Goal: Answer question/provide support: Share knowledge or assist other users

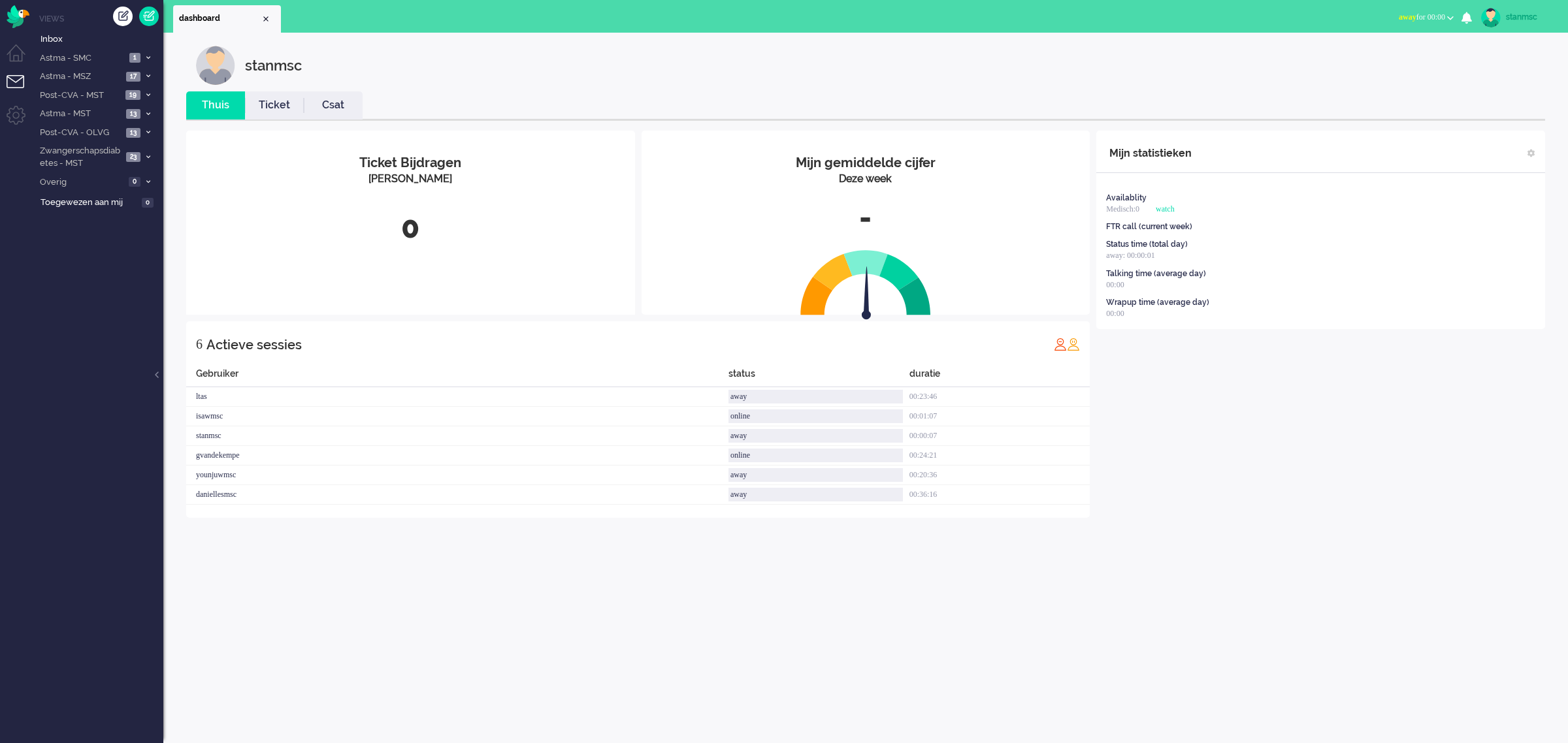
click at [1032, 11] on button "away for 00:00" at bounding box center [1426, 17] width 71 height 19
click at [1032, 60] on div "stanmsc" at bounding box center [875, 65] width 1359 height 39
click at [103, 59] on span "Astma - SMC" at bounding box center [82, 58] width 87 height 12
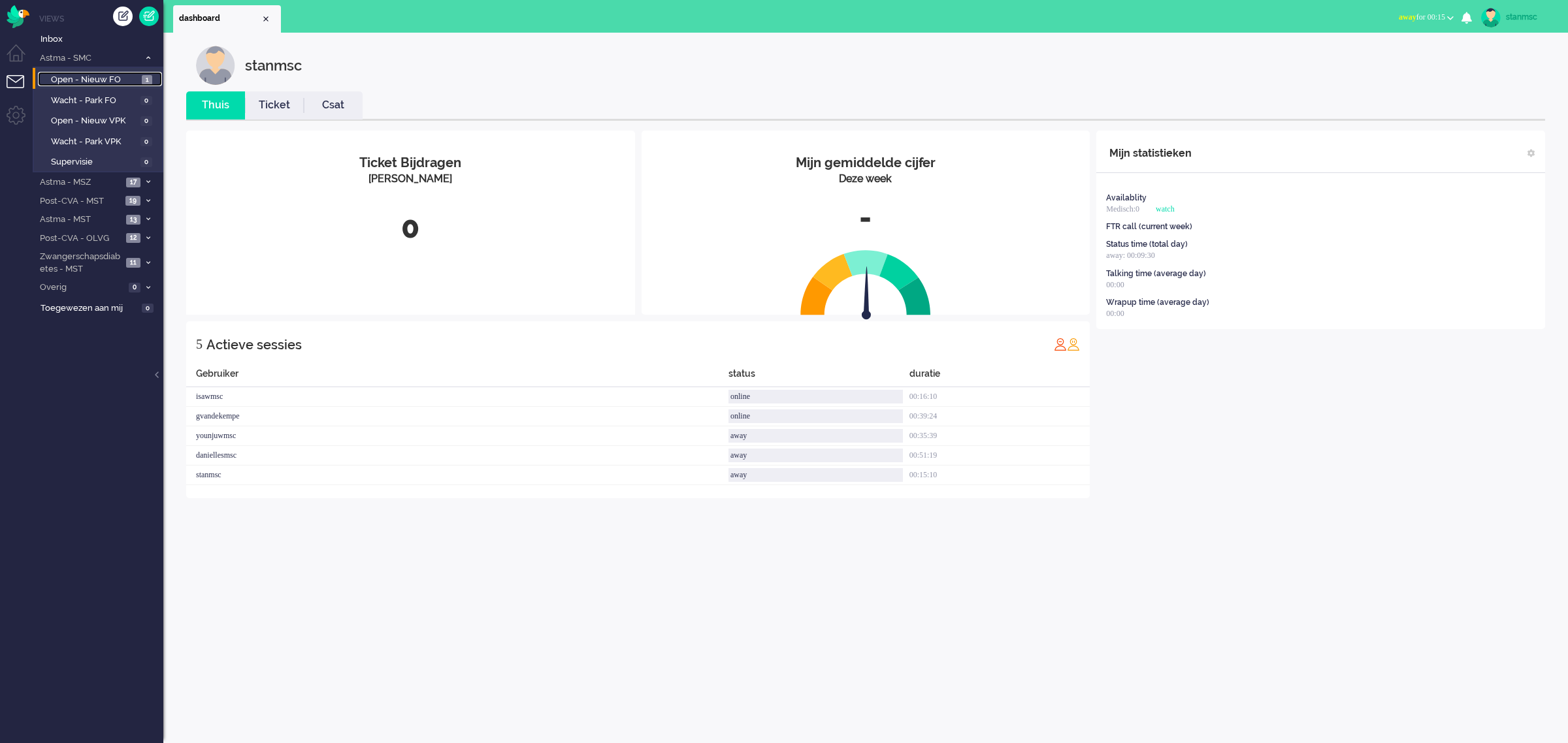
click at [108, 80] on span "Open - Nieuw FO" at bounding box center [94, 80] width 87 height 12
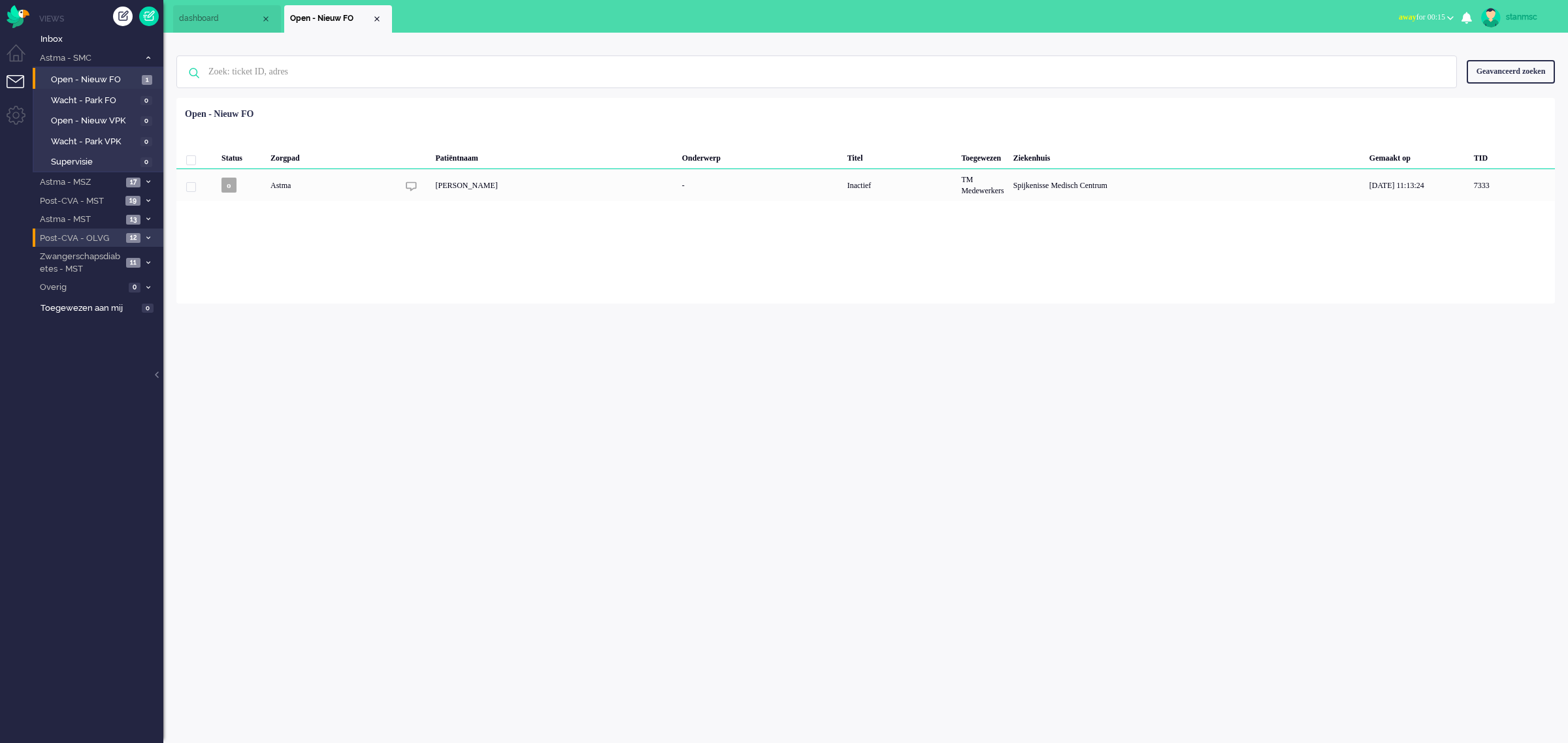
click at [101, 234] on span "Post-CVA - OLVG" at bounding box center [80, 239] width 84 height 12
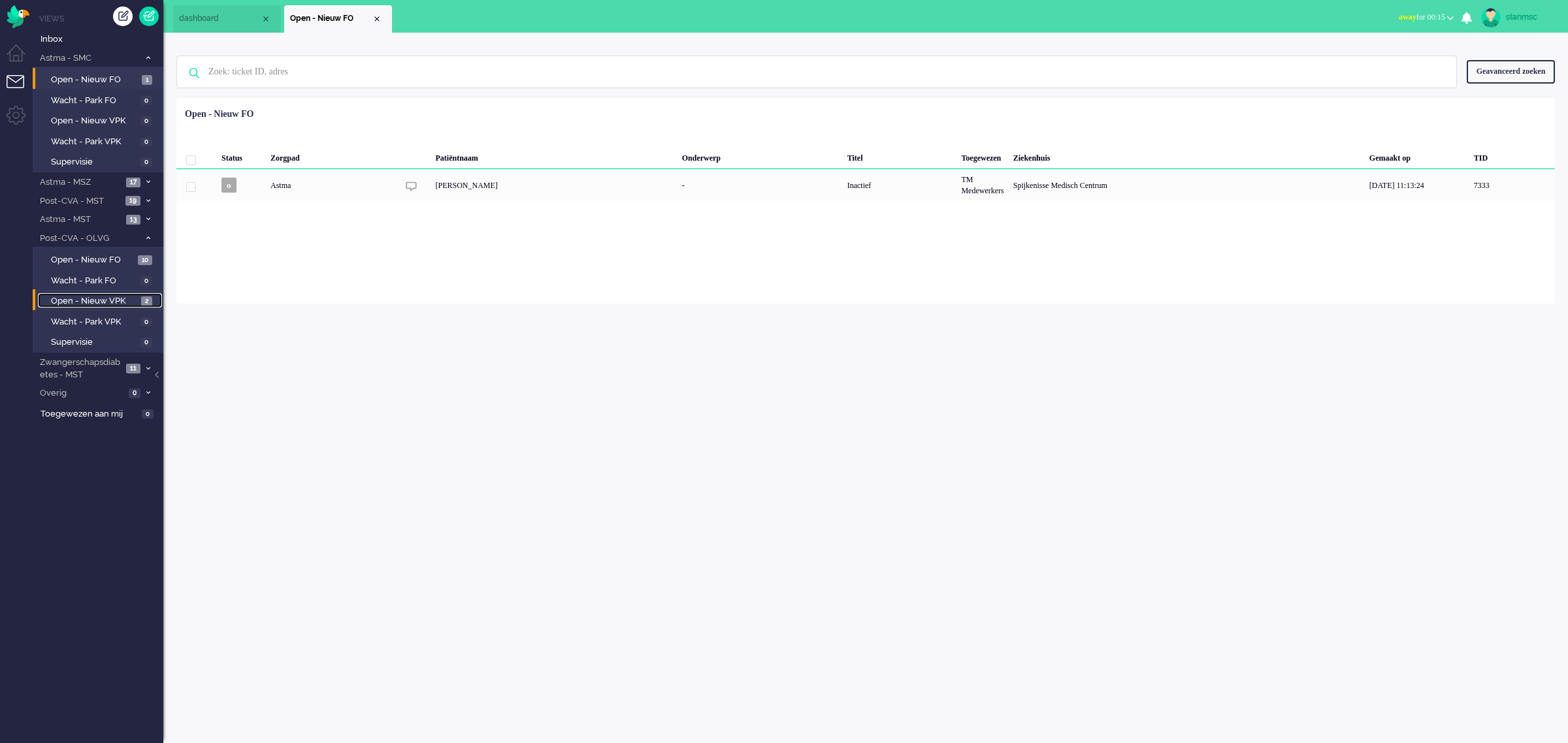
click at [95, 300] on span "Open - Nieuw VPK" at bounding box center [94, 302] width 87 height 12
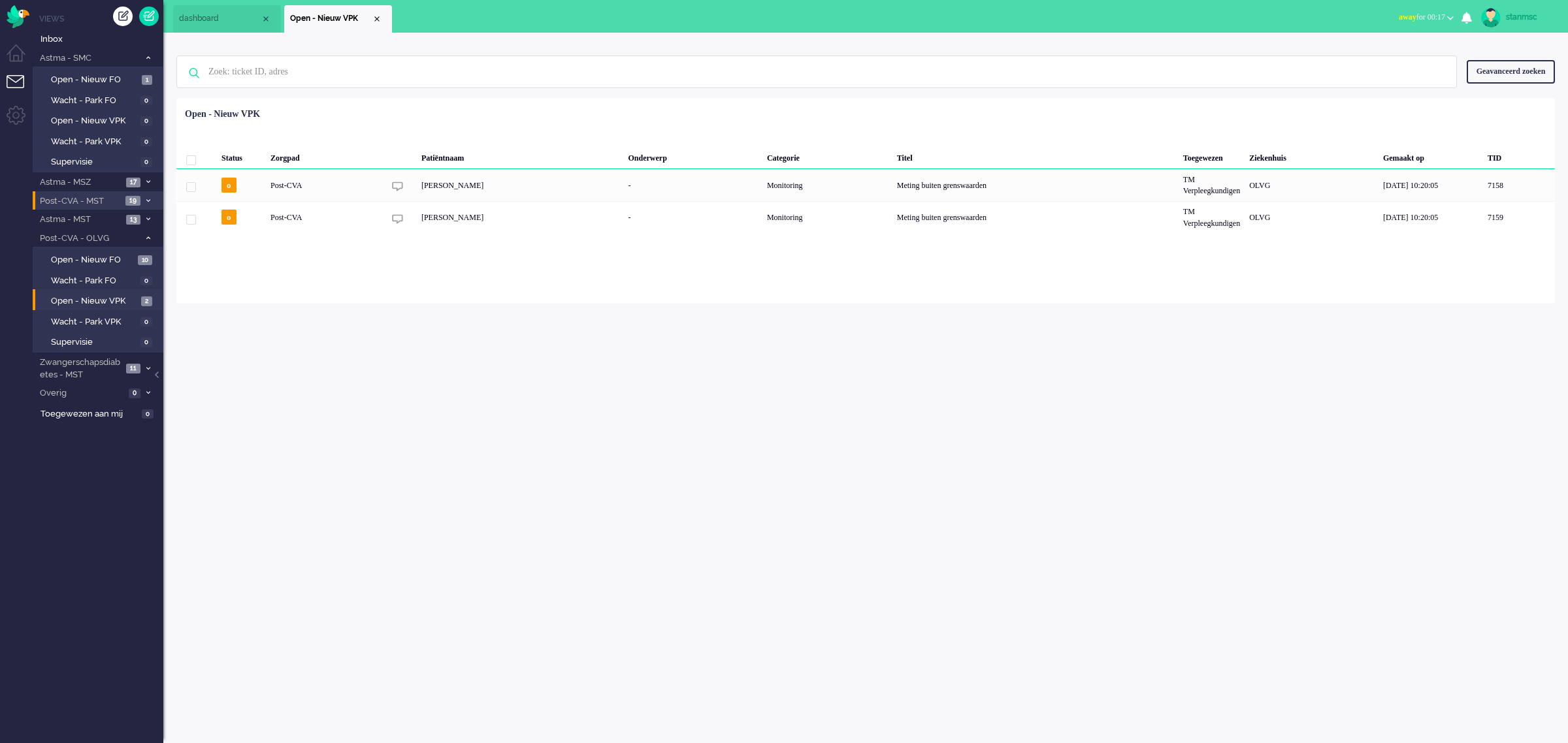
click at [90, 198] on span "Post-CVA - MST" at bounding box center [80, 201] width 83 height 12
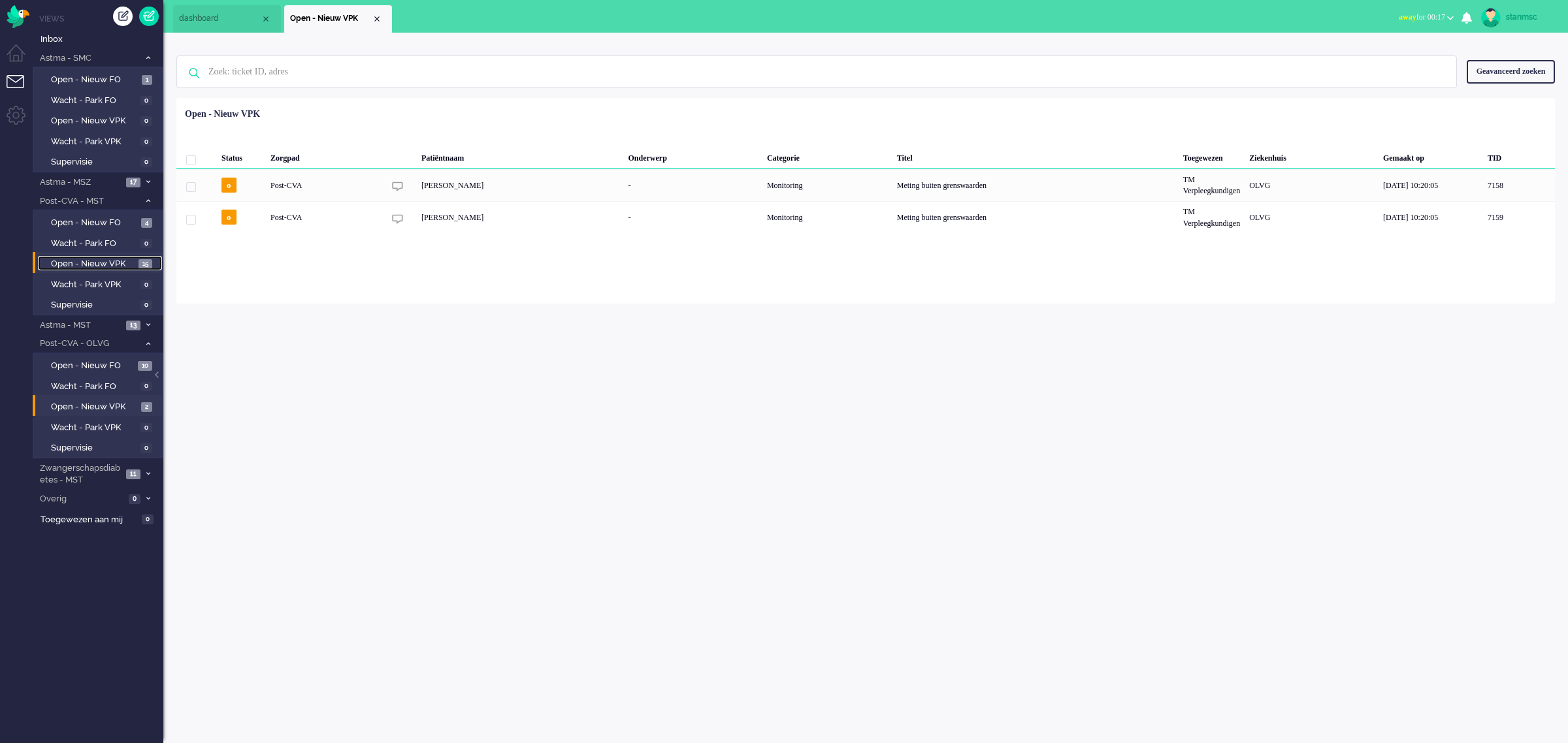
click at [96, 260] on span "Open - Nieuw VPK" at bounding box center [92, 264] width 84 height 12
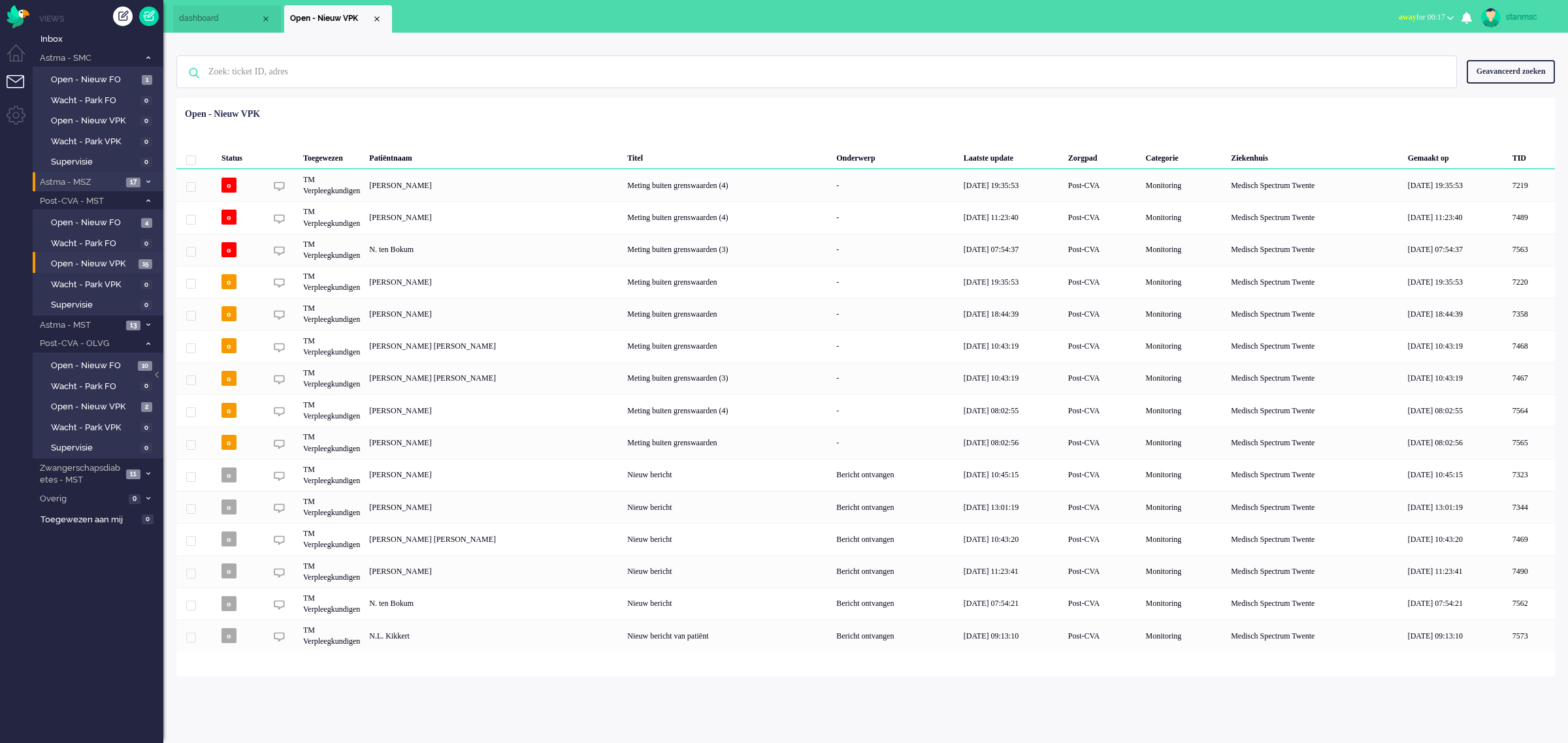
click at [110, 182] on span "Astma - MSZ" at bounding box center [80, 182] width 84 height 12
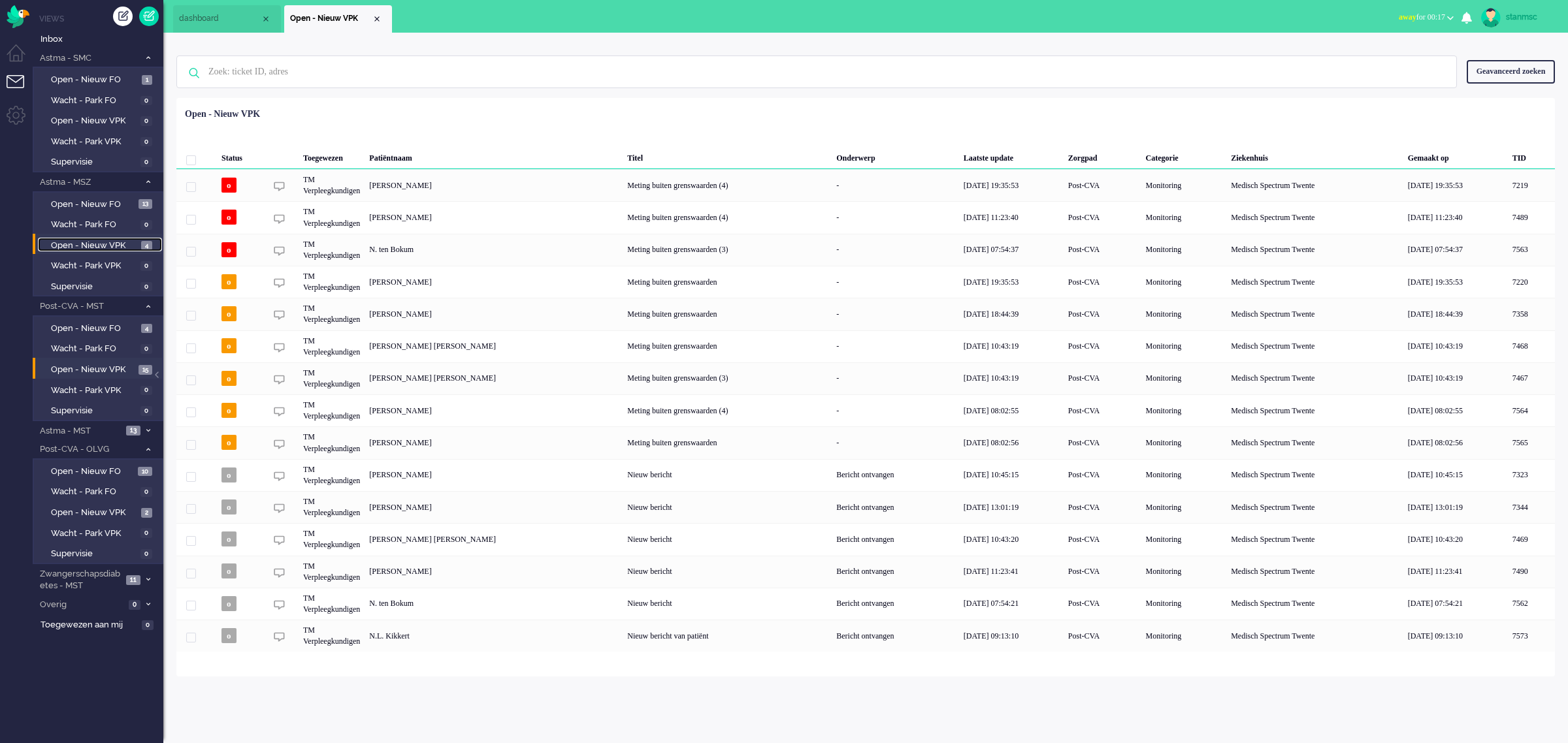
click at [108, 242] on span "Open - Nieuw VPK" at bounding box center [94, 246] width 87 height 12
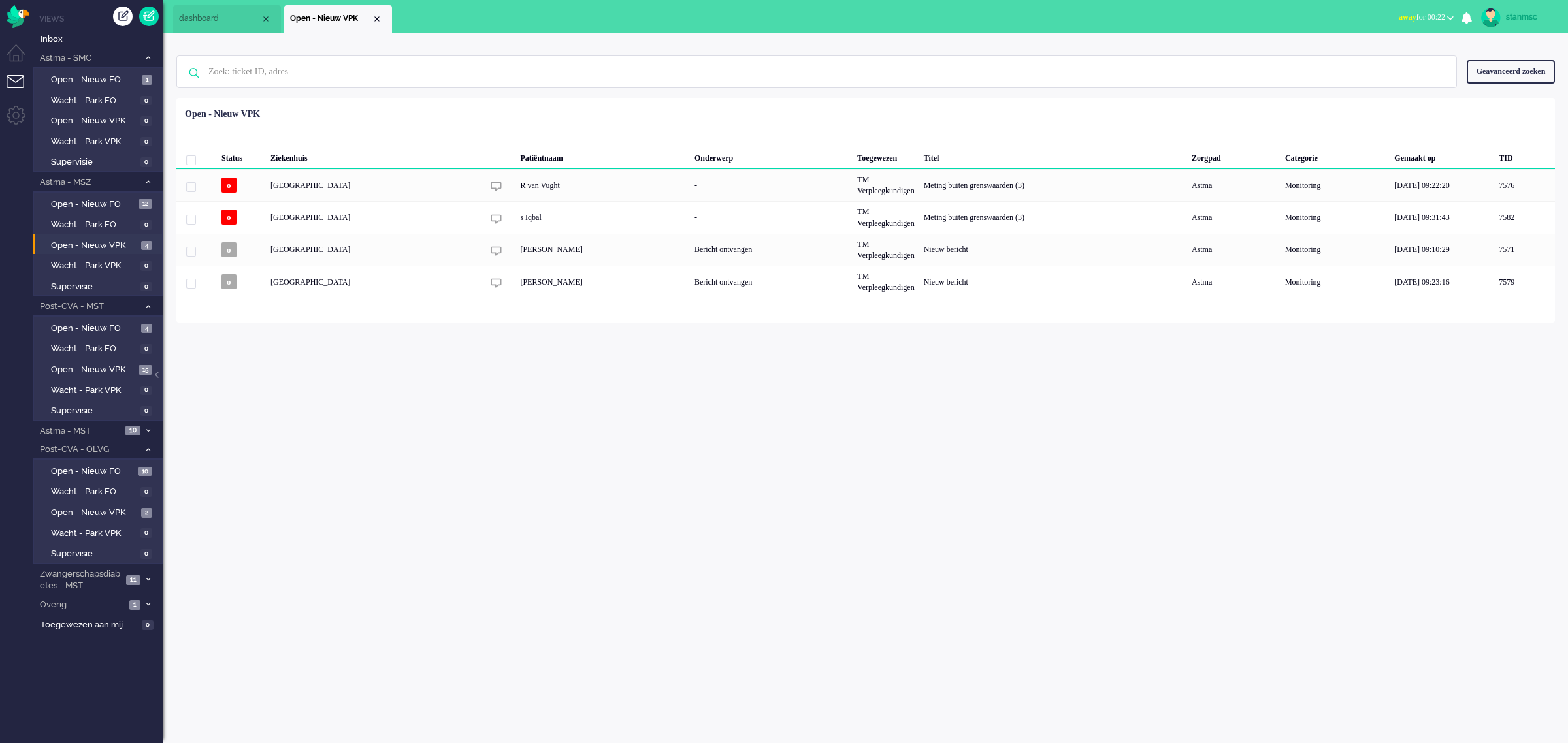
click at [1426, 13] on span "away for 00:22" at bounding box center [1422, 17] width 47 height 9
click at [1380, 55] on label "Online" at bounding box center [1399, 58] width 103 height 11
click at [103, 427] on span "Astma - MST" at bounding box center [80, 432] width 83 height 12
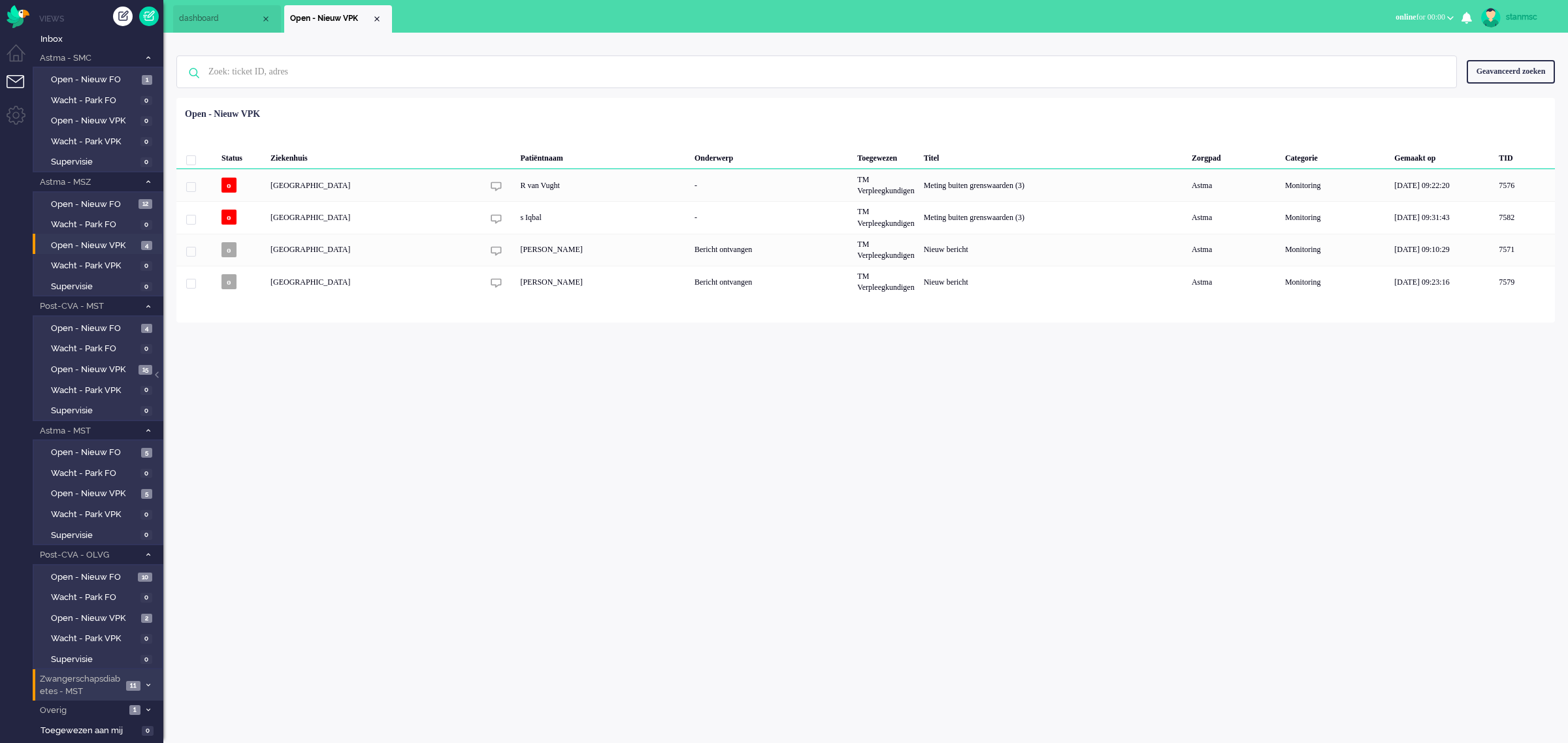
click at [96, 674] on span "Zwangerschapsdiabetes - MST" at bounding box center [80, 685] width 84 height 24
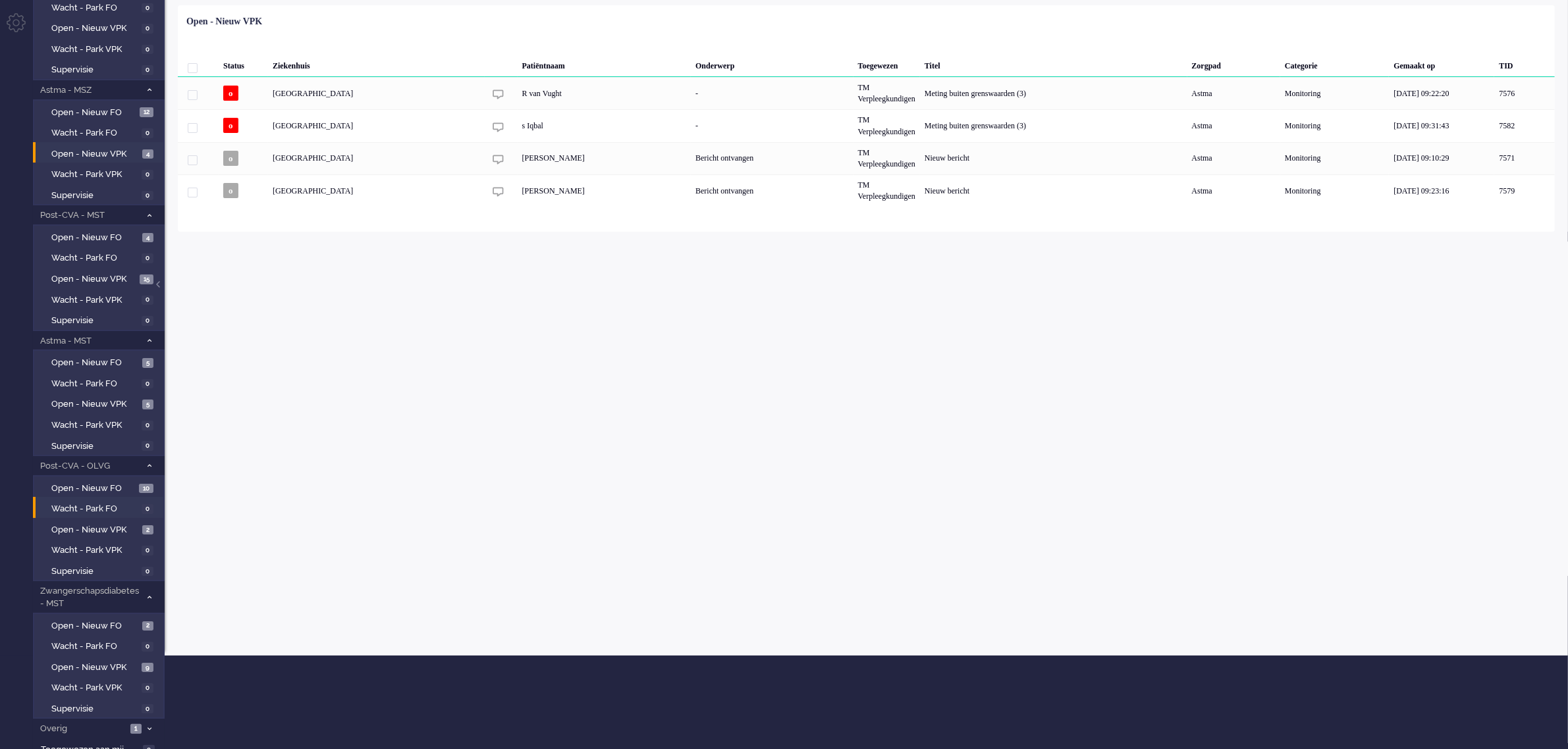
scroll to position [96, 0]
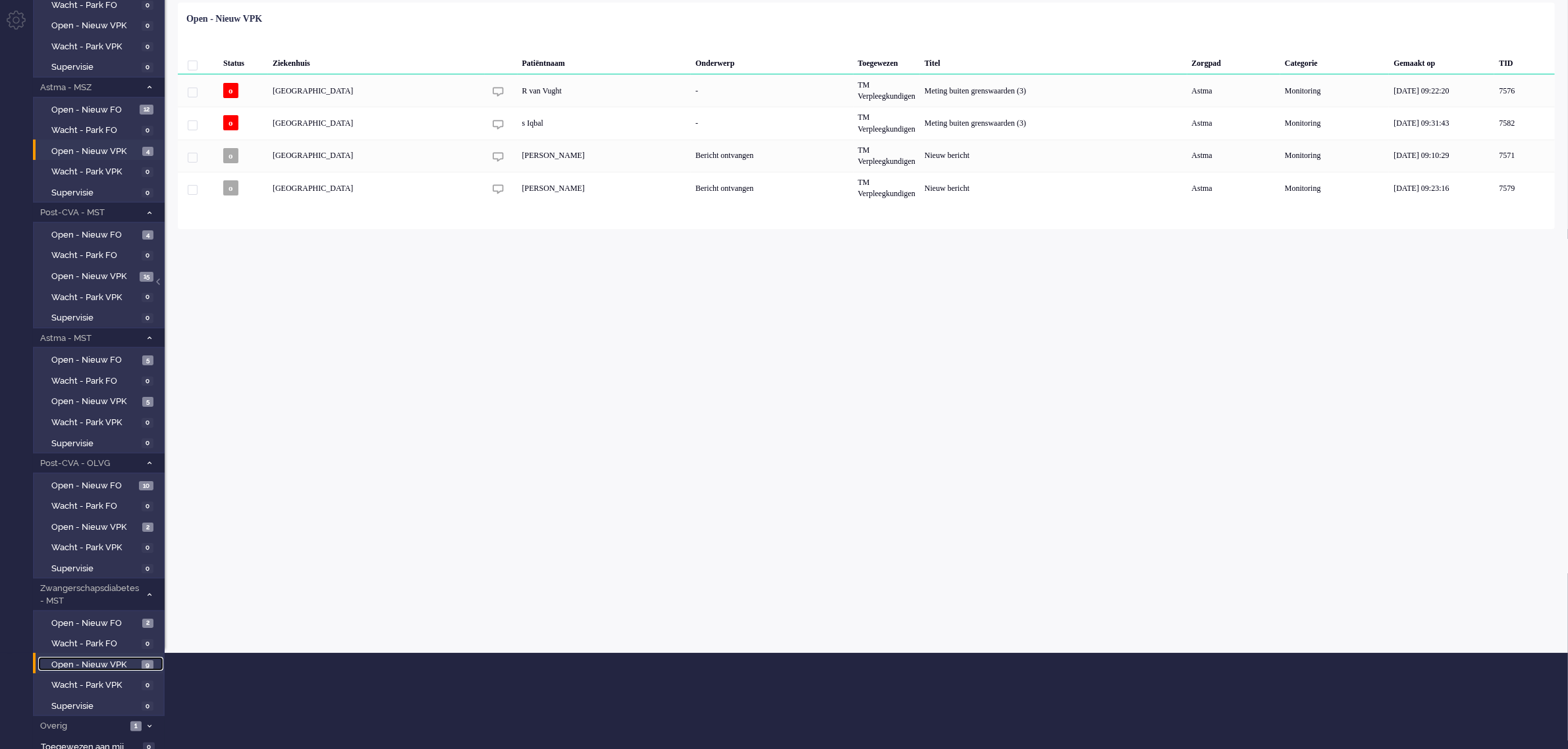
click at [106, 659] on span "Open - Nieuw VPK" at bounding box center [94, 665] width 87 height 13
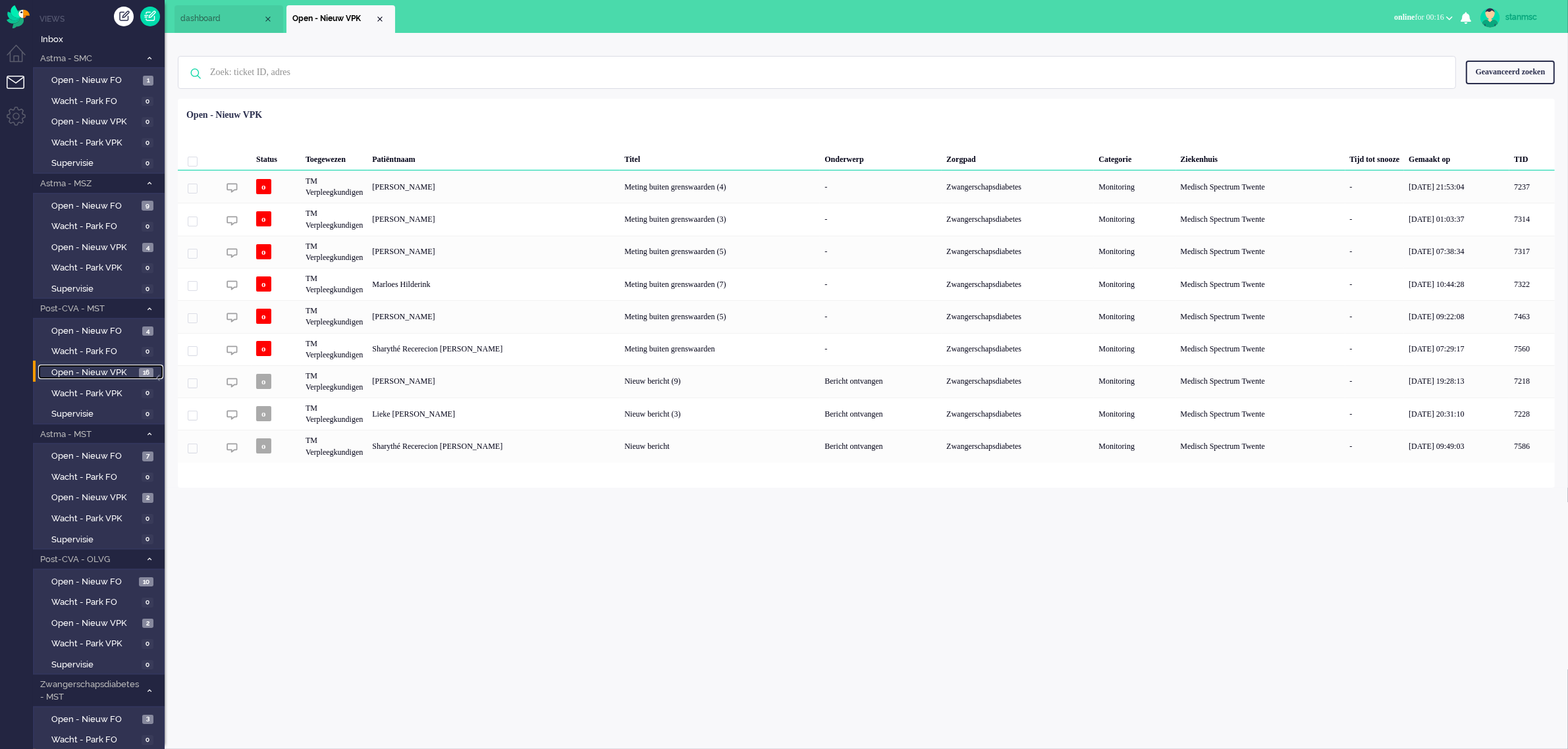
click at [99, 366] on span "Open - Nieuw VPK" at bounding box center [93, 373] width 84 height 13
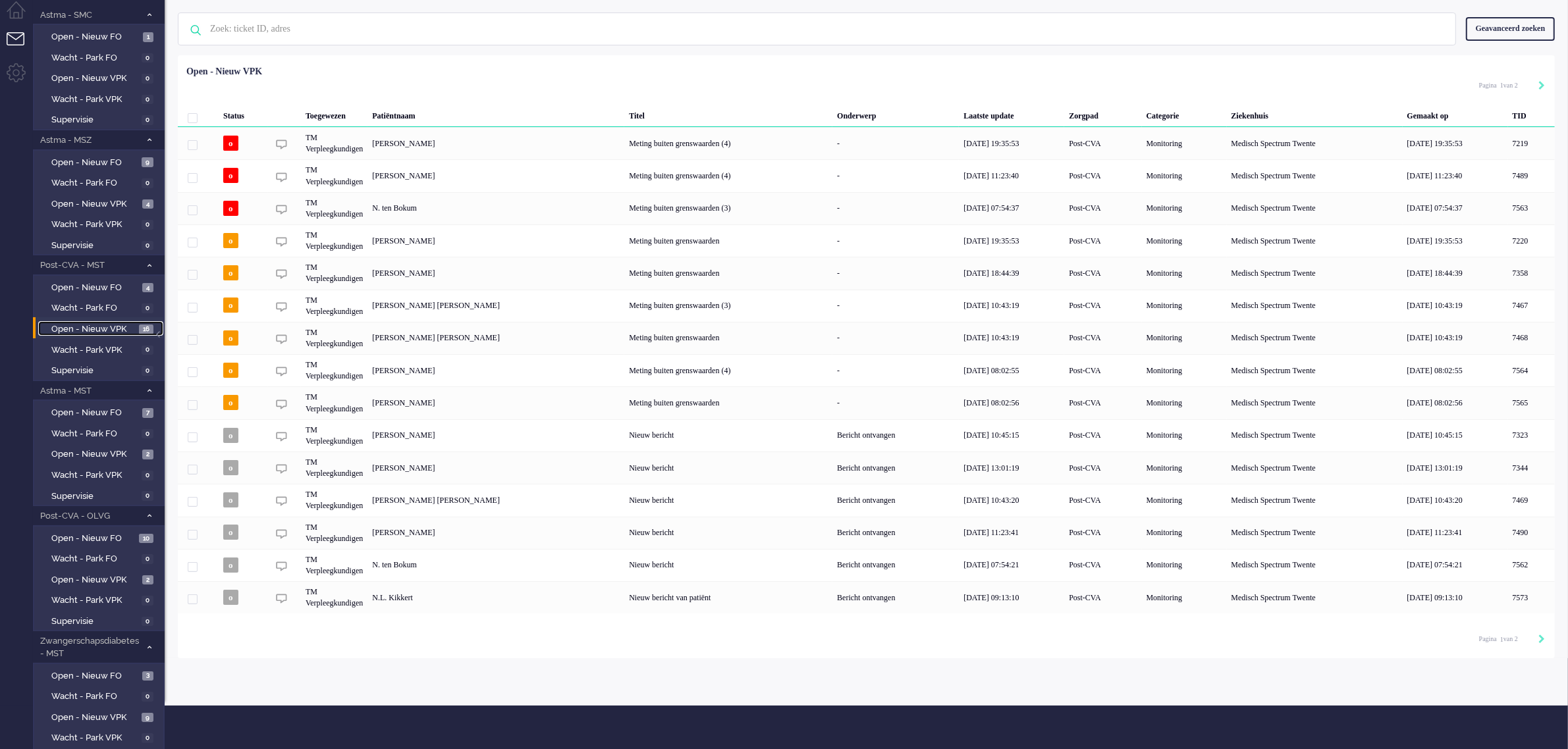
scroll to position [14, 0]
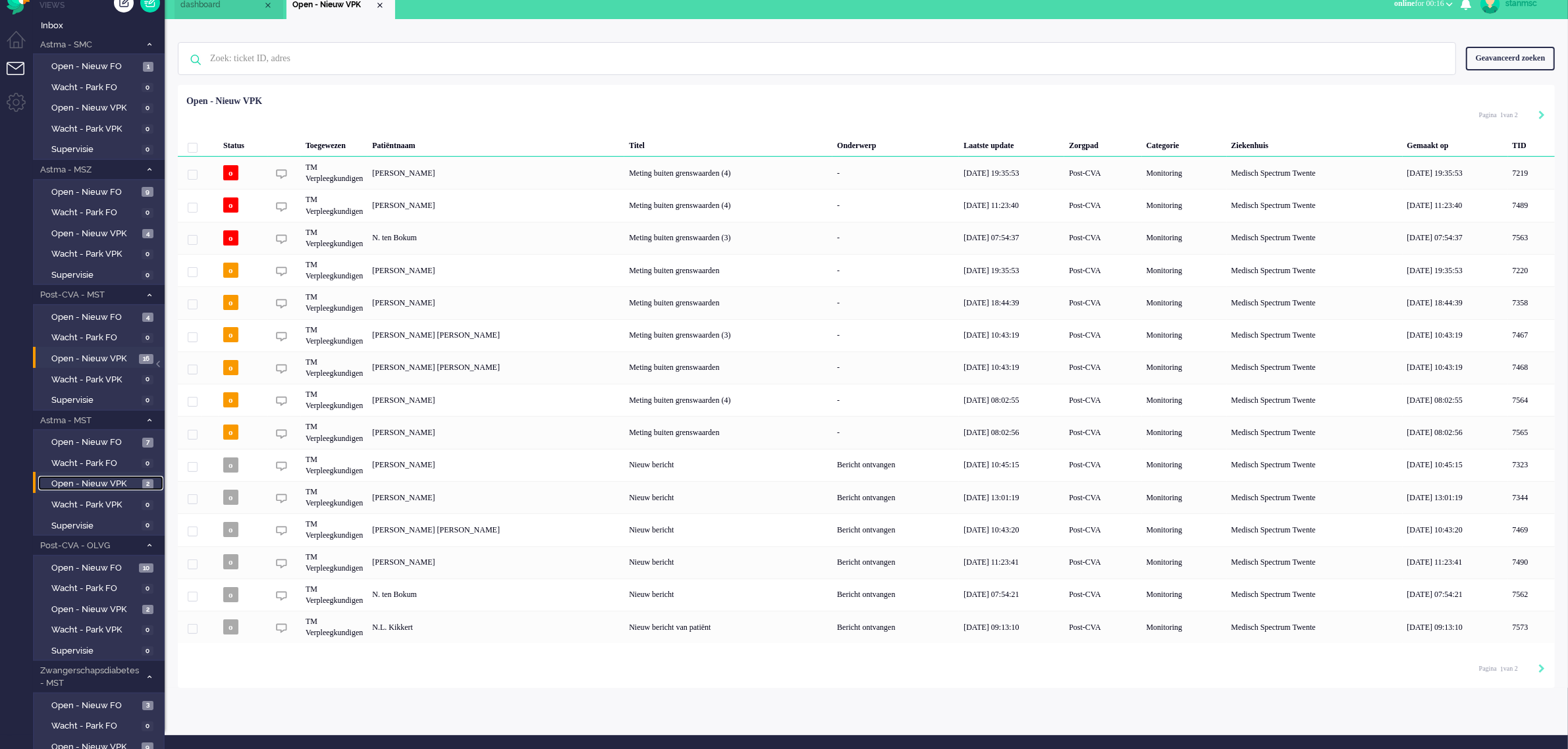
click at [103, 485] on span "Open - Nieuw VPK" at bounding box center [94, 484] width 87 height 13
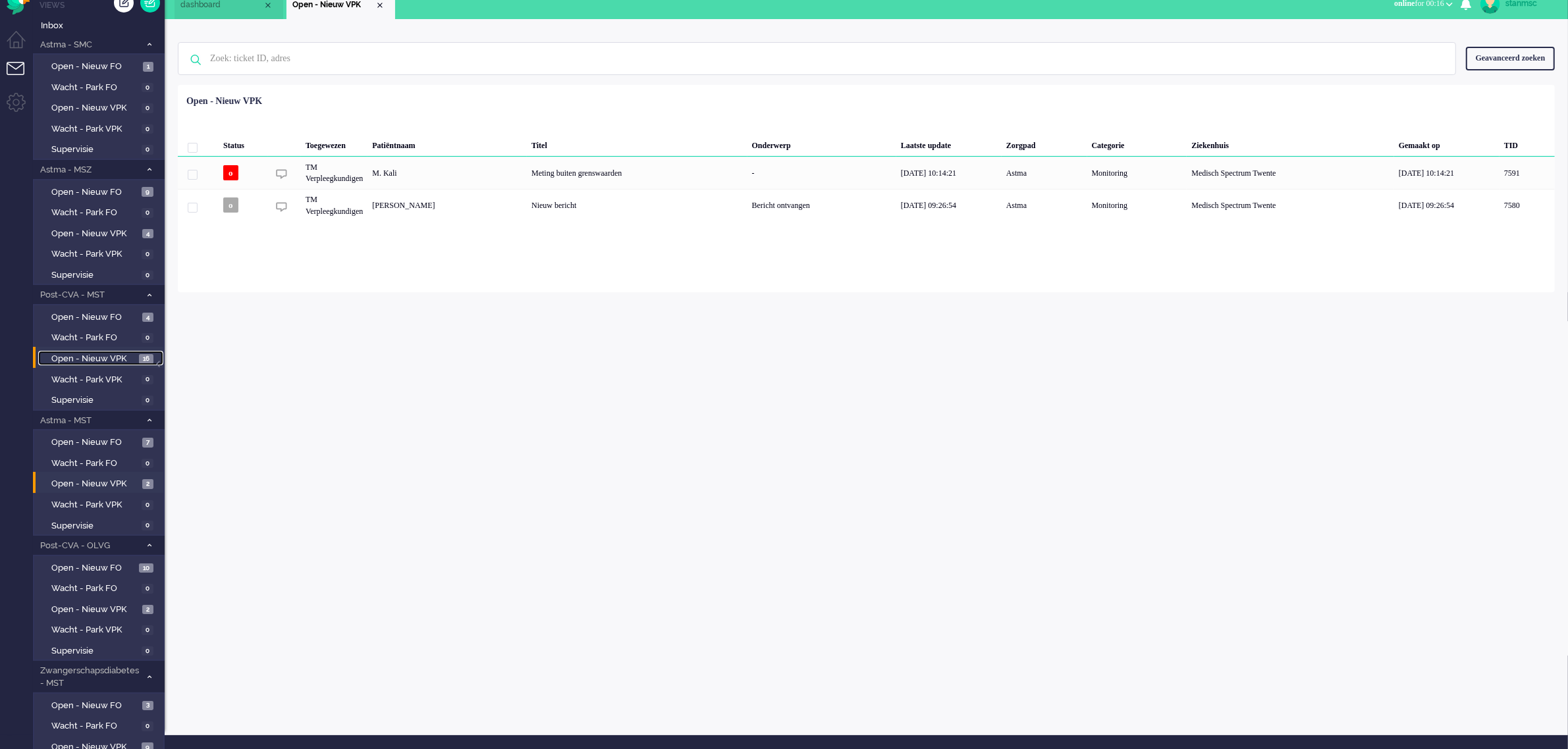
click at [99, 353] on span "Open - Nieuw VPK" at bounding box center [93, 359] width 84 height 13
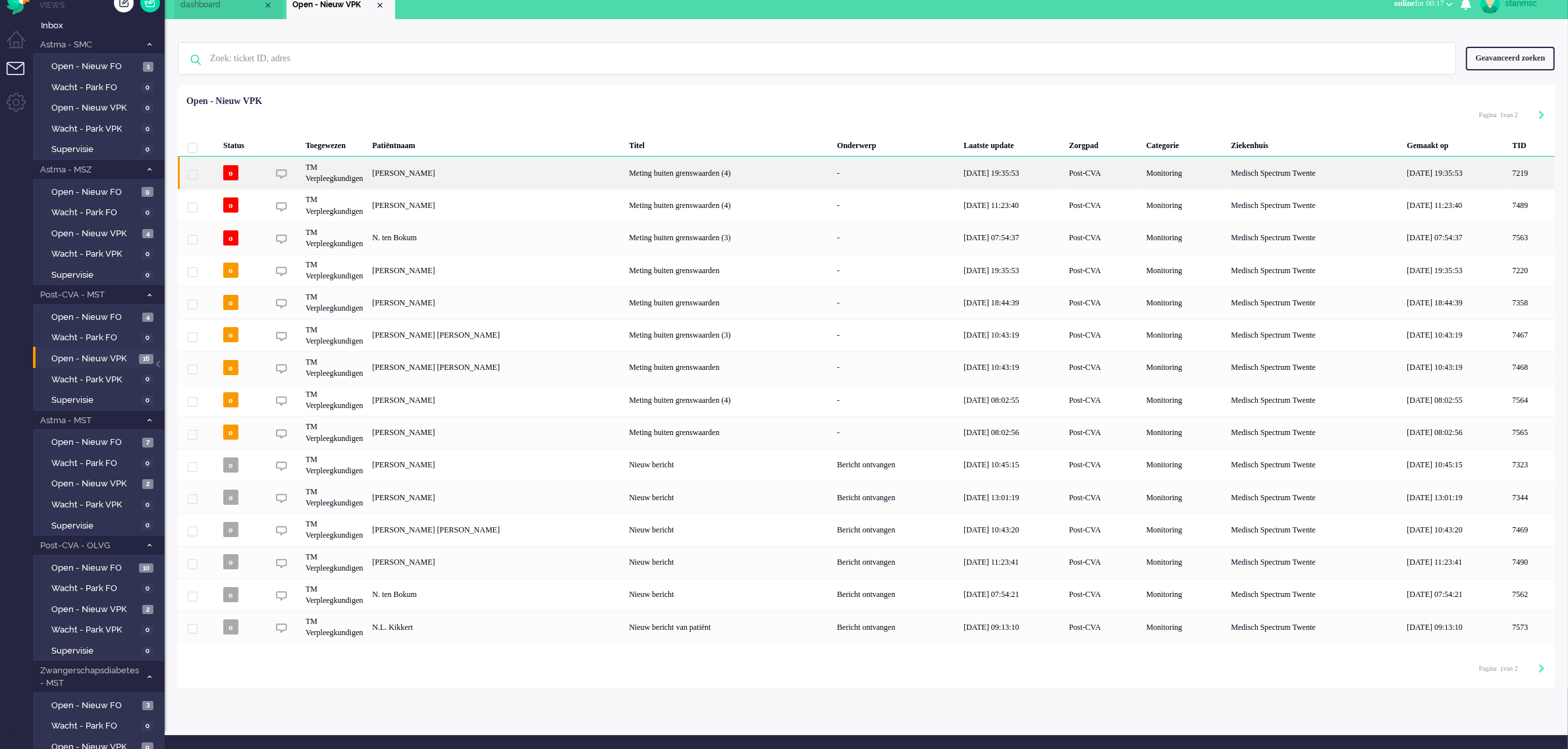
click at [1509, 175] on div "[PERSON_NAME]" at bounding box center [1532, 173] width 47 height 32
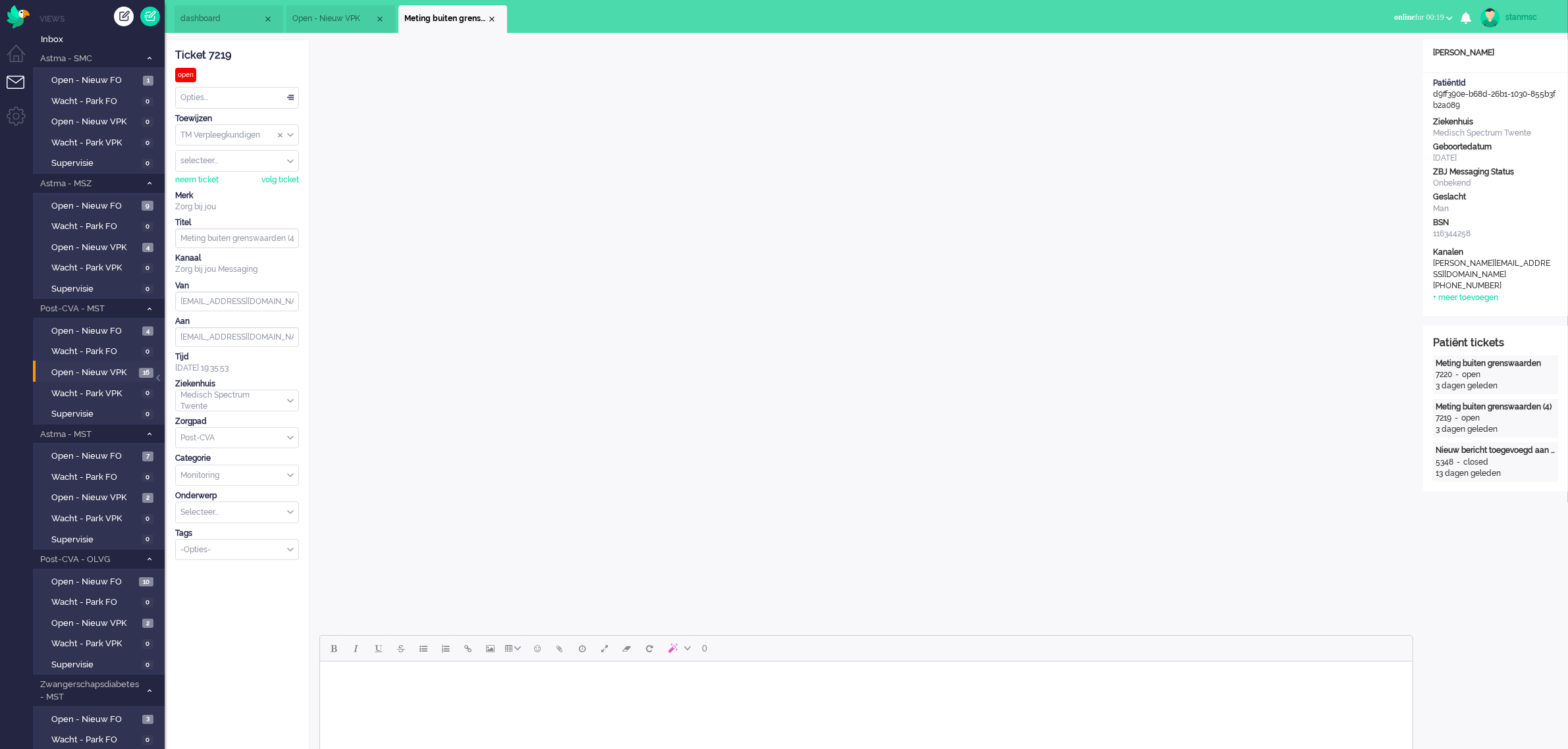
click at [491, 17] on div "Close tab" at bounding box center [492, 19] width 10 height 10
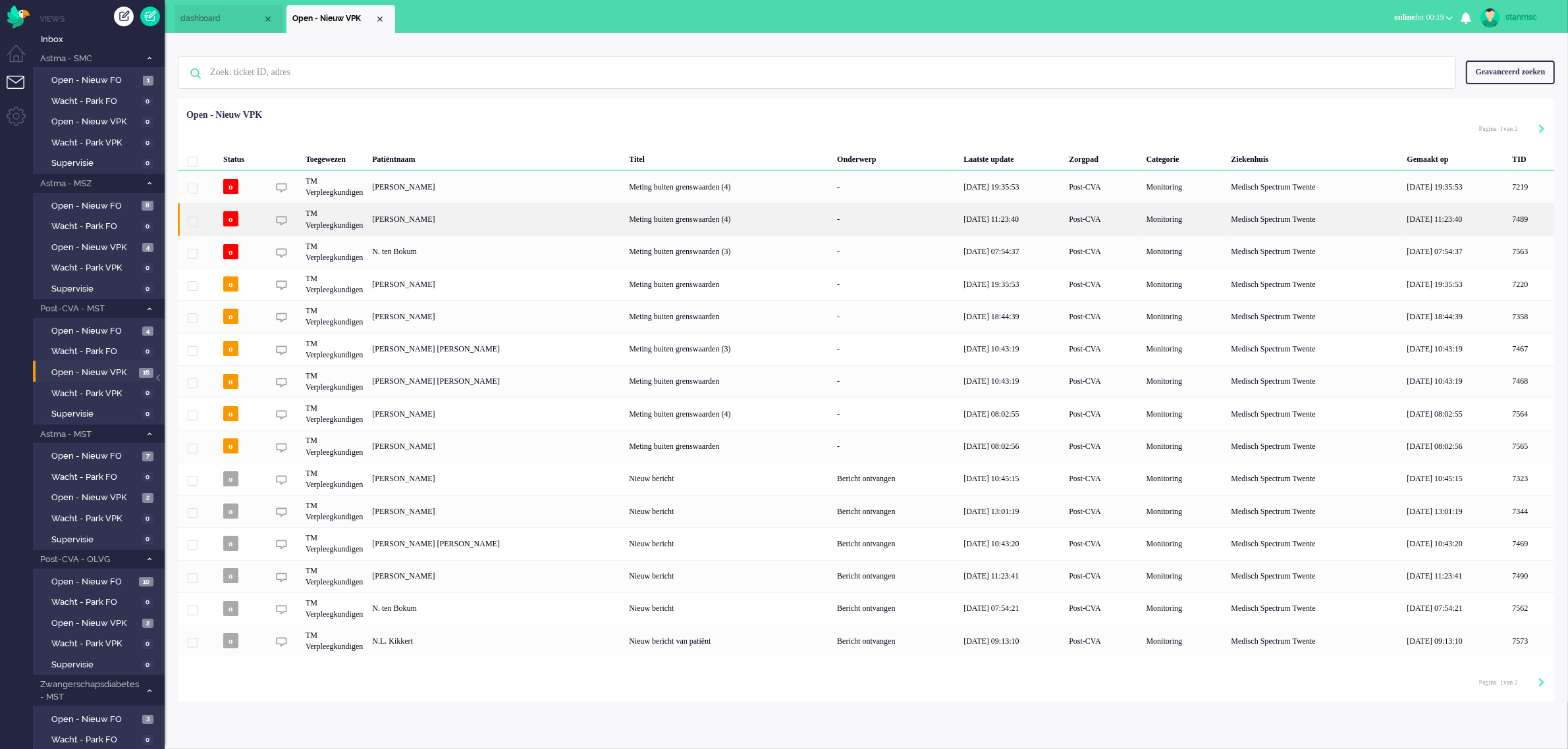
click at [1509, 215] on div "[PERSON_NAME]" at bounding box center [1532, 219] width 47 height 32
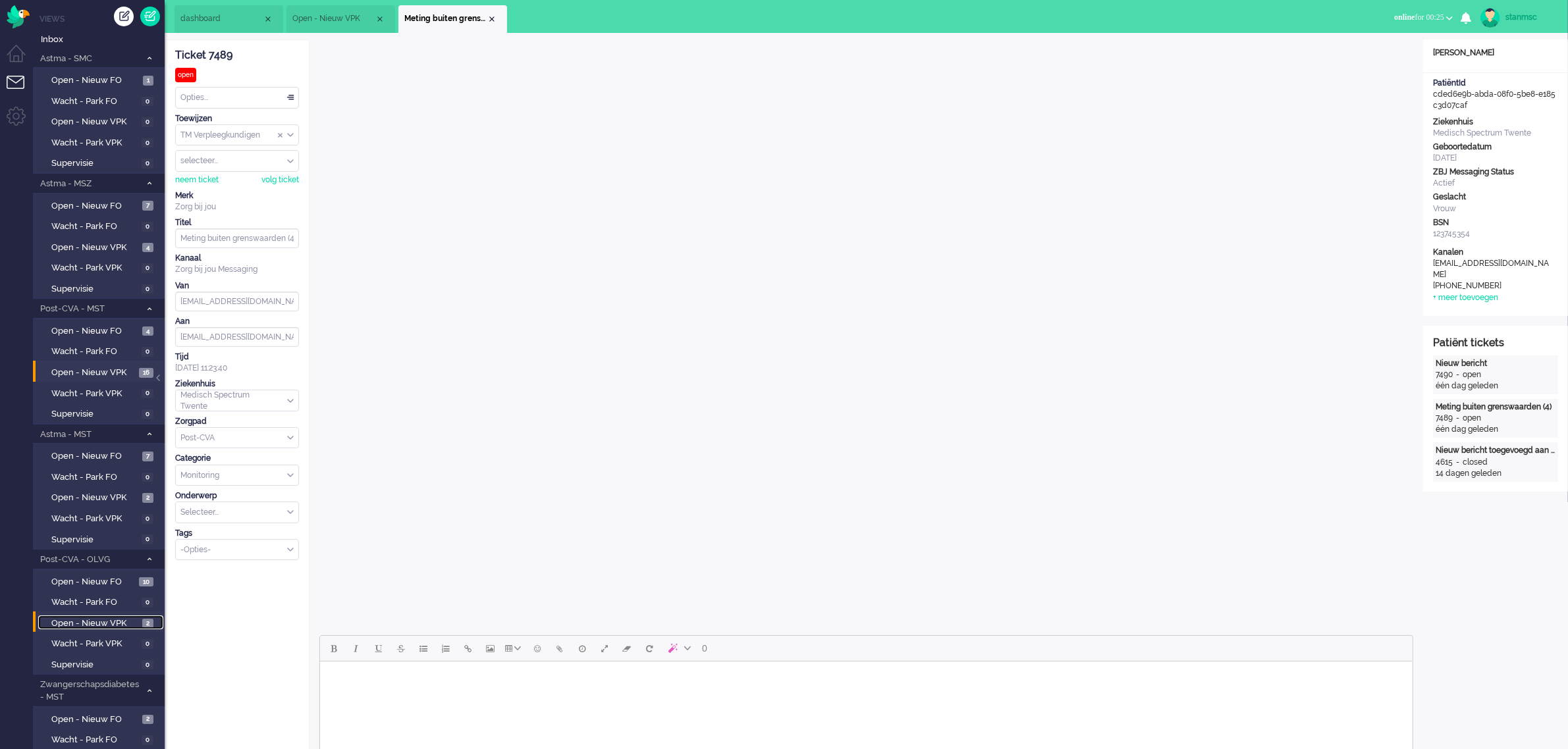
click at [107, 619] on span "Open - Nieuw VPK" at bounding box center [94, 624] width 87 height 13
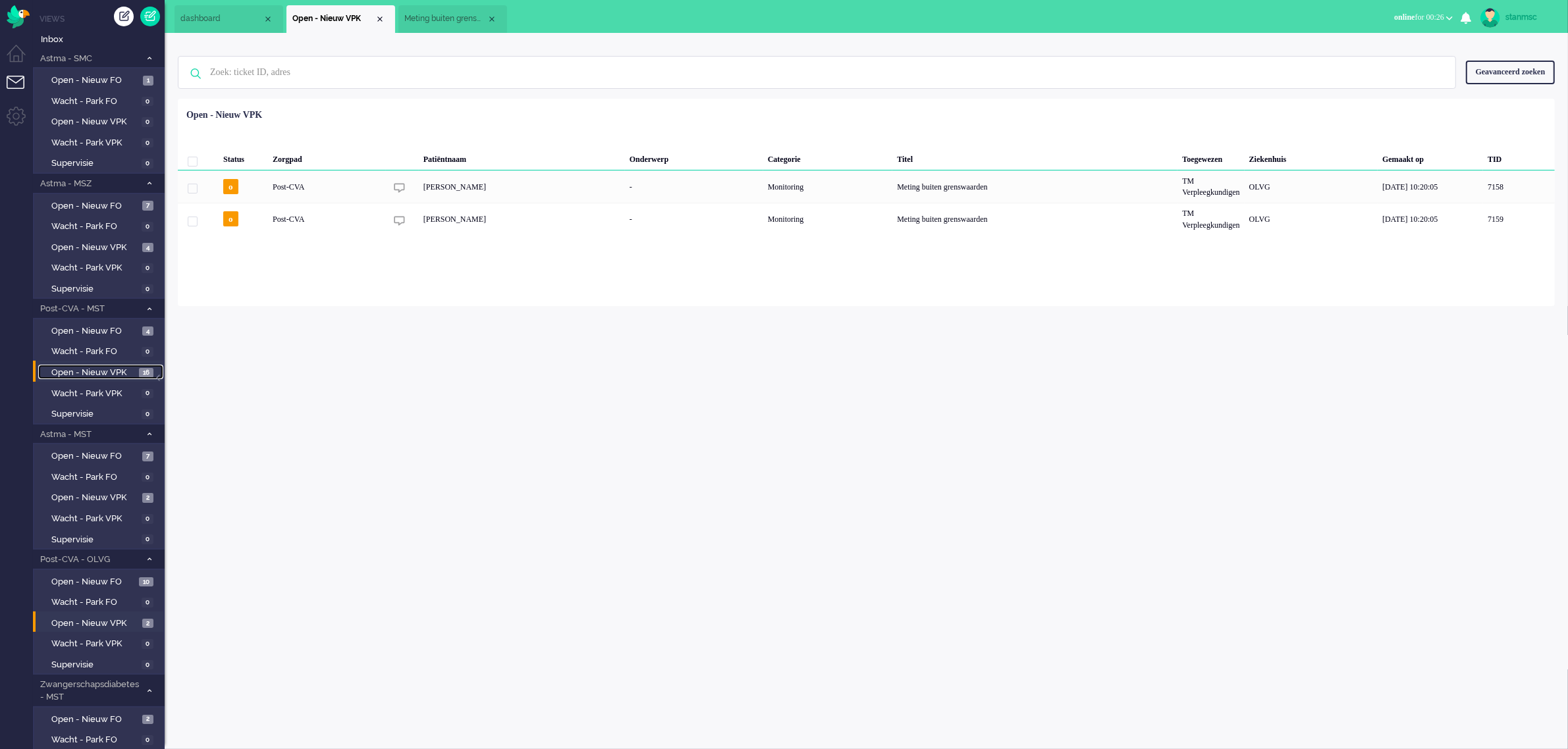
click at [96, 366] on span "Open - Nieuw VPK" at bounding box center [93, 373] width 84 height 13
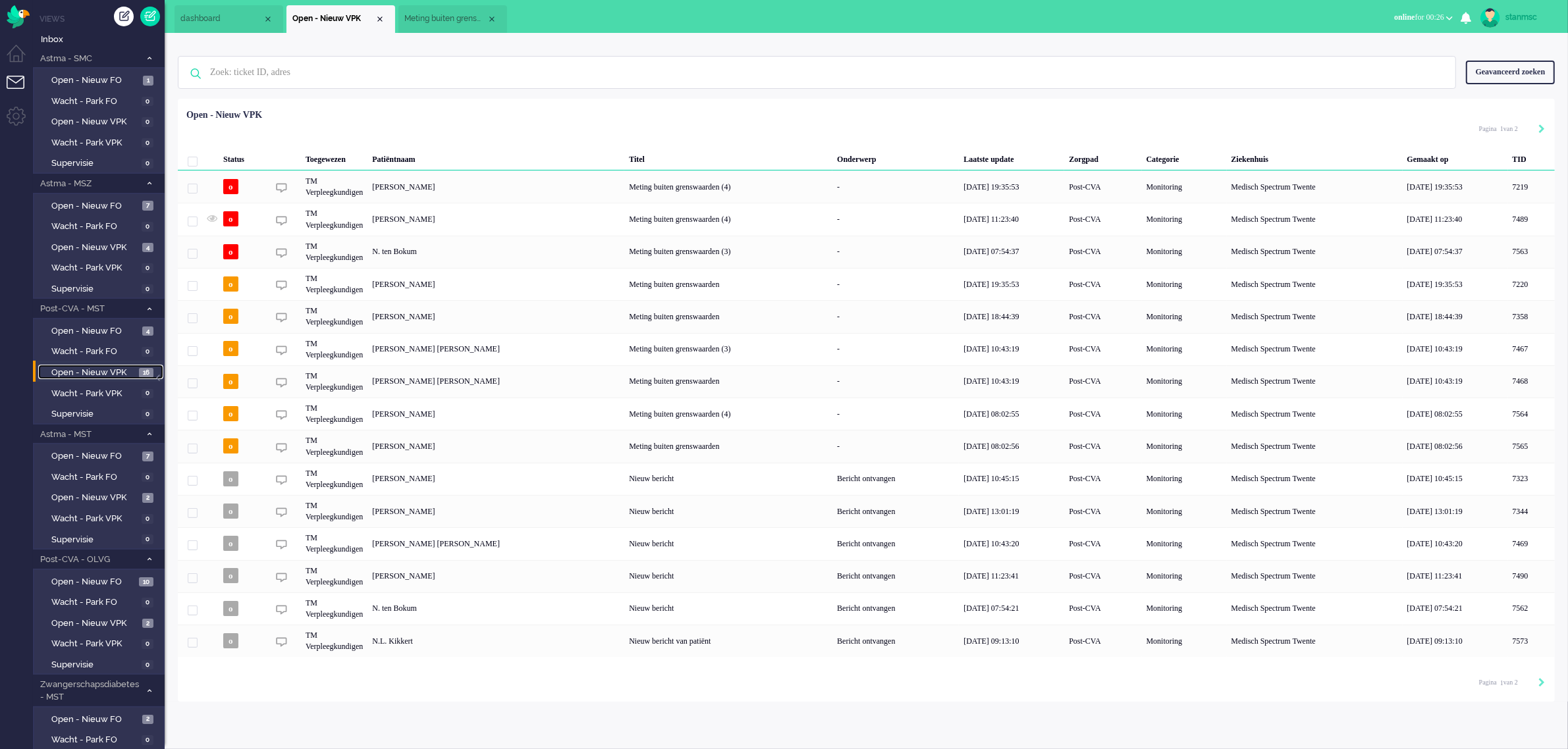
click at [446, 21] on span "Meting buiten grenswaarden (4)" at bounding box center [446, 19] width 83 height 11
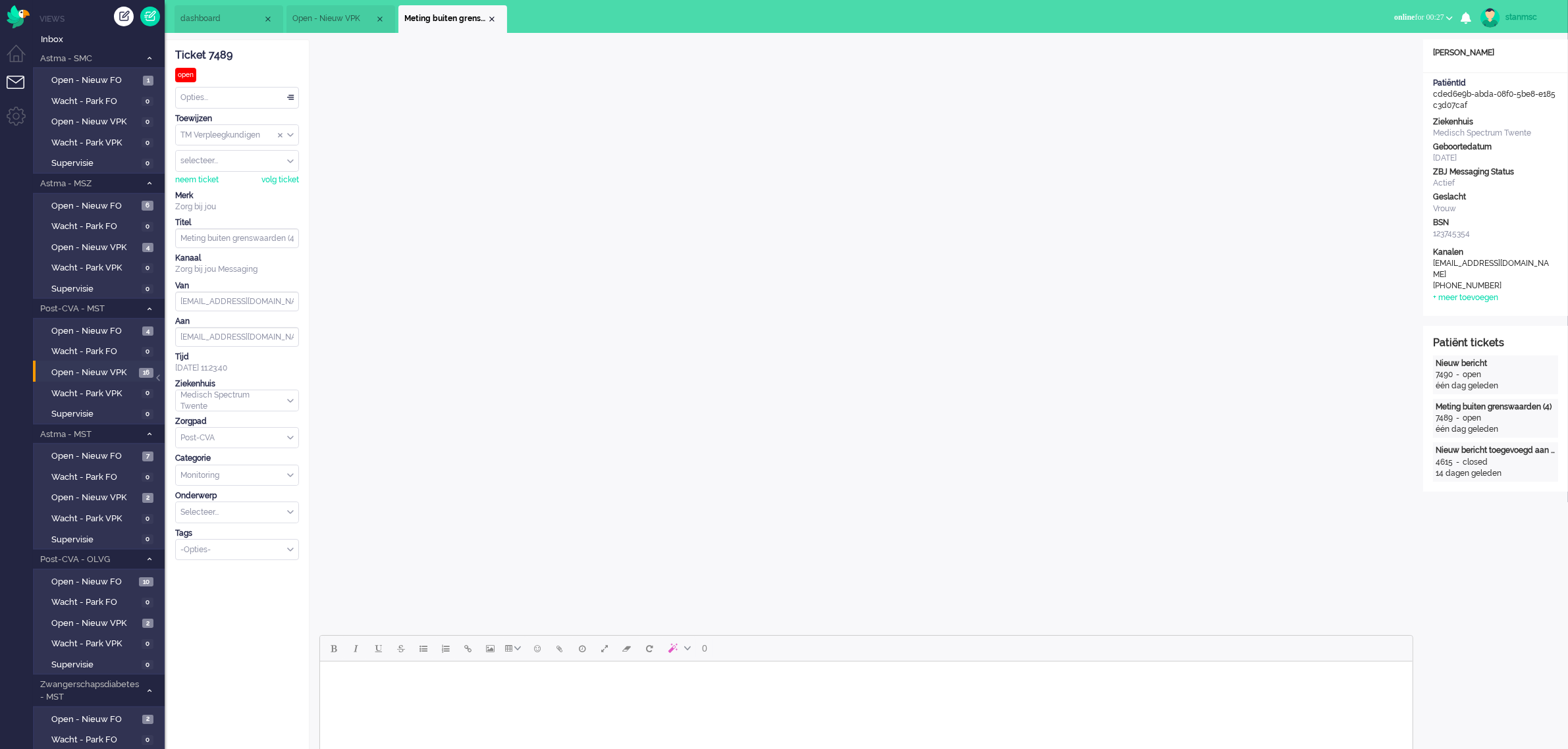
click at [400, 689] on body "Rich Text Area. Press ALT-0 for help." at bounding box center [866, 678] width 1082 height 23
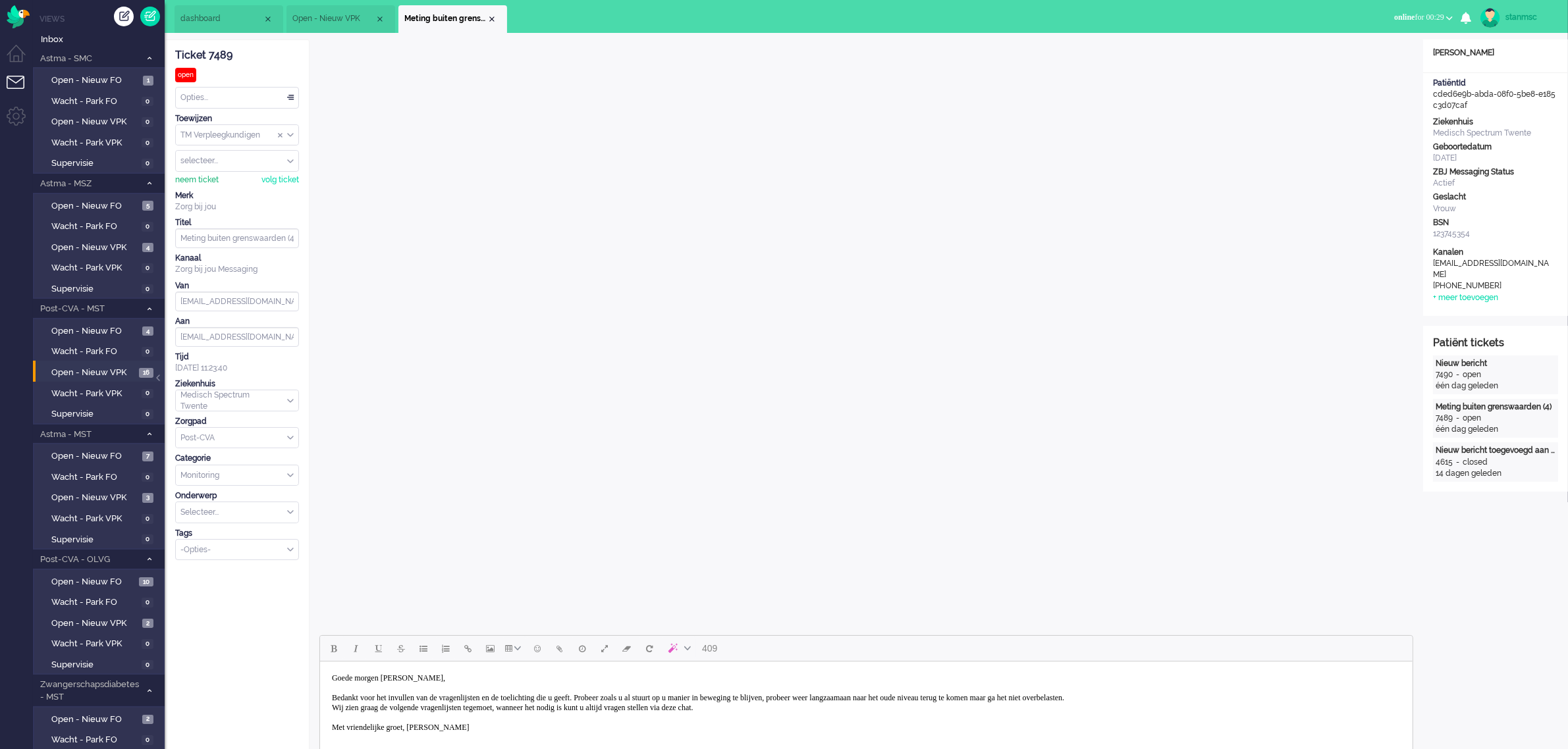
click at [204, 179] on div "neem ticket" at bounding box center [197, 180] width 43 height 11
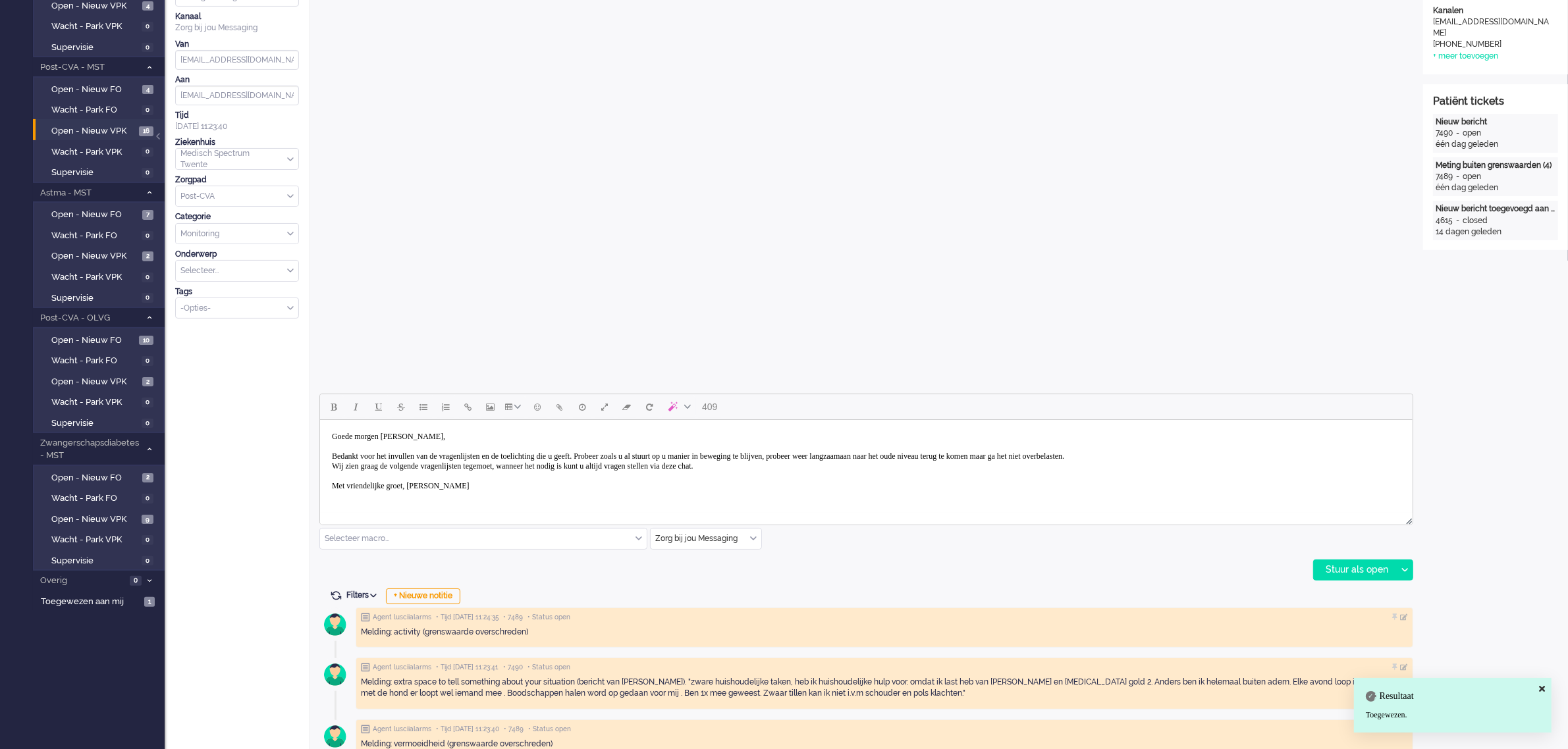
scroll to position [247, 0]
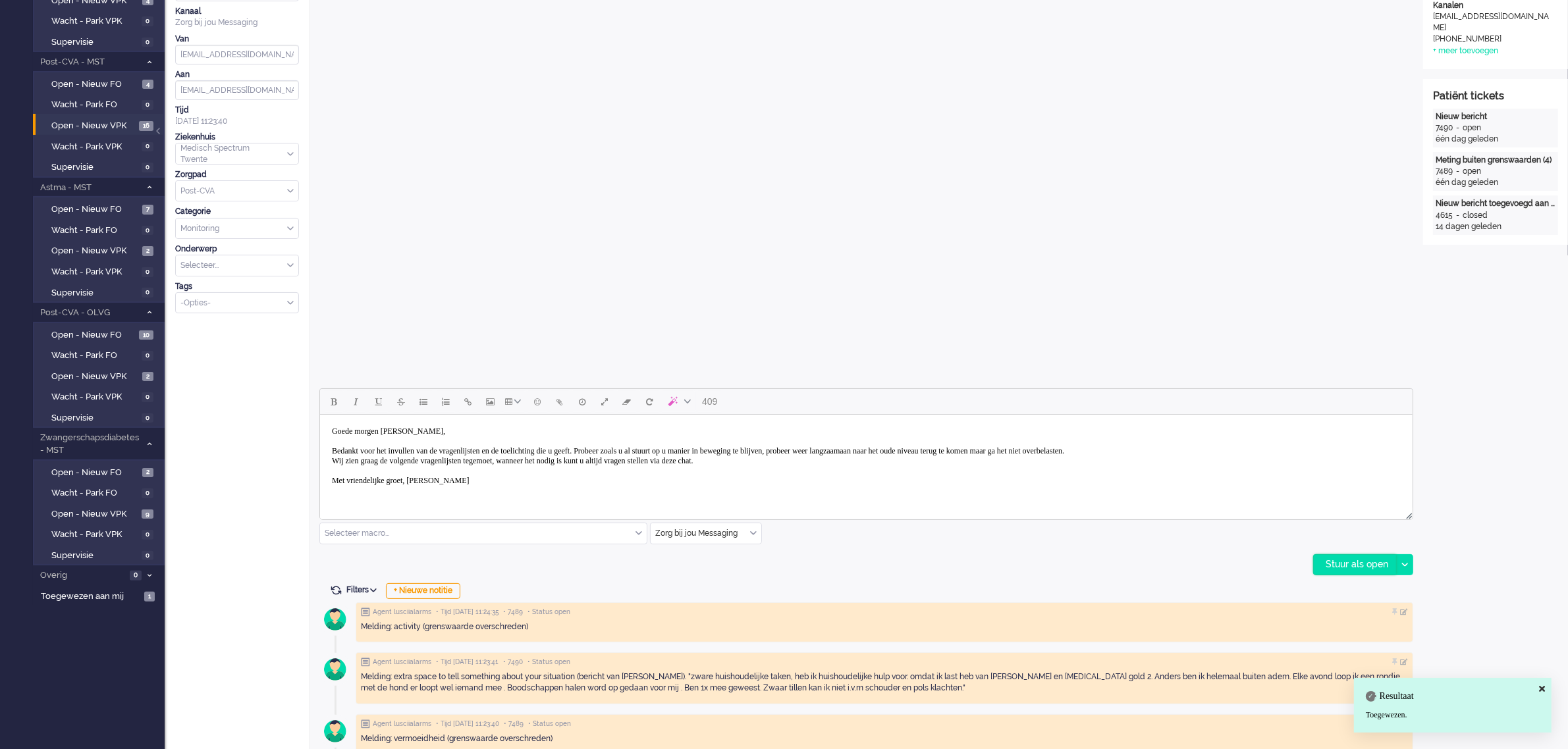
click at [1364, 565] on div "Stuur als open" at bounding box center [1355, 565] width 83 height 20
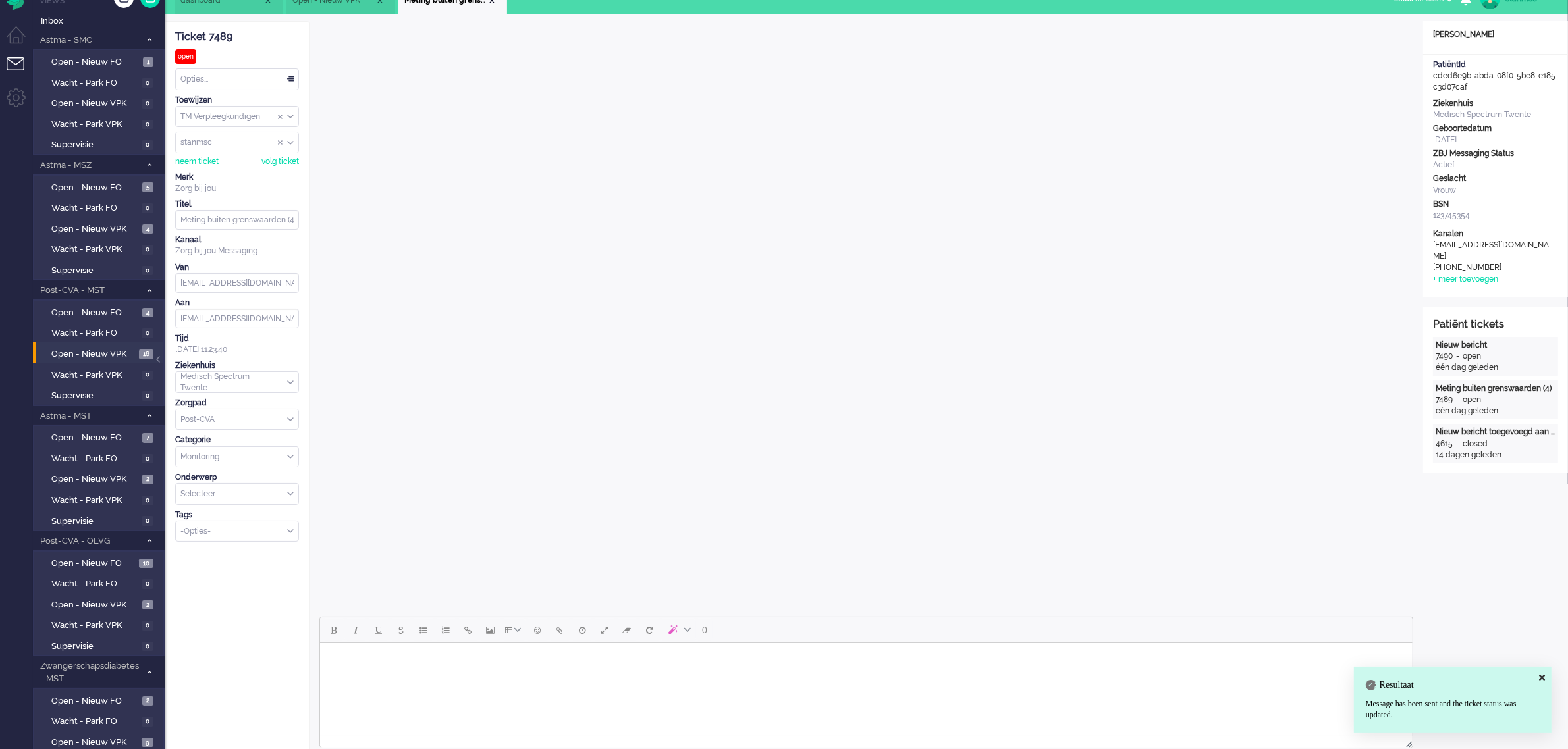
scroll to position [0, 0]
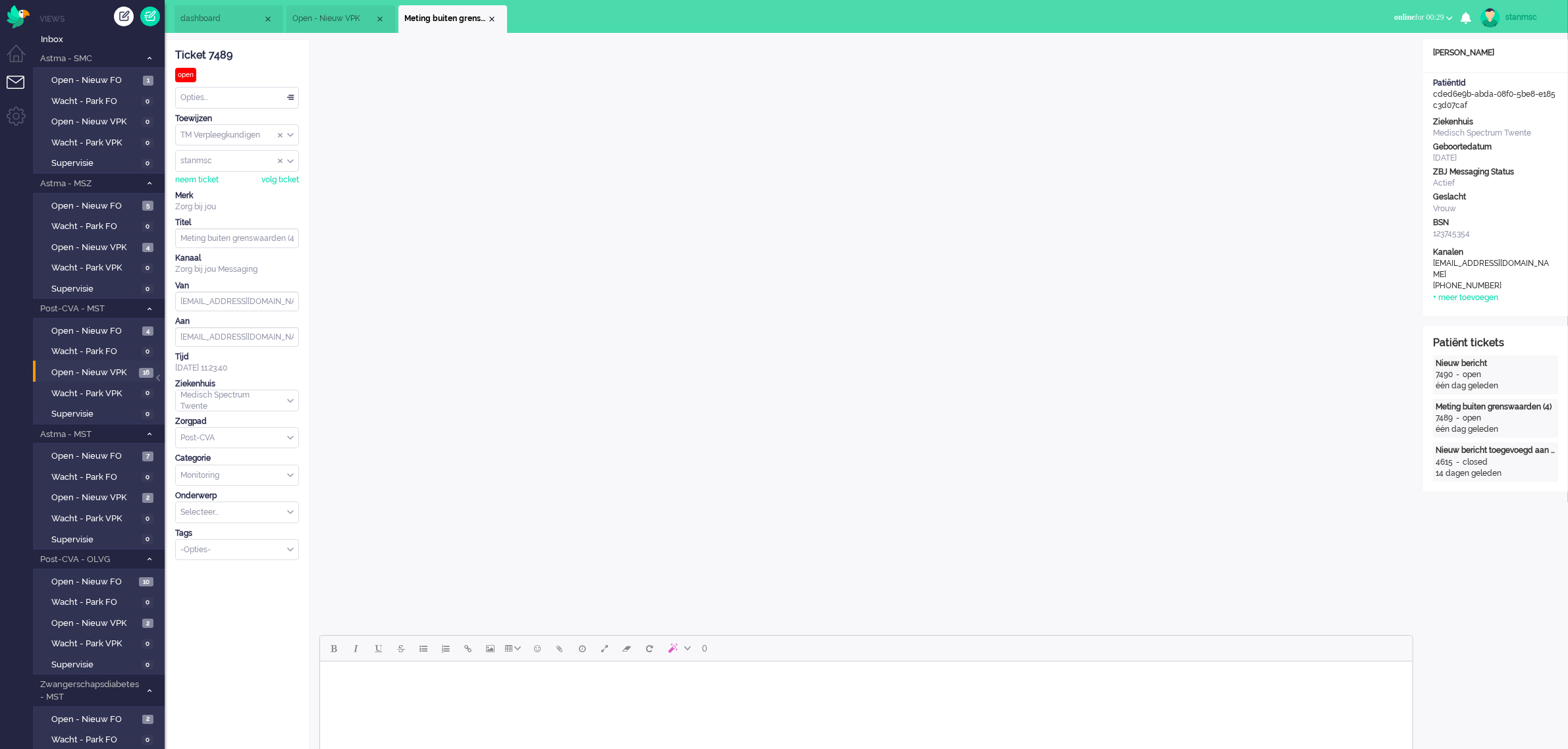
click at [276, 97] on div "Opties..." at bounding box center [236, 97] width 122 height 20
click at [229, 189] on li "Opgelost" at bounding box center [236, 191] width 122 height 19
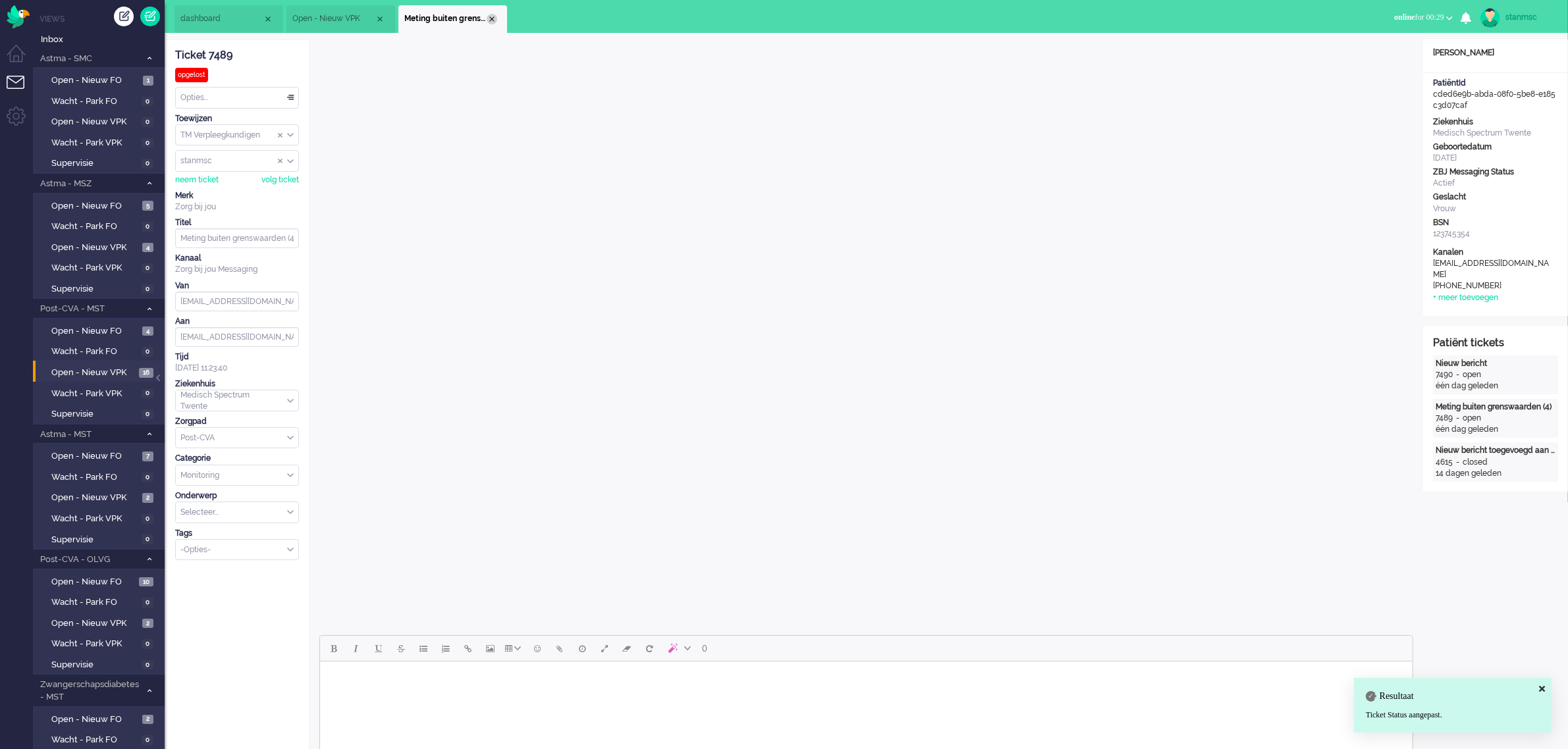
click at [491, 17] on div "Close tab" at bounding box center [492, 19] width 10 height 10
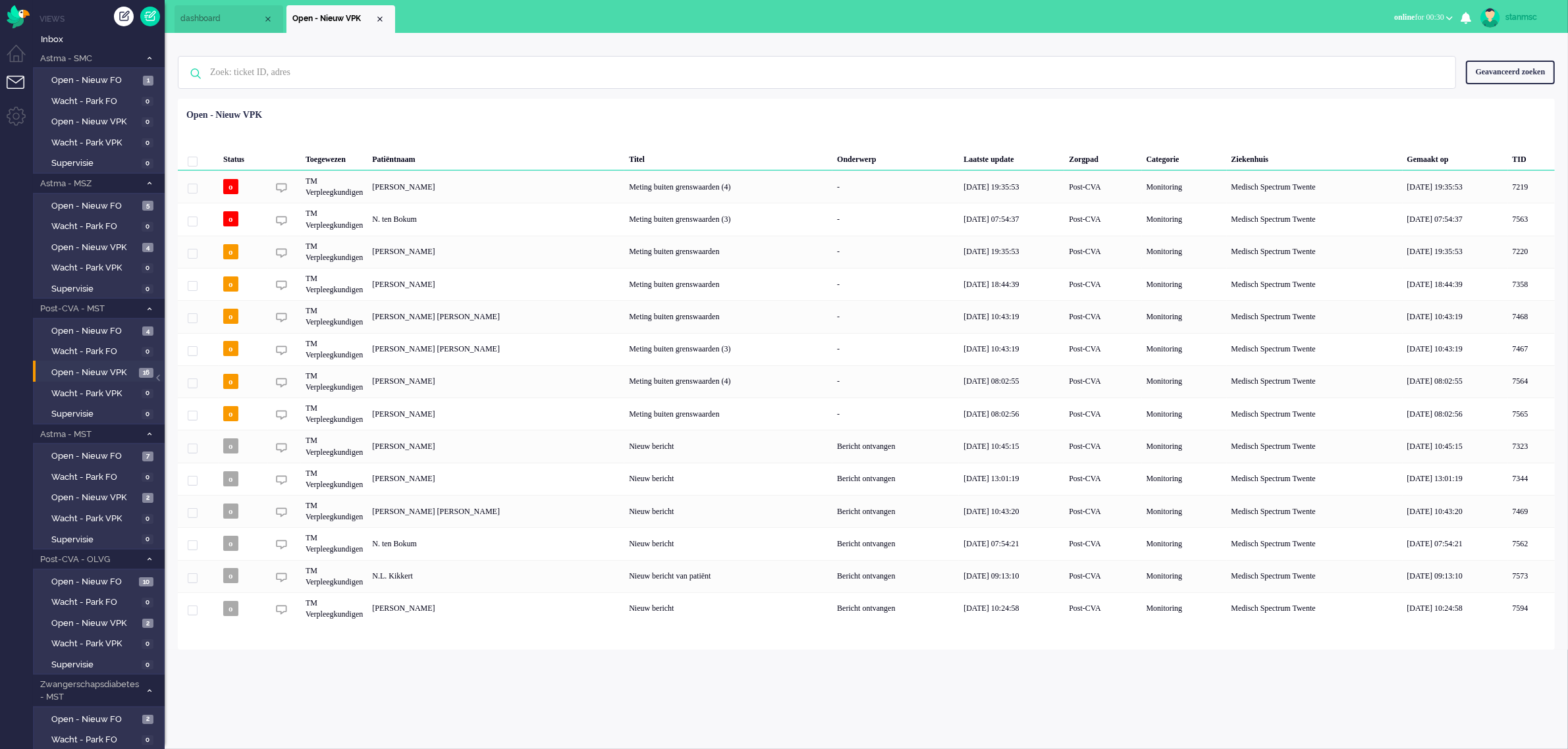
click at [1509, 443] on div "[PERSON_NAME]" at bounding box center [1532, 446] width 47 height 32
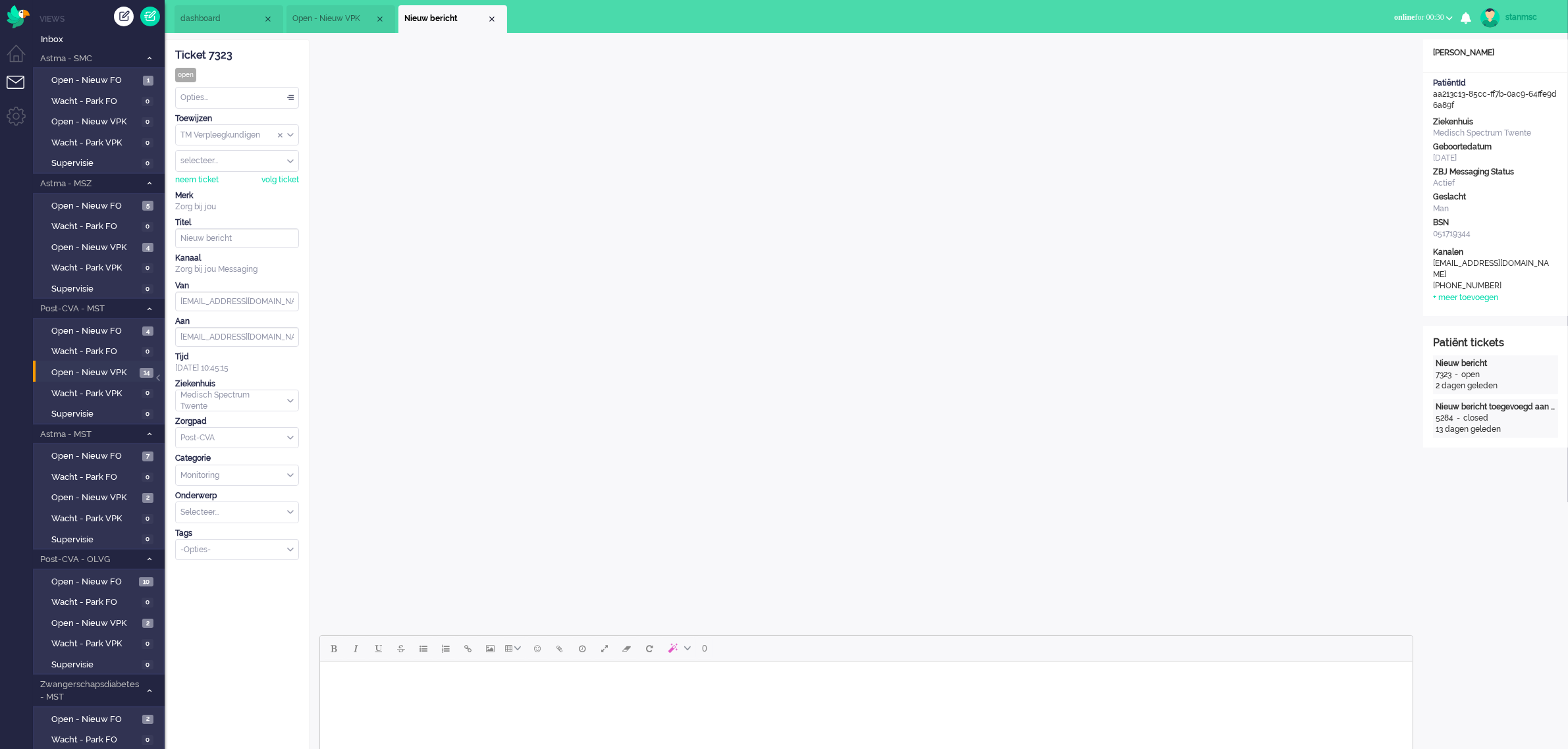
click at [549, 689] on body "Rich Text Area. Press ALT-0 for help." at bounding box center [866, 678] width 1082 height 23
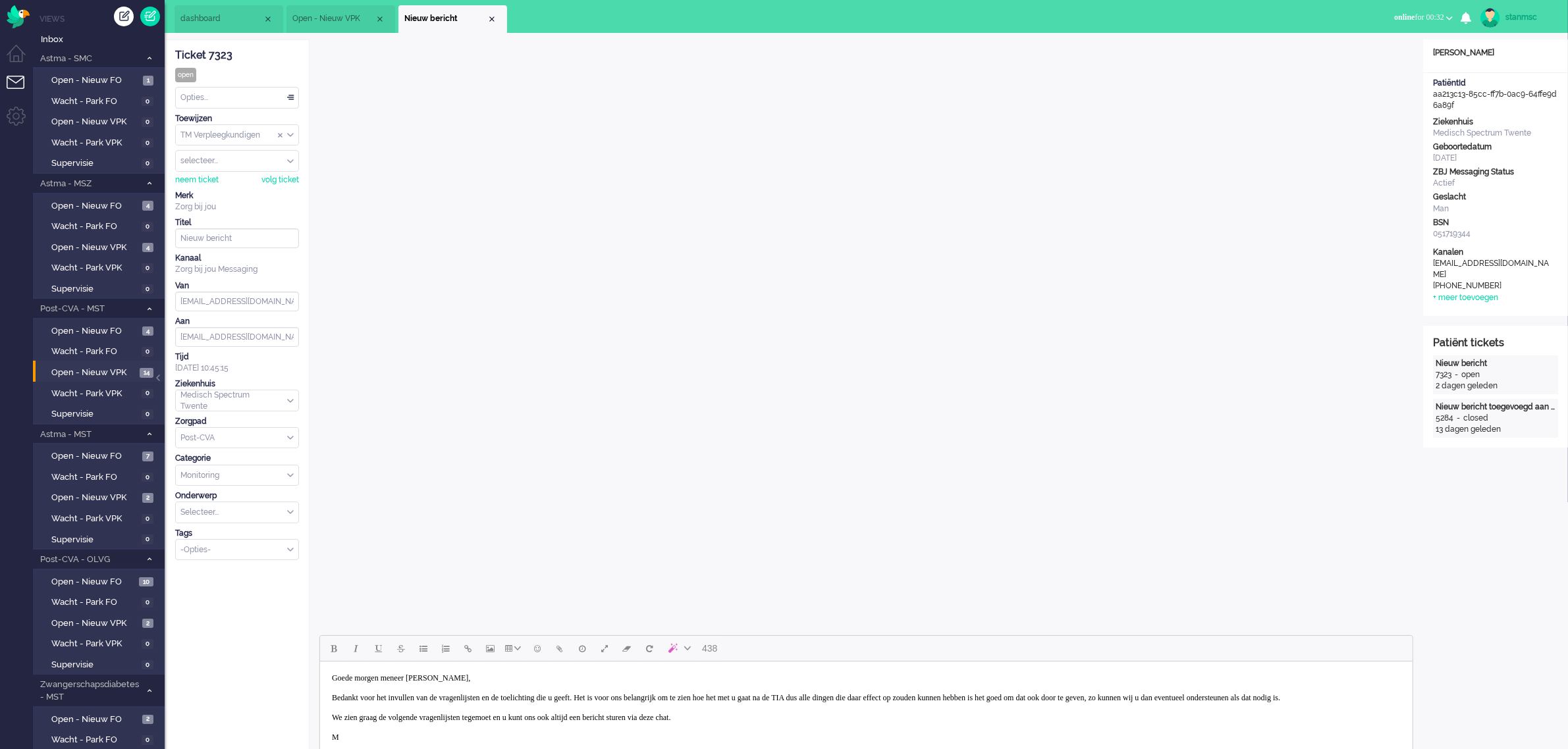
scroll to position [3, 0]
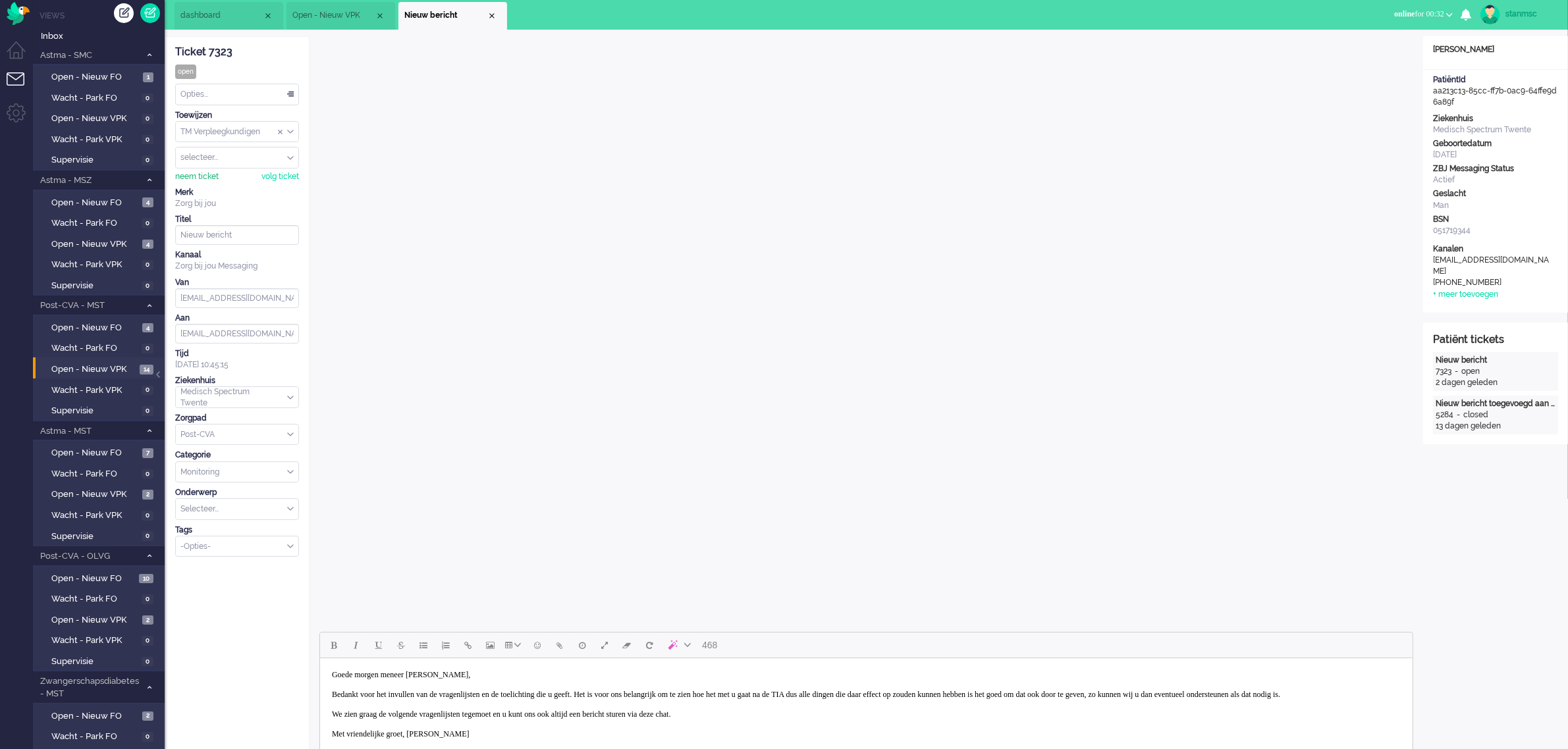
click at [212, 176] on div "neem ticket" at bounding box center [197, 177] width 43 height 11
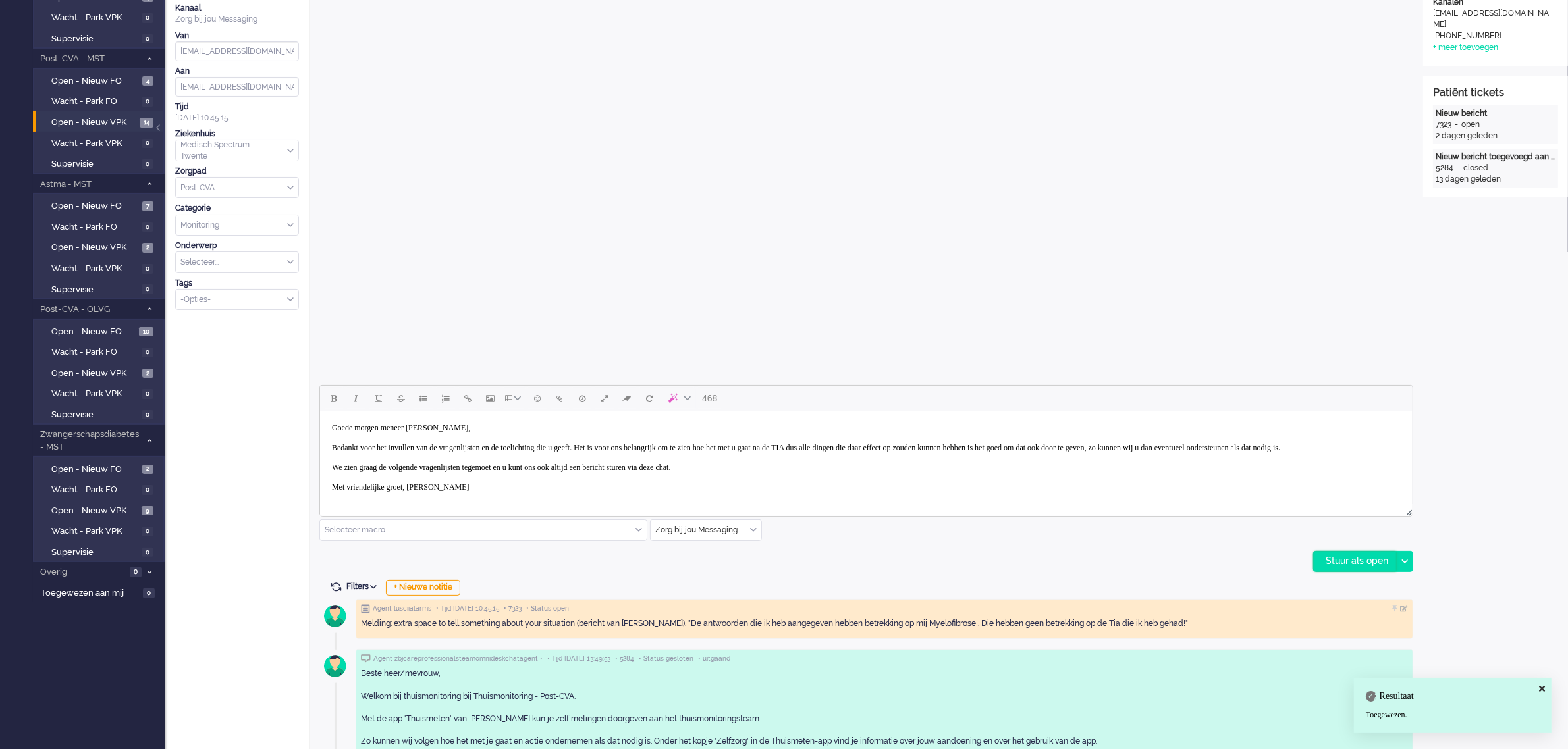
click at [1362, 560] on div "Stuur als open" at bounding box center [1355, 562] width 83 height 20
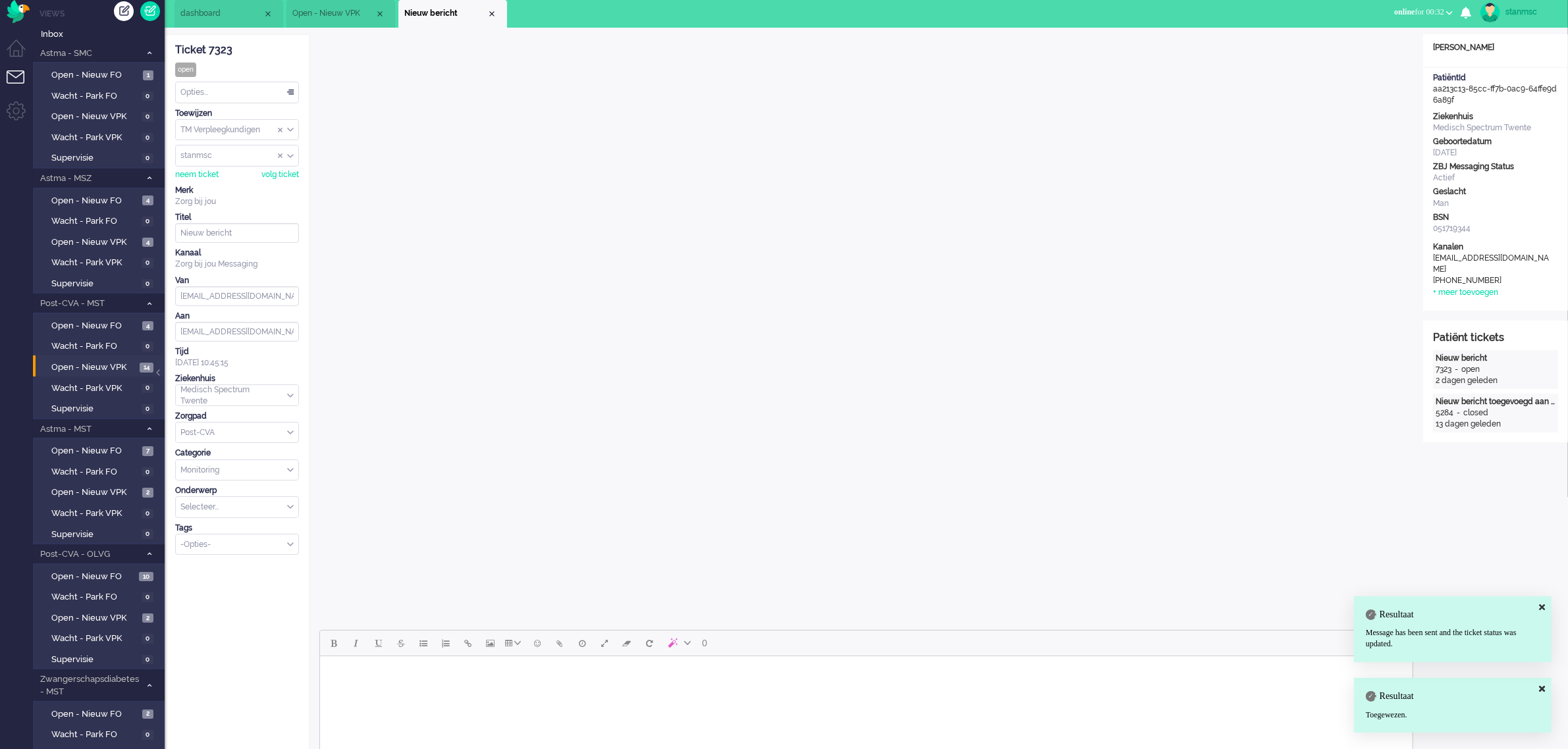
scroll to position [0, 0]
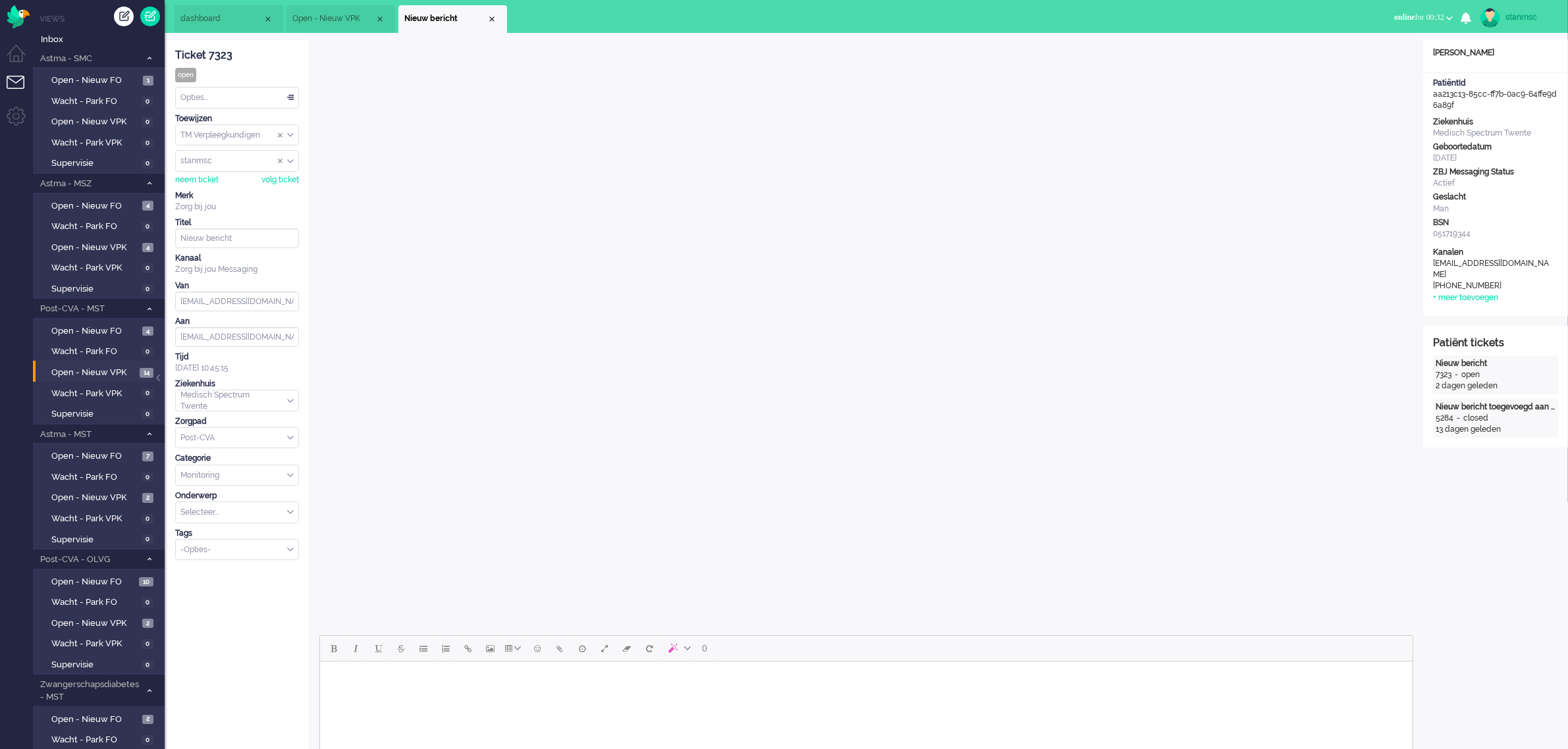
click at [278, 99] on div "Opties..." at bounding box center [236, 97] width 122 height 20
click at [231, 187] on li "Opgelost" at bounding box center [236, 191] width 122 height 19
click at [492, 17] on div "Close tab" at bounding box center [492, 19] width 10 height 10
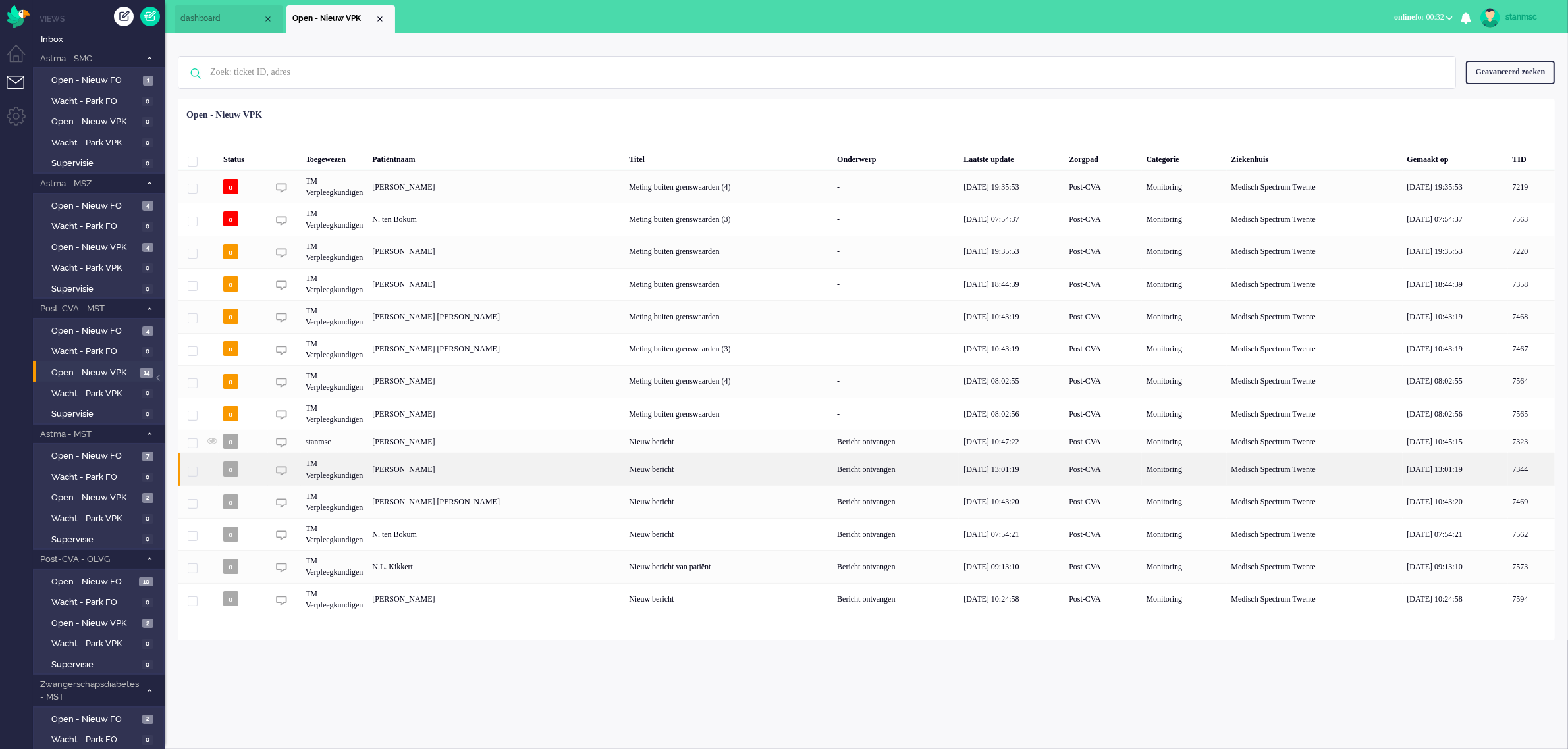
click at [1509, 469] on div "[PERSON_NAME]" at bounding box center [1532, 469] width 47 height 32
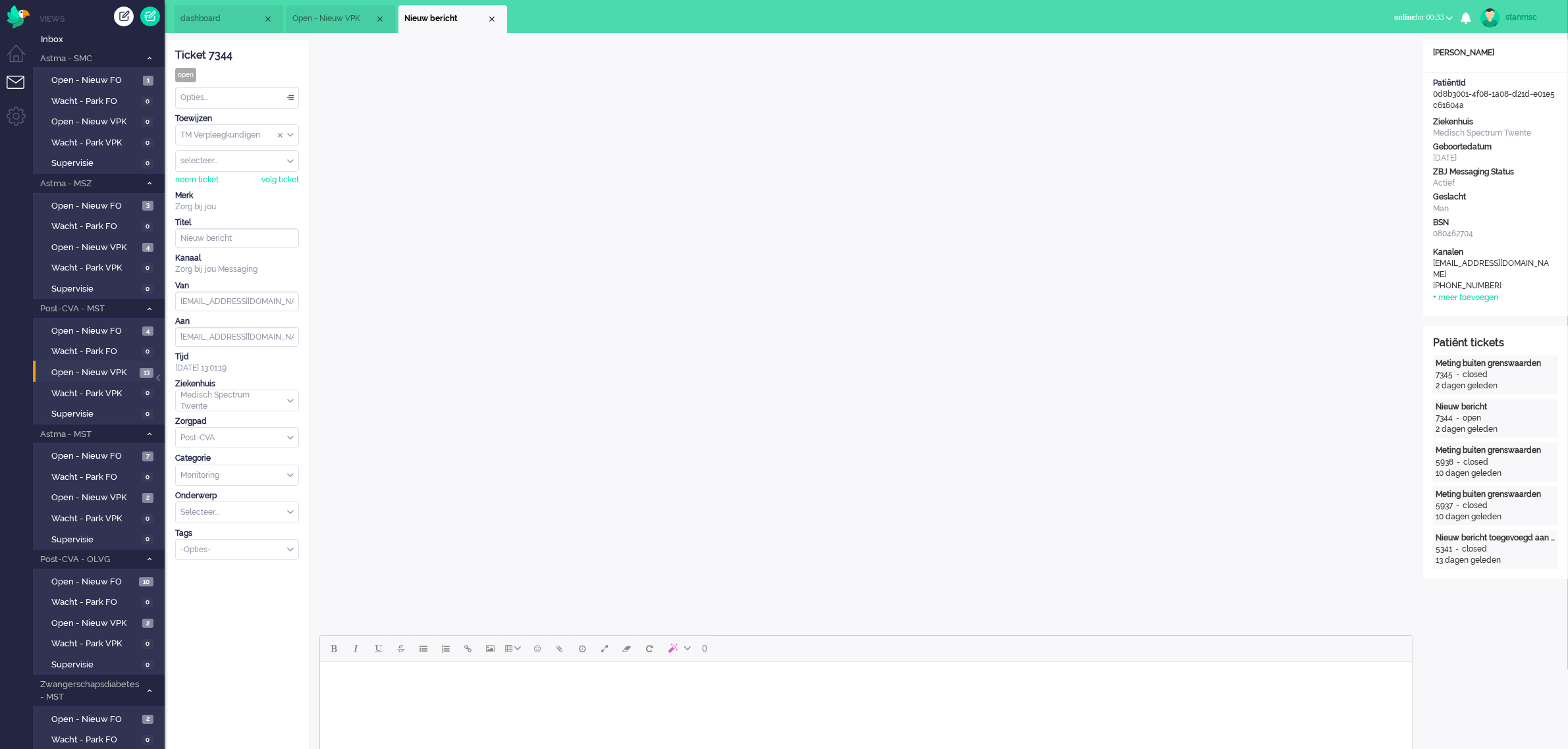
click at [630, 695] on html at bounding box center [866, 678] width 1093 height 34
click at [535, 694] on html at bounding box center [866, 678] width 1093 height 34
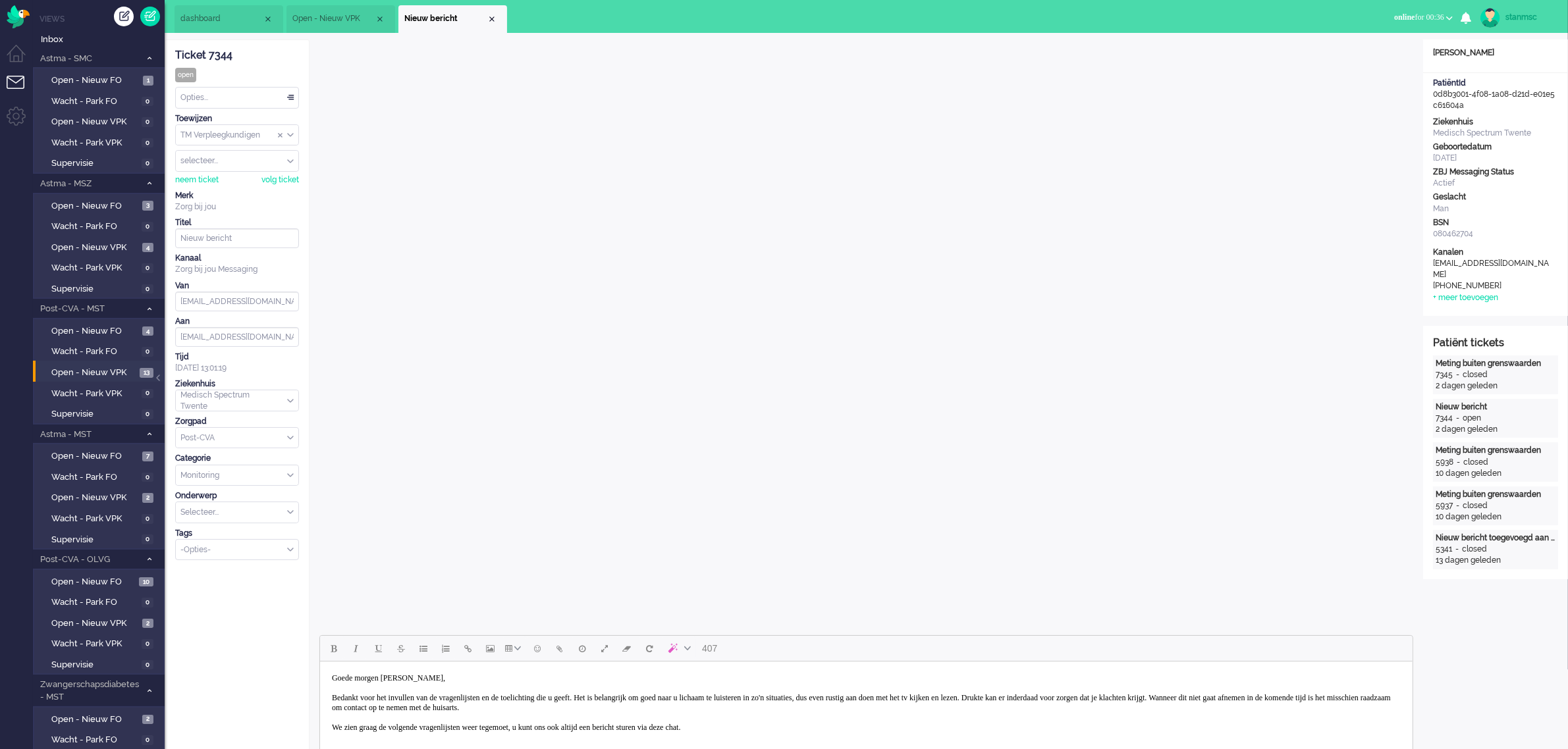
scroll to position [3, 0]
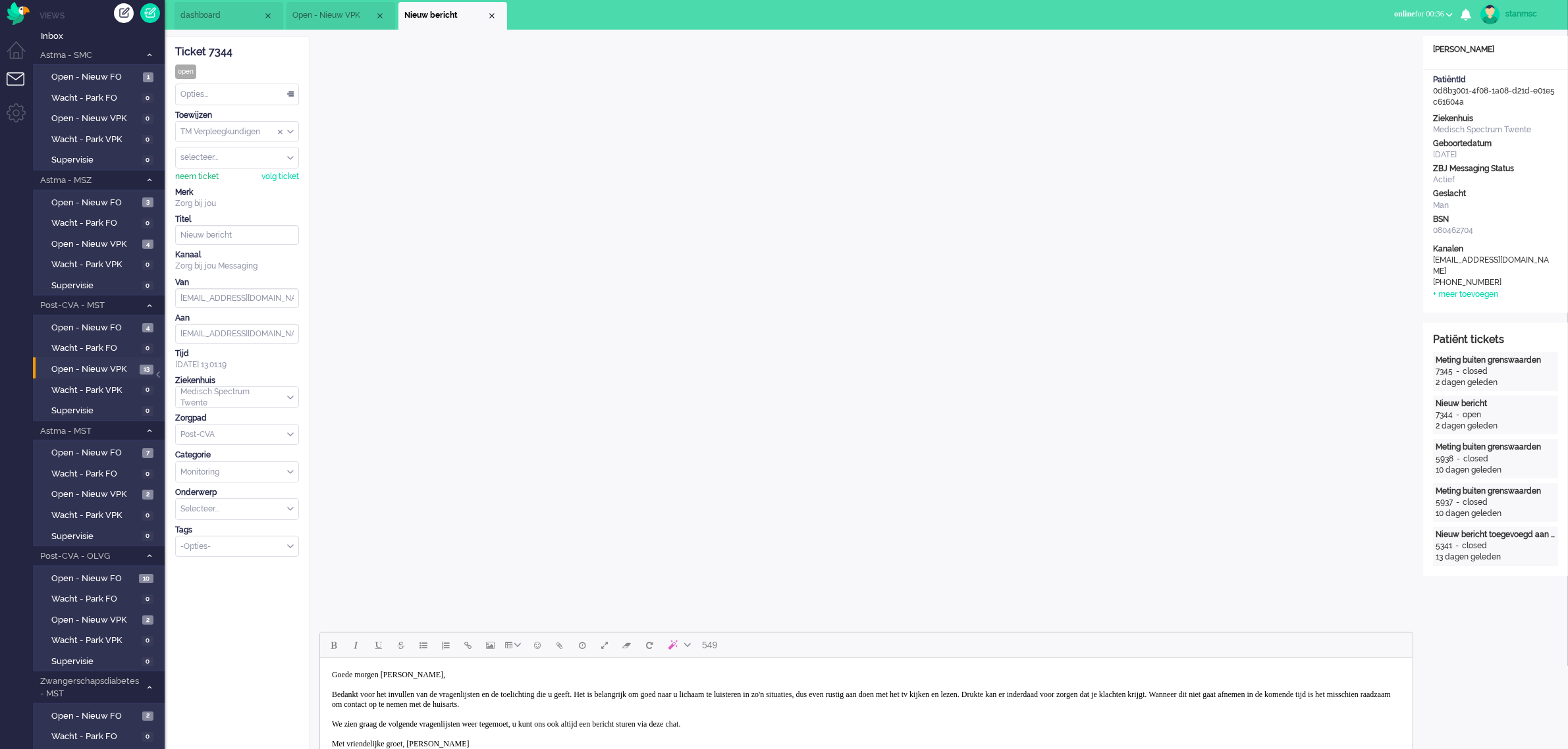
click at [197, 181] on div "neem ticket" at bounding box center [197, 177] width 43 height 11
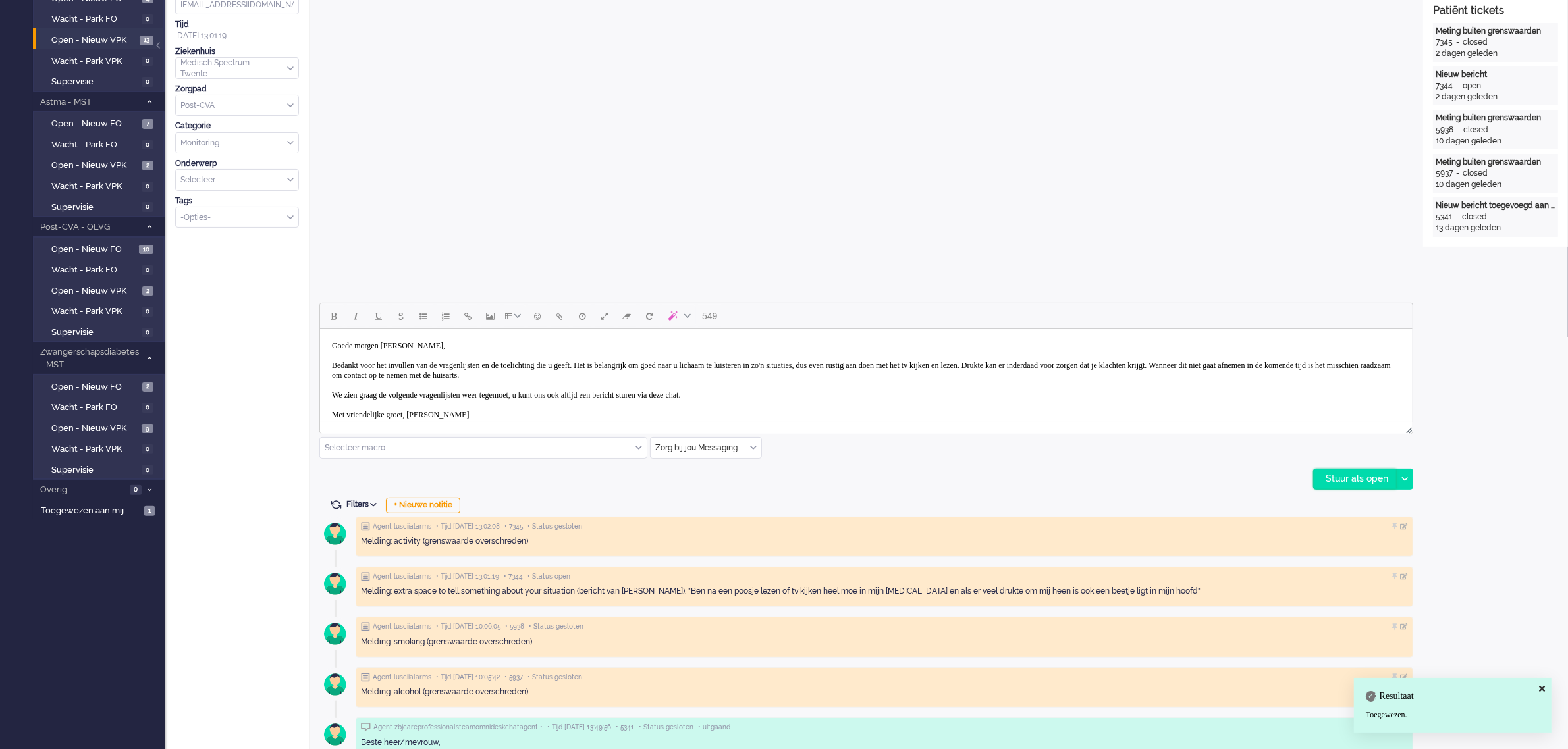
click at [1345, 482] on div "Stuur als open" at bounding box center [1355, 479] width 83 height 20
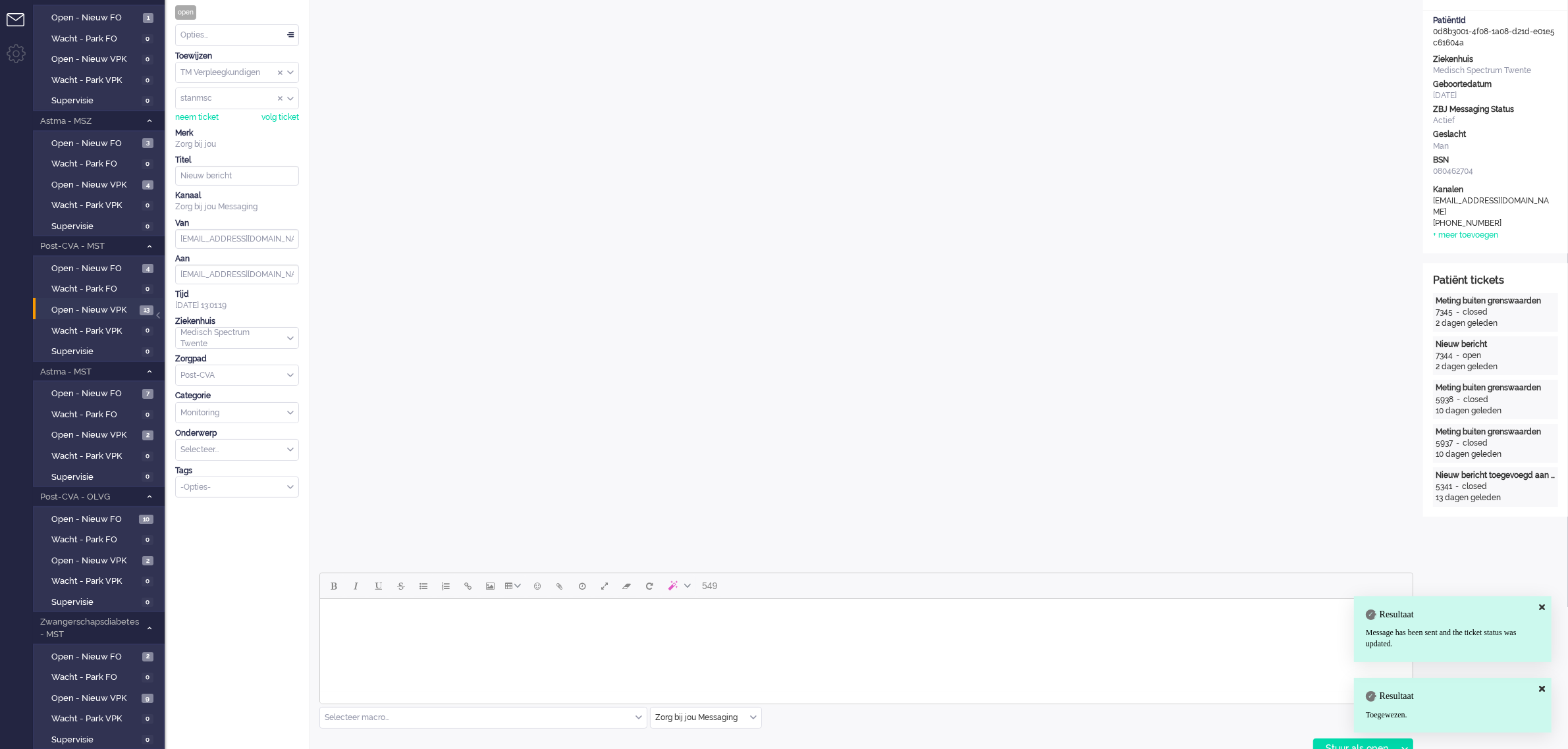
scroll to position [0, 0]
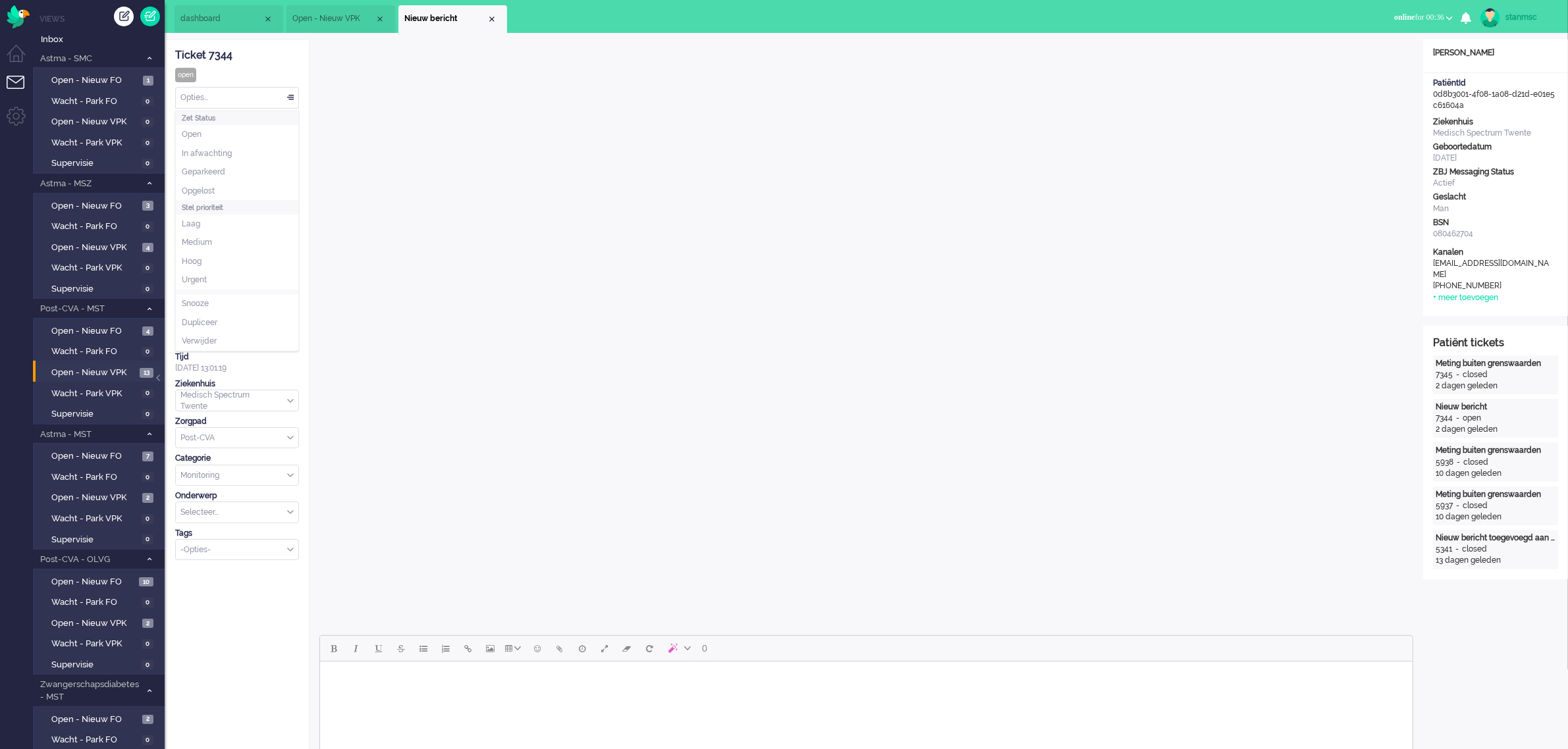
click at [295, 97] on div "Opties..." at bounding box center [236, 97] width 122 height 20
click at [228, 191] on li "Opgelost" at bounding box center [236, 191] width 122 height 19
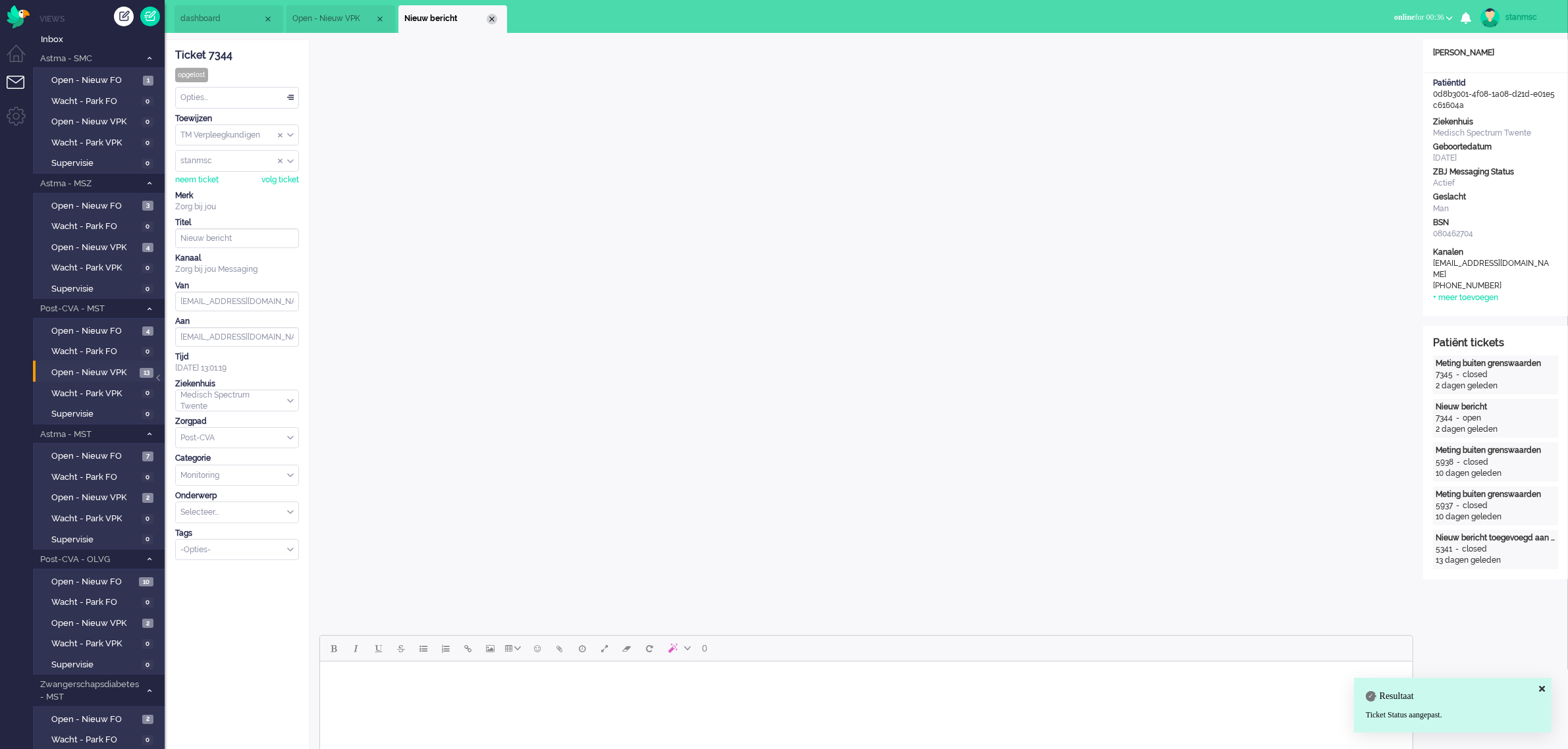
click at [493, 18] on div "Close tab" at bounding box center [492, 19] width 10 height 10
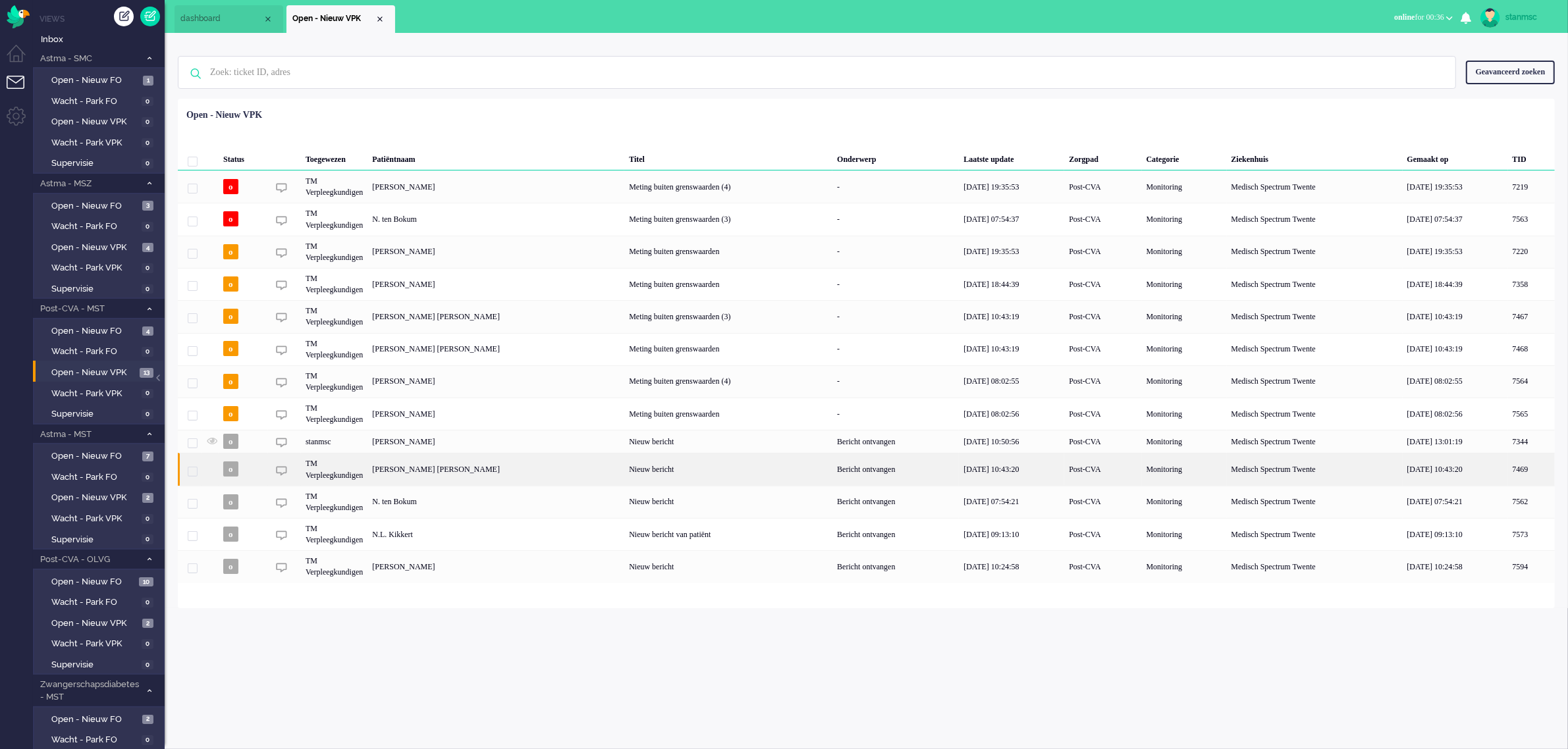
click at [1509, 486] on div "N. ten Bokum" at bounding box center [1532, 502] width 47 height 32
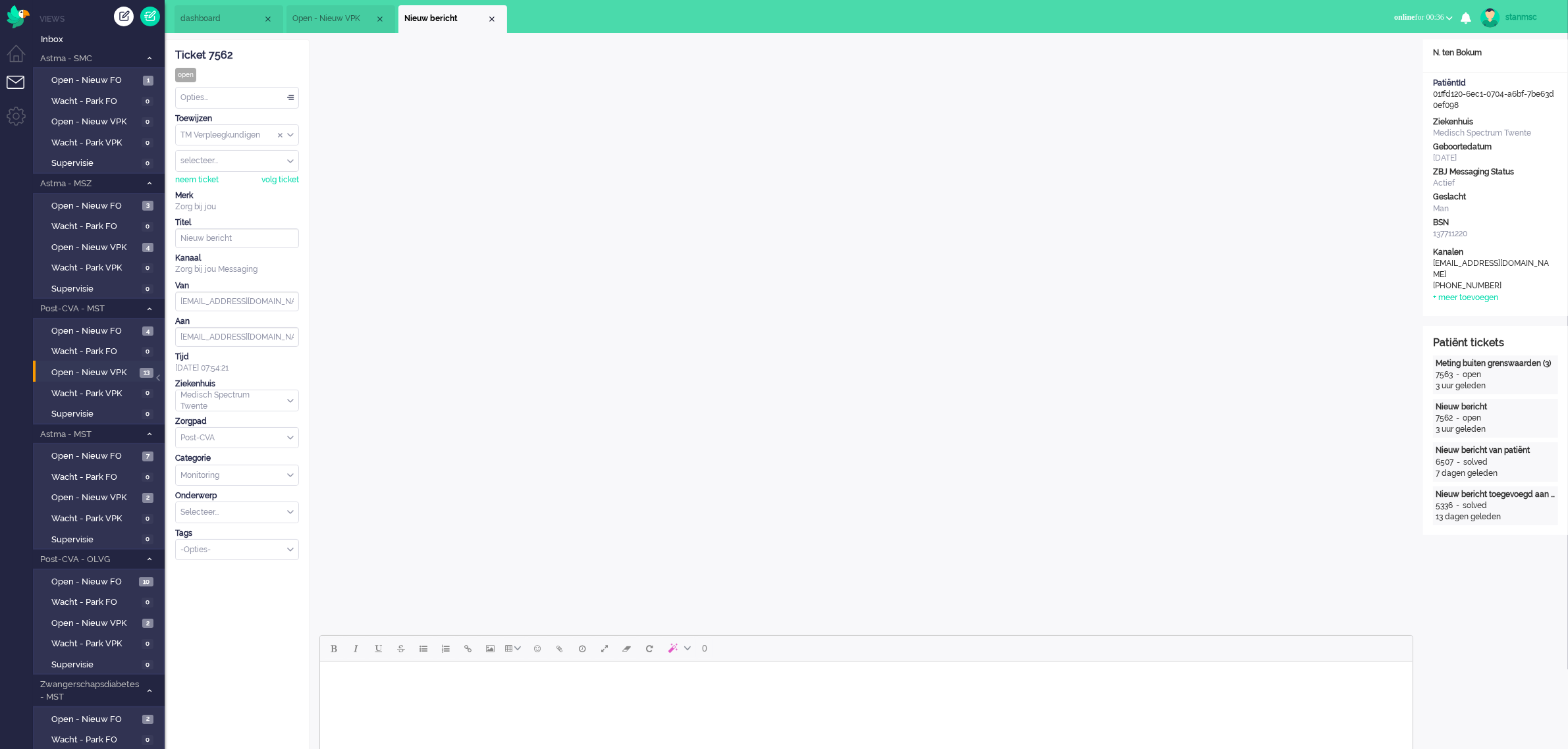
click at [437, 685] on body "Rich Text Area. Press ALT-0 for help." at bounding box center [866, 678] width 1082 height 23
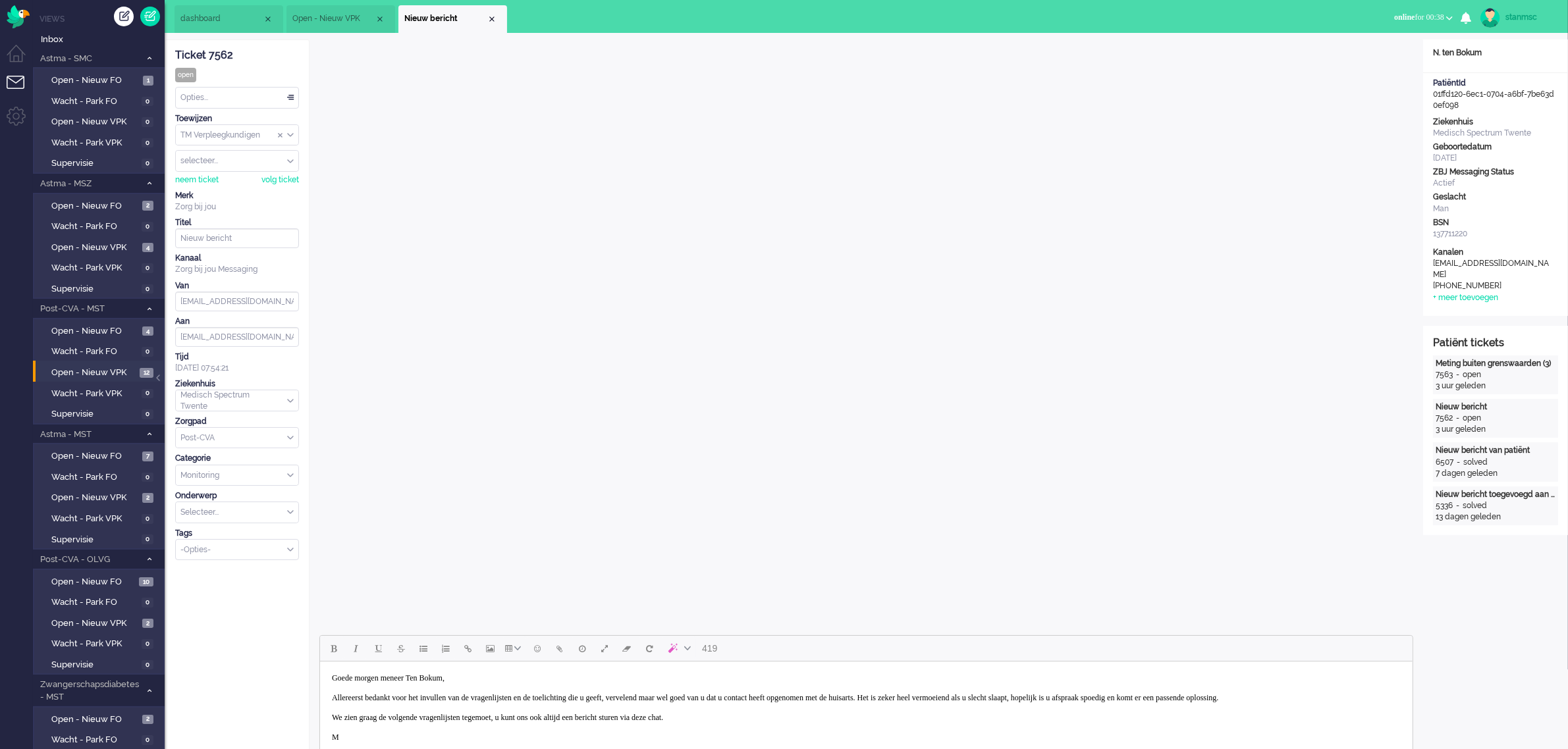
scroll to position [3, 0]
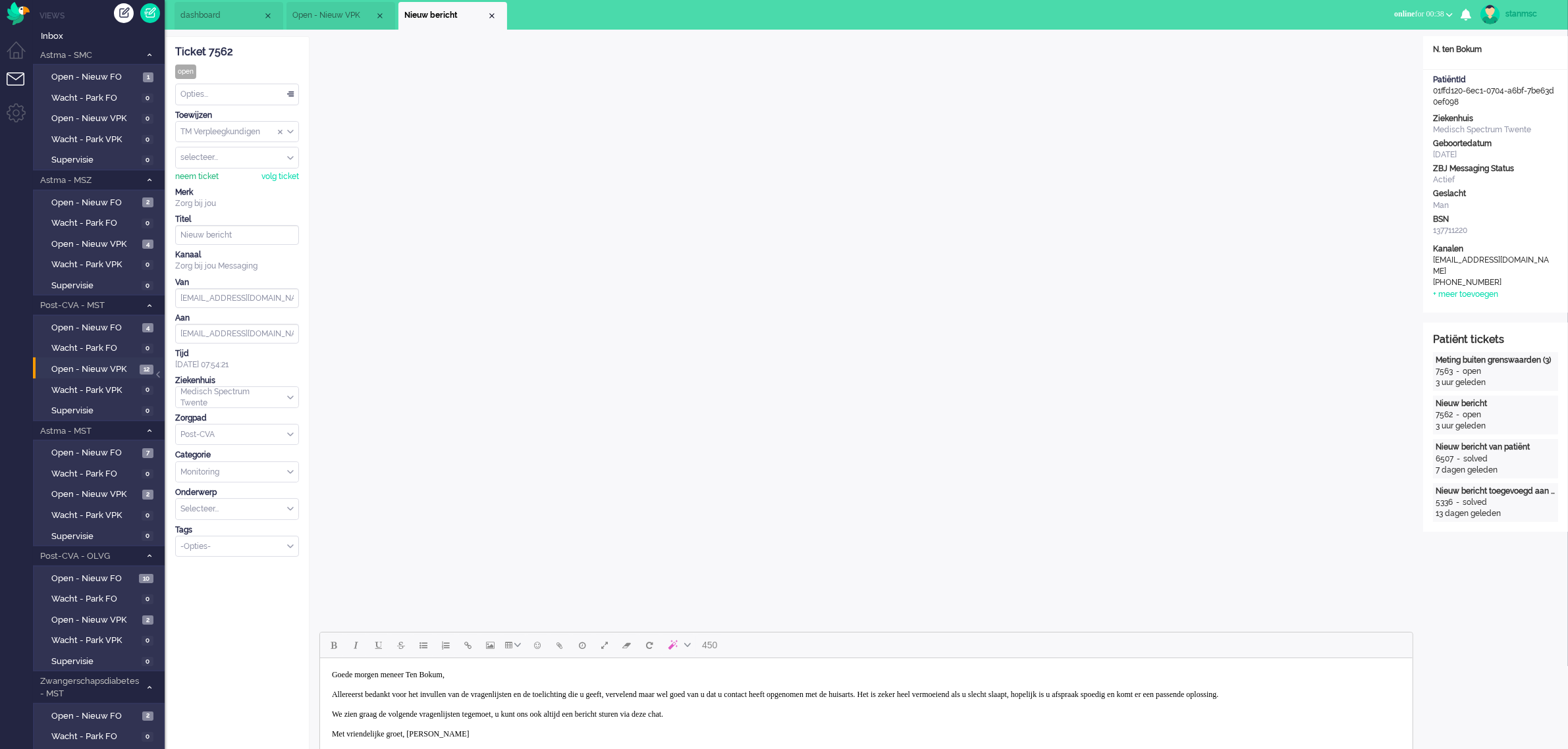
click at [196, 175] on div "neem ticket" at bounding box center [197, 177] width 43 height 11
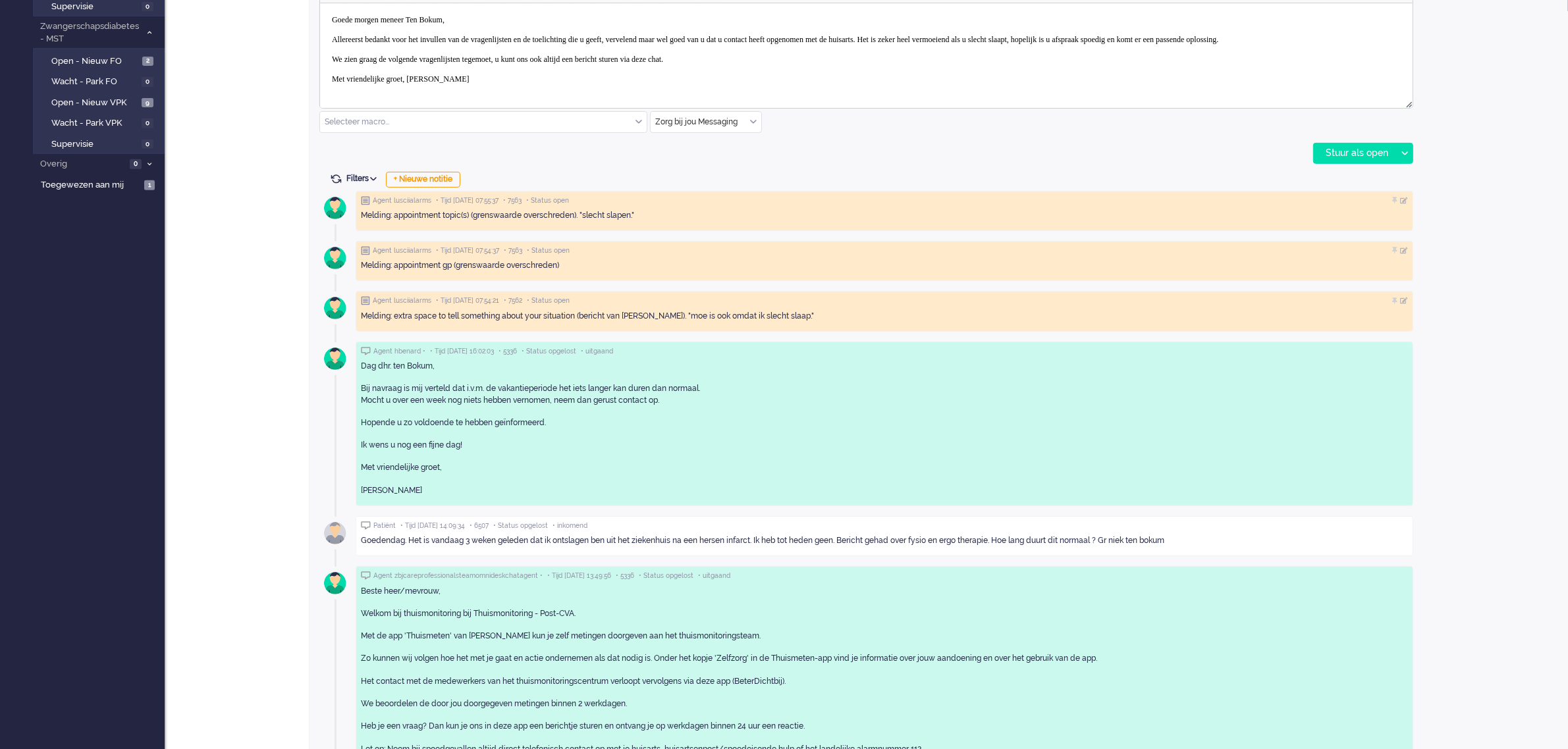
scroll to position [729, 0]
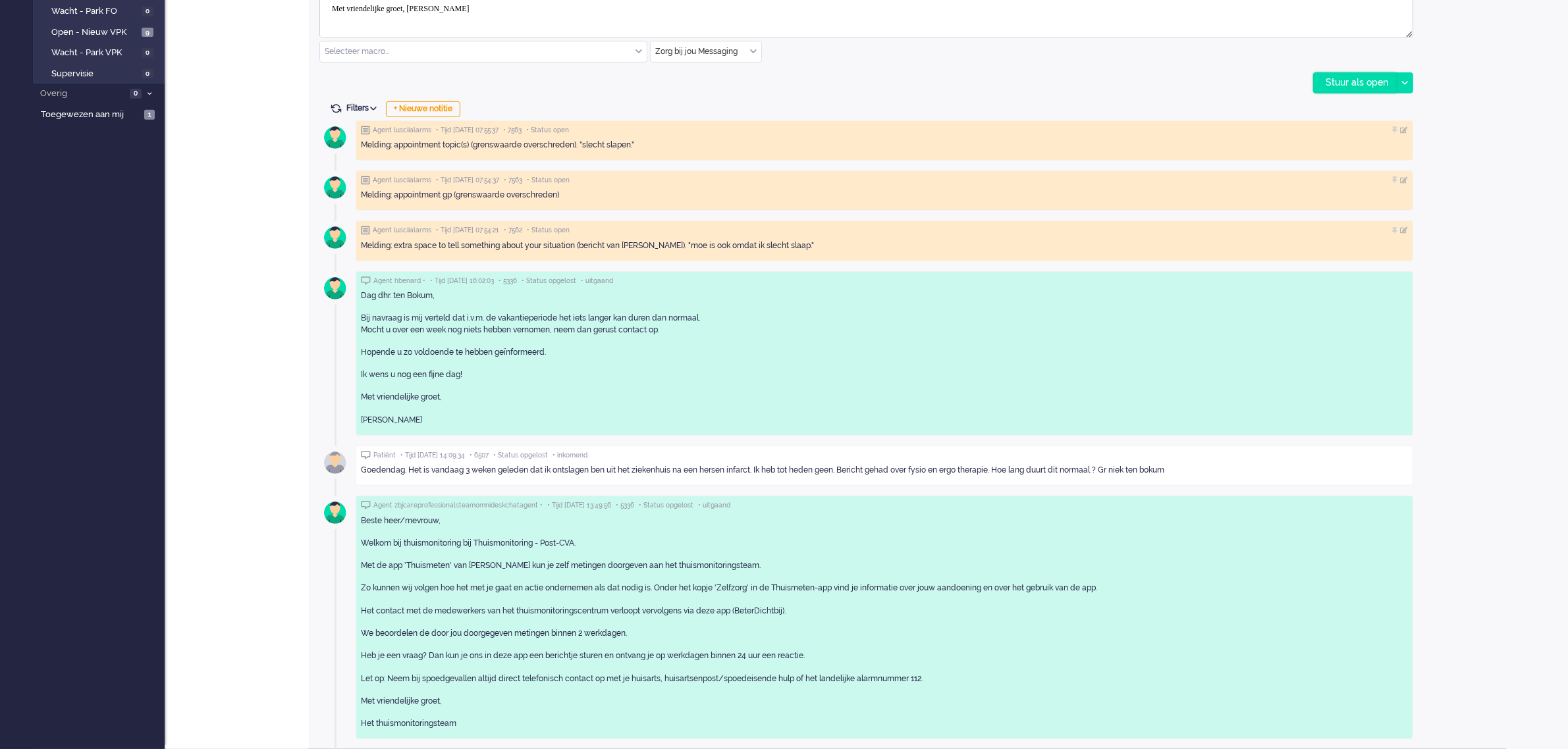
click at [1341, 84] on div "Stuur als open" at bounding box center [1355, 83] width 83 height 20
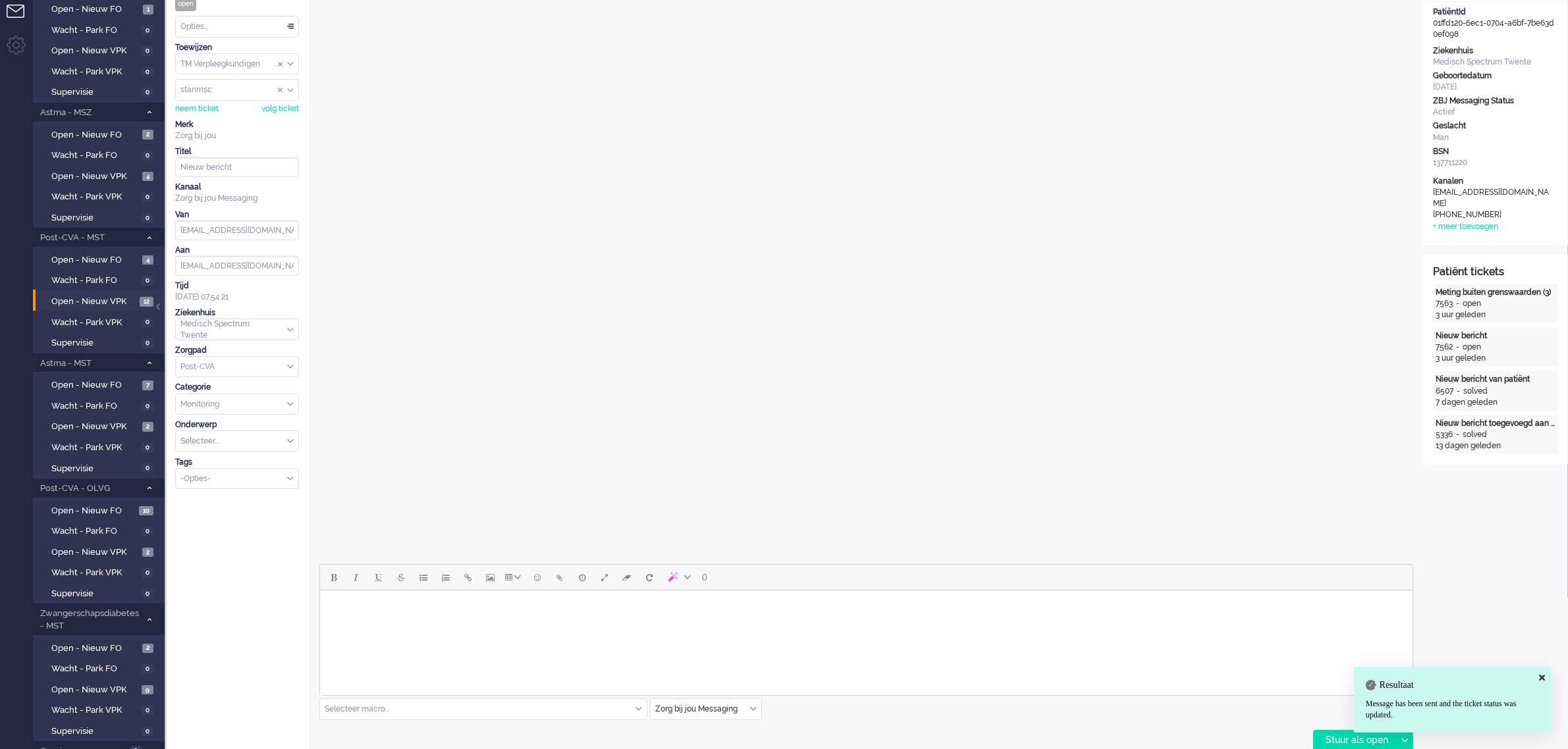
scroll to position [0, 0]
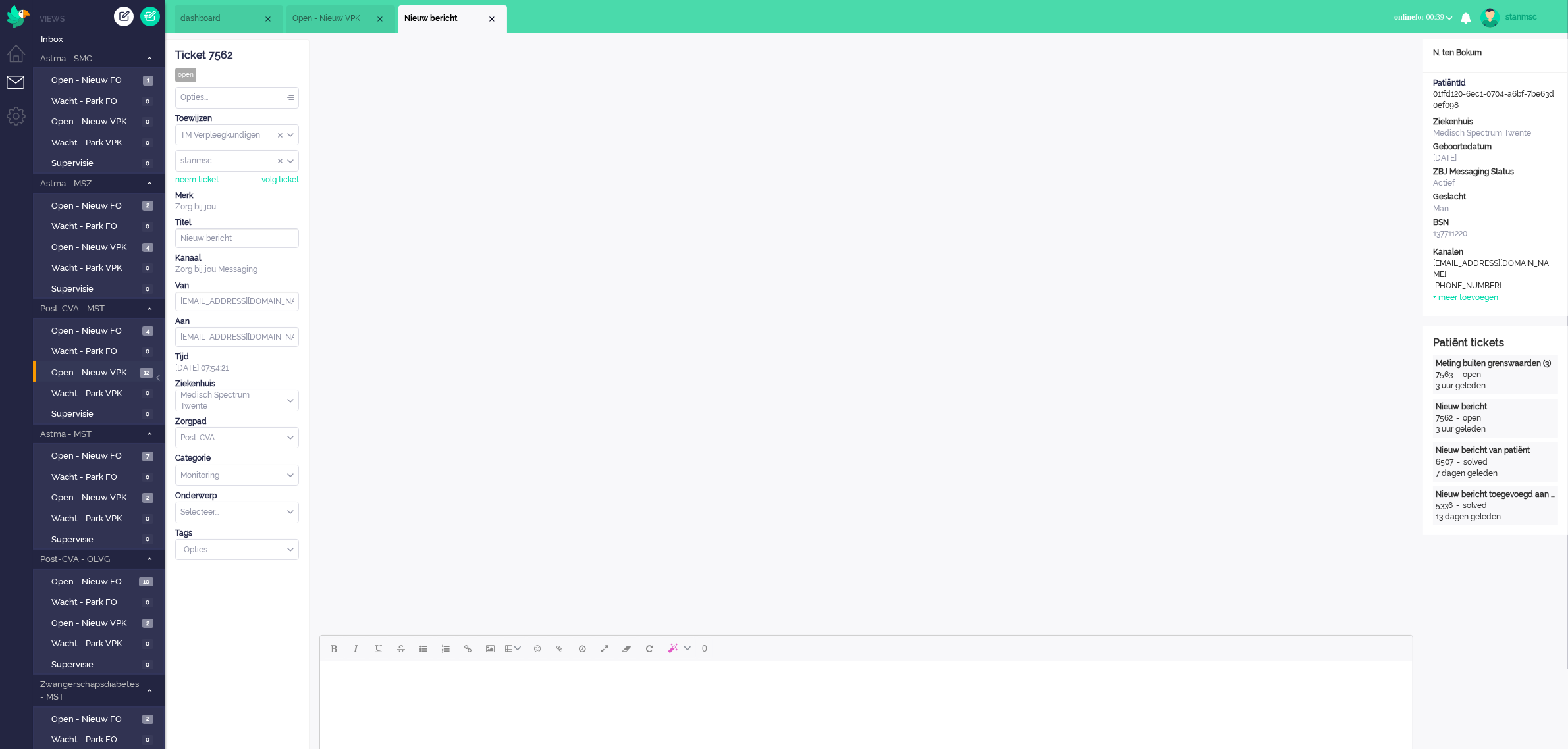
click at [229, 96] on div "Opties..." at bounding box center [236, 97] width 122 height 20
click at [229, 186] on li "Opgelost" at bounding box center [236, 191] width 122 height 19
click at [492, 15] on div "Close tab" at bounding box center [492, 19] width 10 height 10
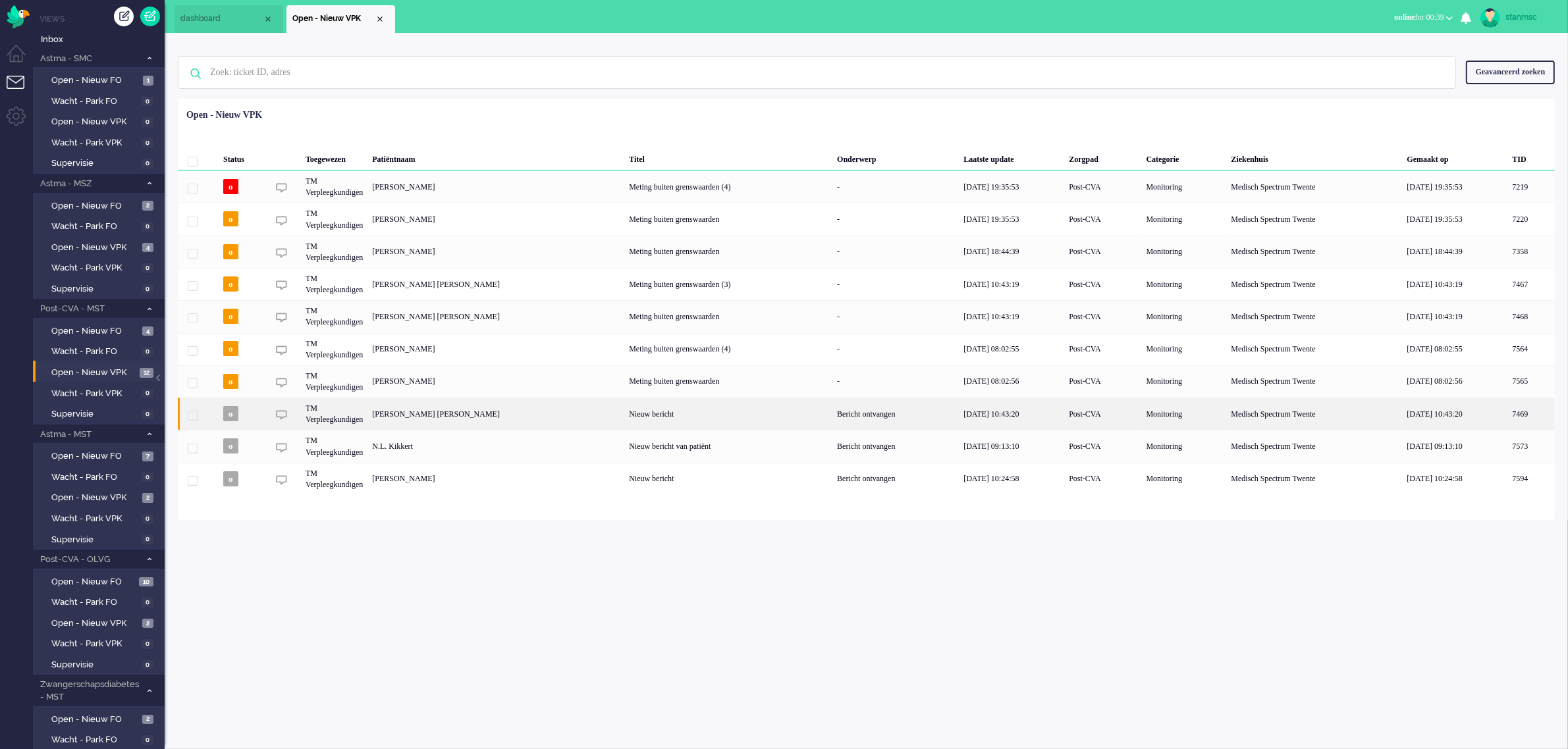
click at [1509, 412] on div "[PERSON_NAME] [PERSON_NAME]" at bounding box center [1532, 414] width 47 height 32
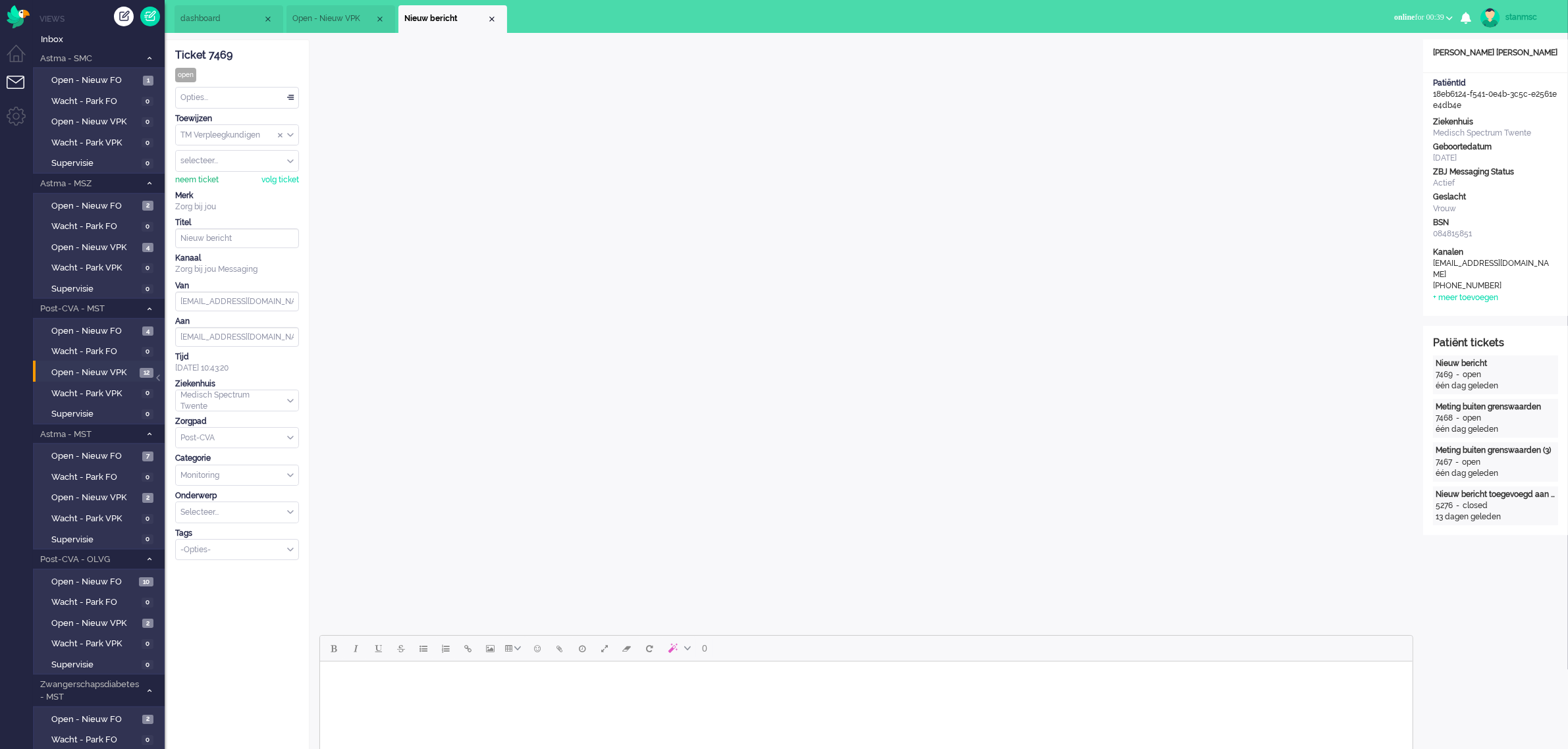
click at [199, 183] on div "neem ticket" at bounding box center [197, 180] width 43 height 11
click at [545, 690] on html at bounding box center [866, 678] width 1093 height 34
click at [901, 705] on body "Goede morgen mevrouw [PERSON_NAME], Bedankt voor het invullen van de vragenlijs…" at bounding box center [866, 688] width 1082 height 43
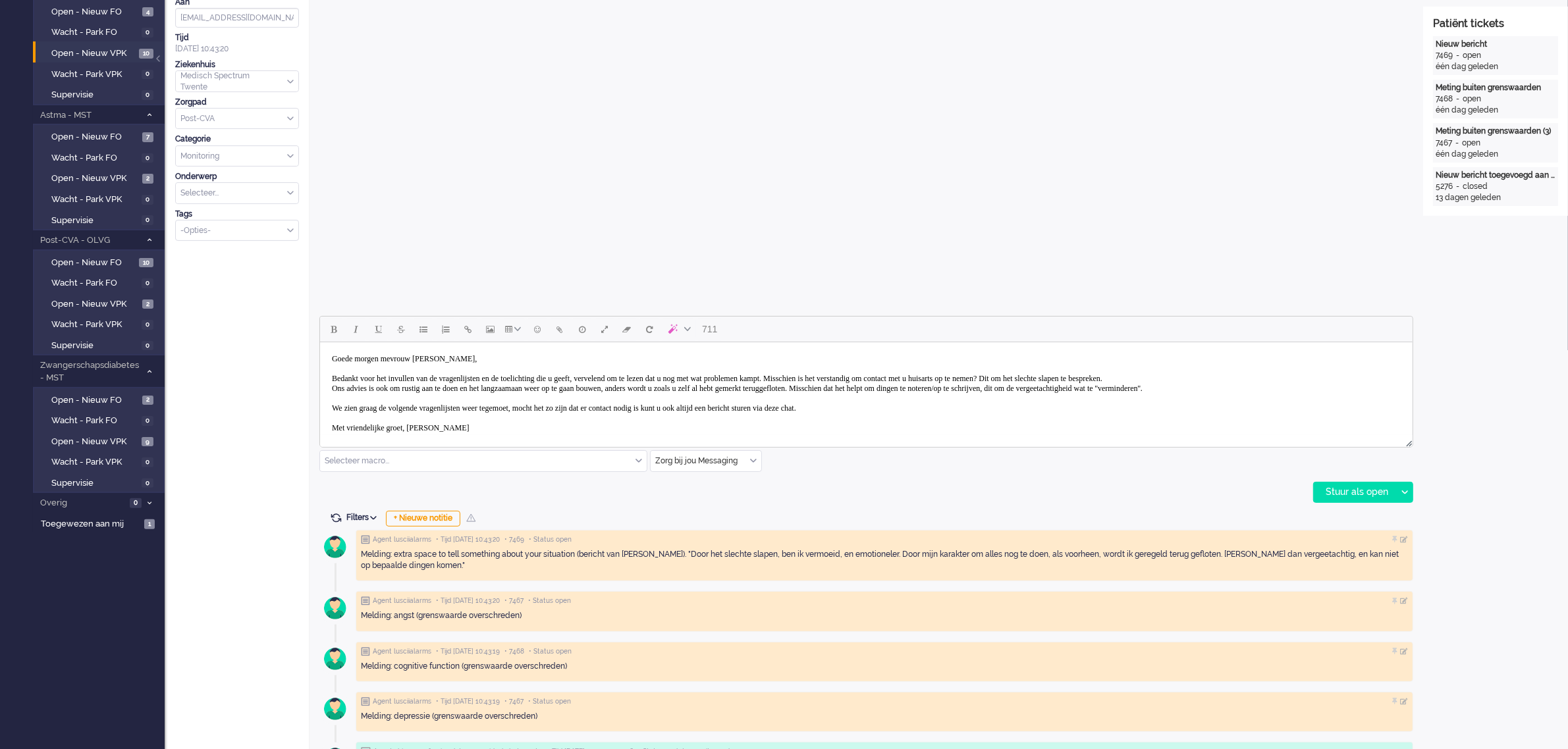
scroll to position [332, 0]
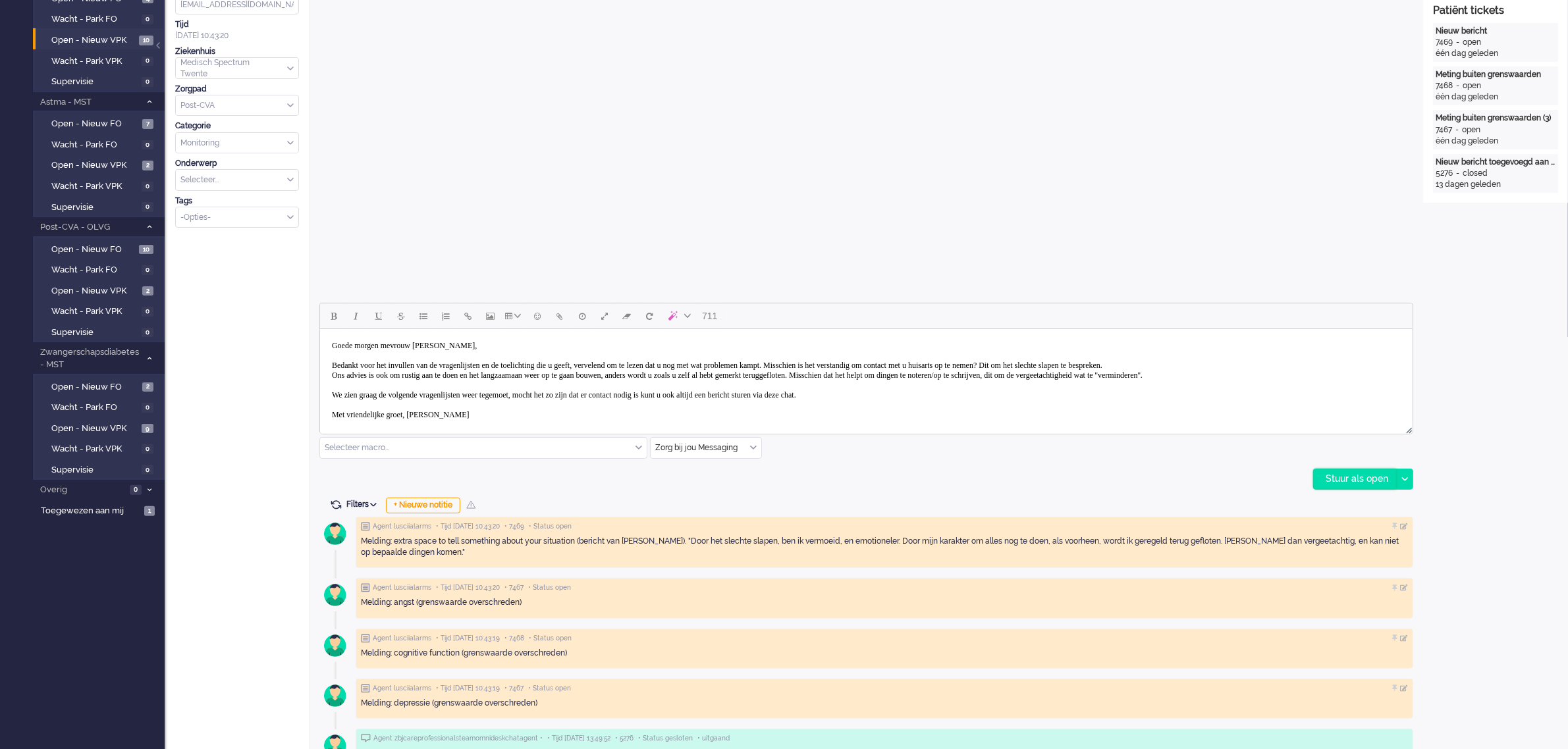
click at [1366, 476] on div "Stuur als open" at bounding box center [1355, 479] width 83 height 20
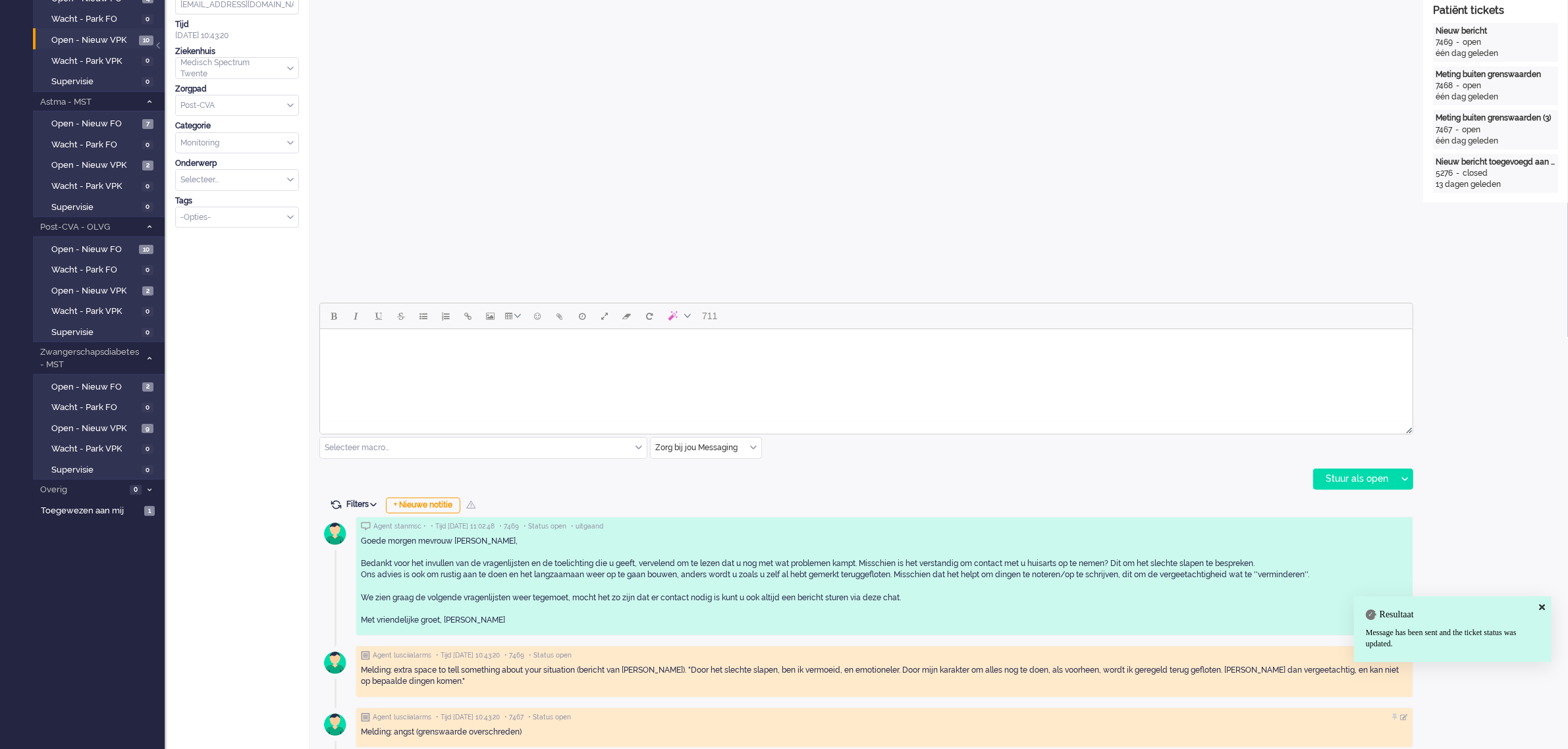
scroll to position [0, 0]
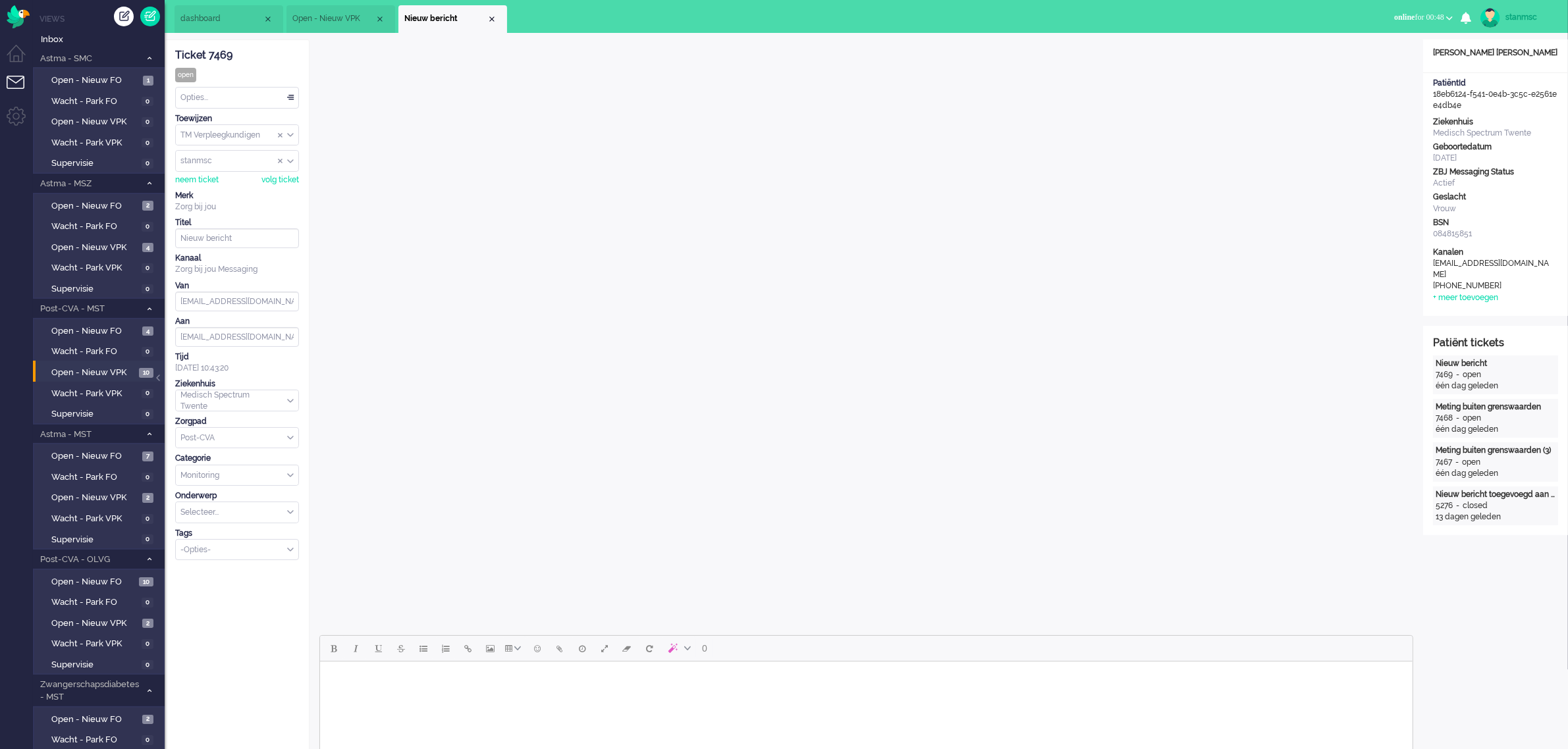
click at [248, 94] on div "Opties..." at bounding box center [236, 97] width 122 height 20
click at [218, 185] on li "Opgelost" at bounding box center [236, 191] width 122 height 19
click at [492, 20] on div "Close tab" at bounding box center [492, 19] width 10 height 10
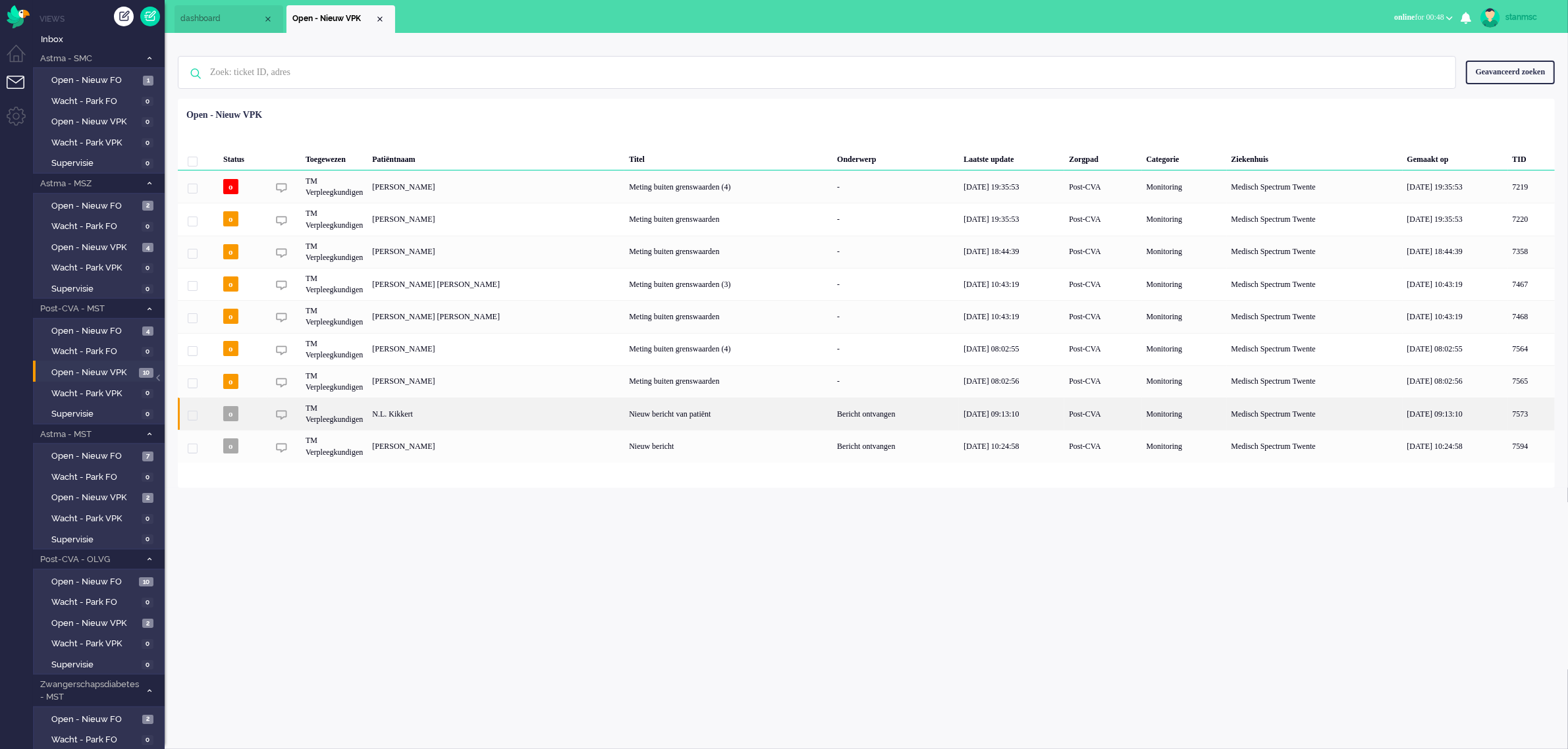
click at [1509, 412] on div "N.L. Kikkert" at bounding box center [1532, 414] width 47 height 32
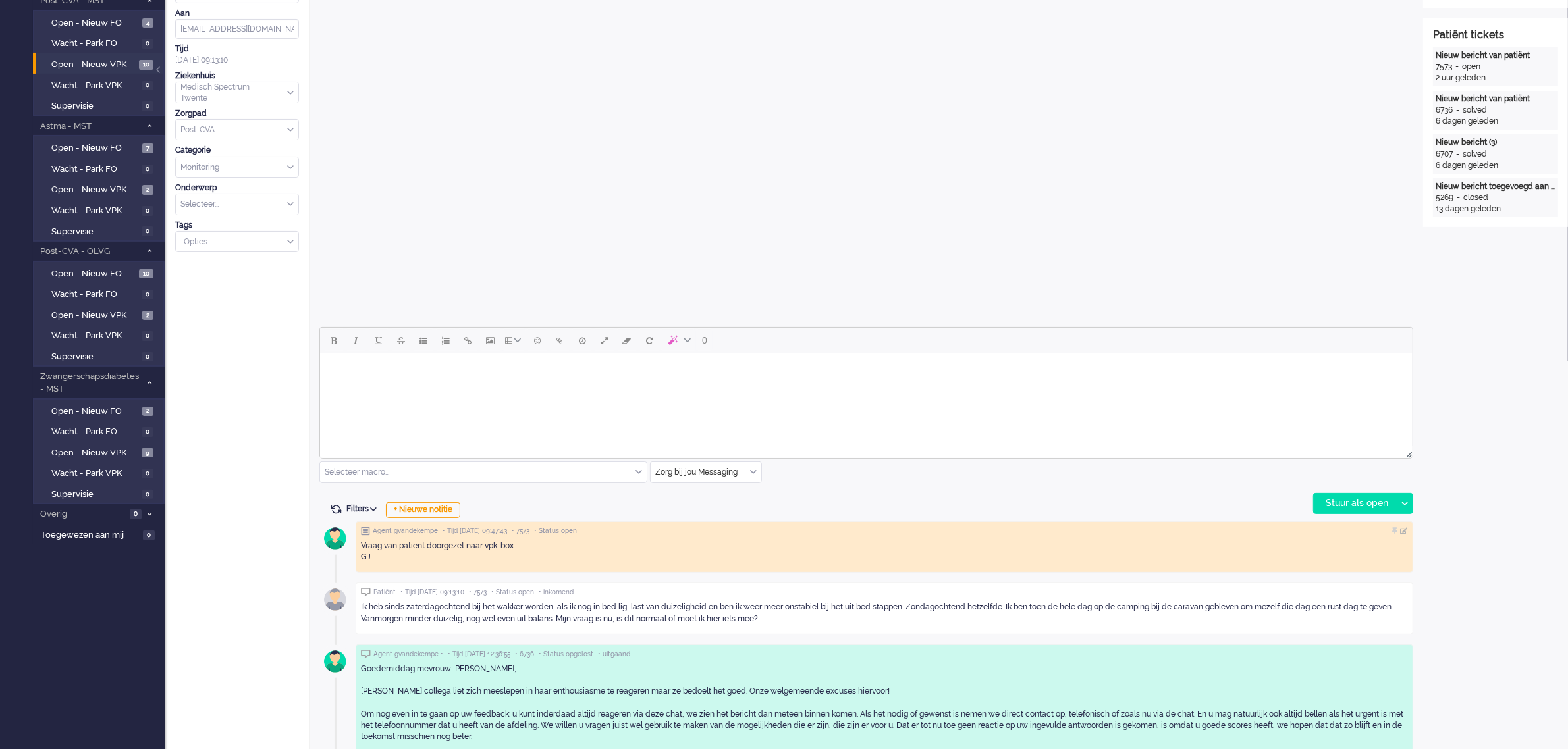
scroll to position [247, 0]
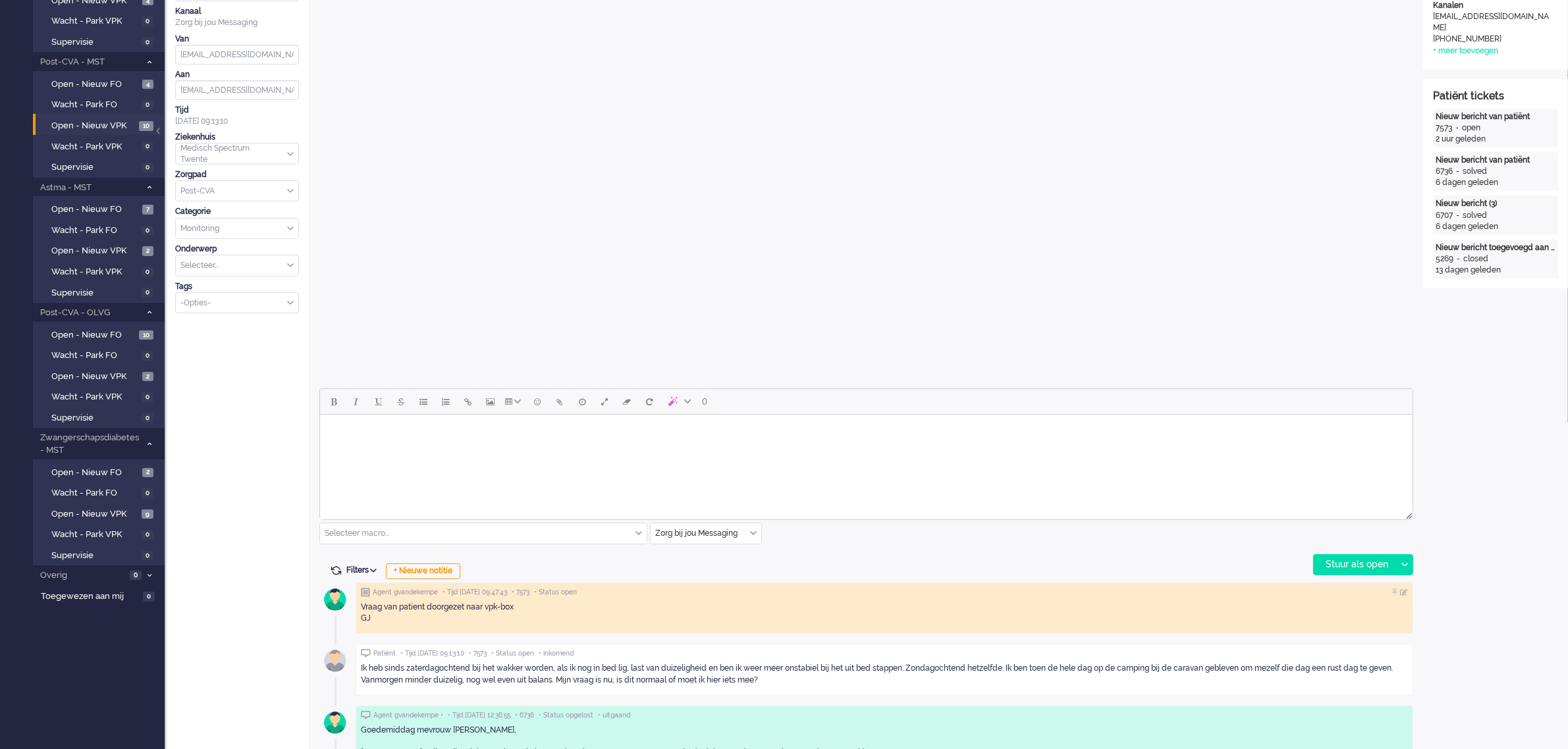
click at [446, 446] on html at bounding box center [866, 431] width 1093 height 34
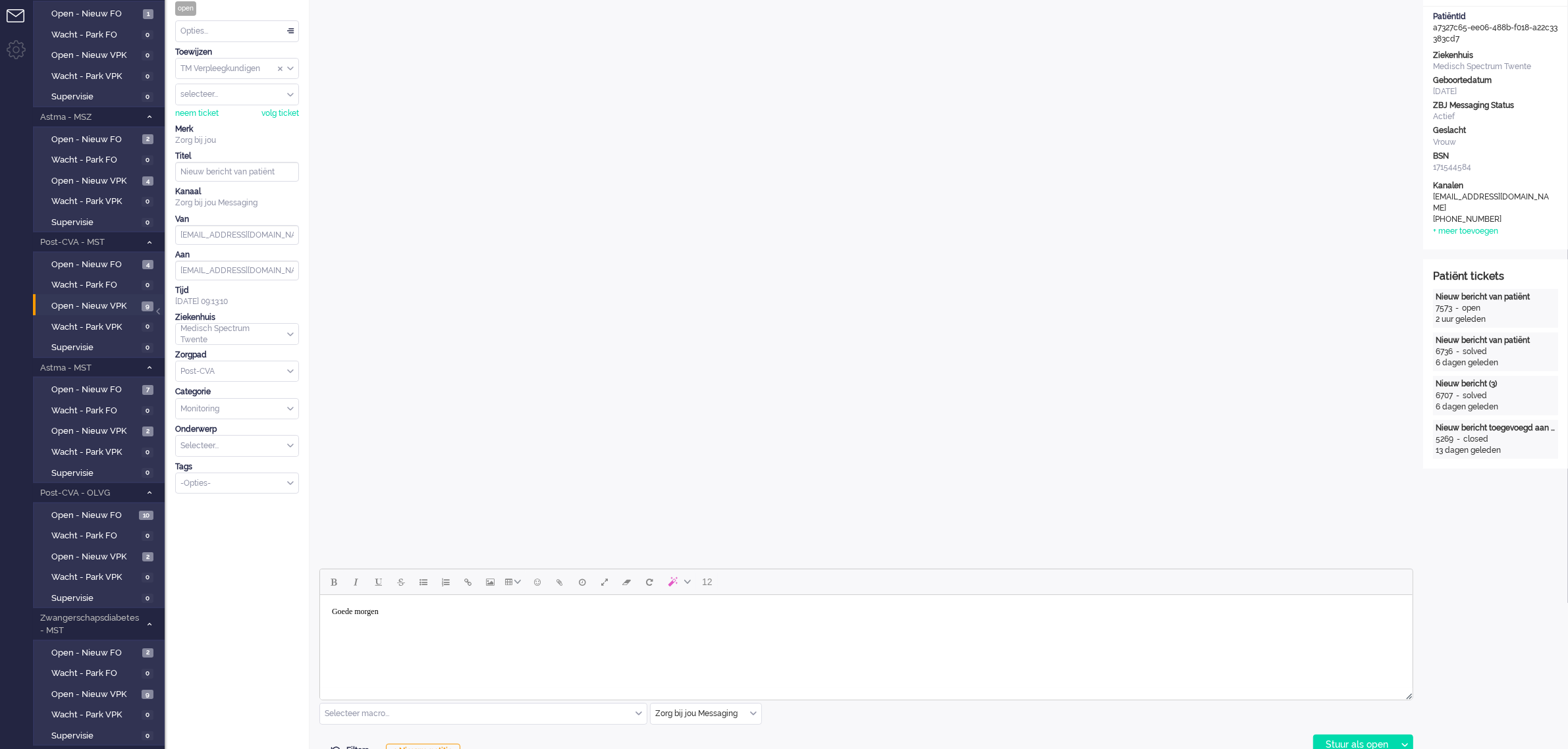
scroll to position [0, 0]
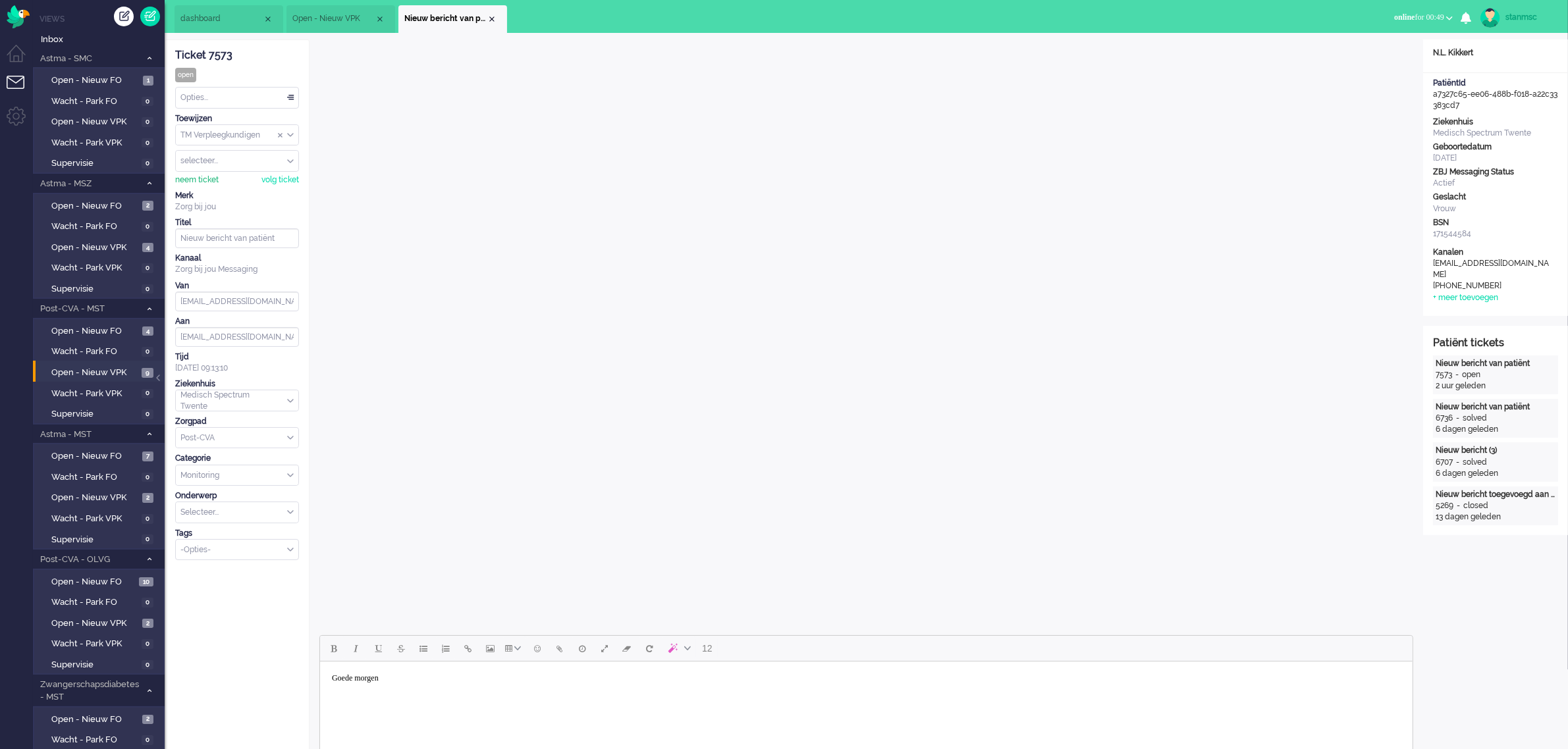
click at [205, 176] on div "neem ticket" at bounding box center [197, 180] width 43 height 11
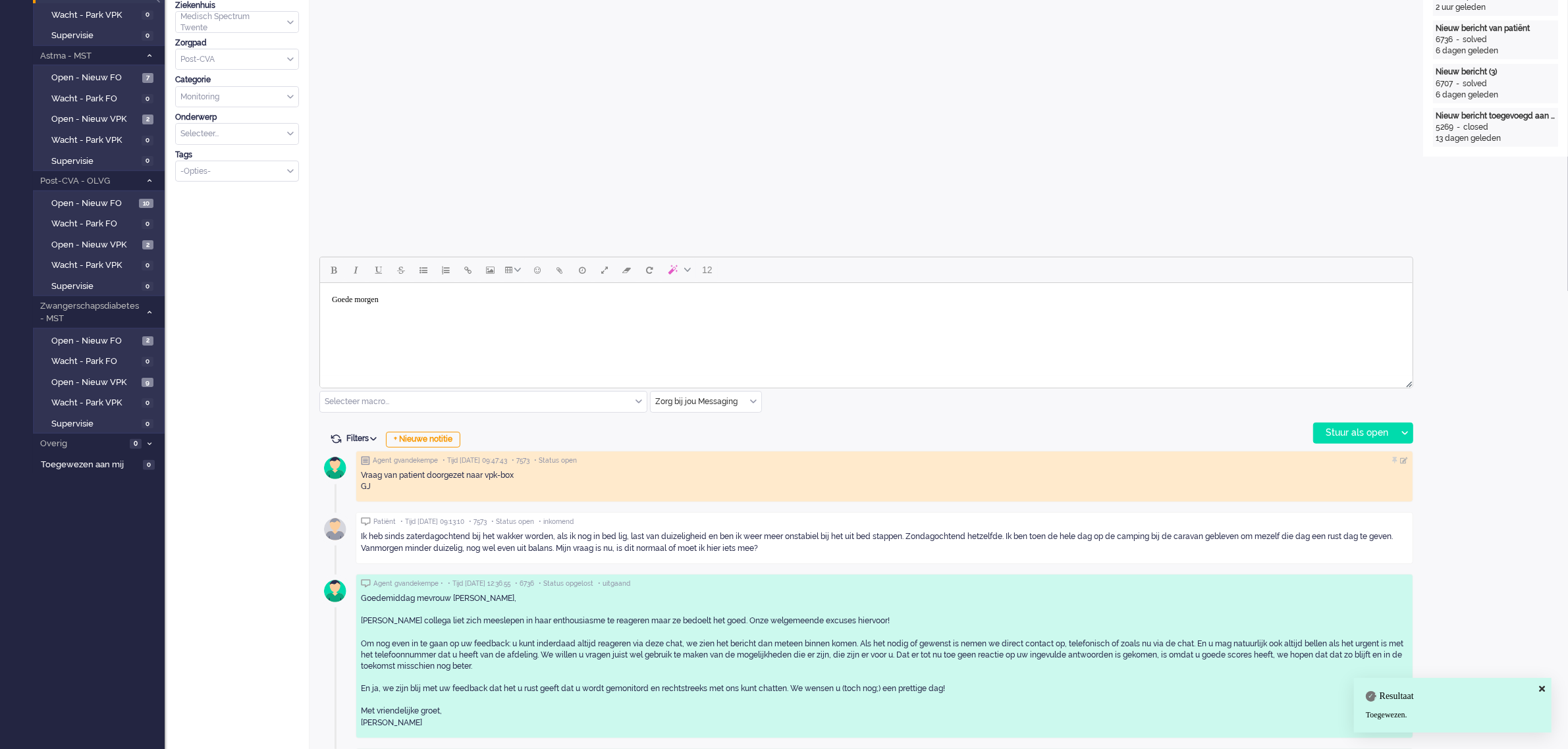
scroll to position [411, 0]
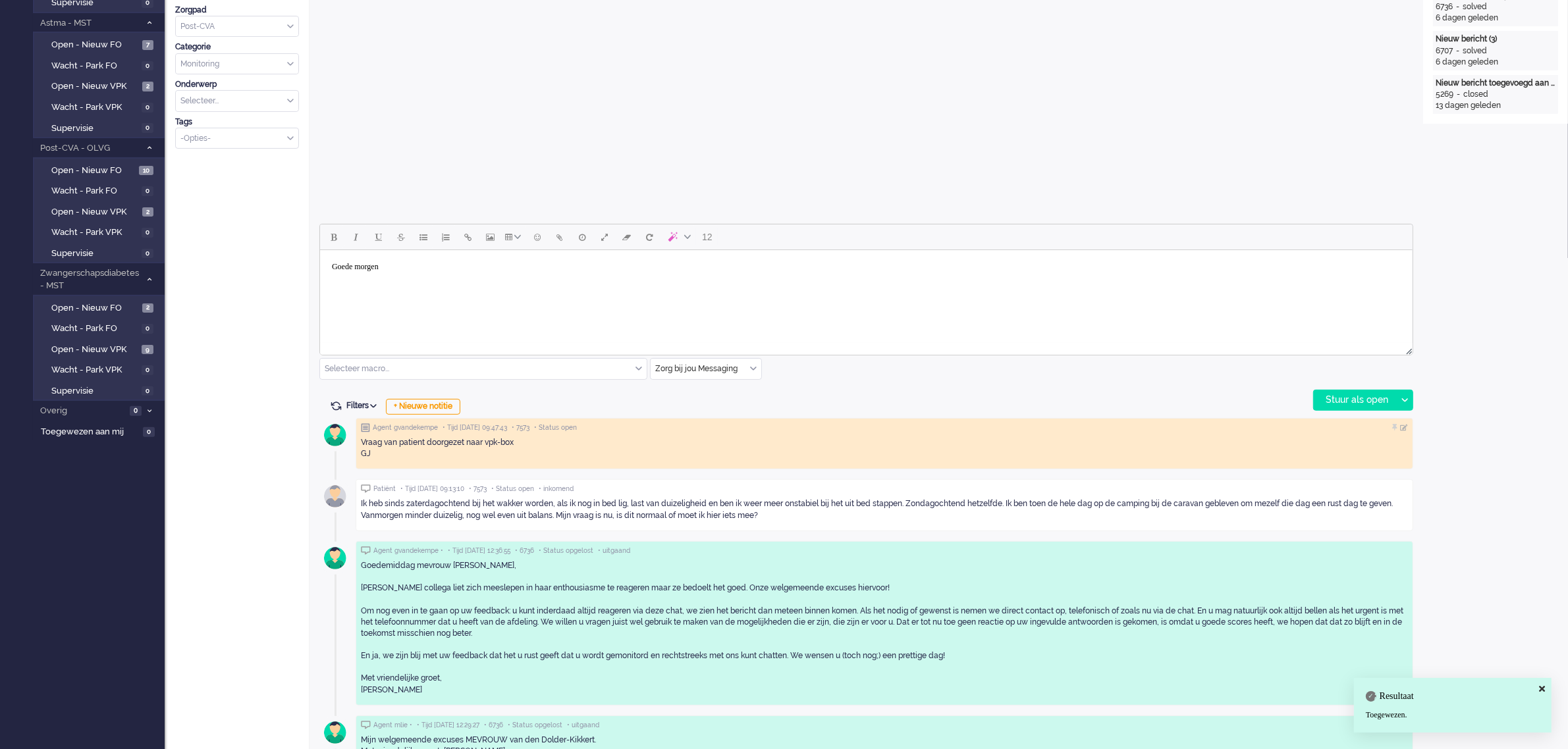
click at [417, 268] on body "Goede morgen" at bounding box center [866, 266] width 1082 height 23
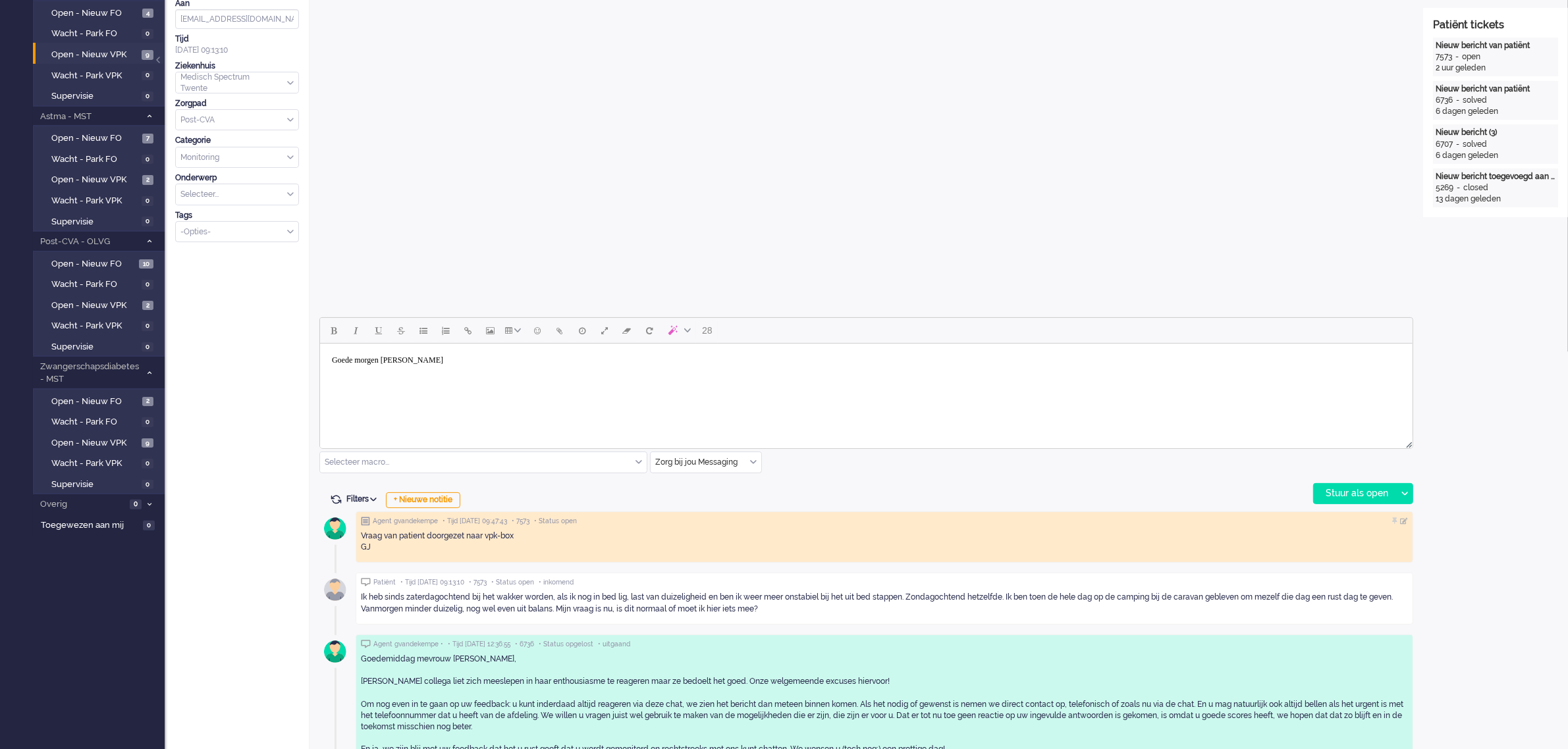
scroll to position [329, 0]
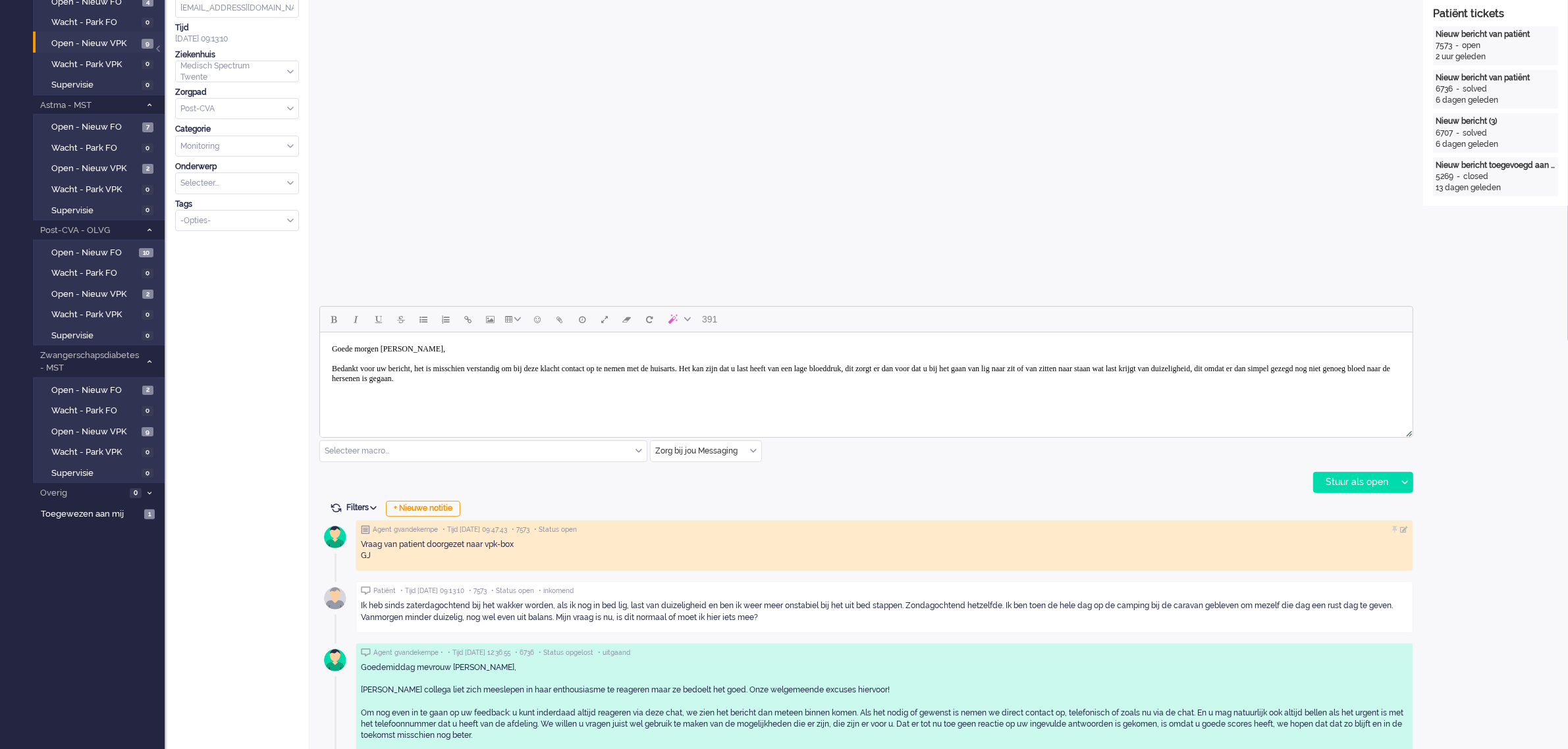
click at [601, 377] on body "Goede morgen [PERSON_NAME], Bedankt voor uw bericht, het is misschien verstandi…" at bounding box center [866, 364] width 1082 height 52
click at [759, 378] on body "Goede morgen [PERSON_NAME], Bedankt voor uw bericht, het is misschien verstandi…" at bounding box center [866, 364] width 1082 height 52
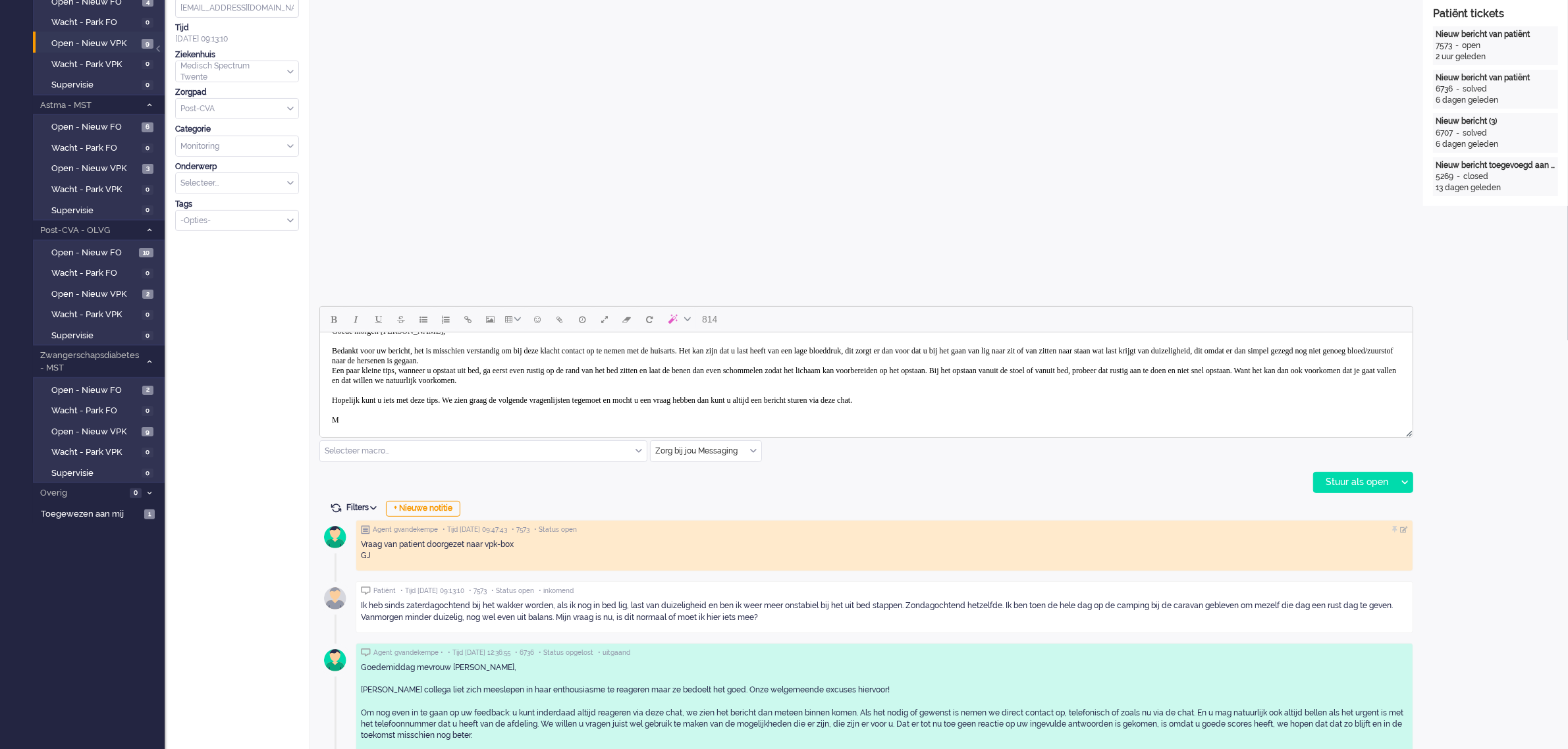
scroll to position [18, 0]
click at [1357, 480] on div "Stuur als open" at bounding box center [1355, 483] width 83 height 20
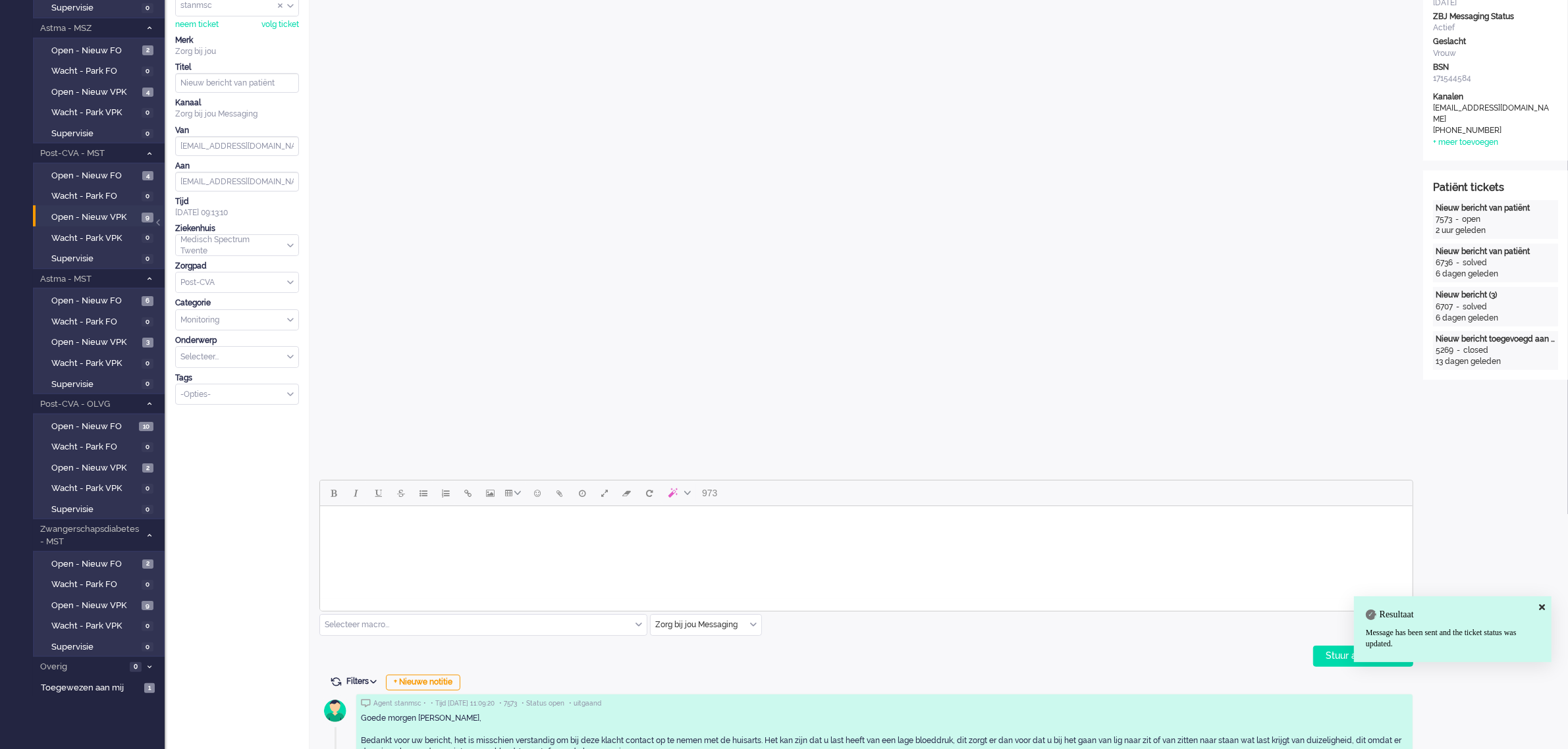
scroll to position [0, 0]
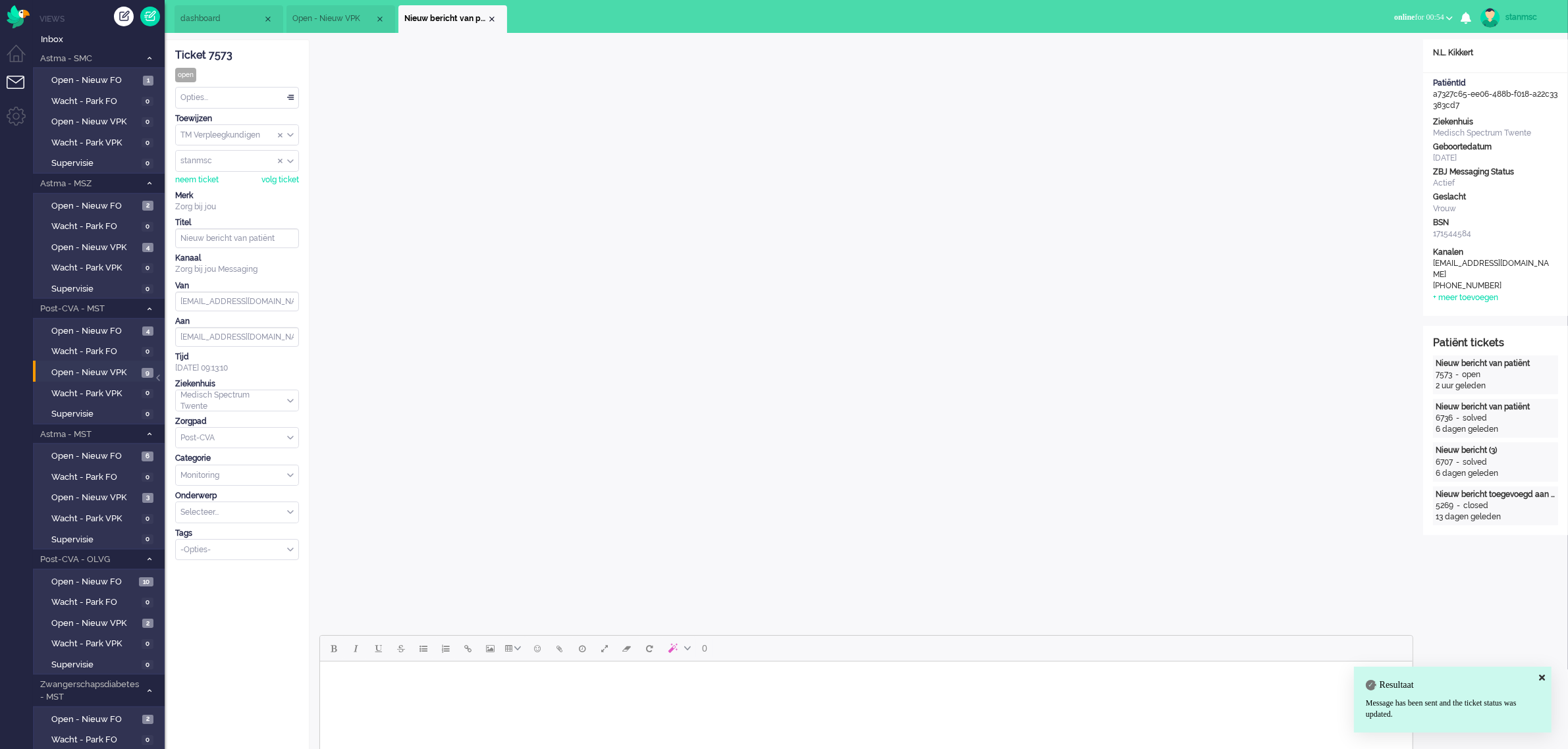
click at [251, 93] on div "Opties..." at bounding box center [236, 97] width 122 height 20
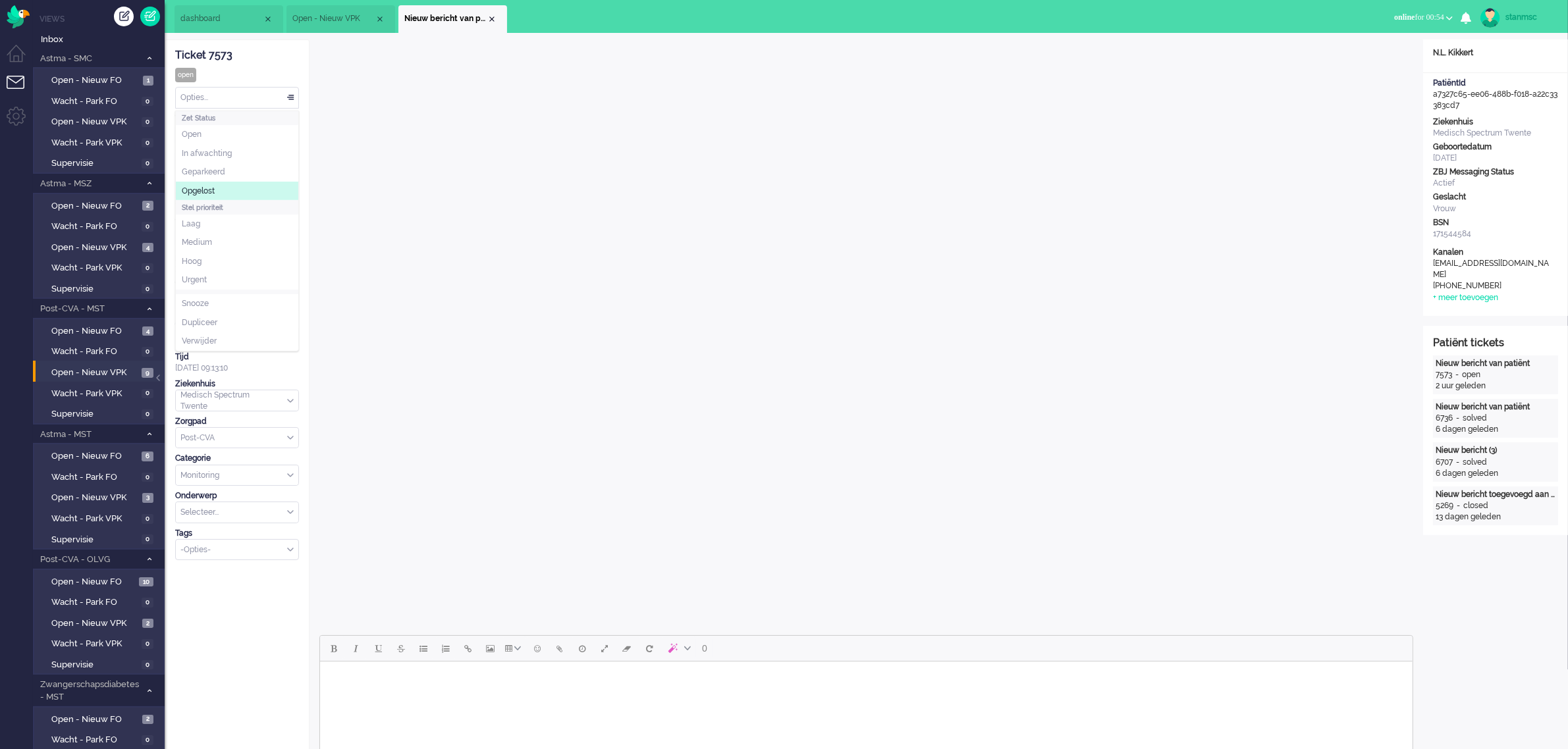
click at [225, 186] on li "Opgelost" at bounding box center [236, 191] width 122 height 19
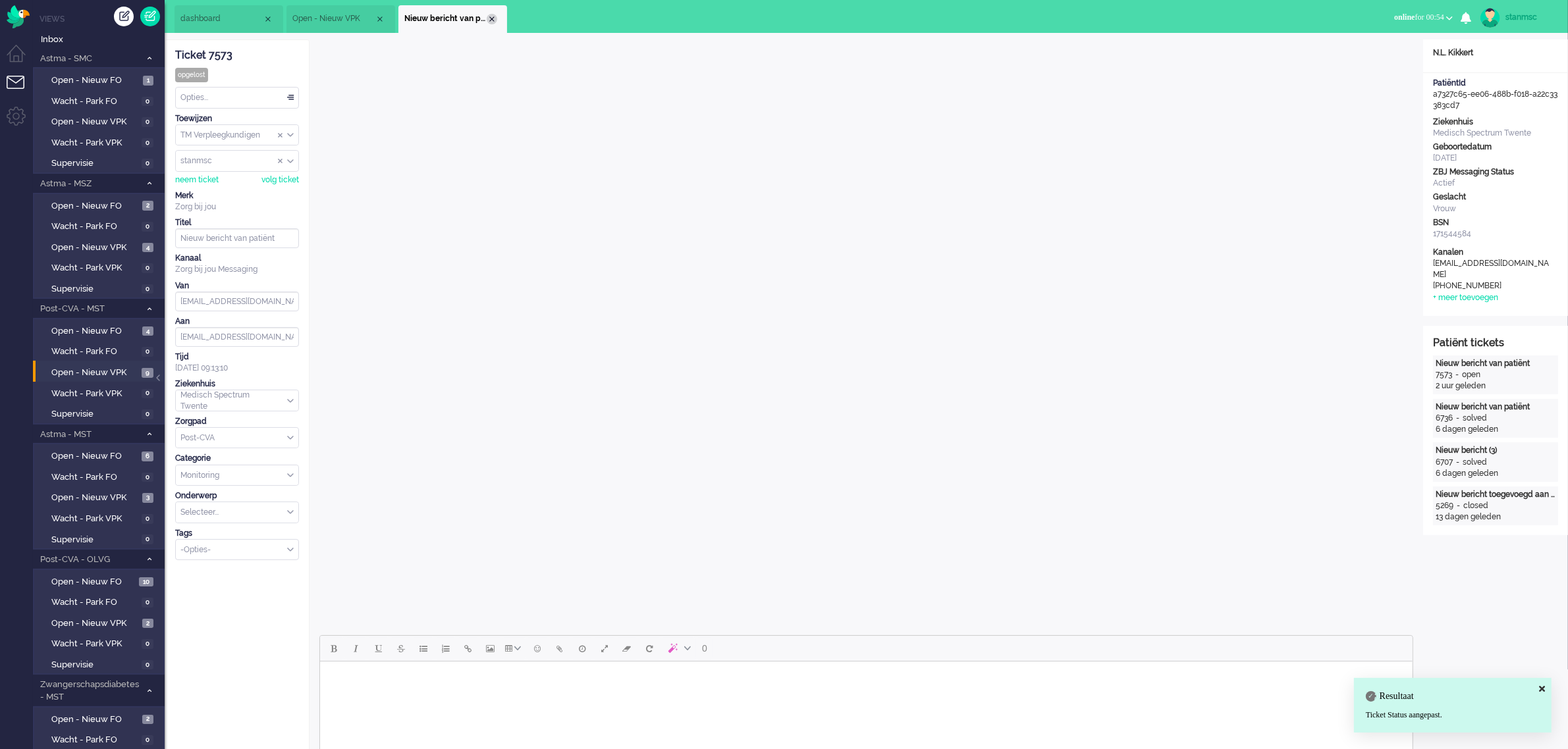
click at [492, 17] on div "Close tab" at bounding box center [492, 19] width 10 height 10
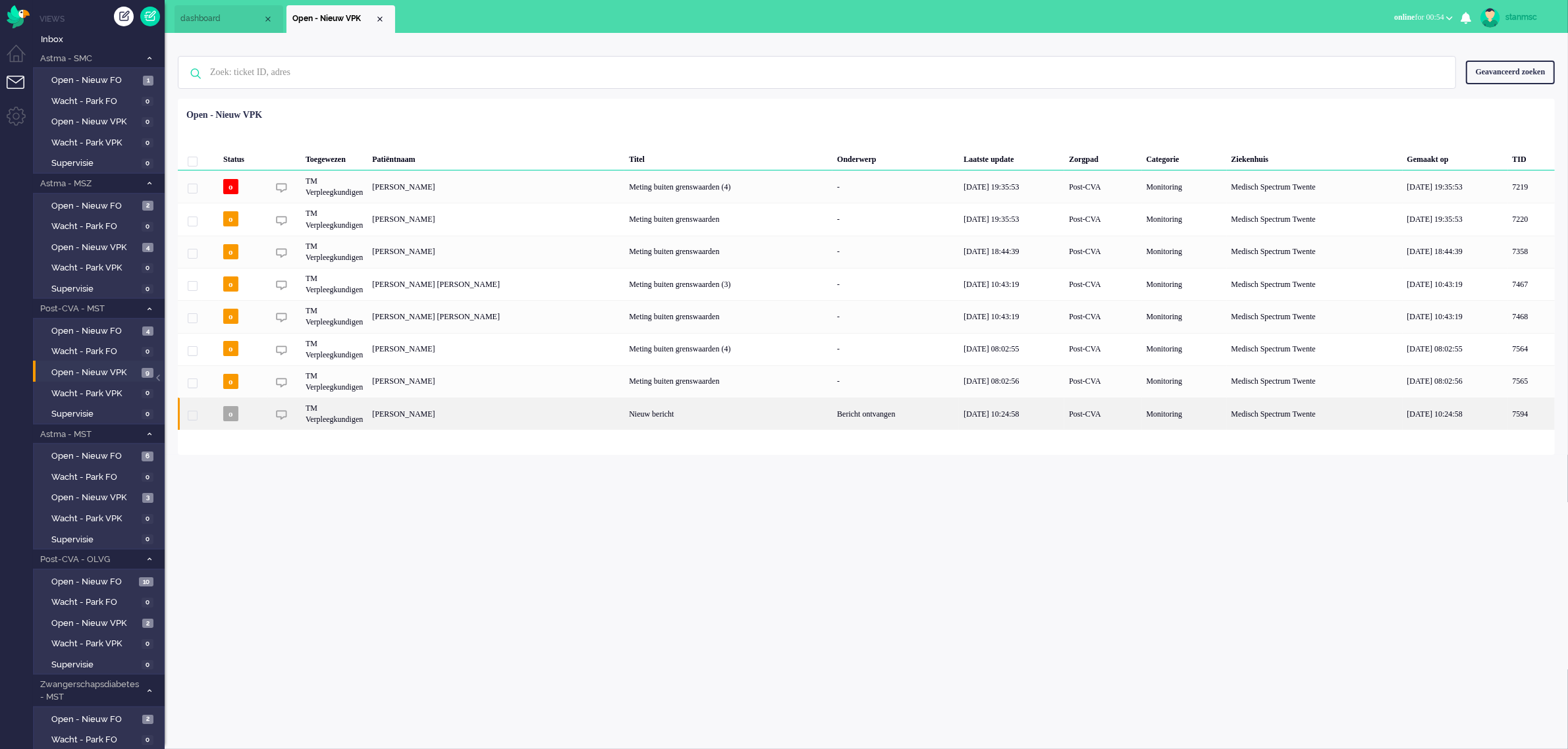
click at [1509, 419] on div "[PERSON_NAME]" at bounding box center [1532, 414] width 47 height 32
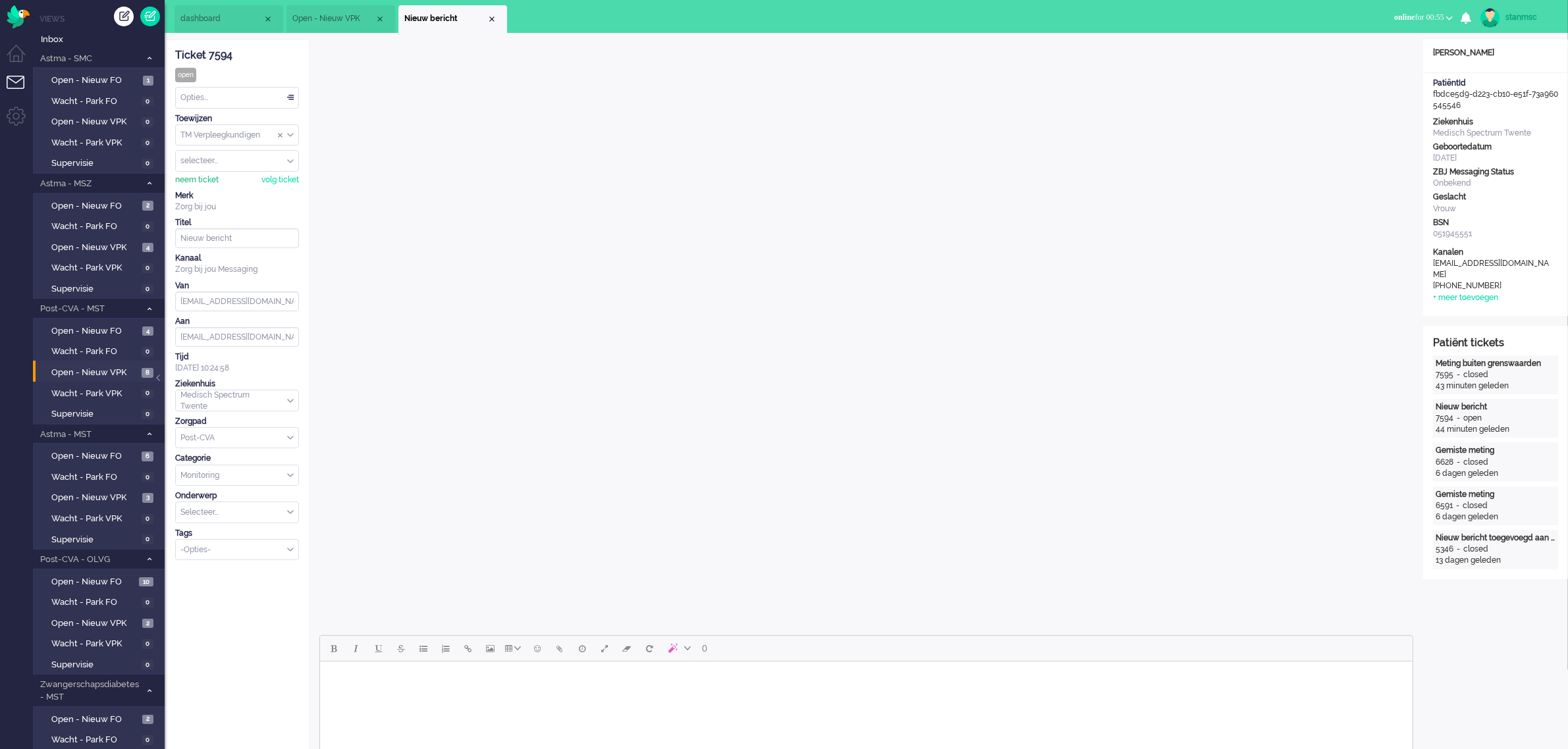
click at [199, 179] on div "neem ticket" at bounding box center [197, 180] width 43 height 11
click at [257, 96] on div "Opties..." at bounding box center [236, 97] width 122 height 20
click at [494, 17] on div "Close tab" at bounding box center [492, 19] width 10 height 10
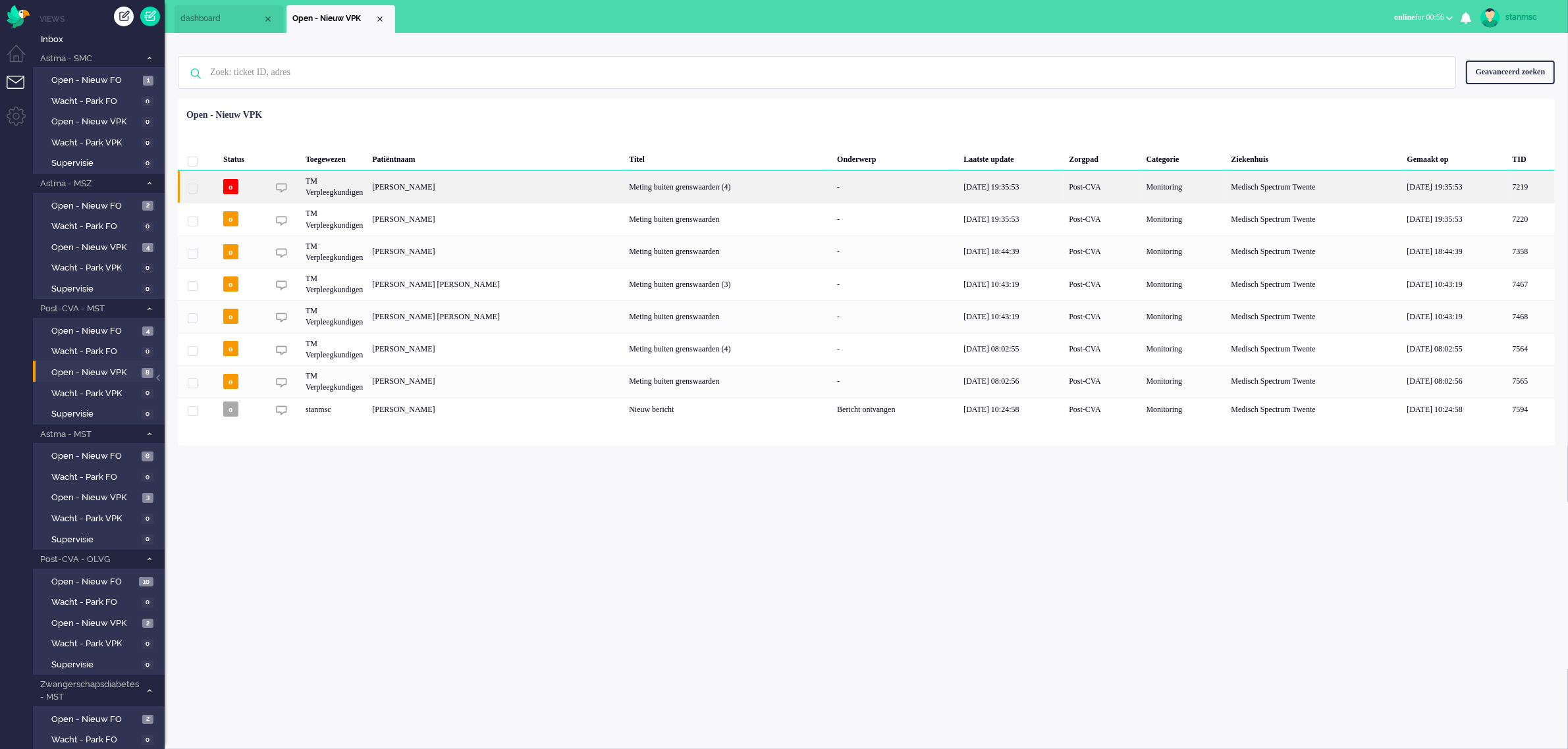
click at [1509, 190] on div "[PERSON_NAME]" at bounding box center [1532, 187] width 47 height 32
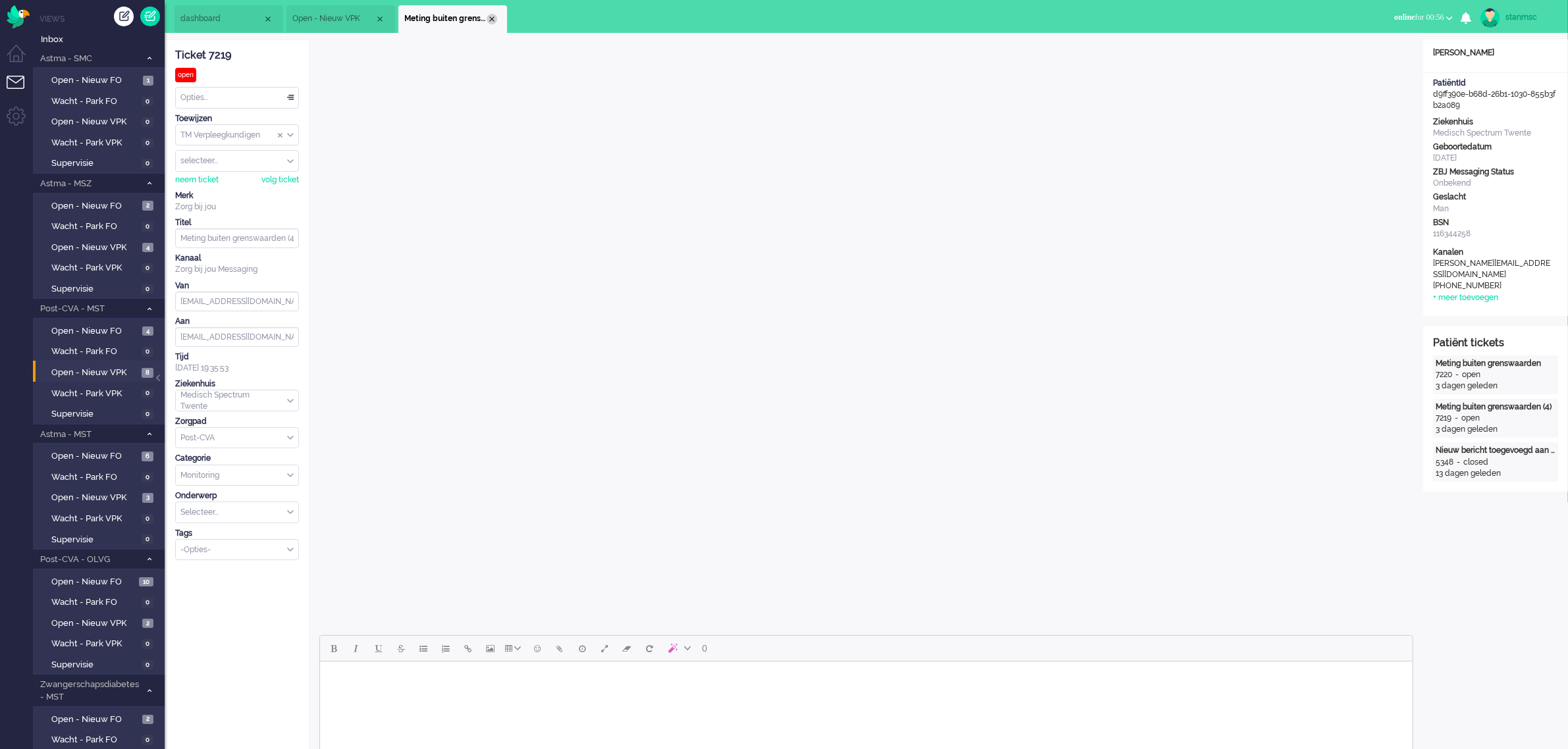
click at [491, 20] on div "Close tab" at bounding box center [492, 19] width 10 height 10
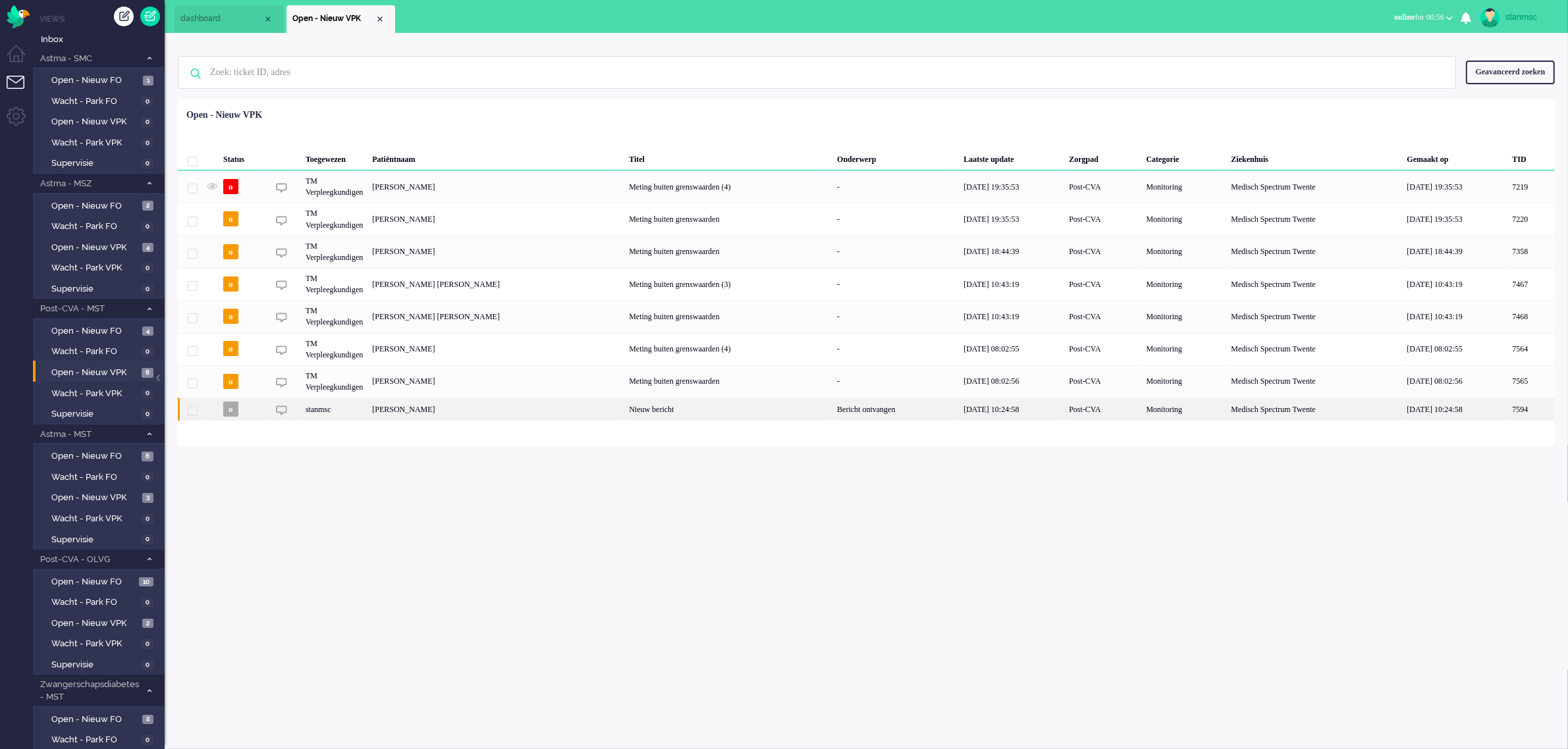
click at [1509, 410] on div "[PERSON_NAME]" at bounding box center [1532, 409] width 47 height 23
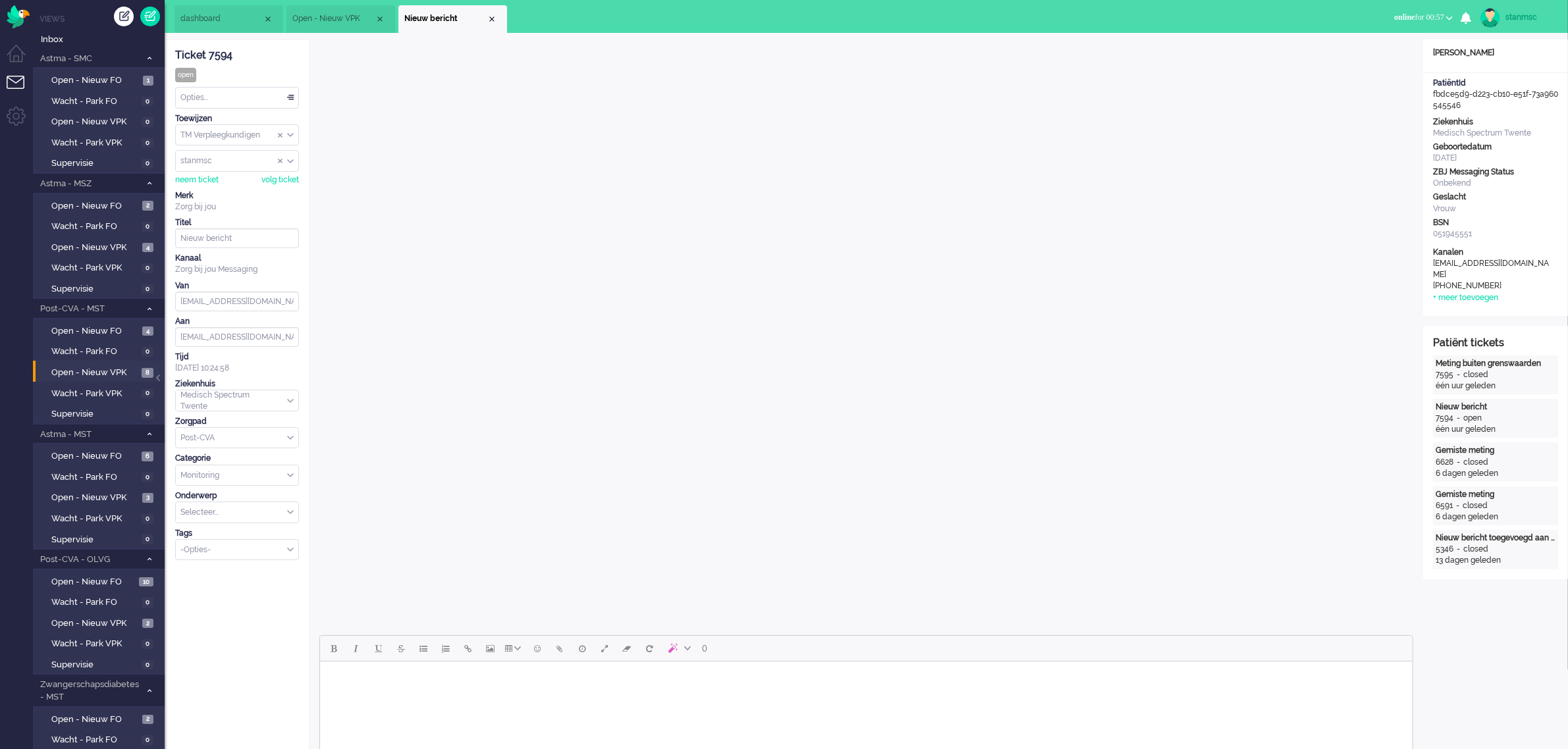
click at [268, 104] on div "Opties..." at bounding box center [236, 97] width 122 height 20
click at [208, 190] on span "Opgelost" at bounding box center [198, 191] width 33 height 11
click at [490, 20] on div "Close tab" at bounding box center [492, 19] width 10 height 10
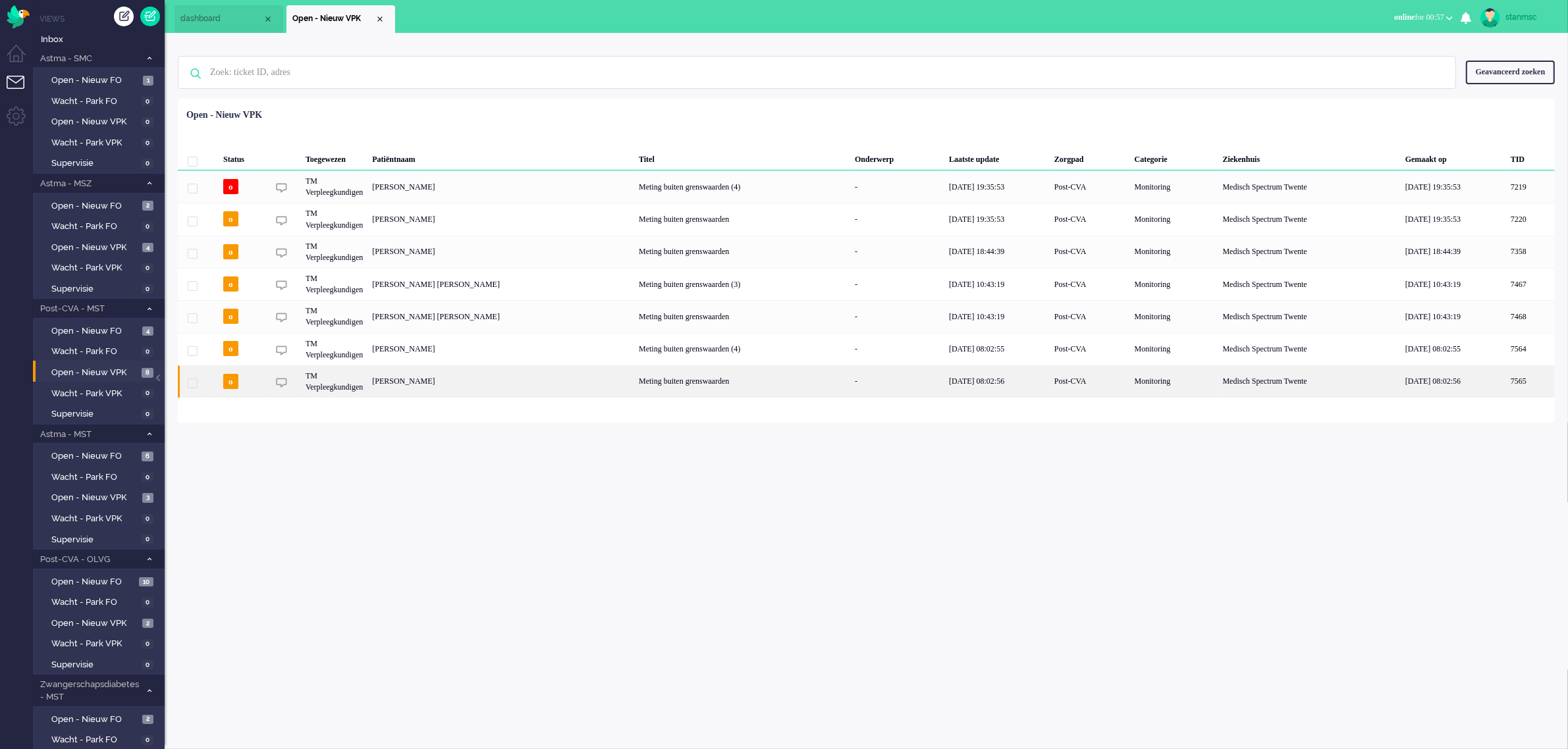
click at [1506, 383] on div "[PERSON_NAME]" at bounding box center [1531, 381] width 49 height 32
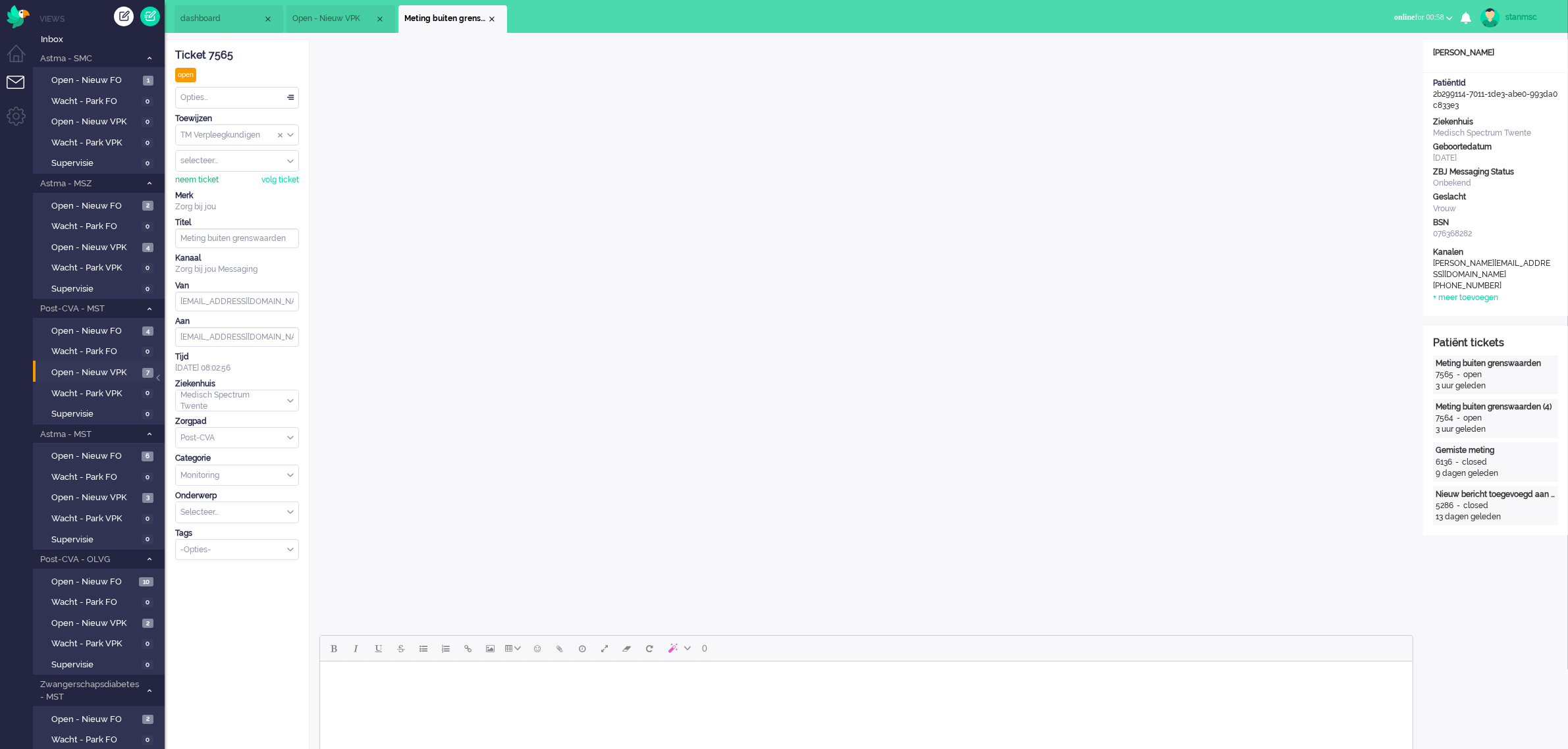
click at [197, 179] on div "neem ticket" at bounding box center [197, 180] width 43 height 11
click at [228, 99] on div "Opties..." at bounding box center [236, 97] width 122 height 20
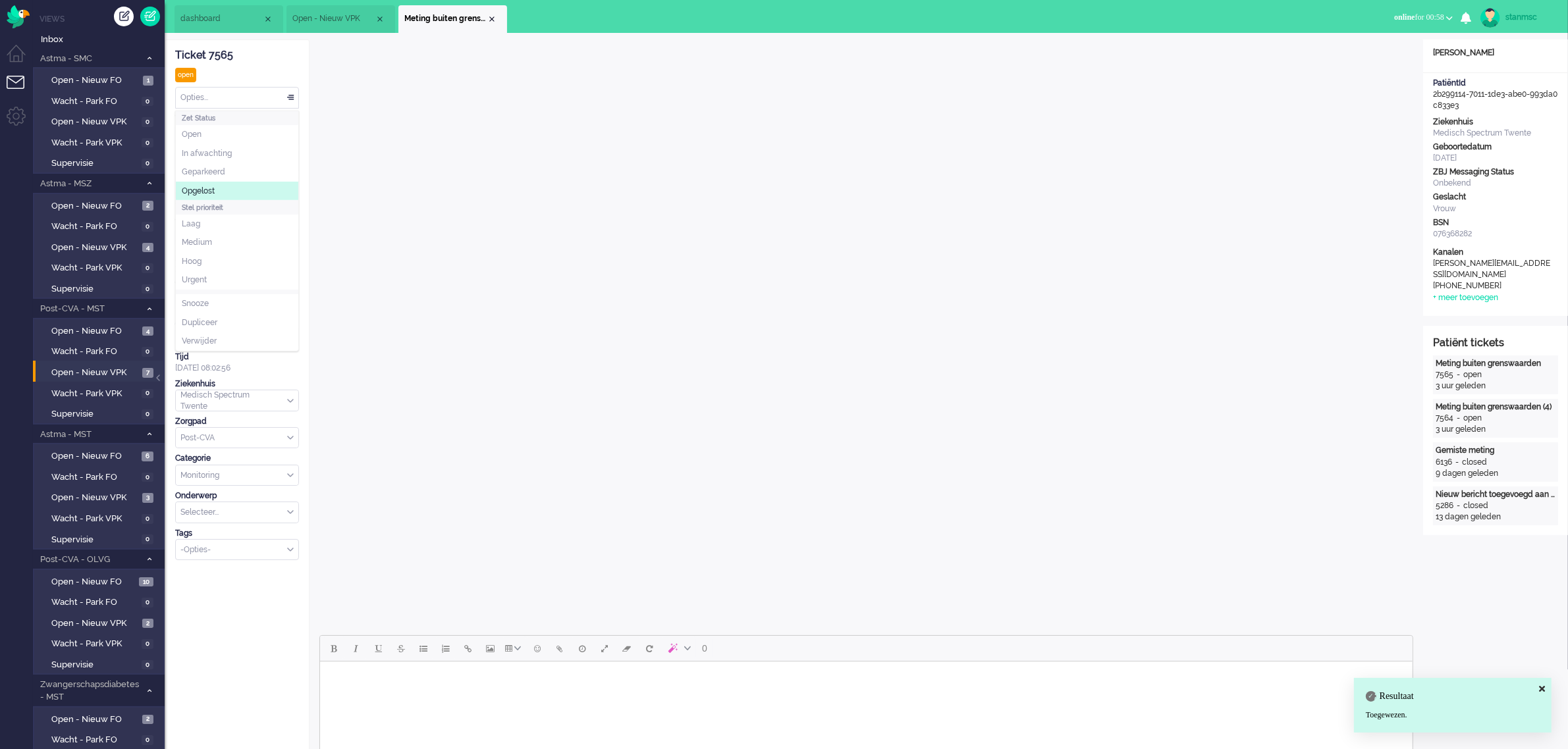
click at [214, 188] on span "Opgelost" at bounding box center [198, 191] width 33 height 11
click at [489, 17] on div "Close tab" at bounding box center [492, 19] width 10 height 10
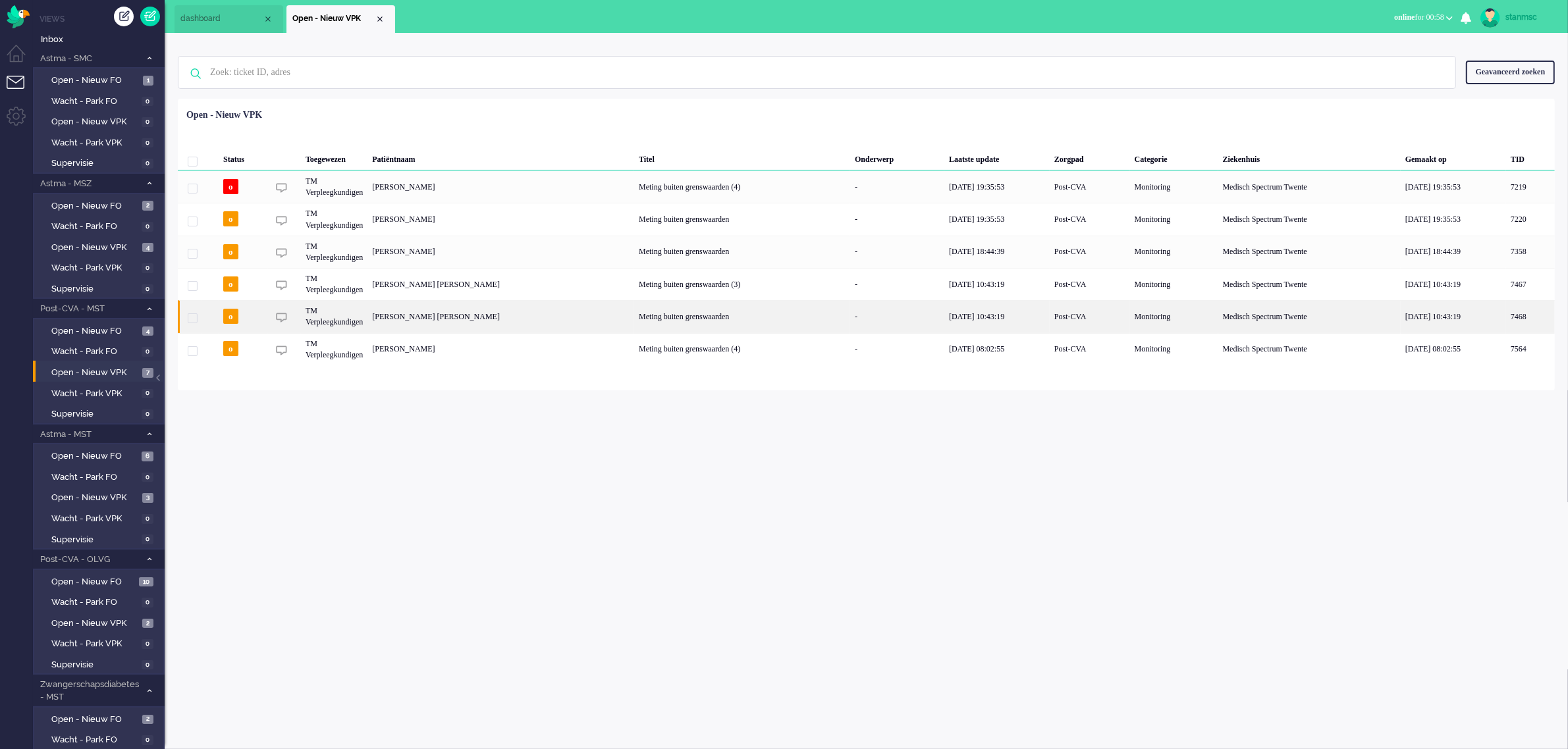
click at [1506, 316] on div "[PERSON_NAME] [PERSON_NAME]" at bounding box center [1531, 316] width 49 height 32
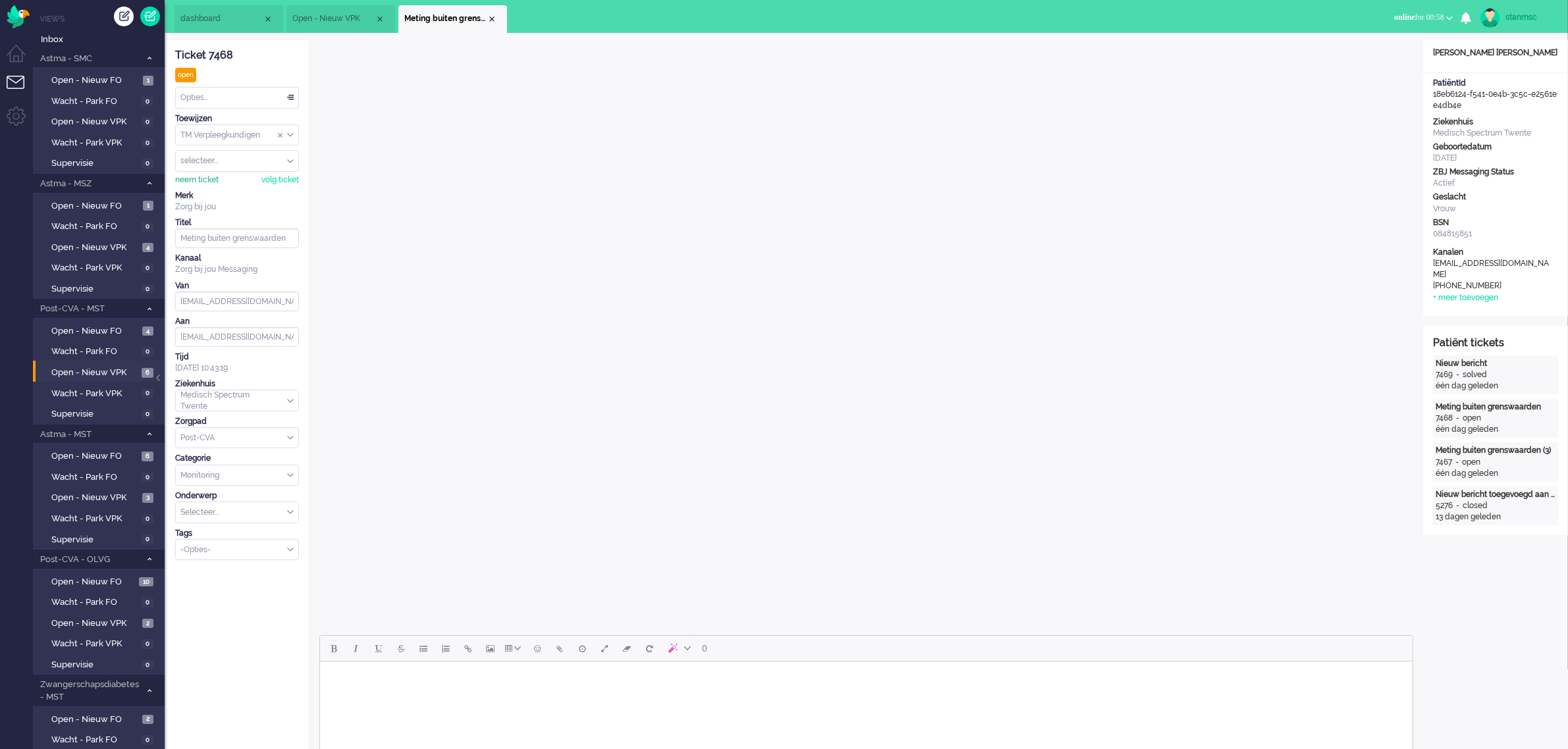
click at [204, 176] on div "neem ticket" at bounding box center [197, 180] width 43 height 11
click at [262, 97] on div "Opties..." at bounding box center [236, 97] width 122 height 20
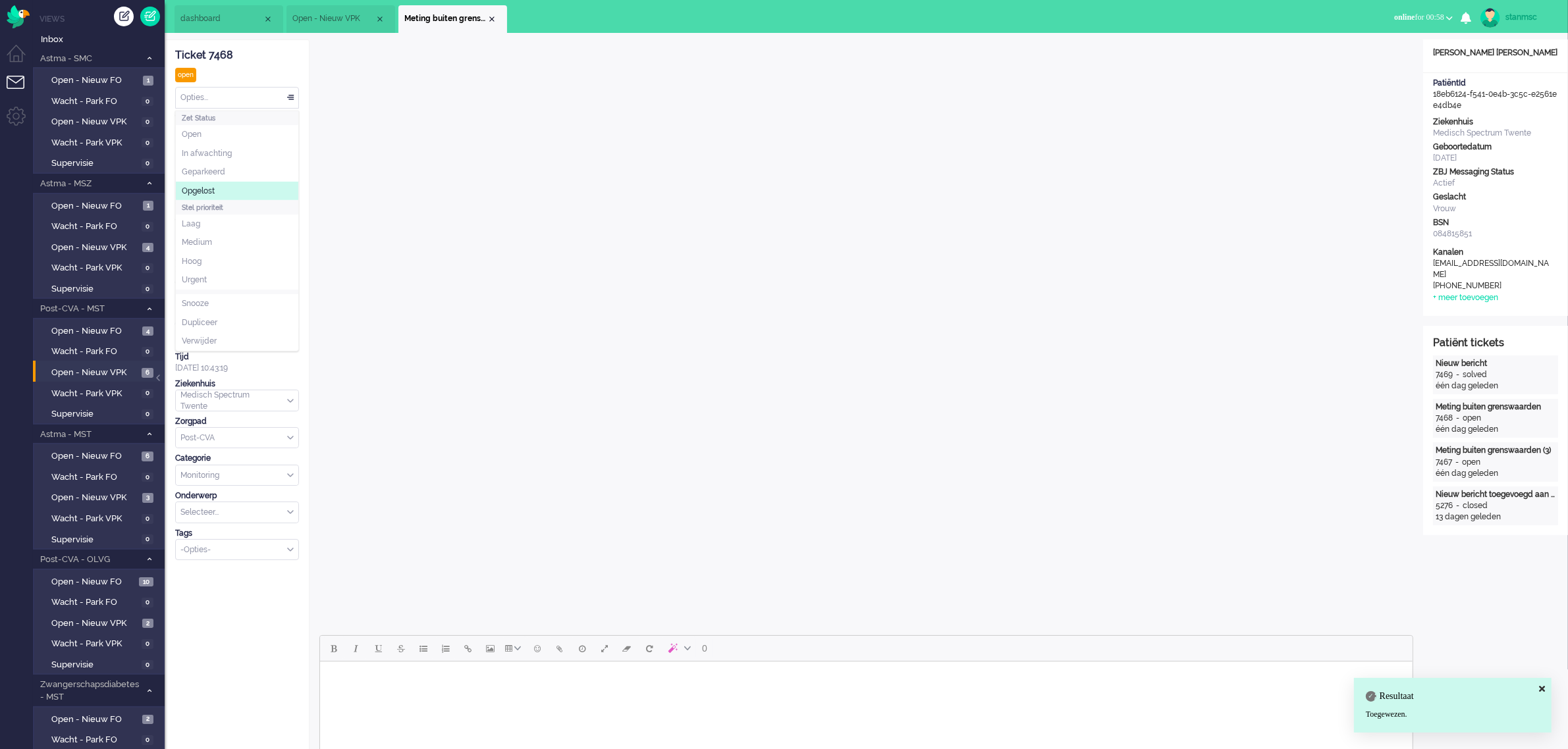
click at [226, 188] on li "Opgelost" at bounding box center [236, 191] width 122 height 19
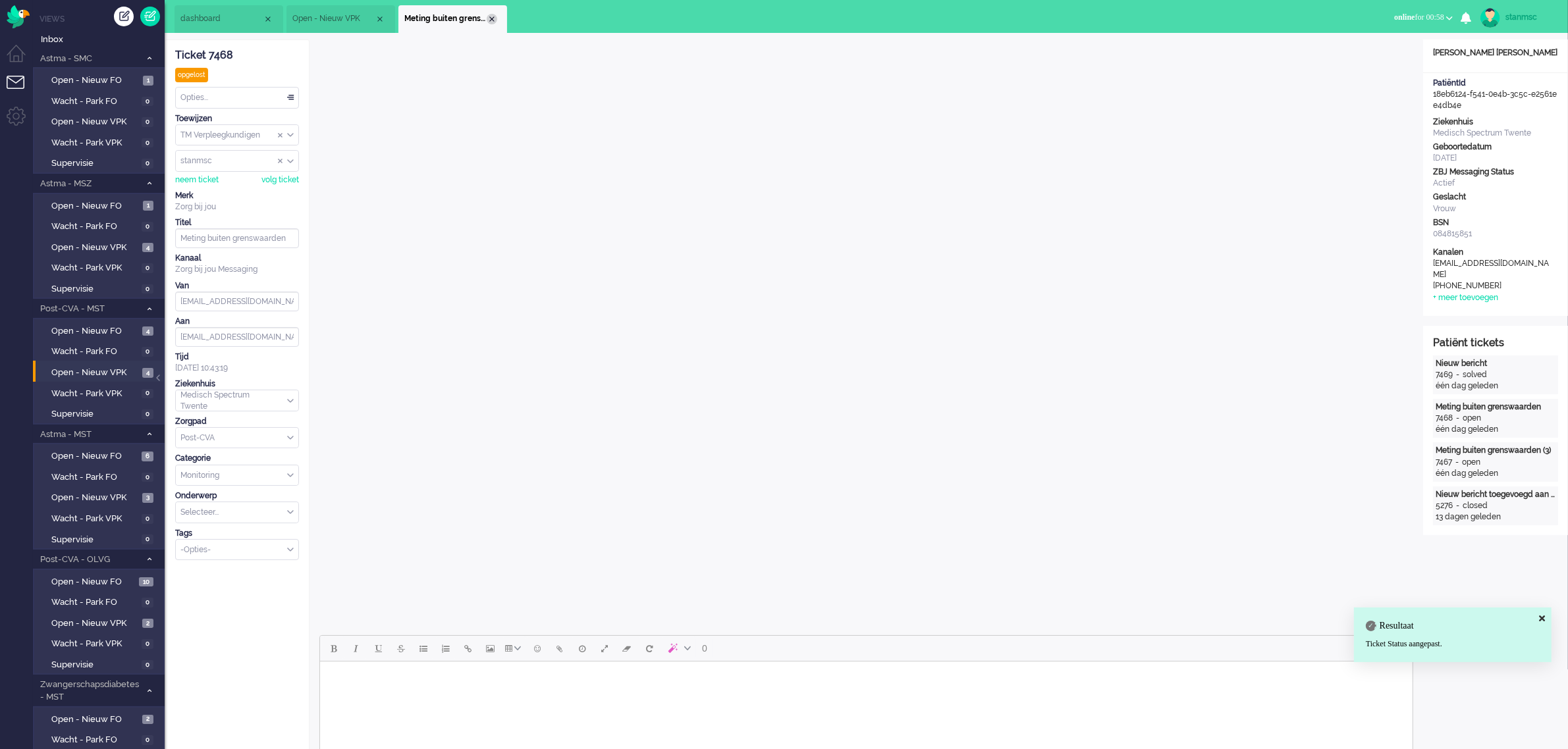
click at [493, 17] on div "Close tab" at bounding box center [492, 19] width 10 height 10
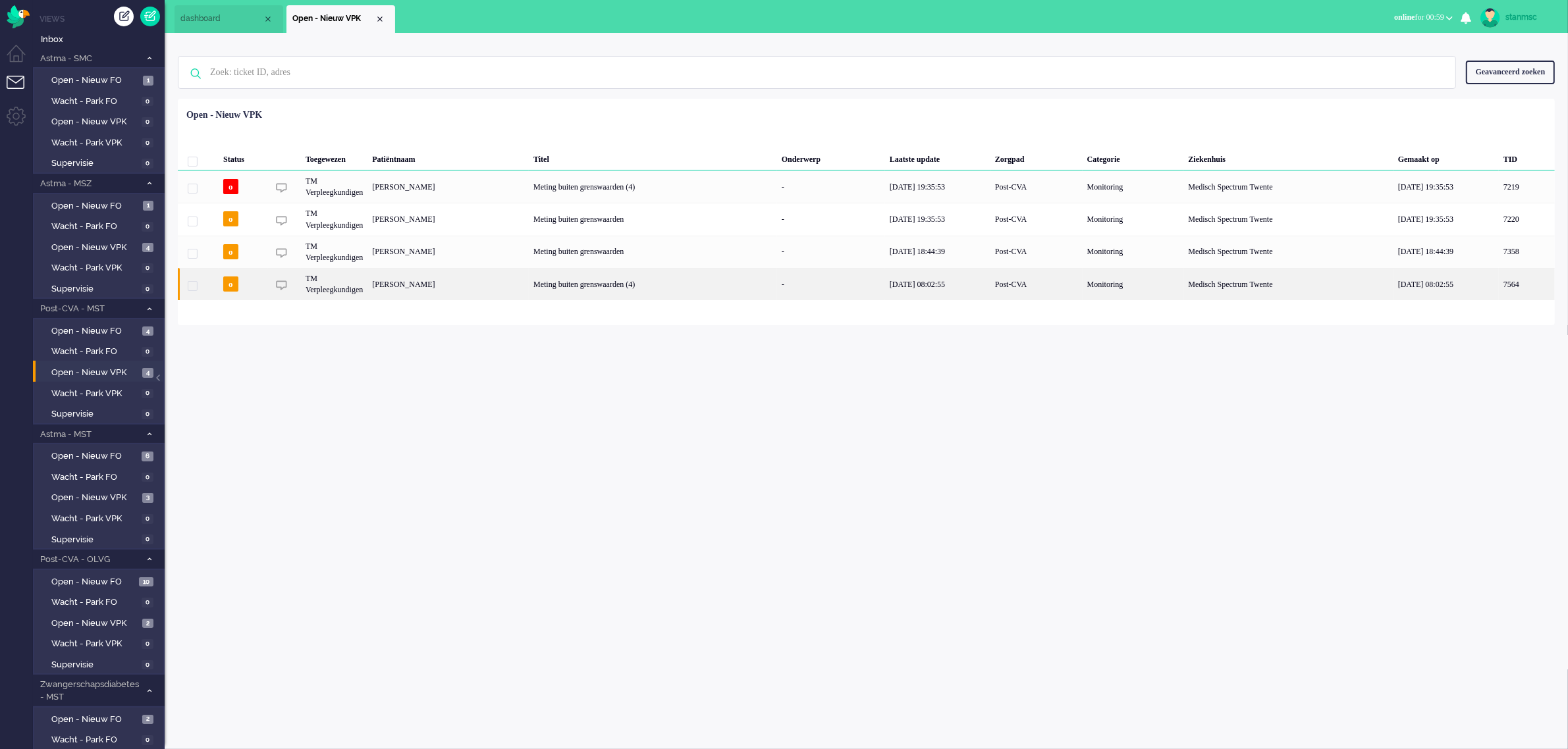
click at [1499, 285] on div "[PERSON_NAME]" at bounding box center [1527, 284] width 56 height 32
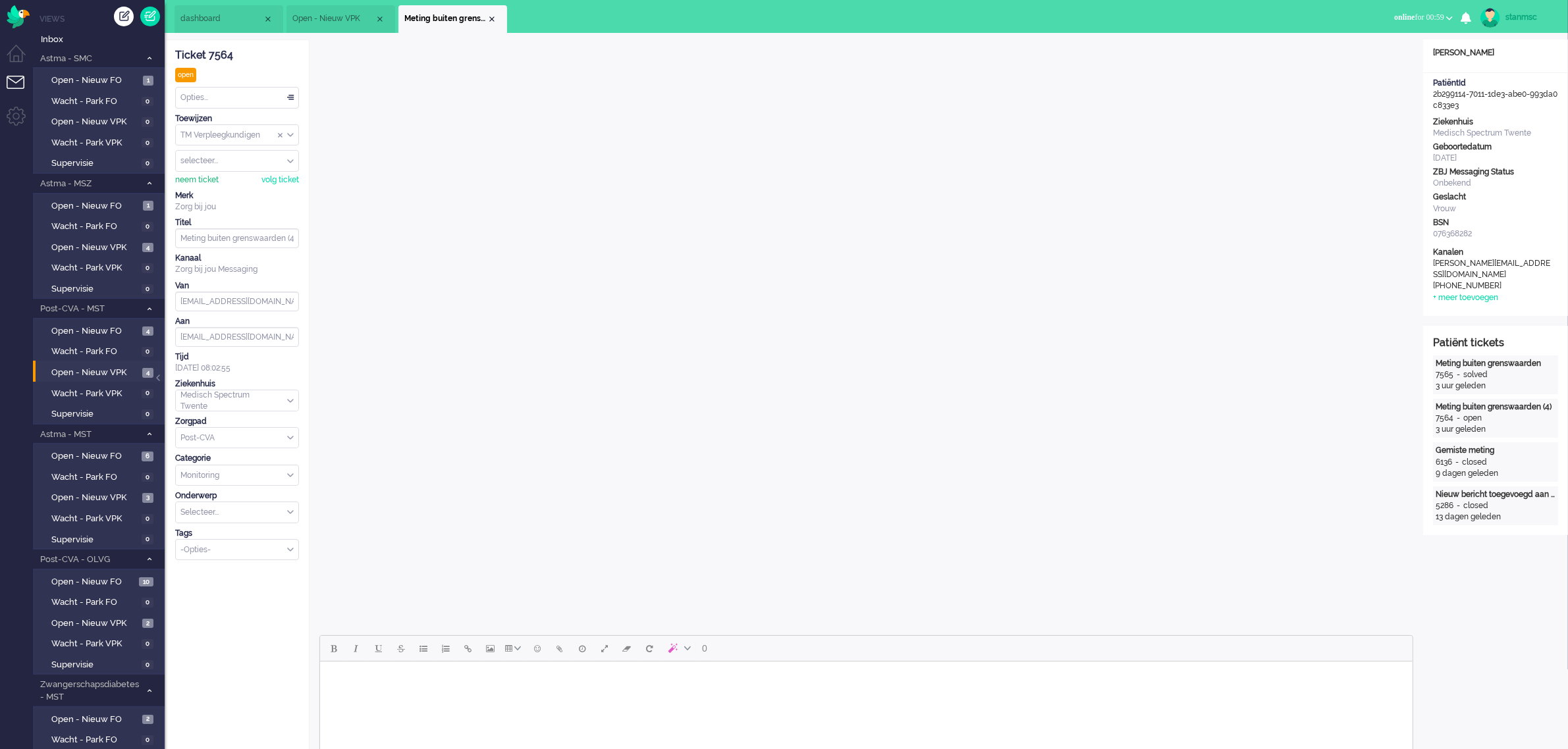
click at [206, 180] on div "neem ticket" at bounding box center [197, 180] width 43 height 11
click at [225, 102] on div "Opties..." at bounding box center [236, 97] width 122 height 20
click at [211, 186] on span "Opgelost" at bounding box center [198, 191] width 33 height 11
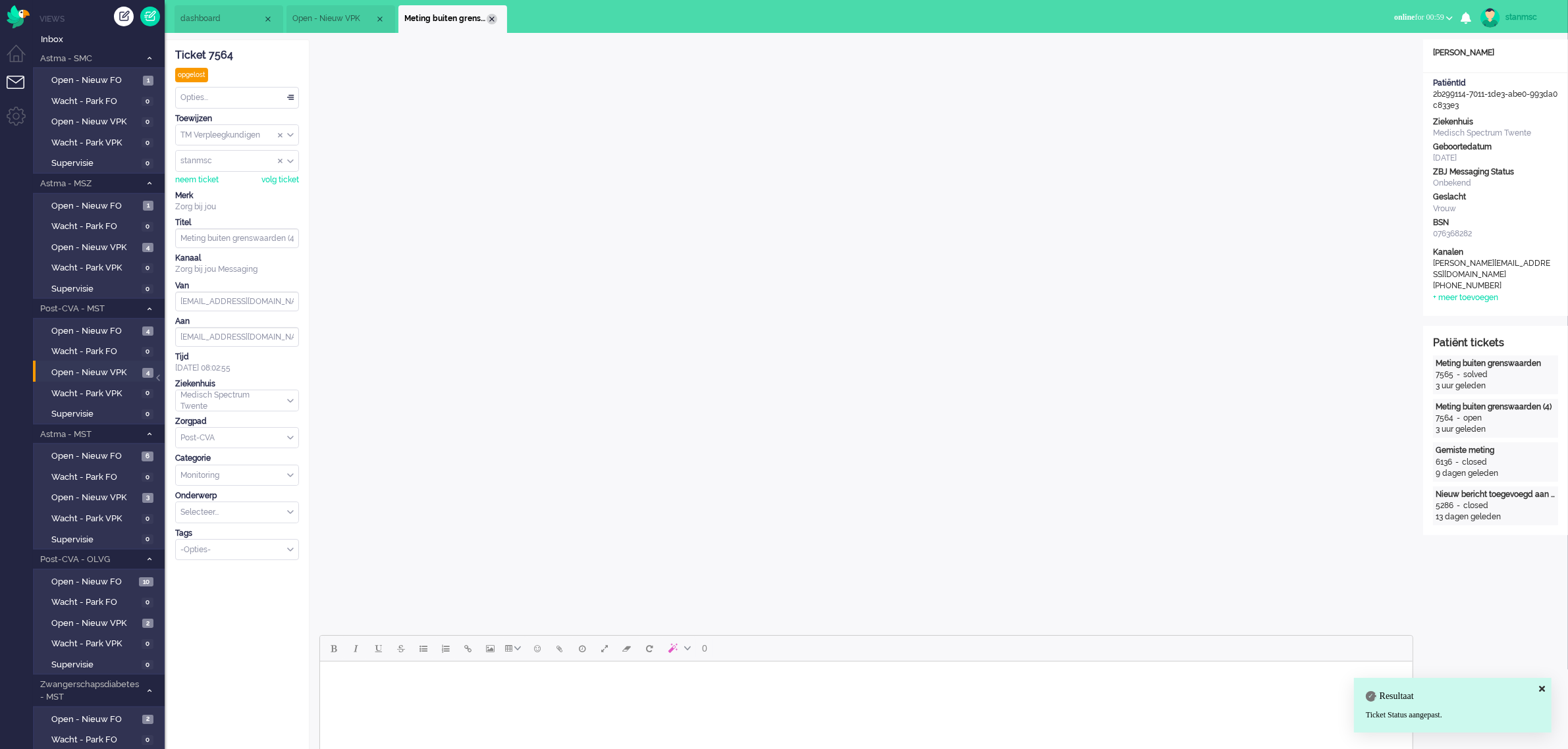
click at [493, 20] on div "Close tab" at bounding box center [492, 19] width 10 height 10
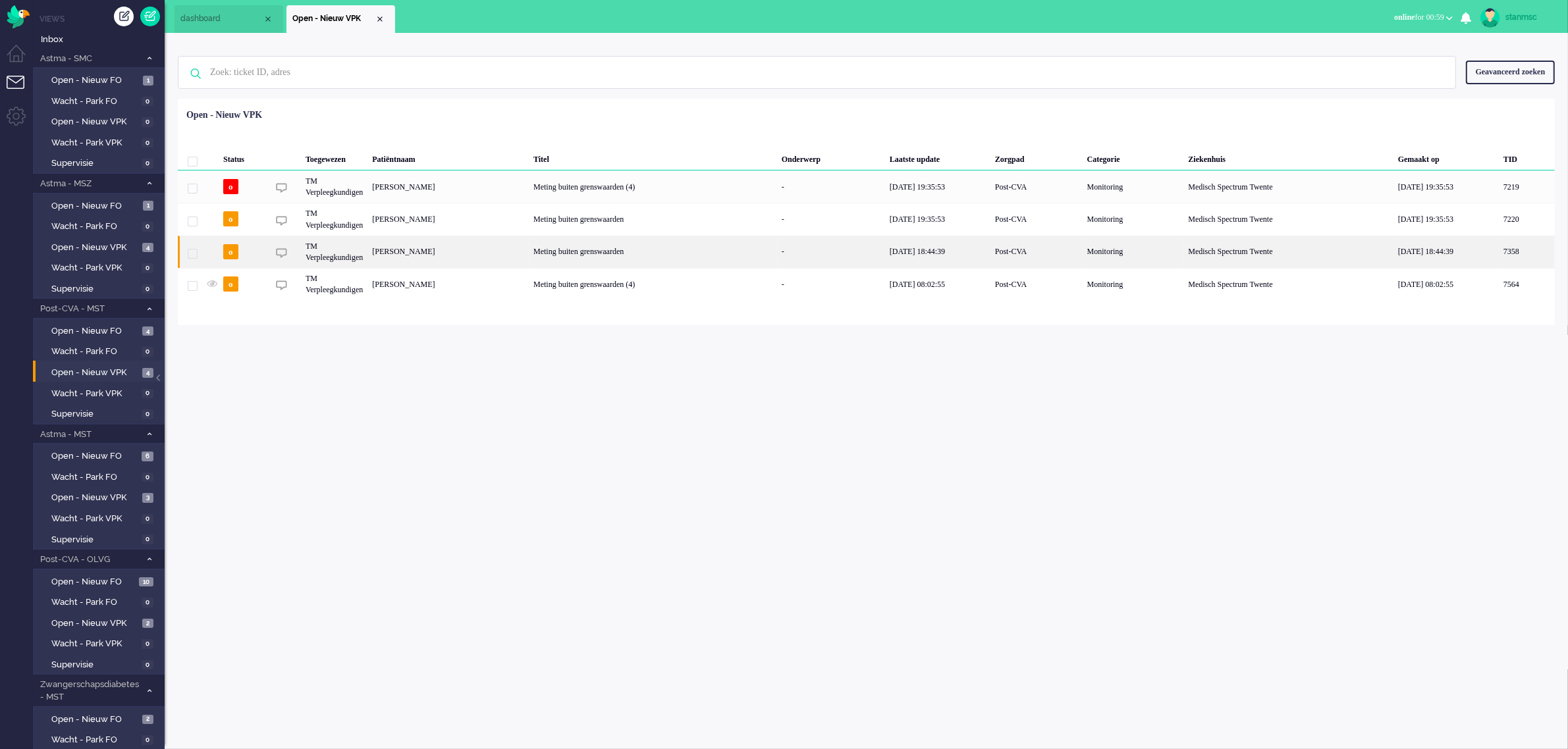
click at [1499, 254] on div "[PERSON_NAME]" at bounding box center [1527, 252] width 56 height 32
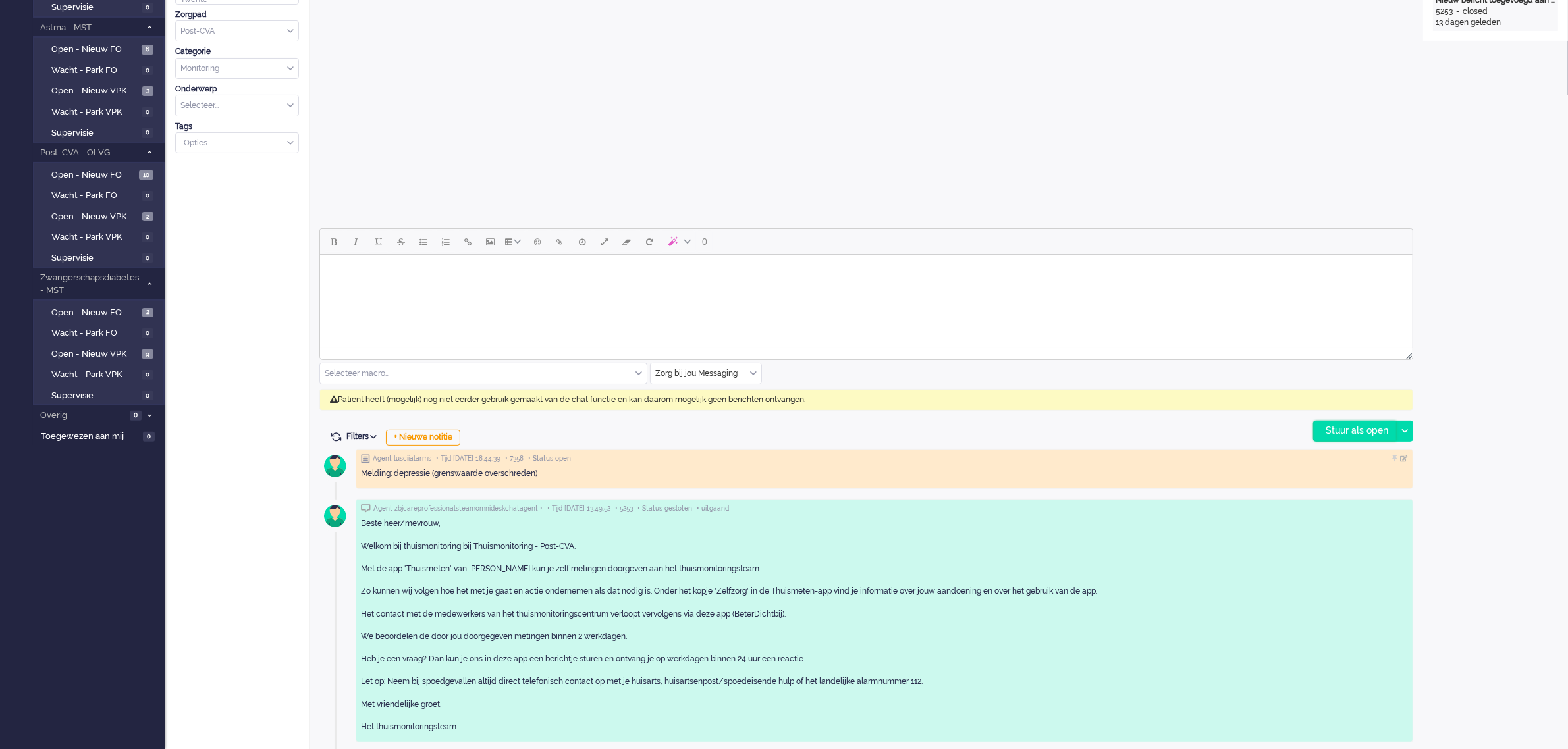
scroll to position [410, 0]
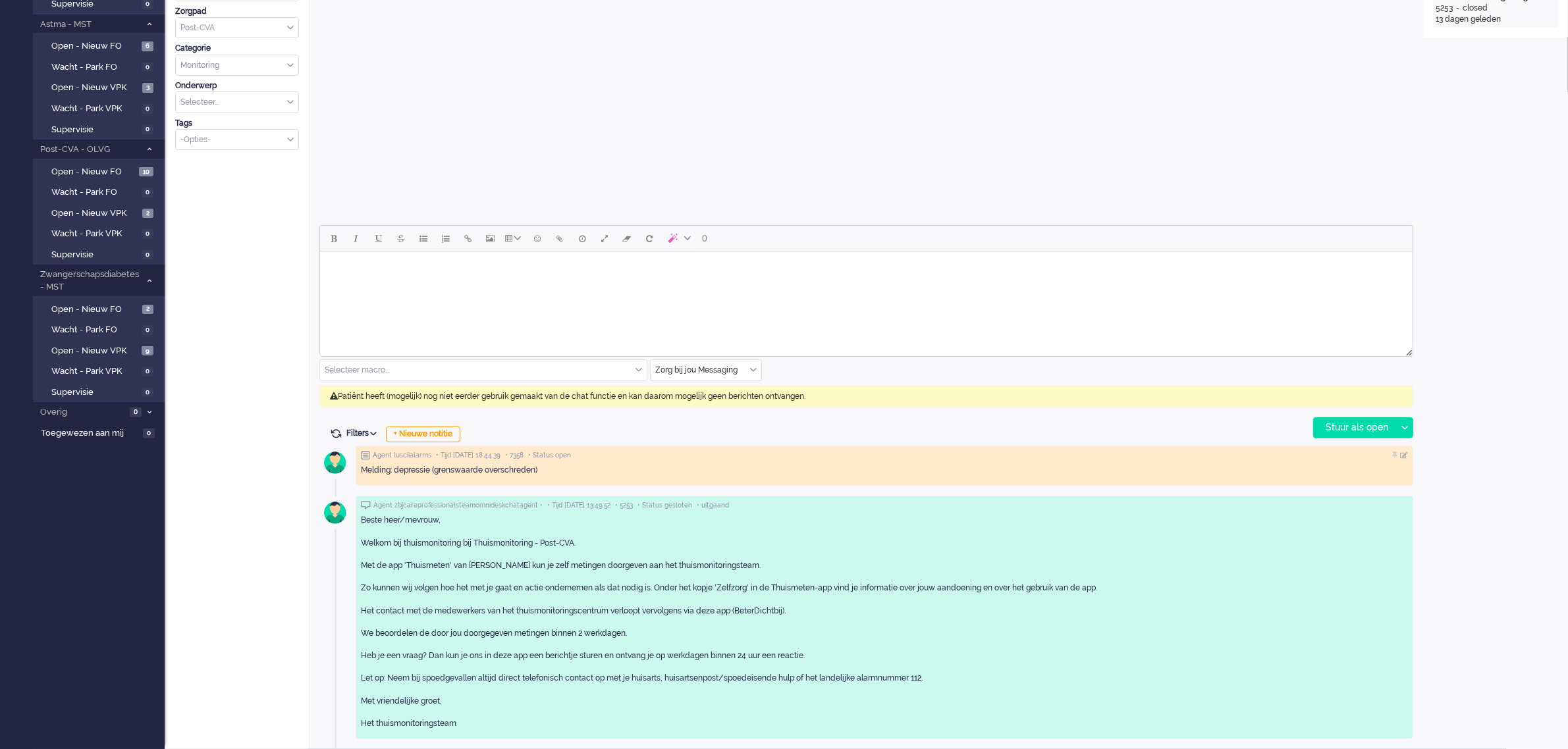
click at [751, 369] on div "Zorg bij jou Messaging" at bounding box center [706, 370] width 111 height 20
click at [712, 410] on span "uitgaand telefoon" at bounding box center [689, 409] width 65 height 11
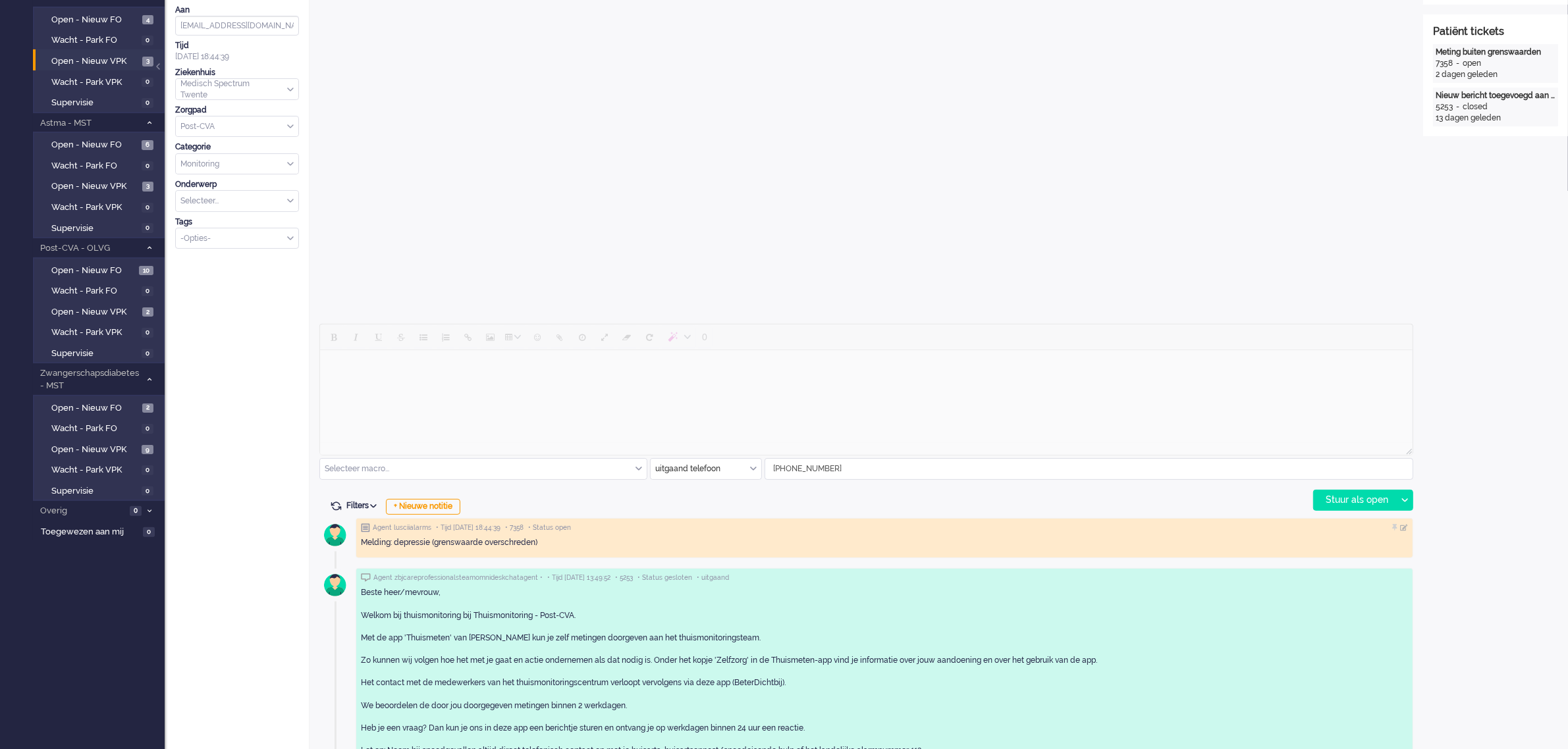
scroll to position [329, 0]
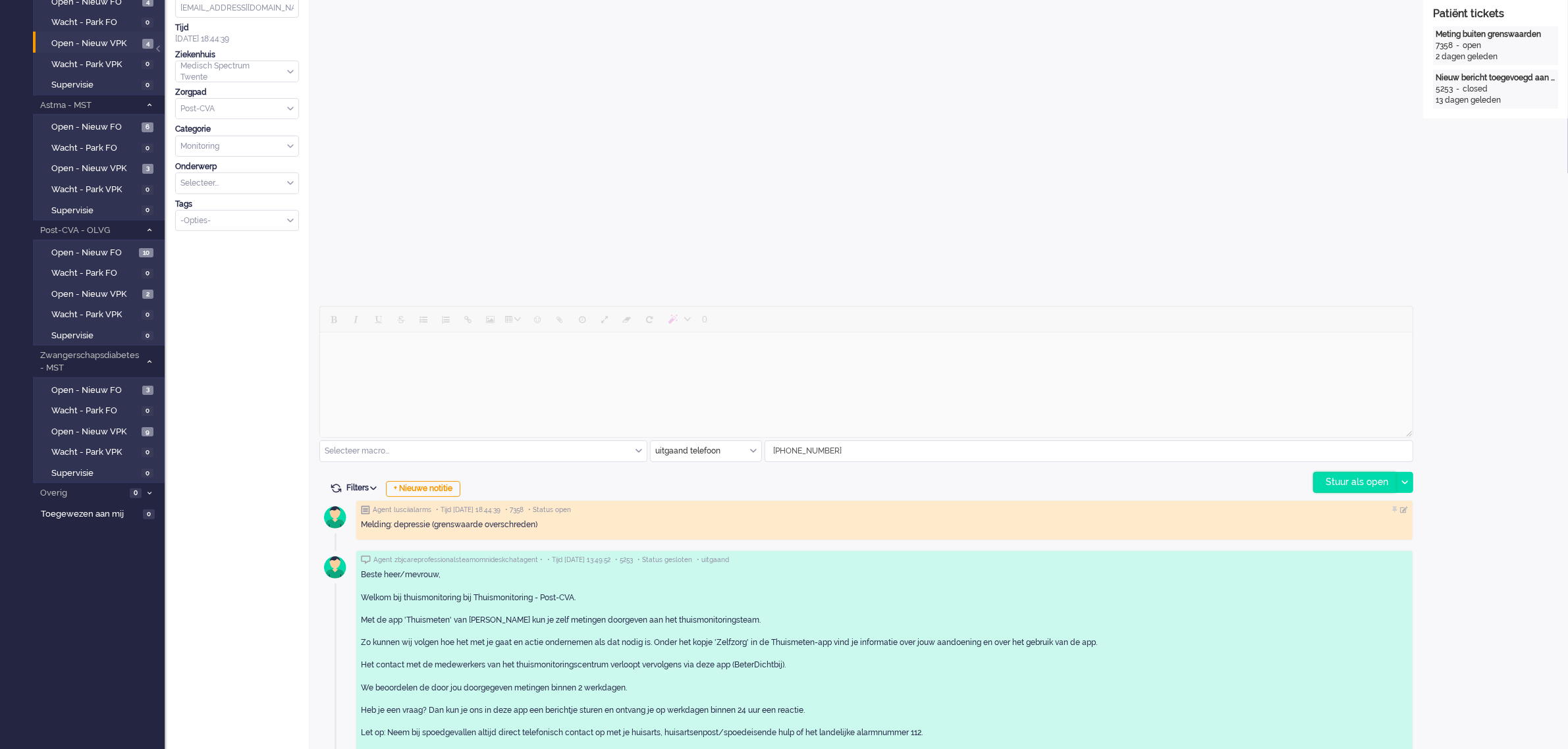
click at [1366, 480] on div "Stuur als open" at bounding box center [1355, 483] width 83 height 20
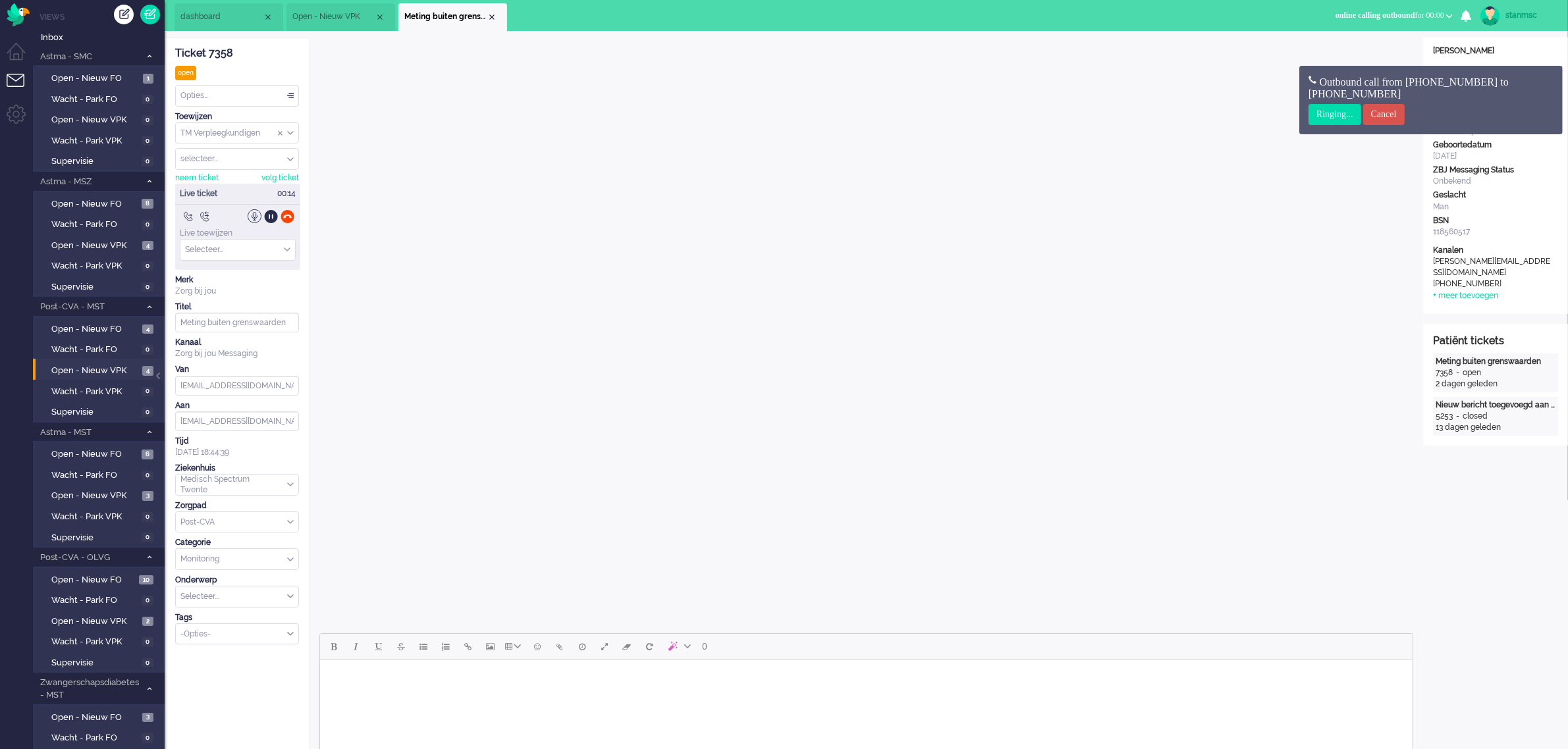
scroll to position [0, 0]
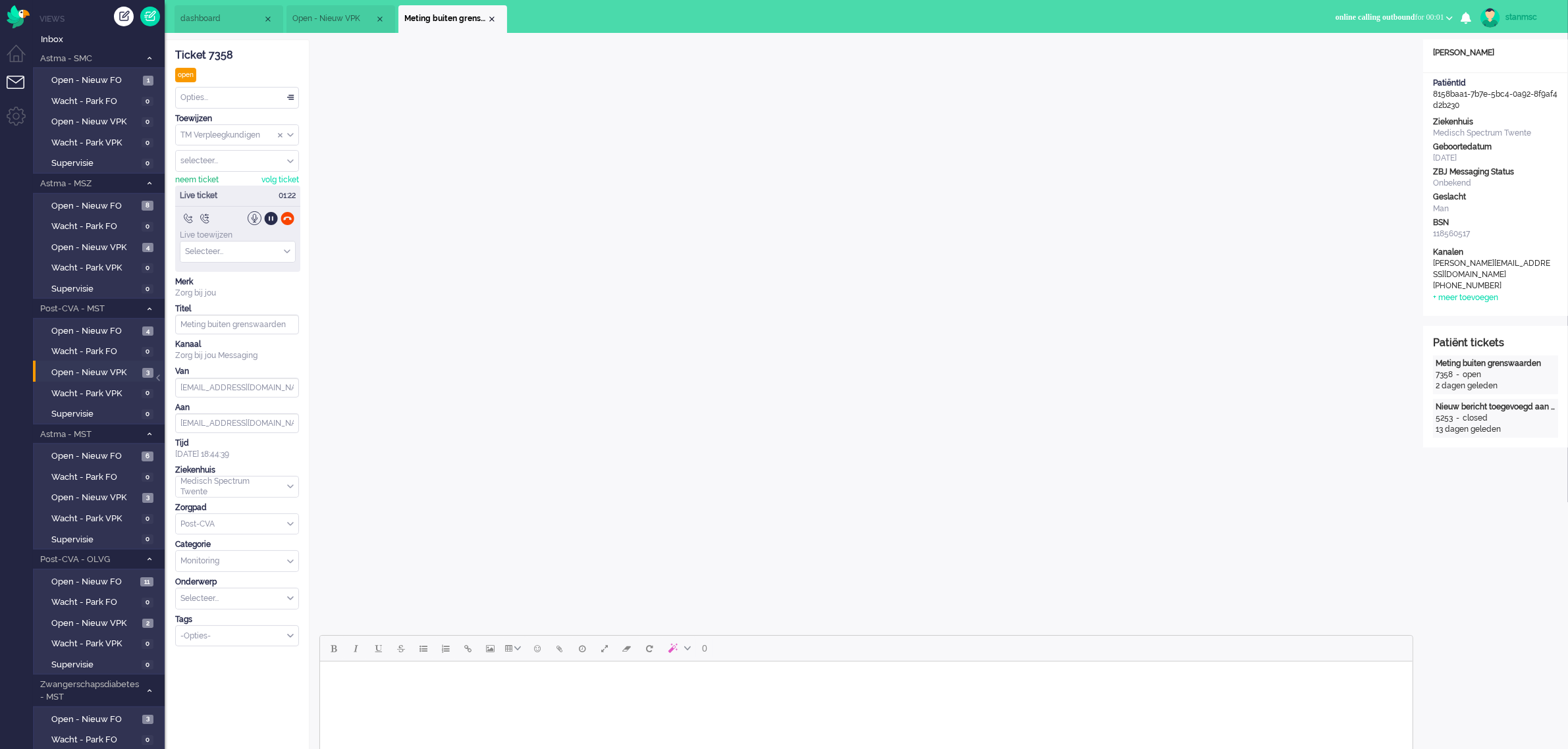
click at [192, 183] on div "neem ticket" at bounding box center [197, 180] width 43 height 11
click at [290, 222] on div at bounding box center [288, 218] width 14 height 14
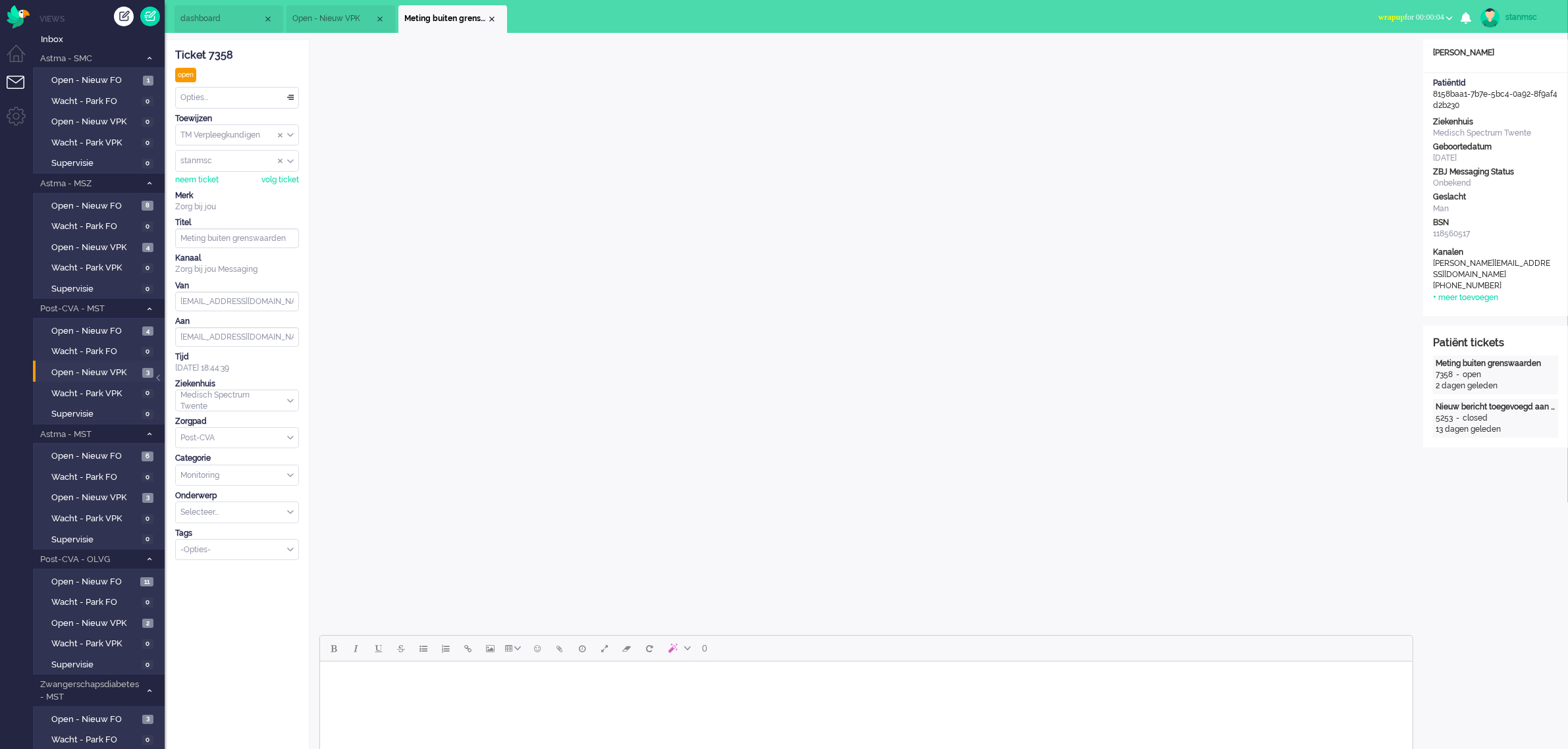
scroll to position [411, 0]
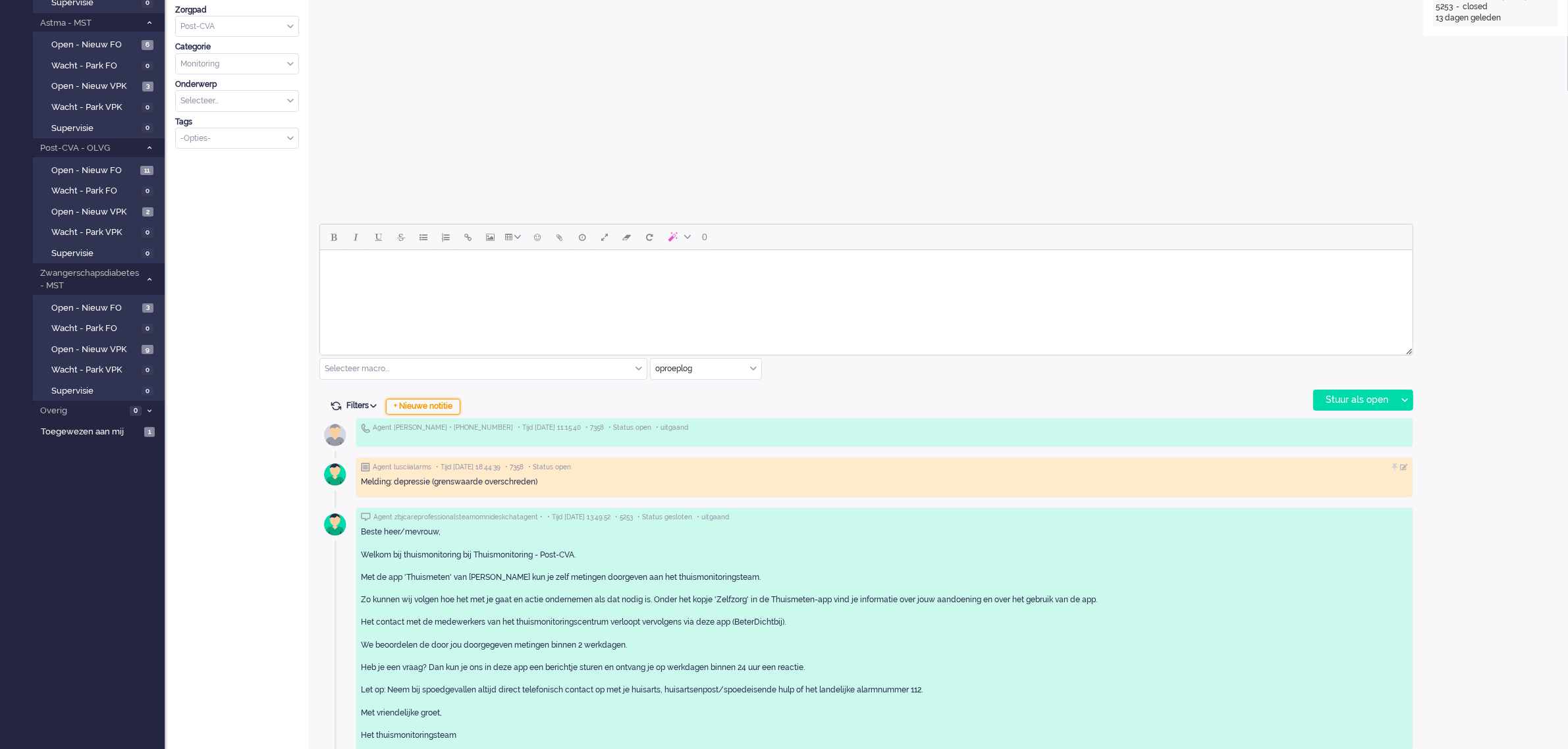
click at [419, 406] on div "+ Nieuwe notitie" at bounding box center [423, 406] width 74 height 16
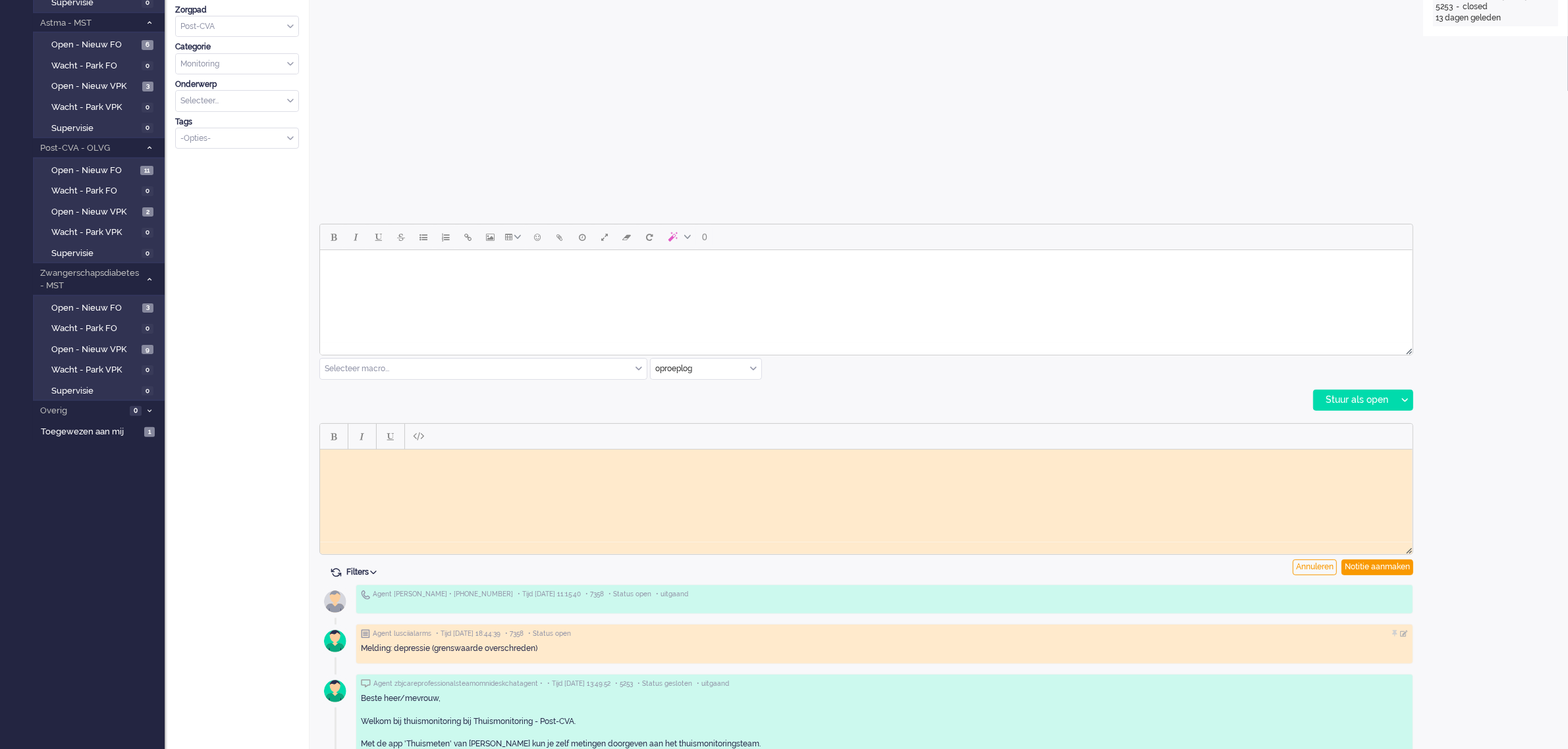
scroll to position [0, 0]
click at [837, 468] on body "Contact met dhr opgenomen omdat de depressie score was gestegen, dhr geeft aan …" at bounding box center [866, 464] width 1082 height 20
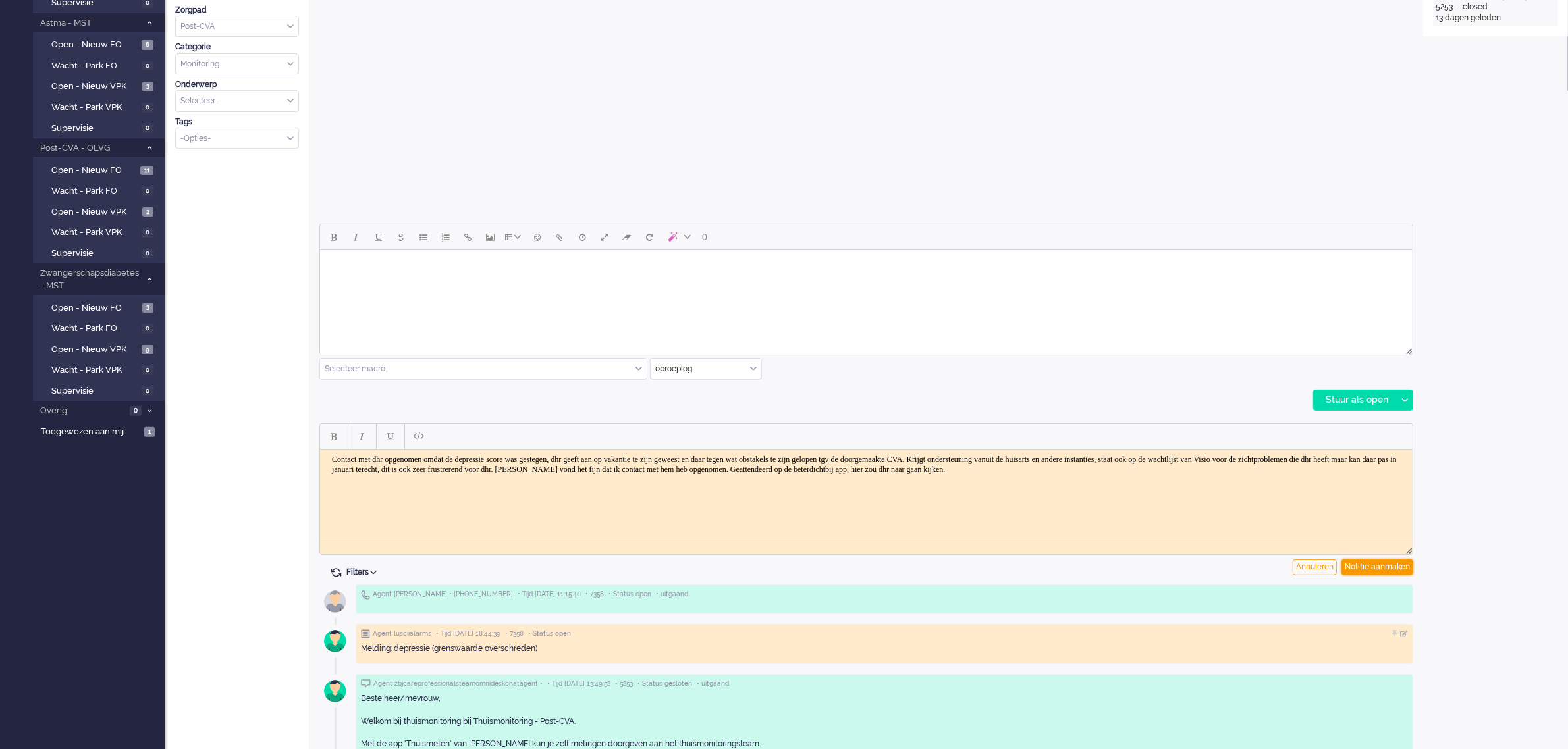
click at [1370, 562] on div "Notitie aanmaken" at bounding box center [1378, 567] width 72 height 16
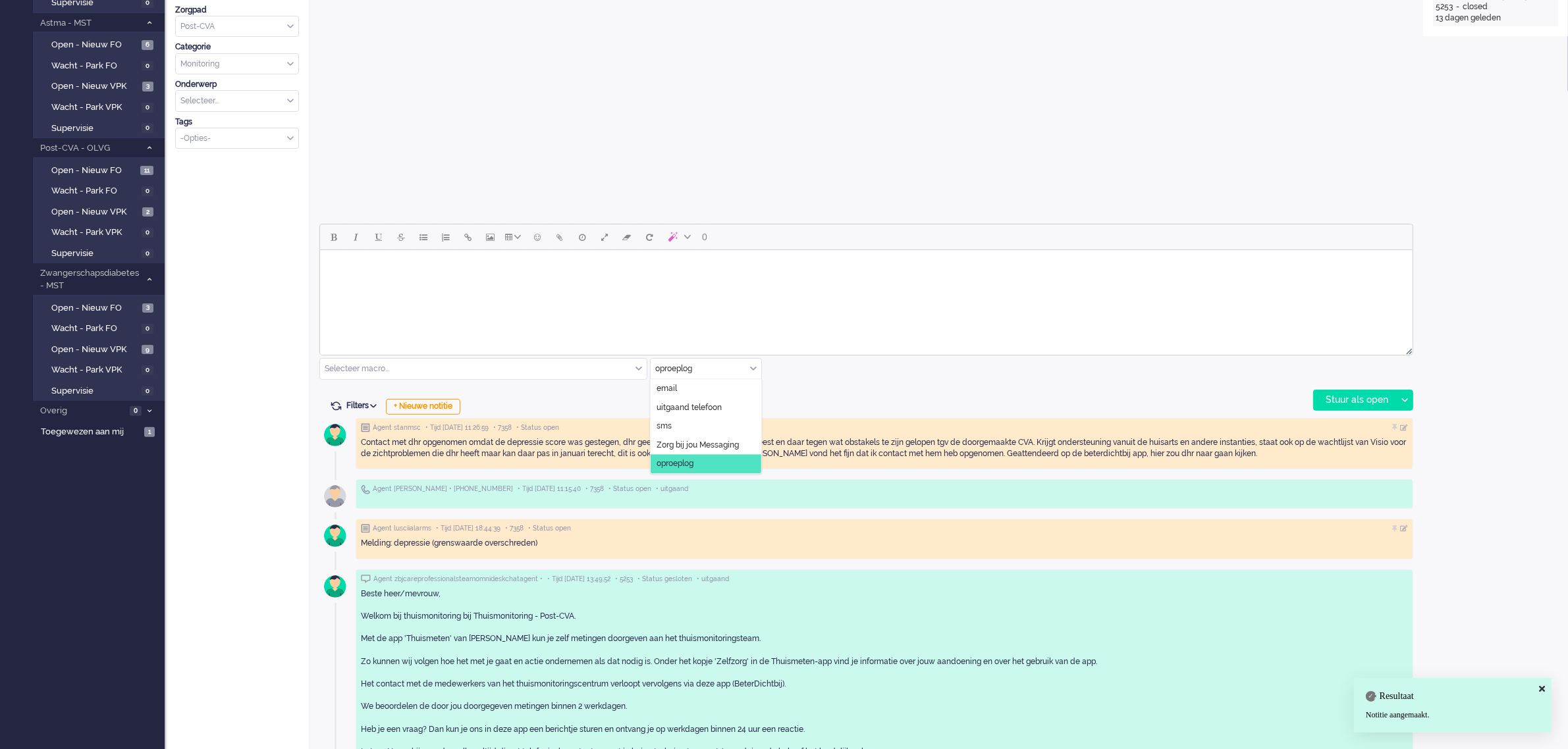
click at [749, 366] on input "text" at bounding box center [706, 369] width 111 height 20
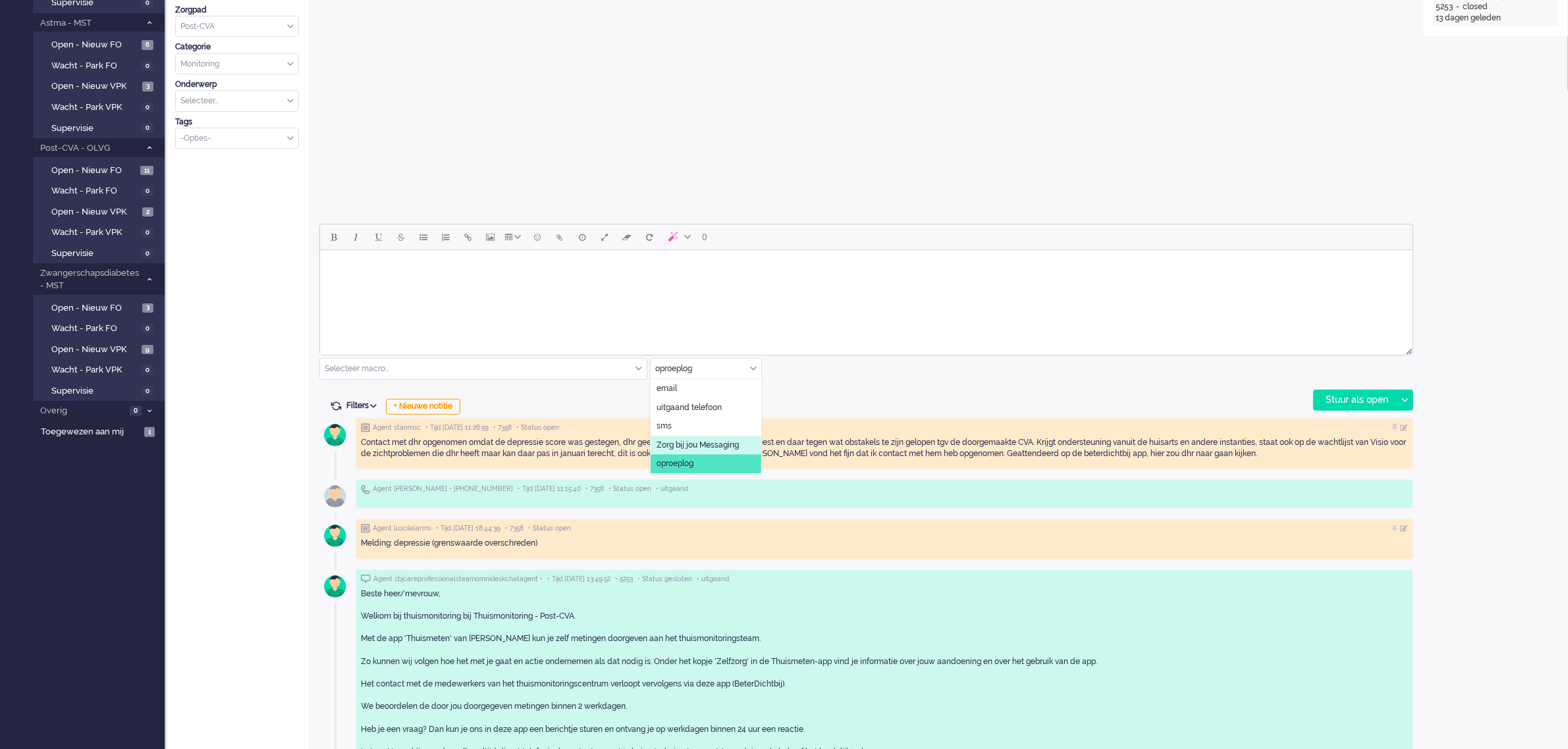
click at [682, 443] on span "Zorg bij jou Messaging" at bounding box center [698, 445] width 83 height 11
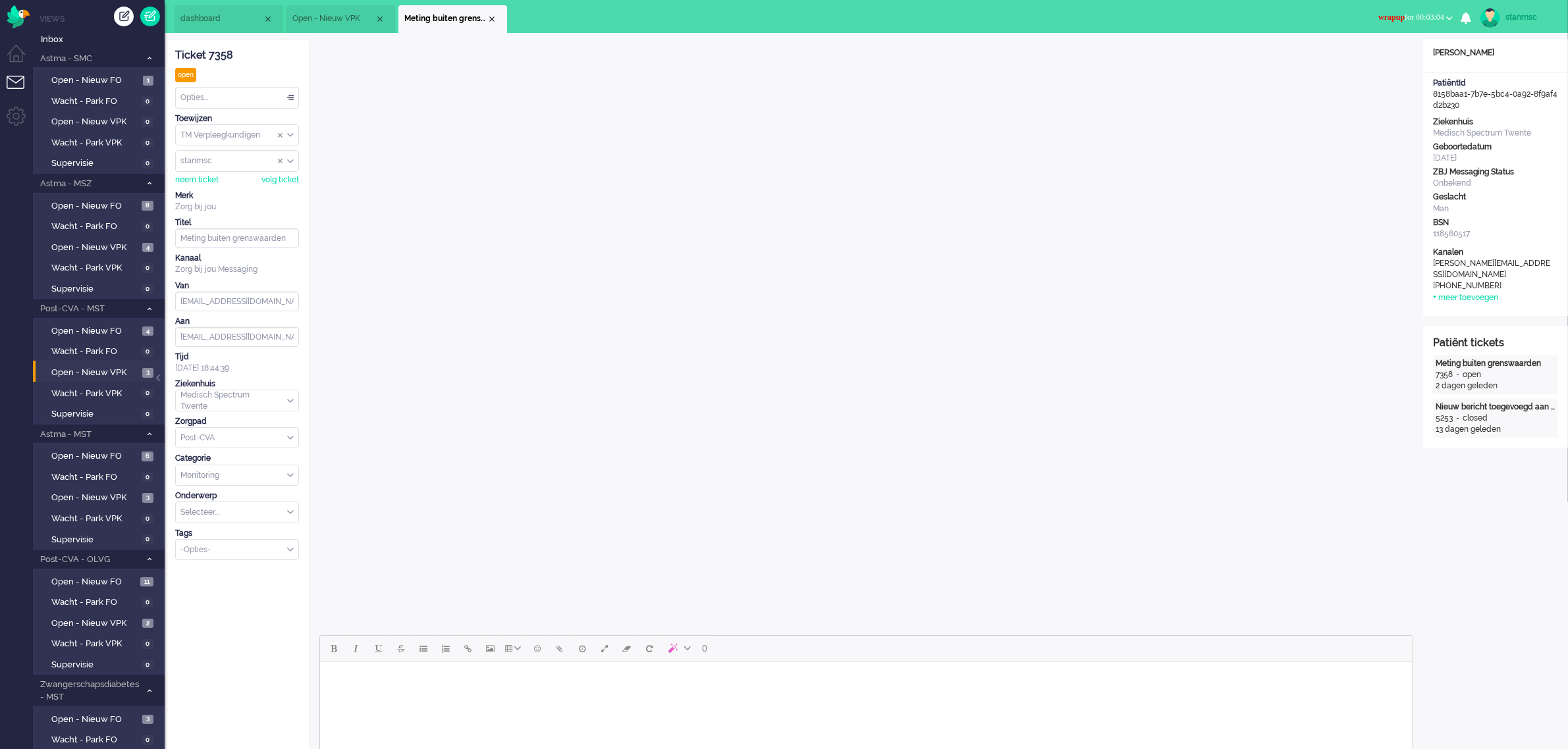
click at [1444, 13] on button "wrapup for 00:03:04" at bounding box center [1415, 17] width 90 height 19
click at [1383, 59] on label "Online" at bounding box center [1398, 59] width 104 height 11
click at [221, 99] on div "Opties..." at bounding box center [236, 97] width 122 height 20
click at [215, 187] on span "Opgelost" at bounding box center [198, 191] width 33 height 11
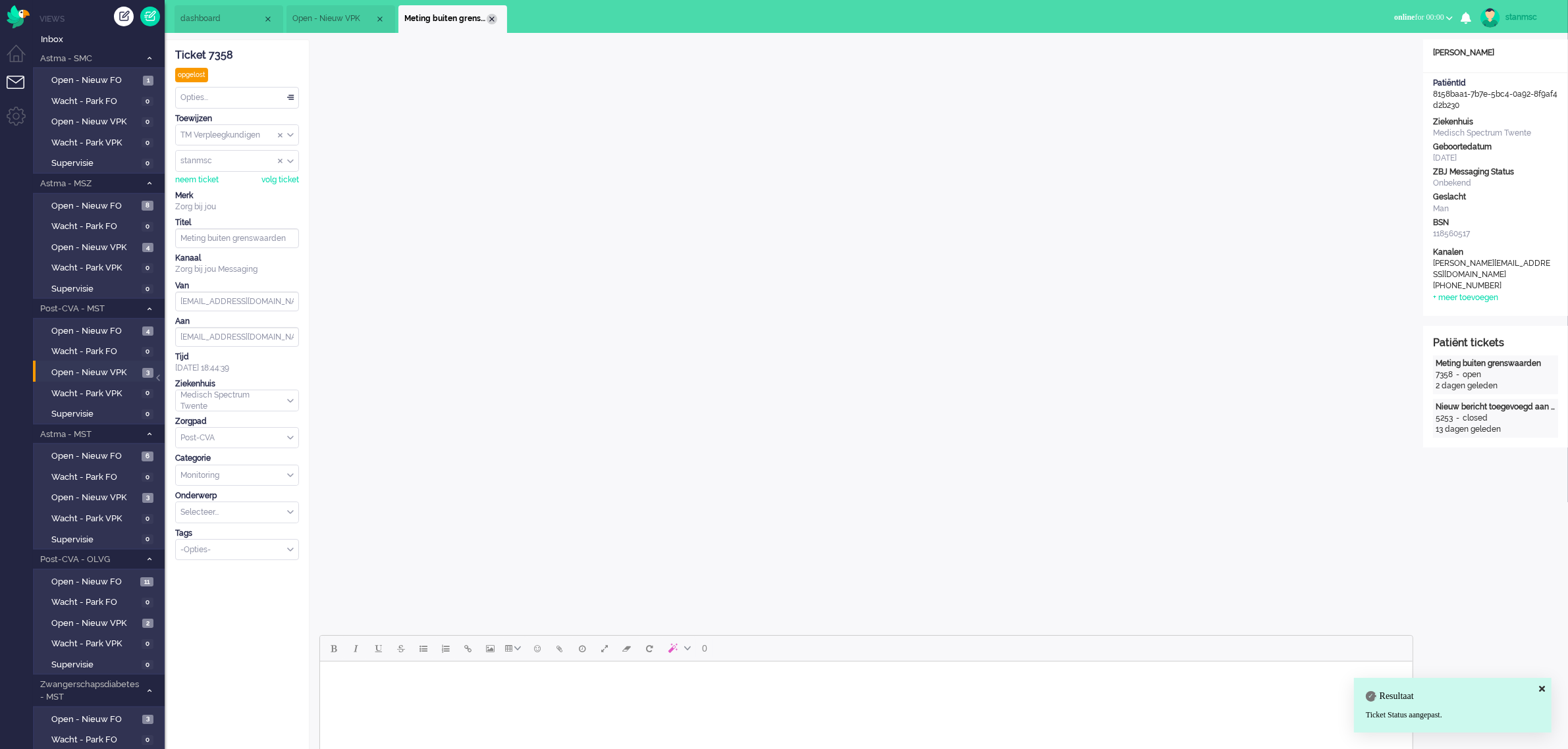
click at [489, 20] on div "Close tab" at bounding box center [492, 19] width 10 height 10
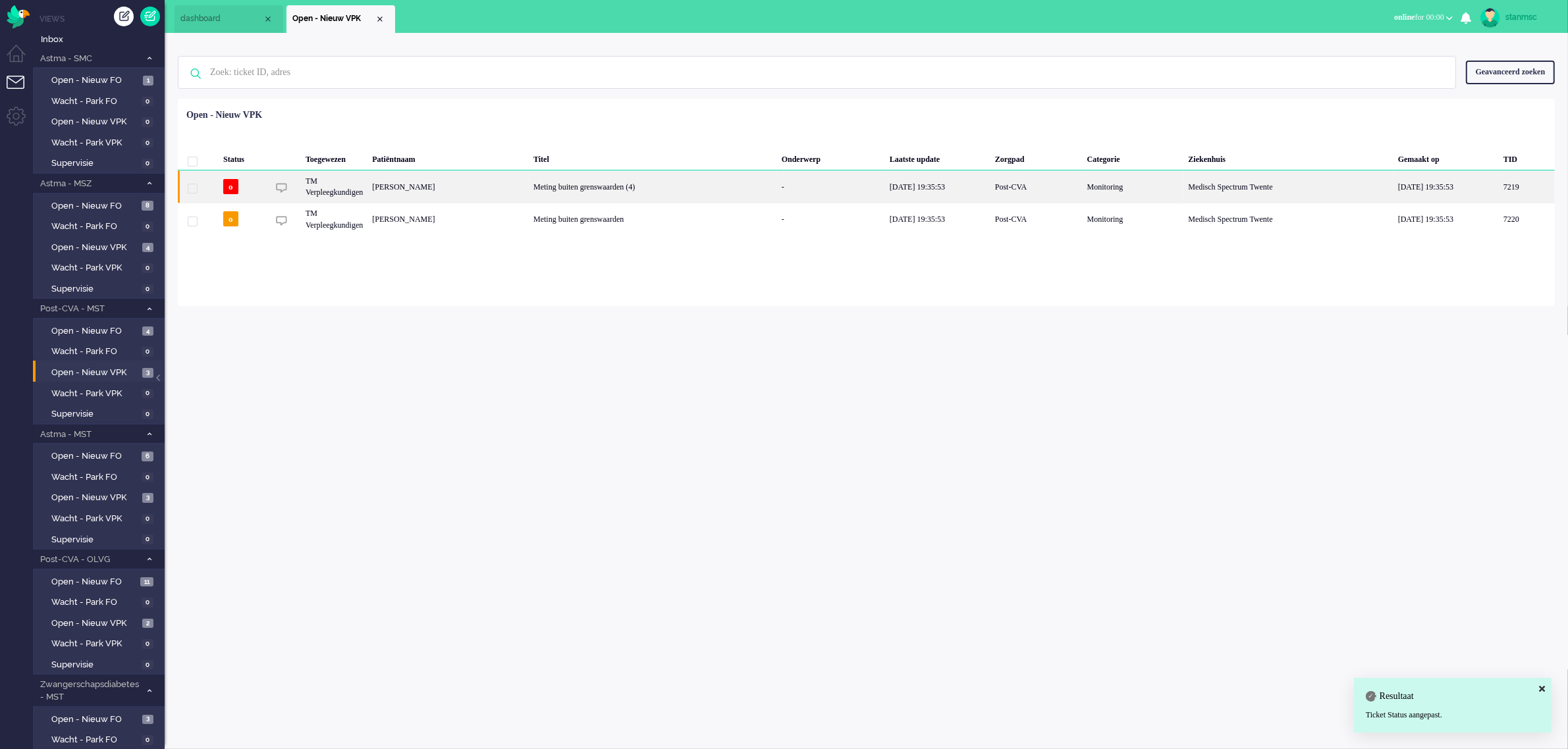
click at [1499, 186] on div "[PERSON_NAME]" at bounding box center [1527, 187] width 56 height 32
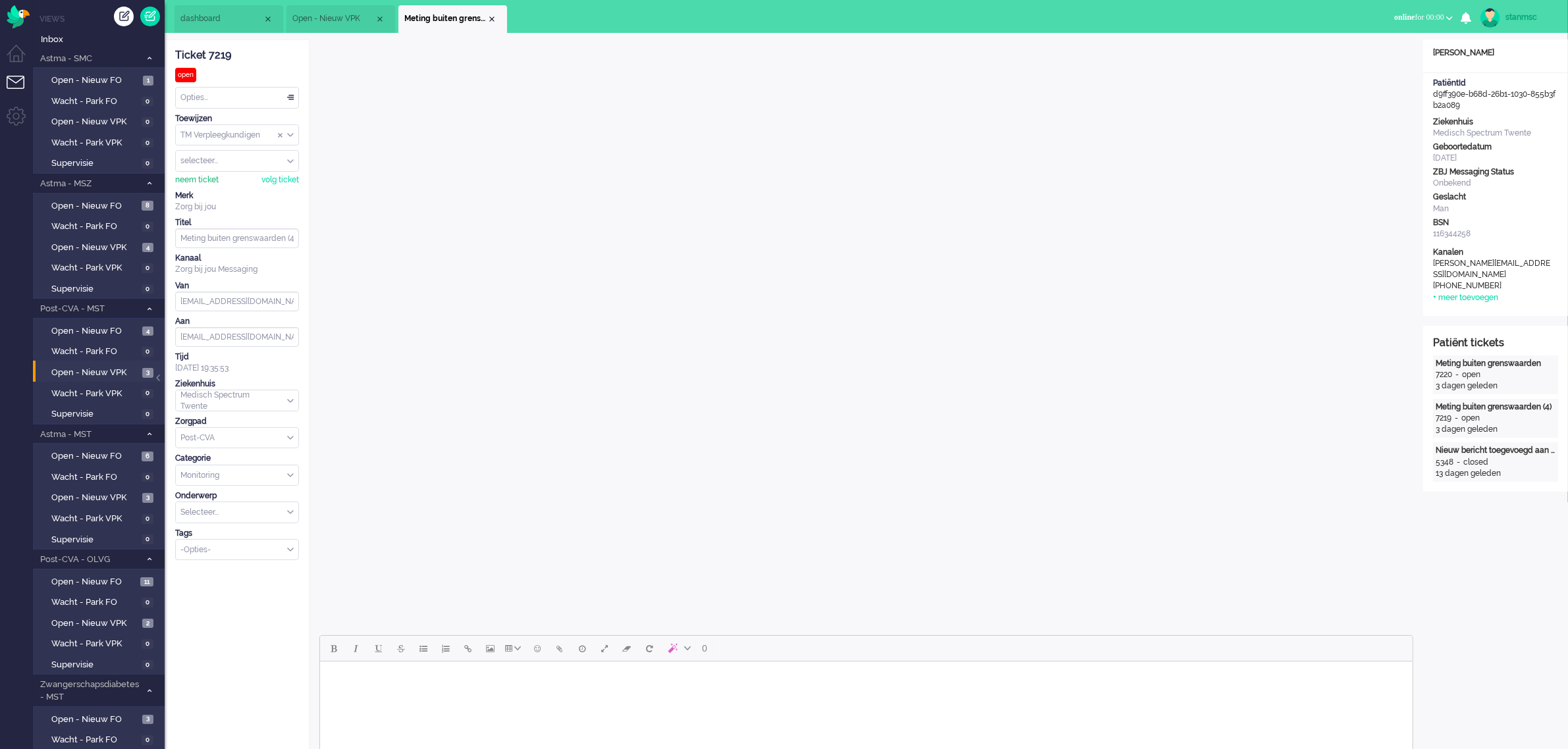
click at [203, 180] on div "neem ticket" at bounding box center [197, 180] width 43 height 11
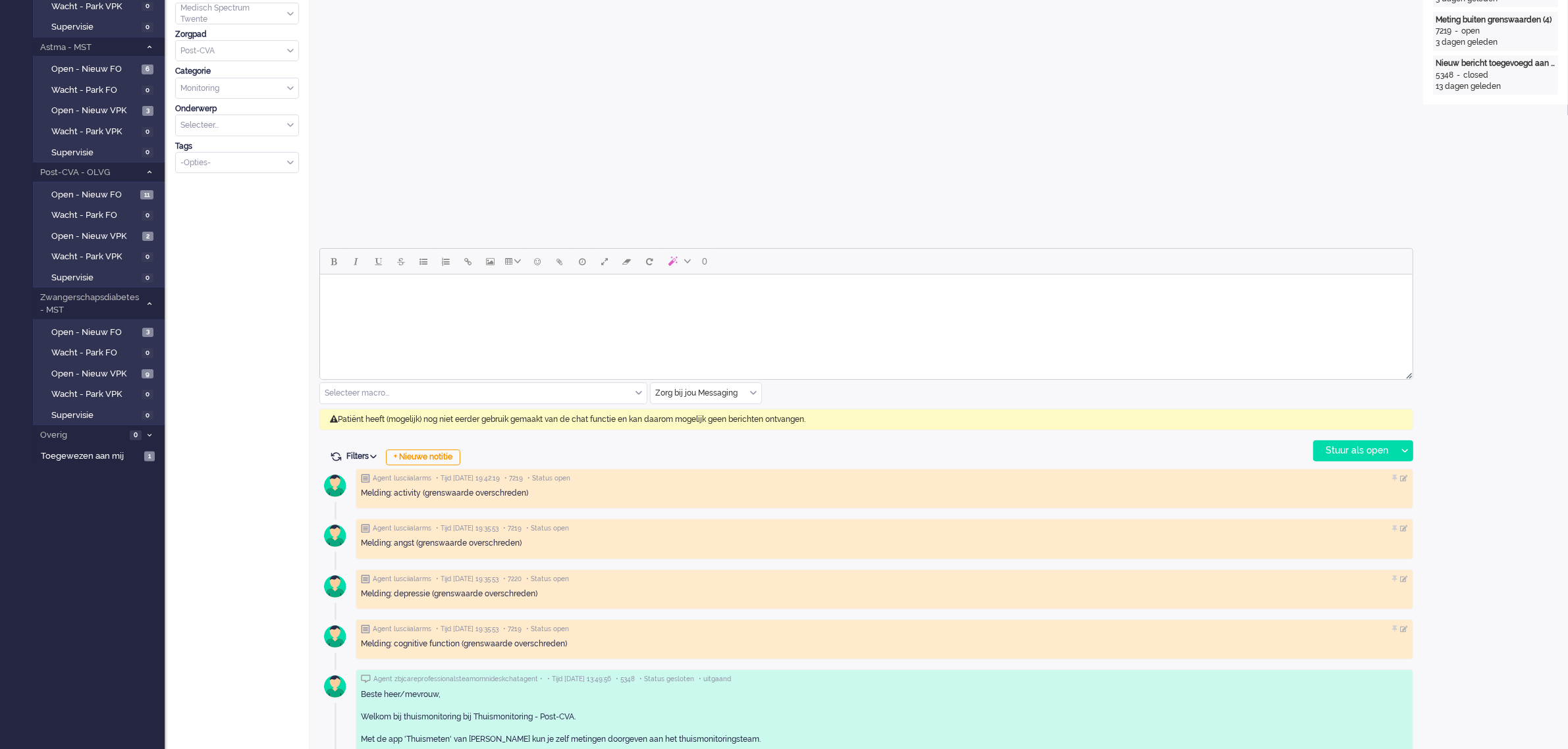
scroll to position [494, 0]
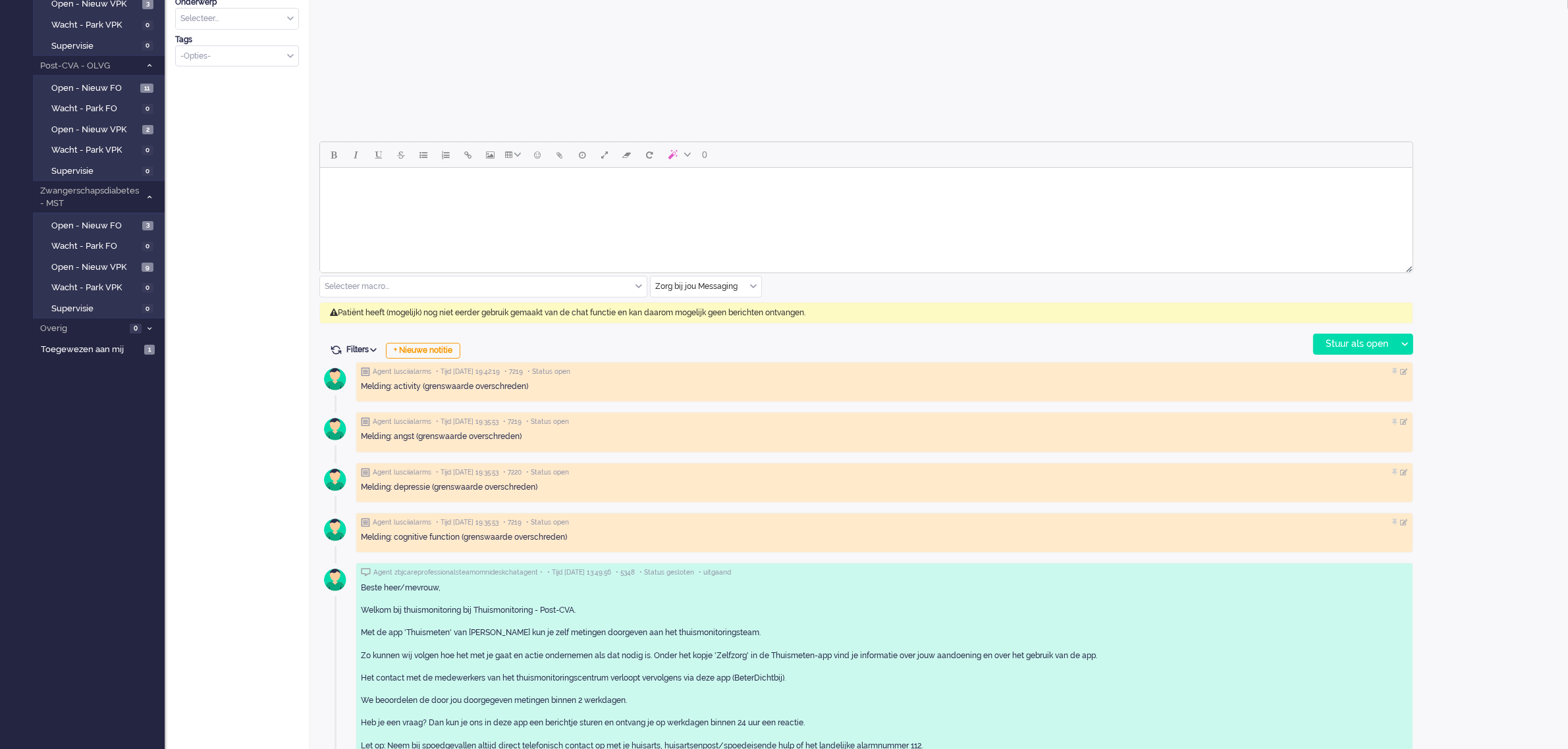
click at [754, 285] on div "Zorg bij jou Messaging" at bounding box center [706, 286] width 111 height 20
click at [690, 326] on span "uitgaand telefoon" at bounding box center [689, 326] width 65 height 11
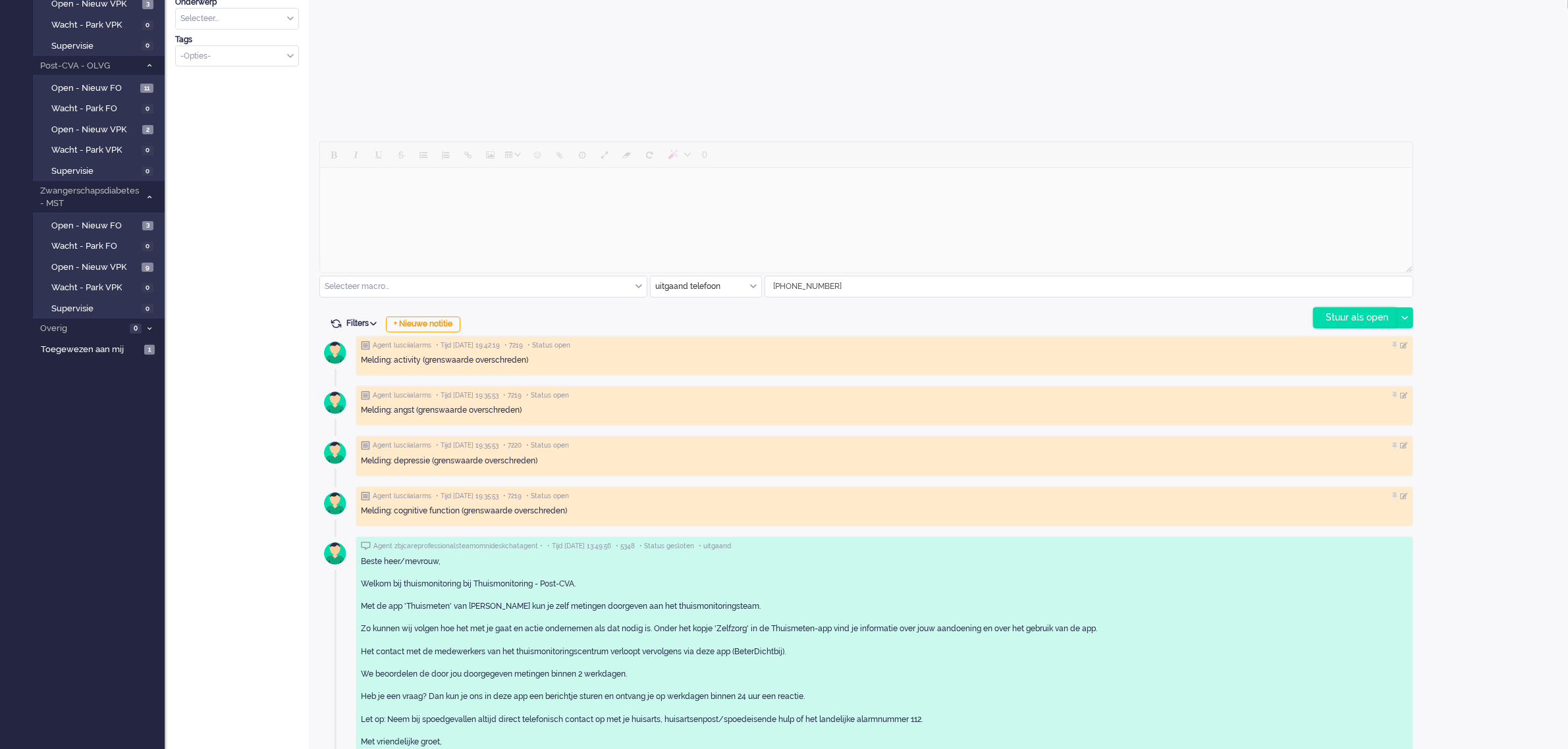
click at [1382, 317] on div "Stuur als open" at bounding box center [1355, 318] width 83 height 20
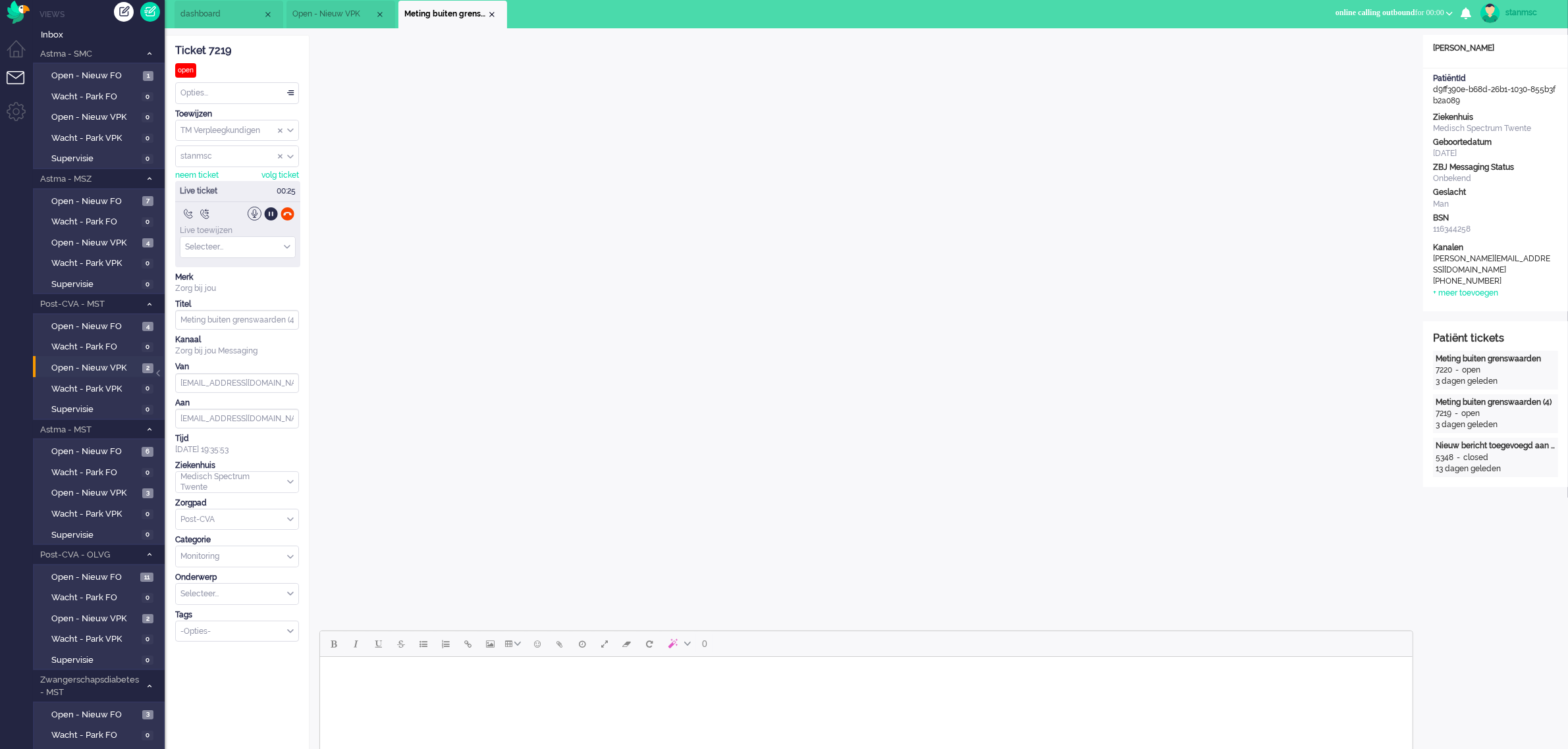
scroll to position [0, 0]
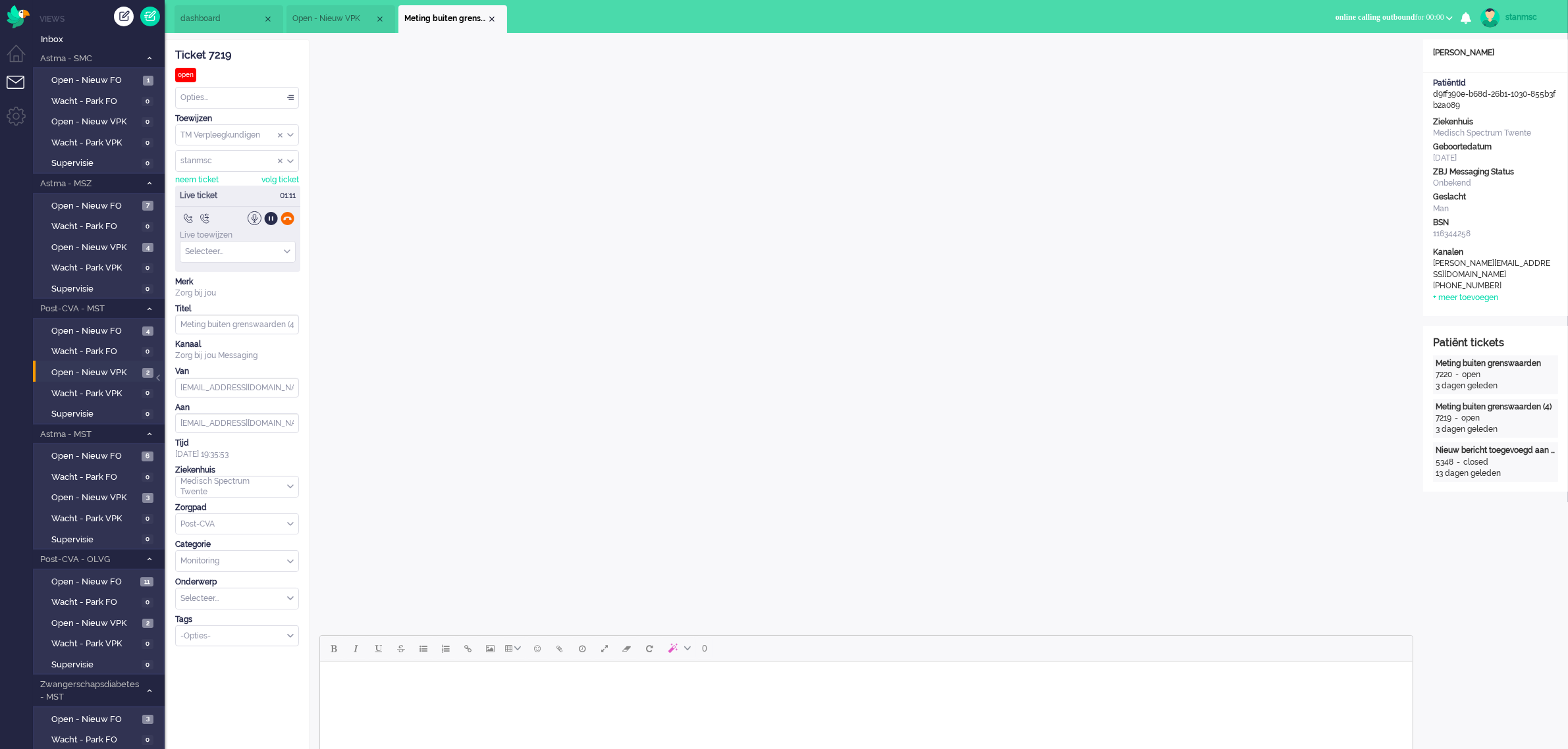
click at [290, 218] on div at bounding box center [288, 218] width 14 height 14
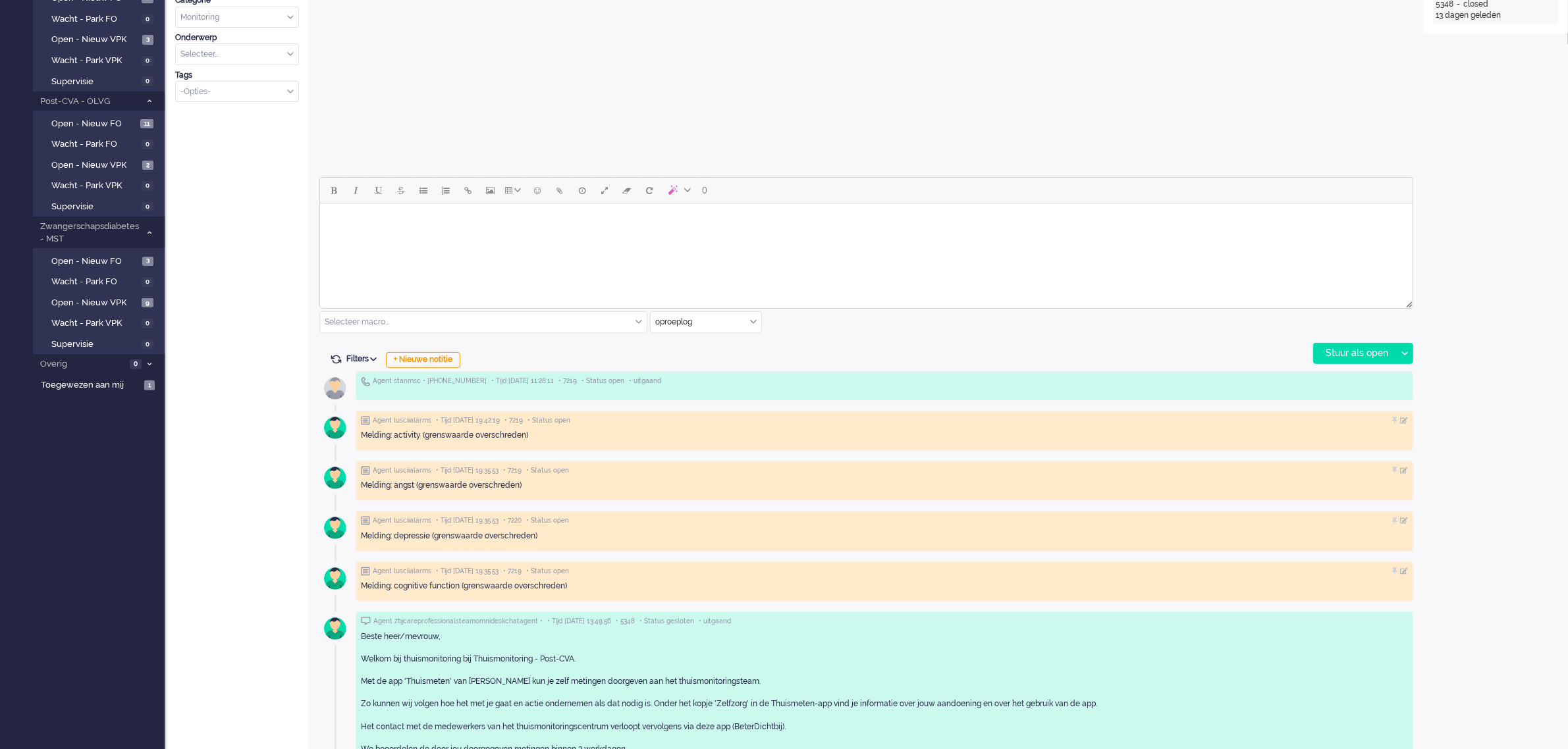
scroll to position [494, 0]
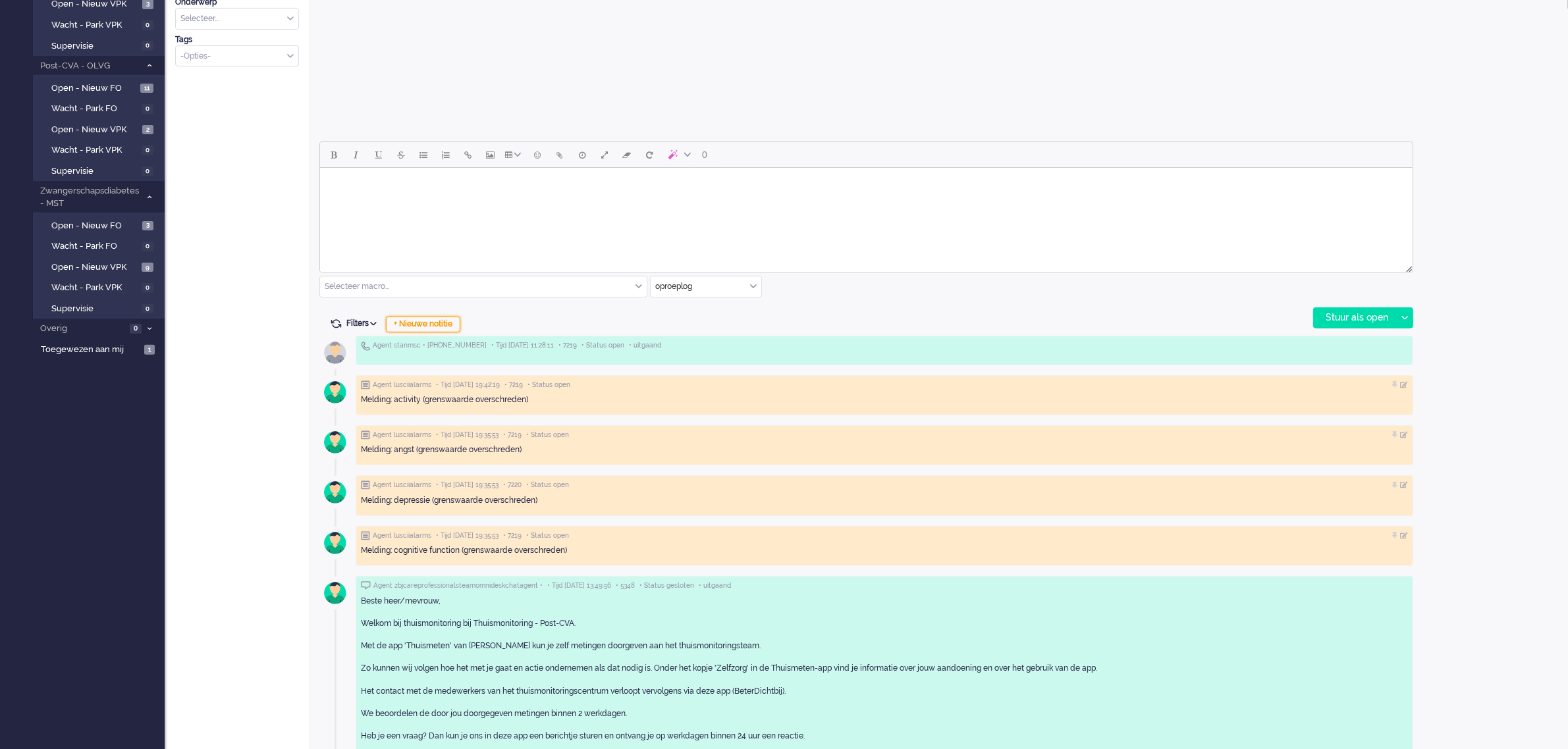
click at [437, 320] on div "+ Nieuwe notitie" at bounding box center [423, 324] width 74 height 16
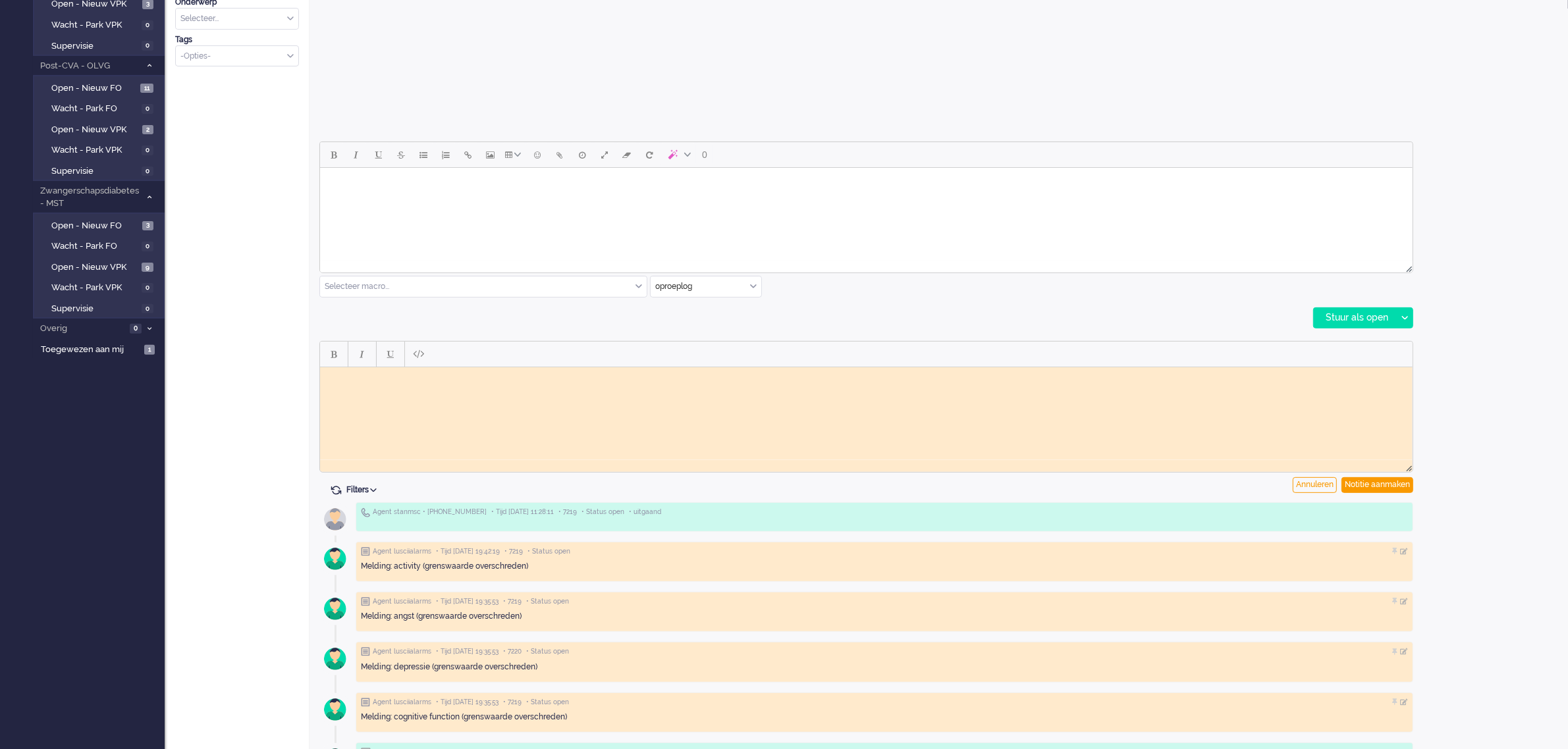
scroll to position [0, 0]
click at [403, 387] on html at bounding box center [866, 376] width 1093 height 20
click at [1370, 484] on div "Notitie aanmaken" at bounding box center [1378, 485] width 72 height 16
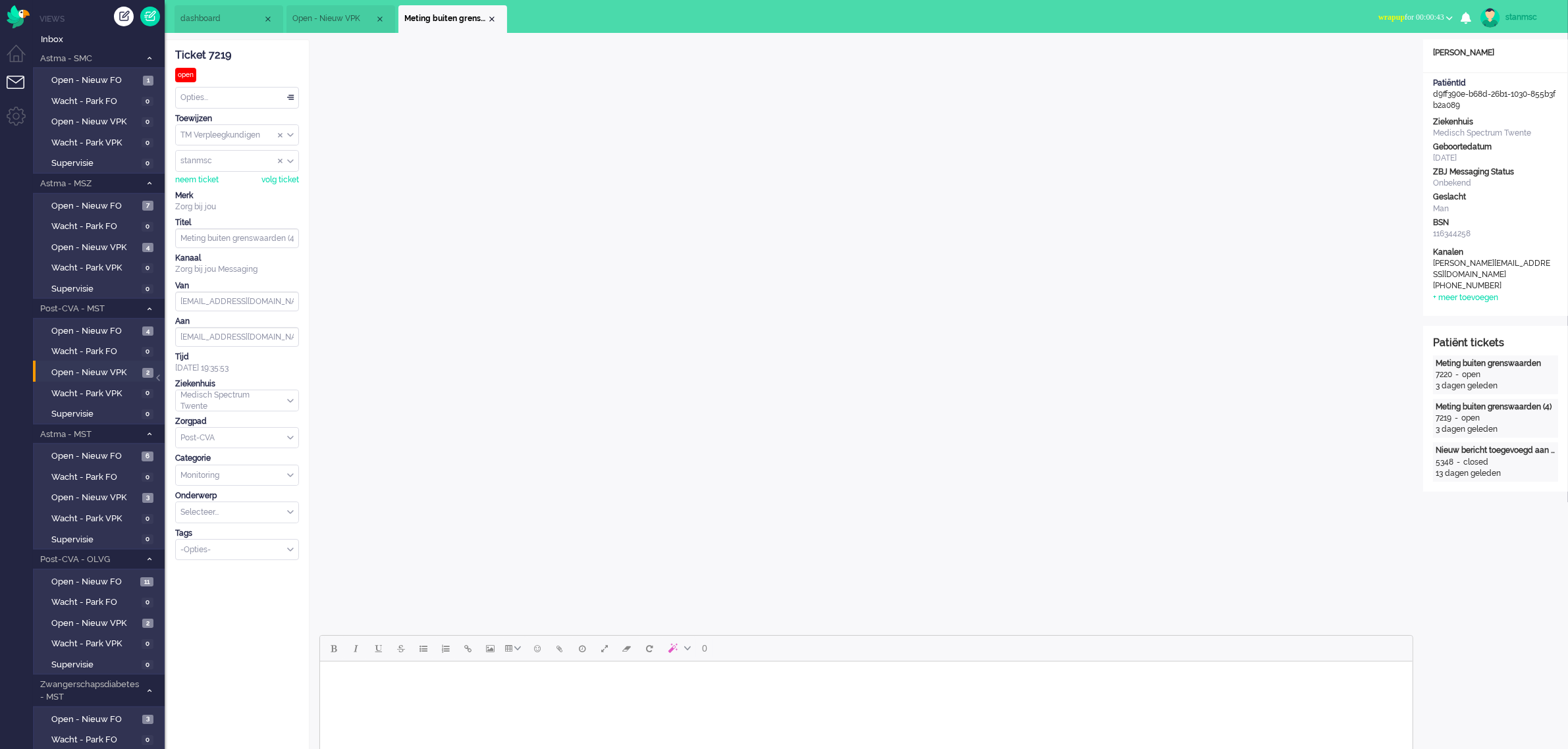
click at [1444, 8] on button "wrapup for 00:00:43" at bounding box center [1415, 17] width 90 height 19
click at [1364, 57] on label "Online" at bounding box center [1398, 59] width 104 height 11
click at [495, 20] on div "Close tab" at bounding box center [492, 19] width 10 height 10
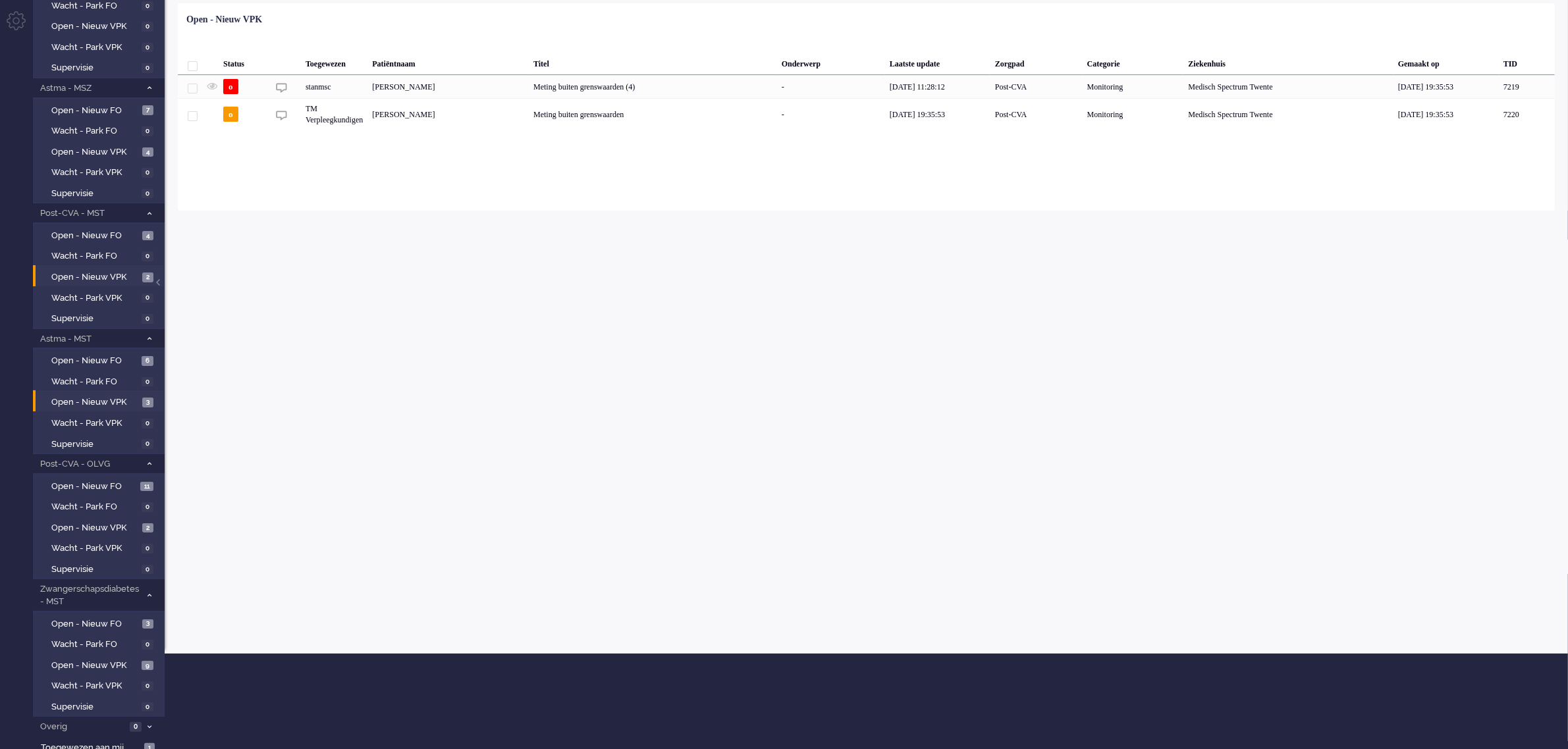
scroll to position [96, 0]
click at [83, 659] on span "Open - Nieuw VPK" at bounding box center [94, 665] width 87 height 13
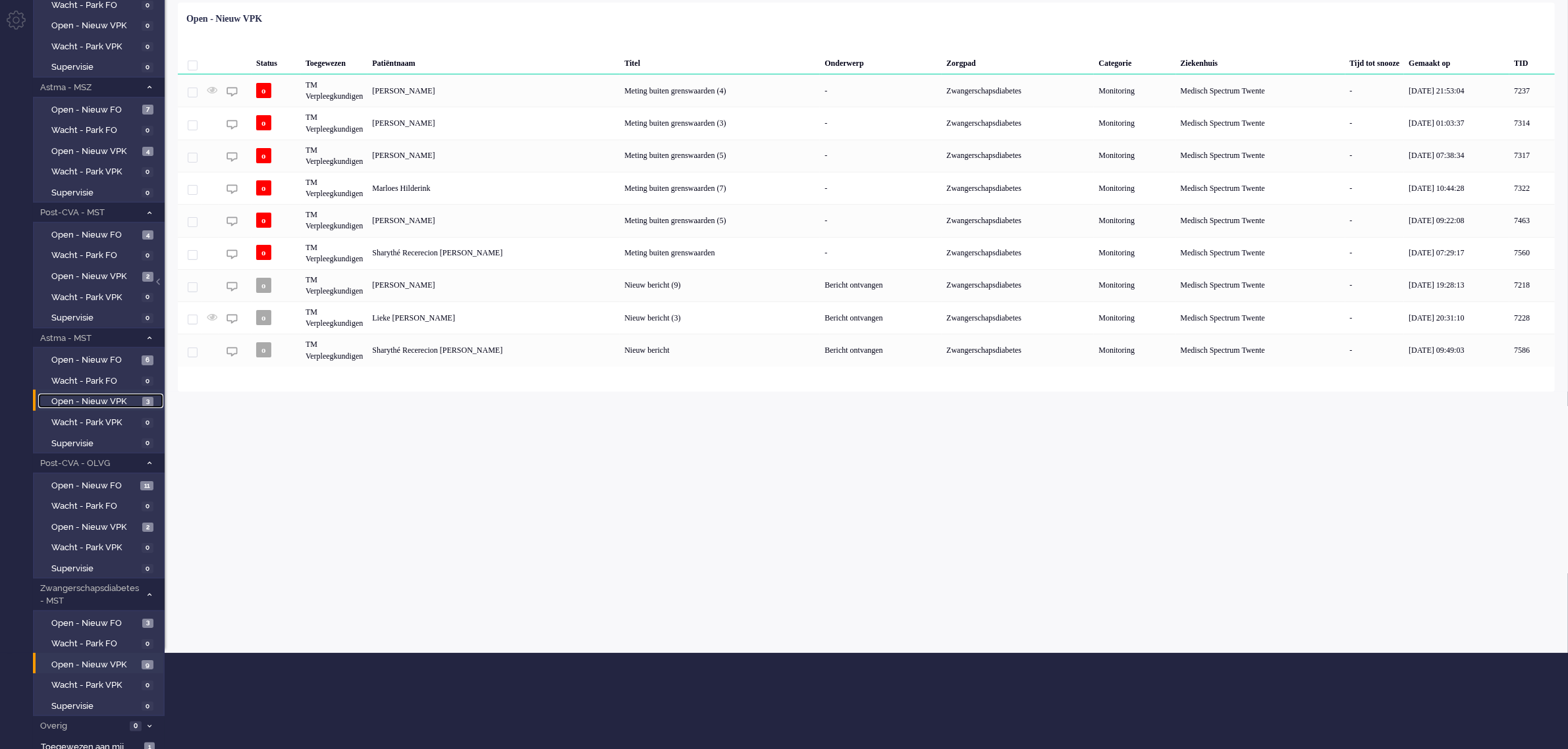
click at [107, 397] on span "Open - Nieuw VPK" at bounding box center [94, 402] width 87 height 13
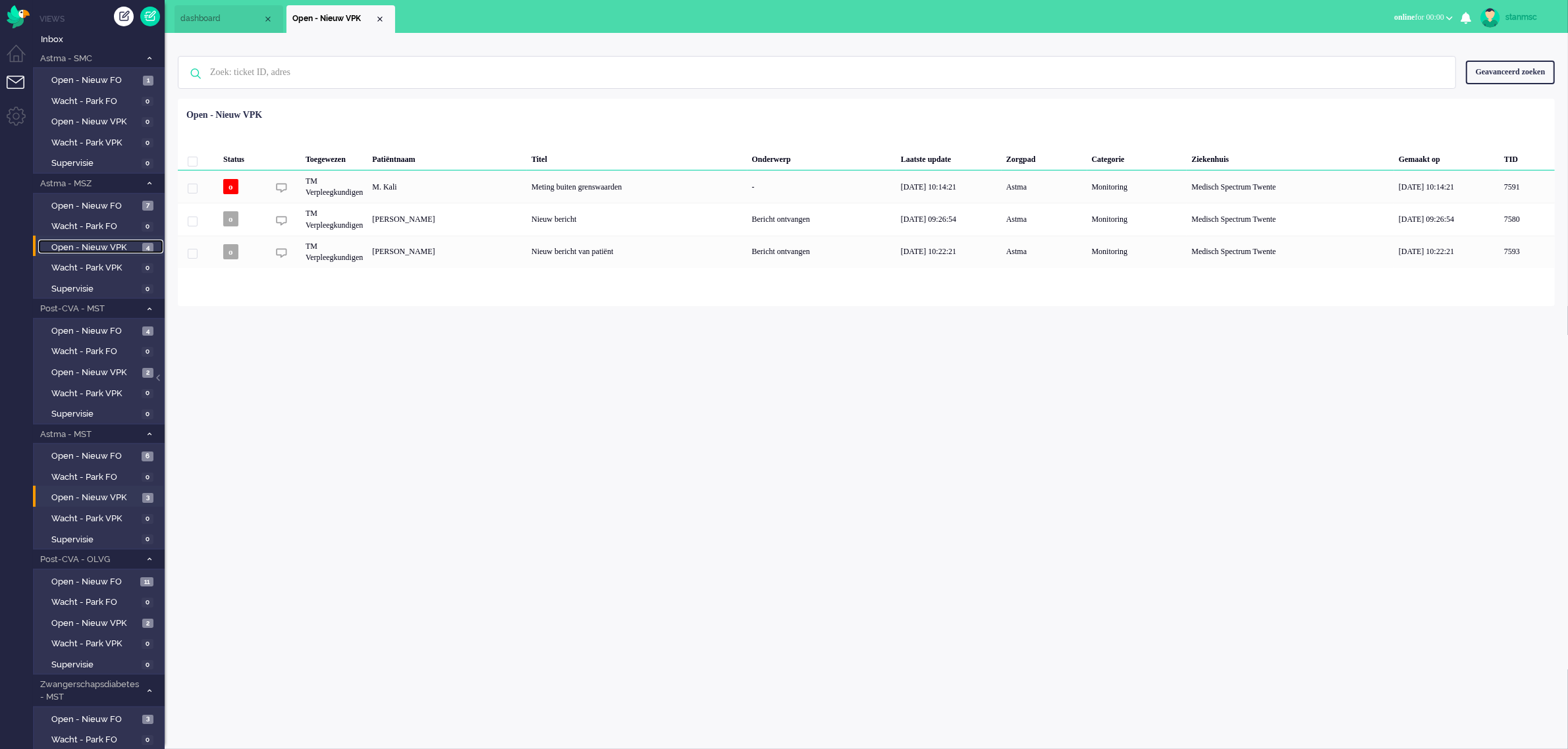
click at [97, 245] on span "Open - Nieuw VPK" at bounding box center [94, 248] width 87 height 13
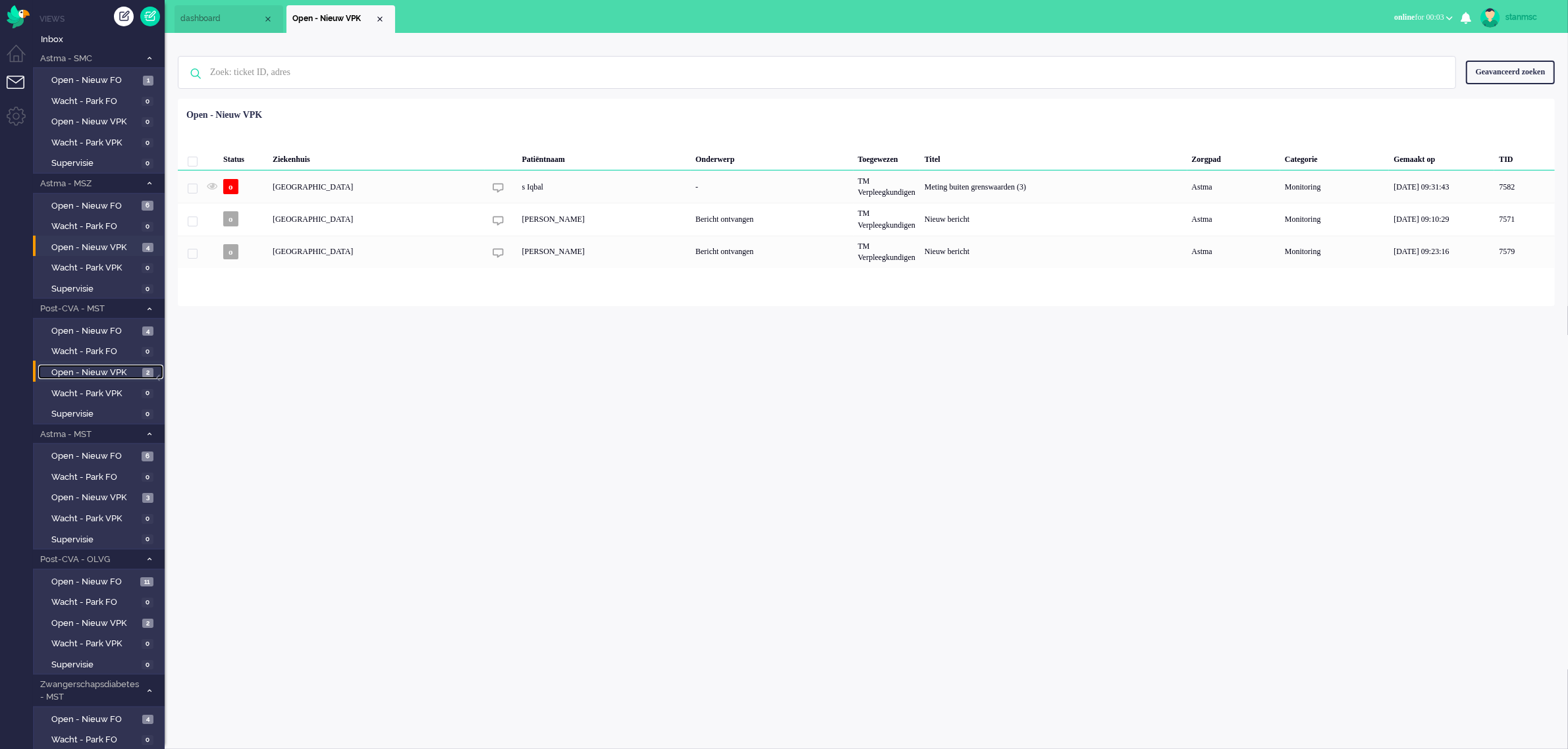
click at [106, 366] on span "Open - Nieuw VPK" at bounding box center [94, 373] width 87 height 13
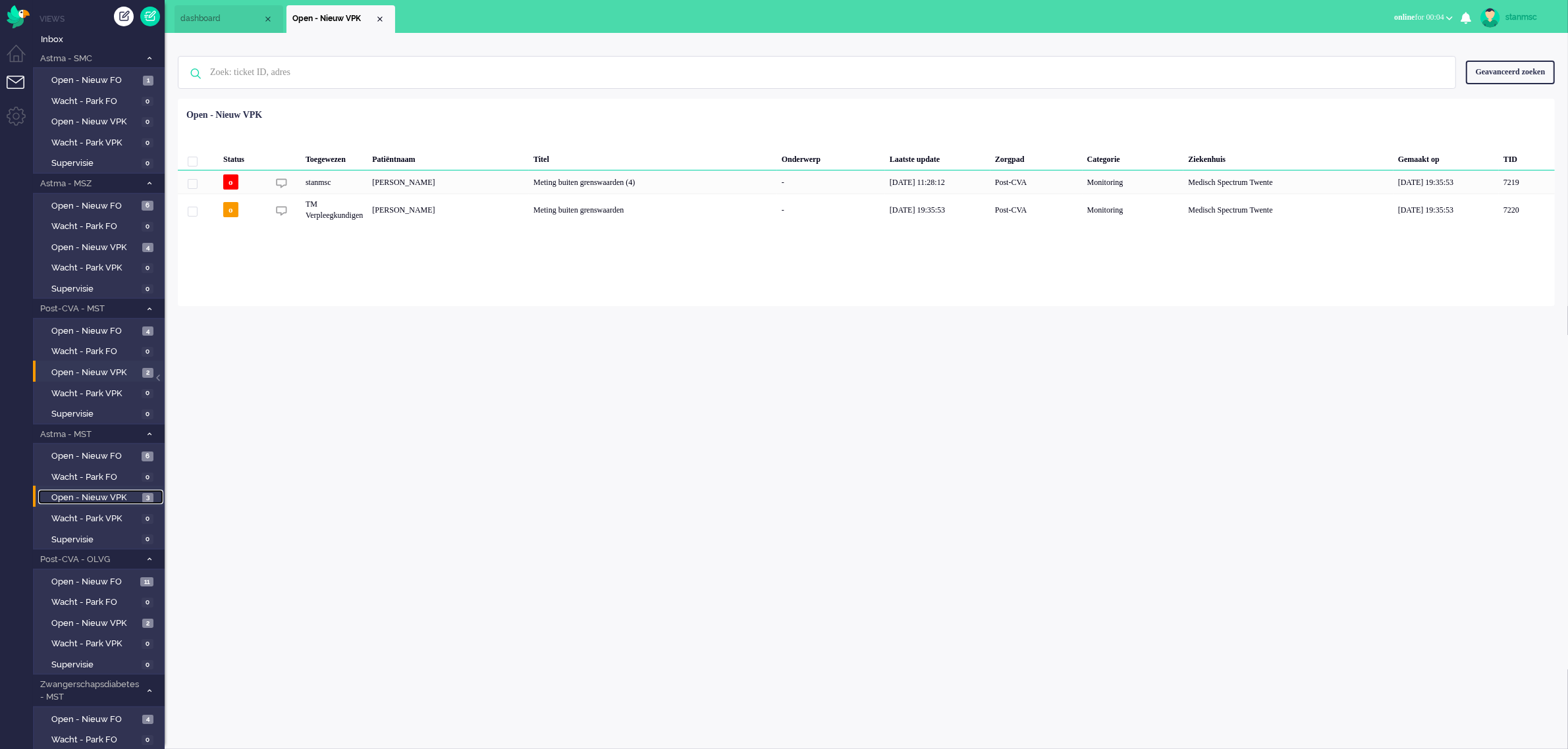
click at [90, 492] on span "Open - Nieuw VPK" at bounding box center [94, 498] width 87 height 13
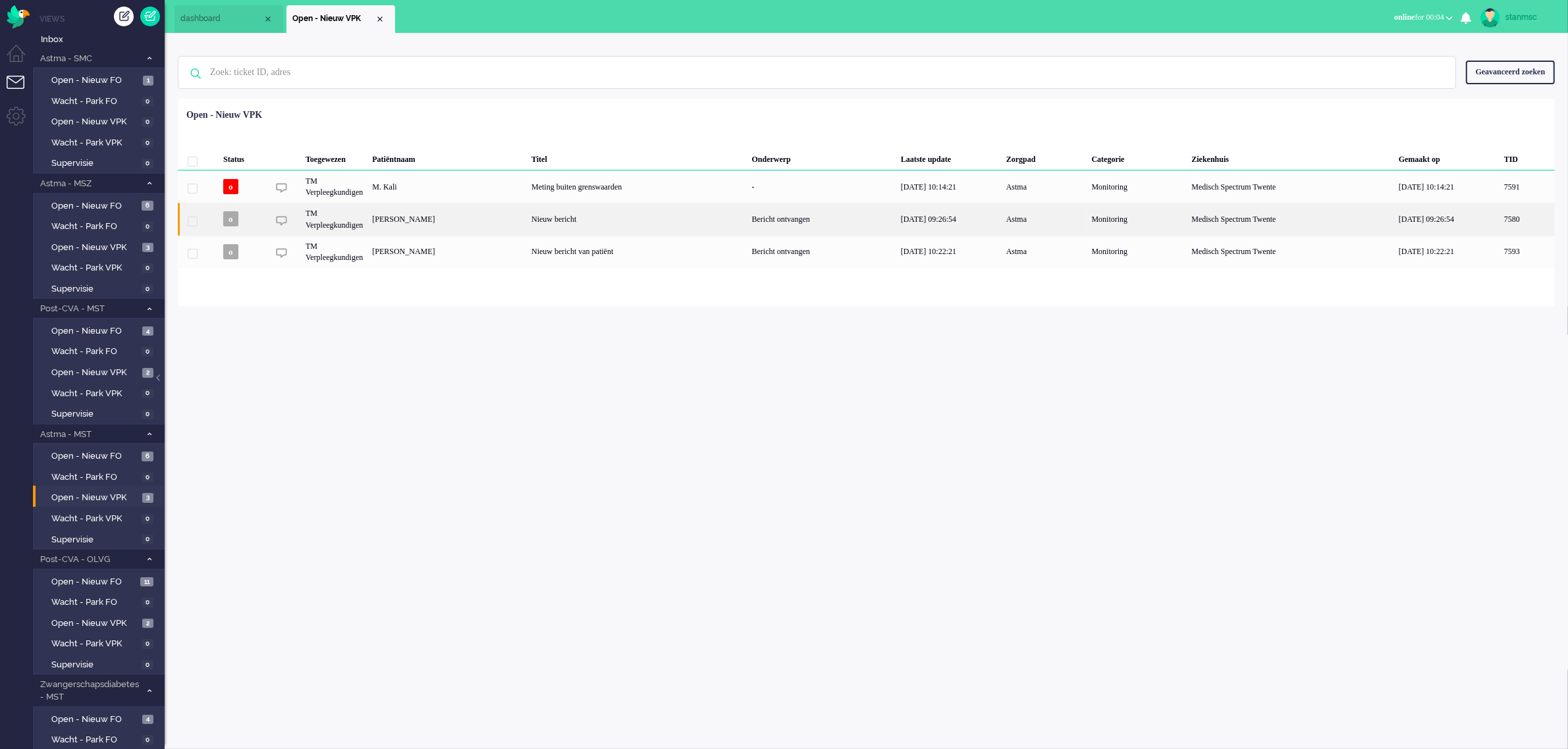
click at [1500, 215] on div "[PERSON_NAME]" at bounding box center [1527, 219] width 55 height 32
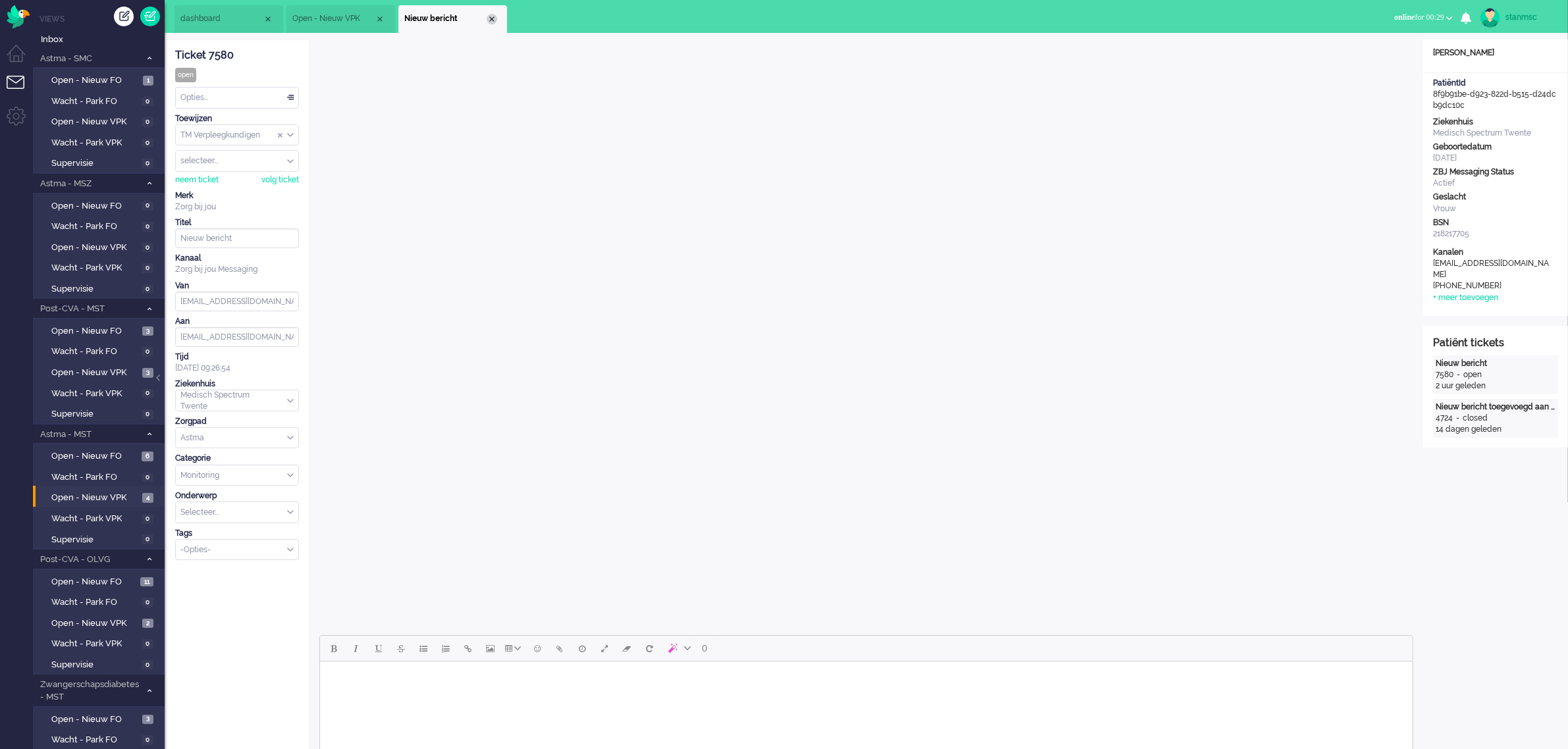
click at [493, 18] on div "Close tab" at bounding box center [492, 19] width 10 height 10
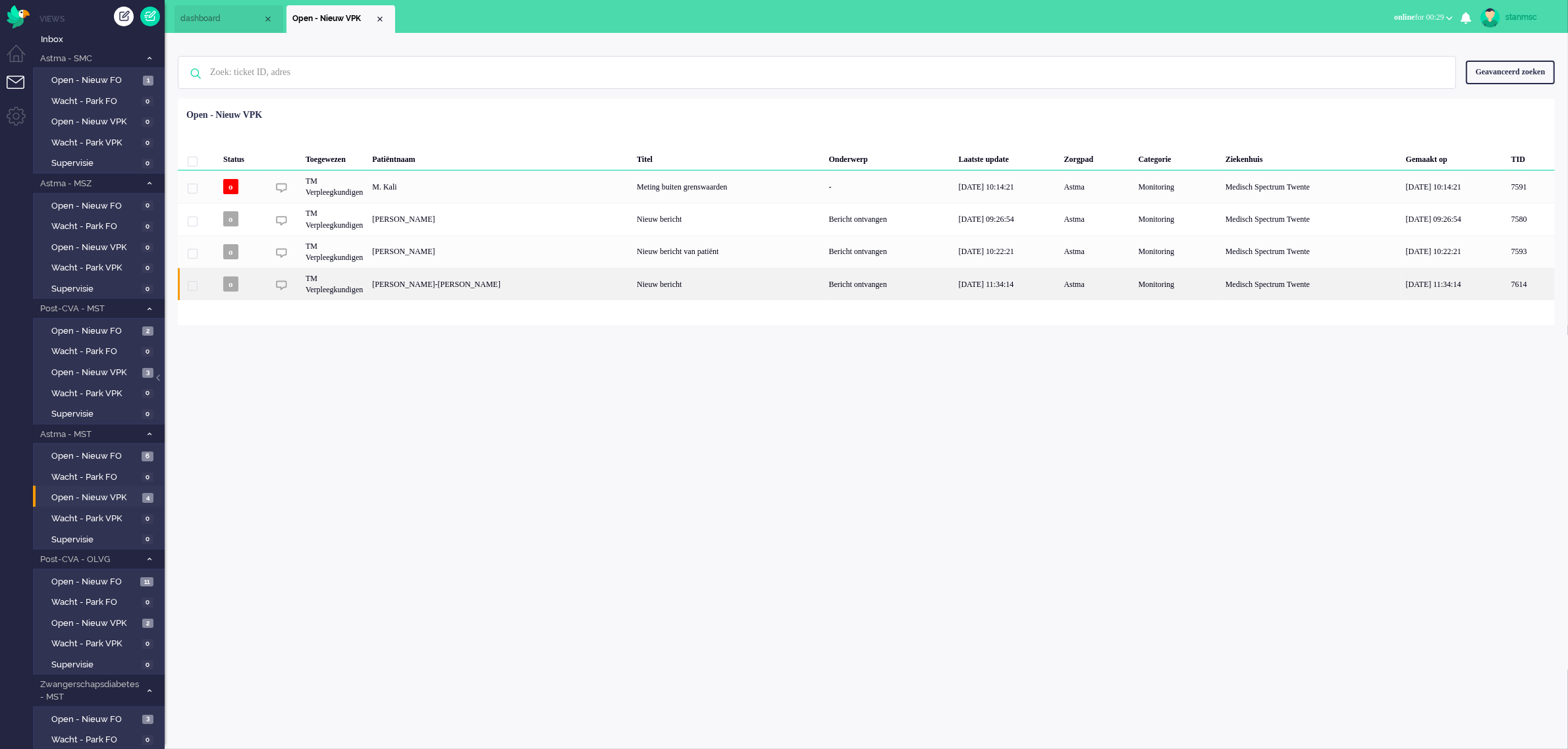
click at [1507, 283] on div "[PERSON_NAME]-[PERSON_NAME]" at bounding box center [1531, 284] width 48 height 32
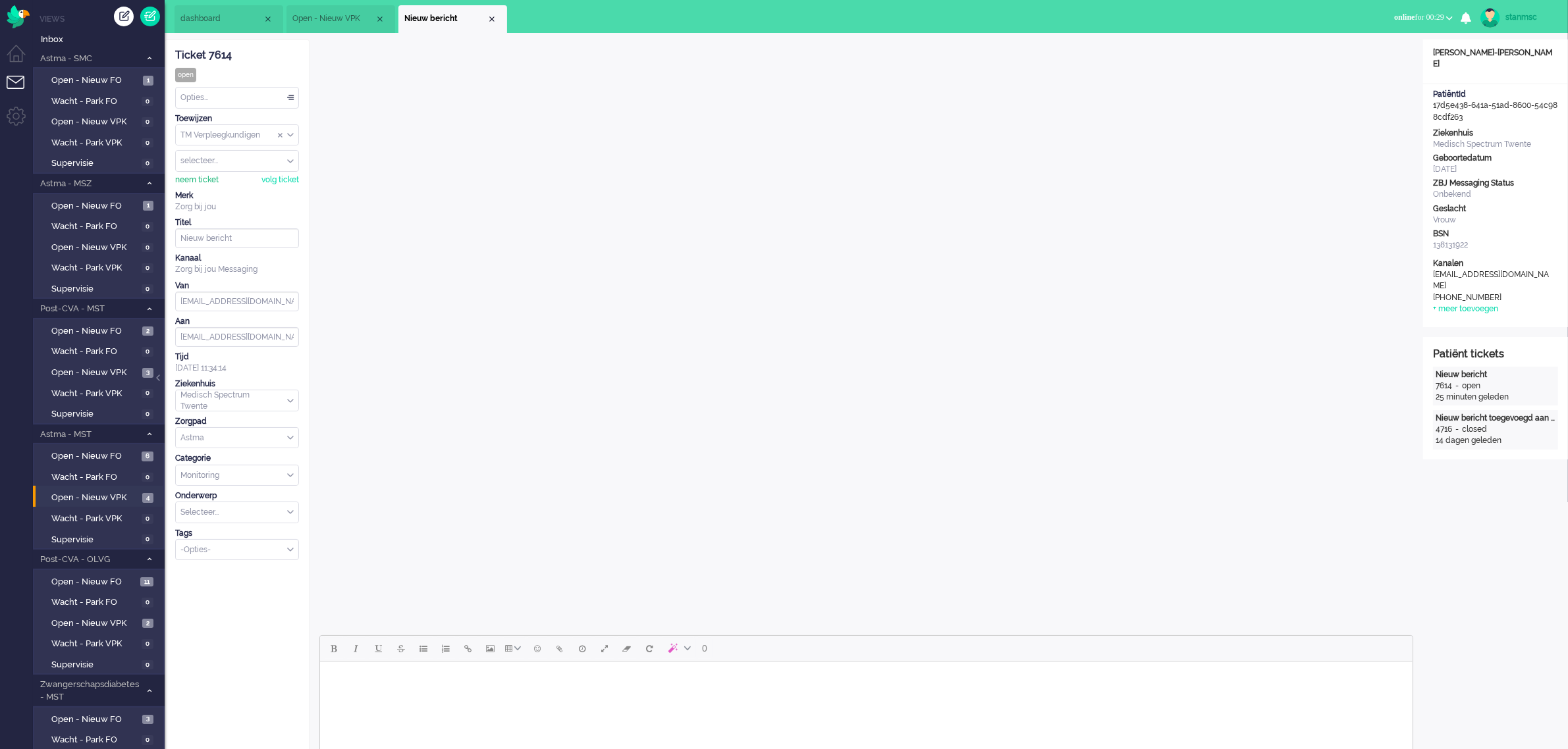
click at [192, 179] on div "neem ticket" at bounding box center [197, 180] width 43 height 11
click at [267, 91] on div "Opties..." at bounding box center [236, 97] width 122 height 20
click at [219, 186] on li "Opgelost" at bounding box center [236, 191] width 122 height 19
click at [489, 18] on div "Close tab" at bounding box center [492, 19] width 10 height 10
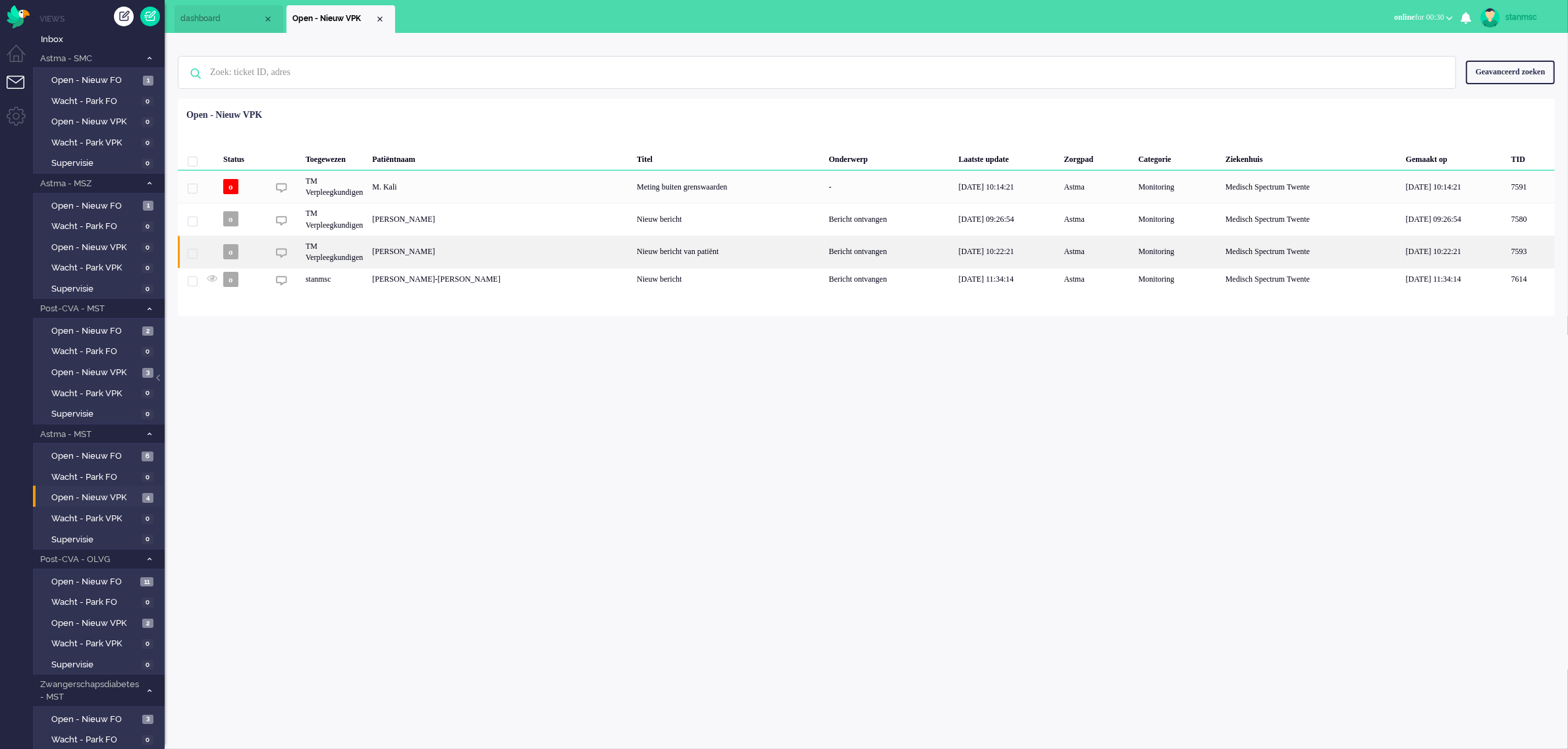
click at [1507, 252] on div "[PERSON_NAME]" at bounding box center [1531, 252] width 48 height 32
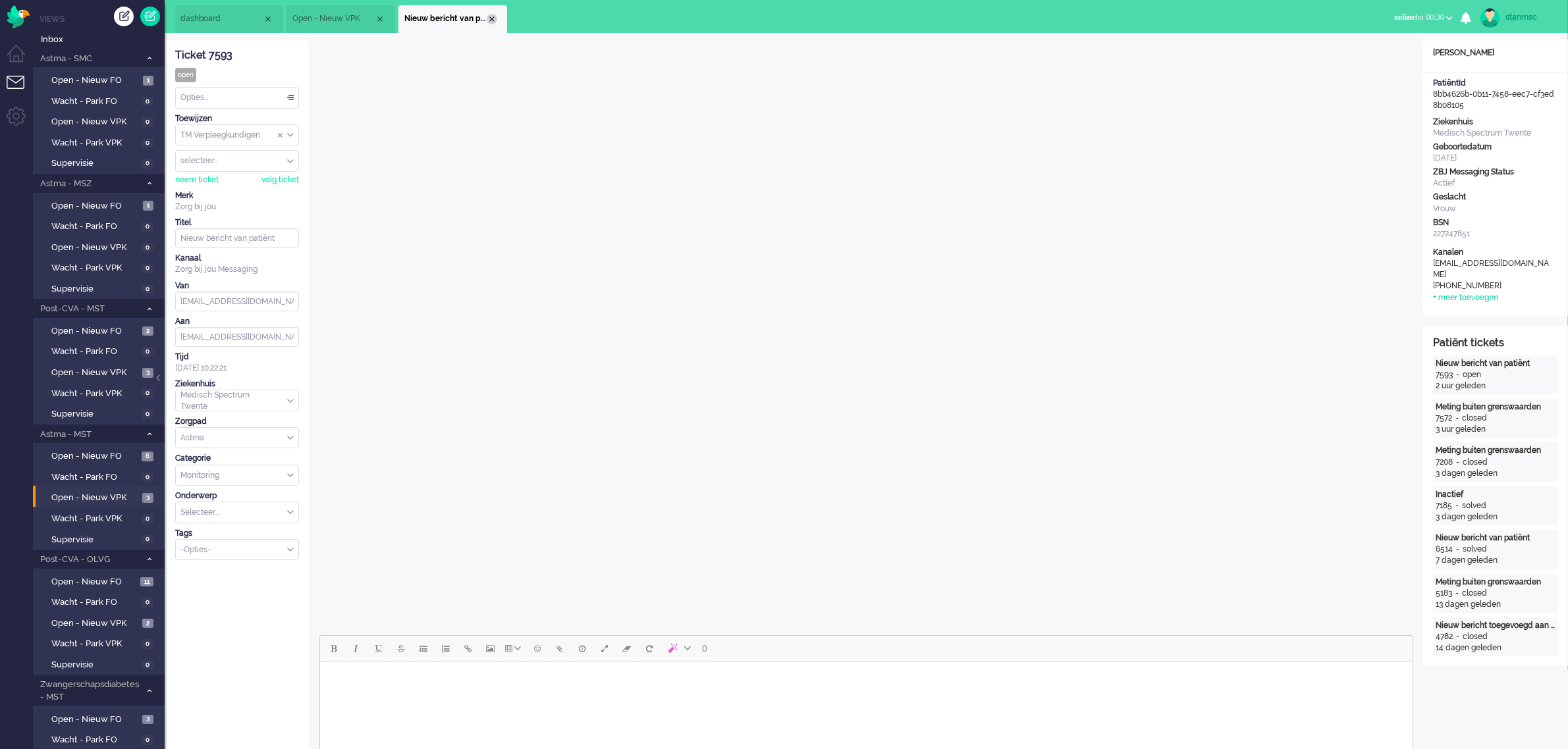
click at [492, 17] on div "Close tab" at bounding box center [492, 19] width 10 height 10
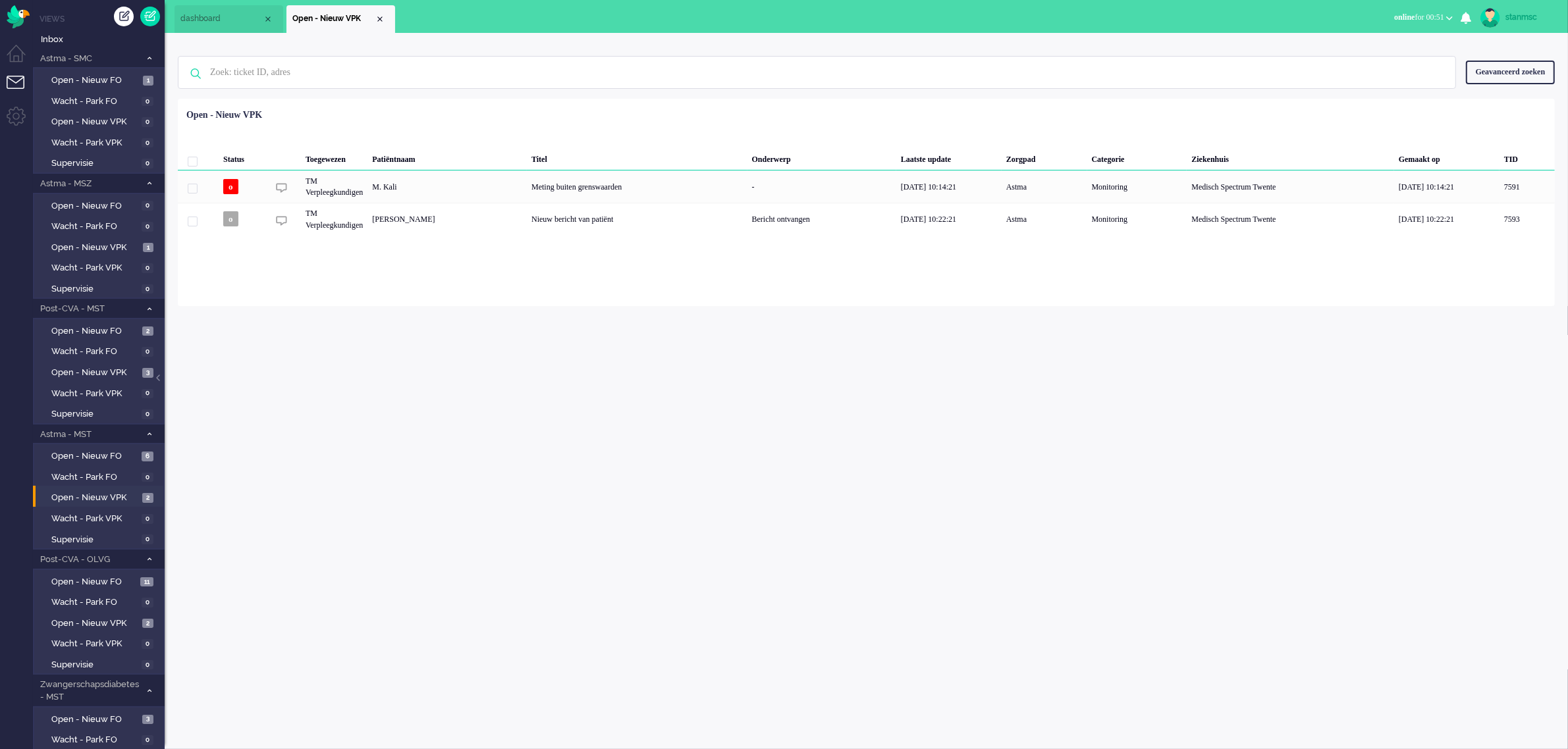
click at [222, 17] on span "dashboard" at bounding box center [222, 19] width 83 height 11
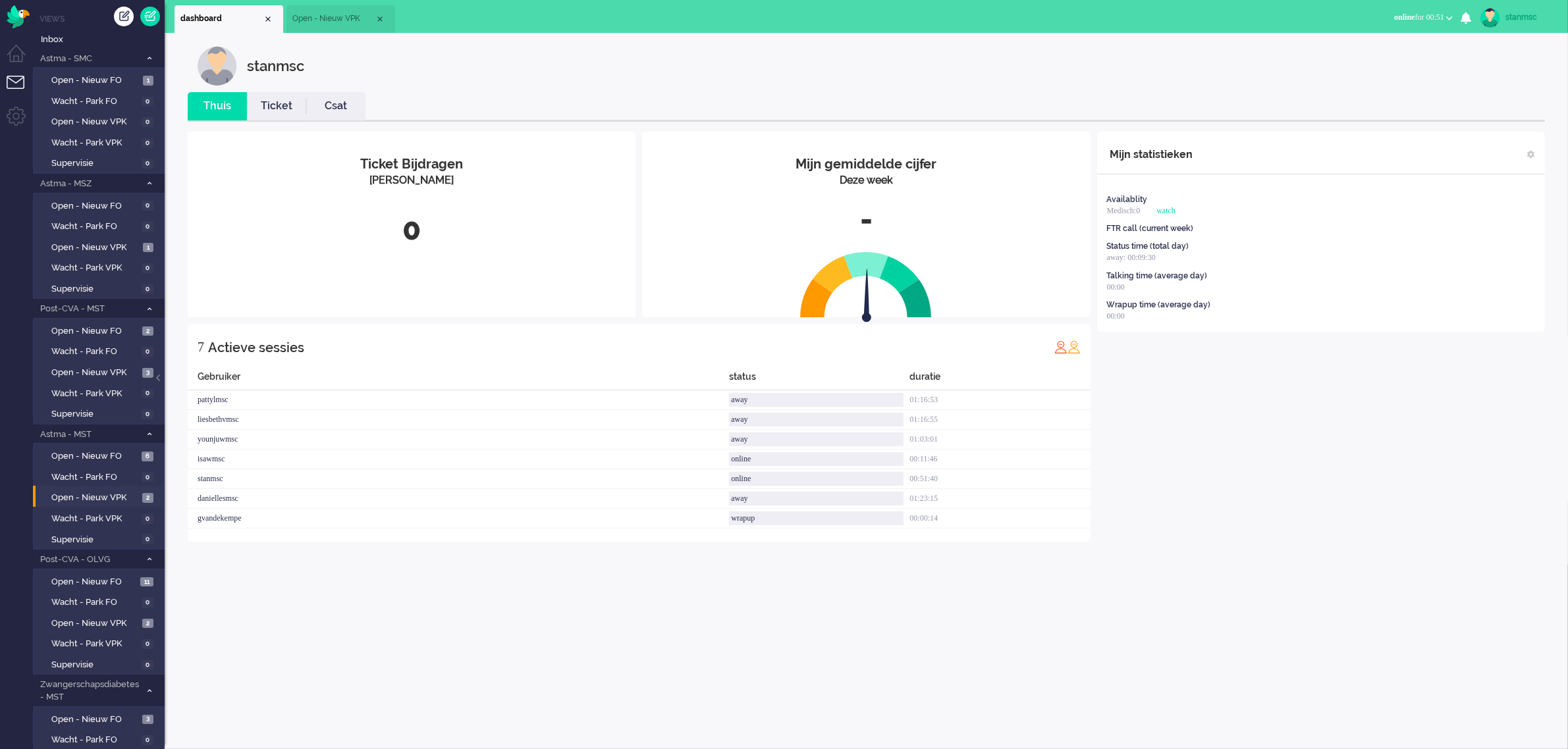
click at [338, 22] on span "Open - Nieuw VPK" at bounding box center [334, 19] width 83 height 11
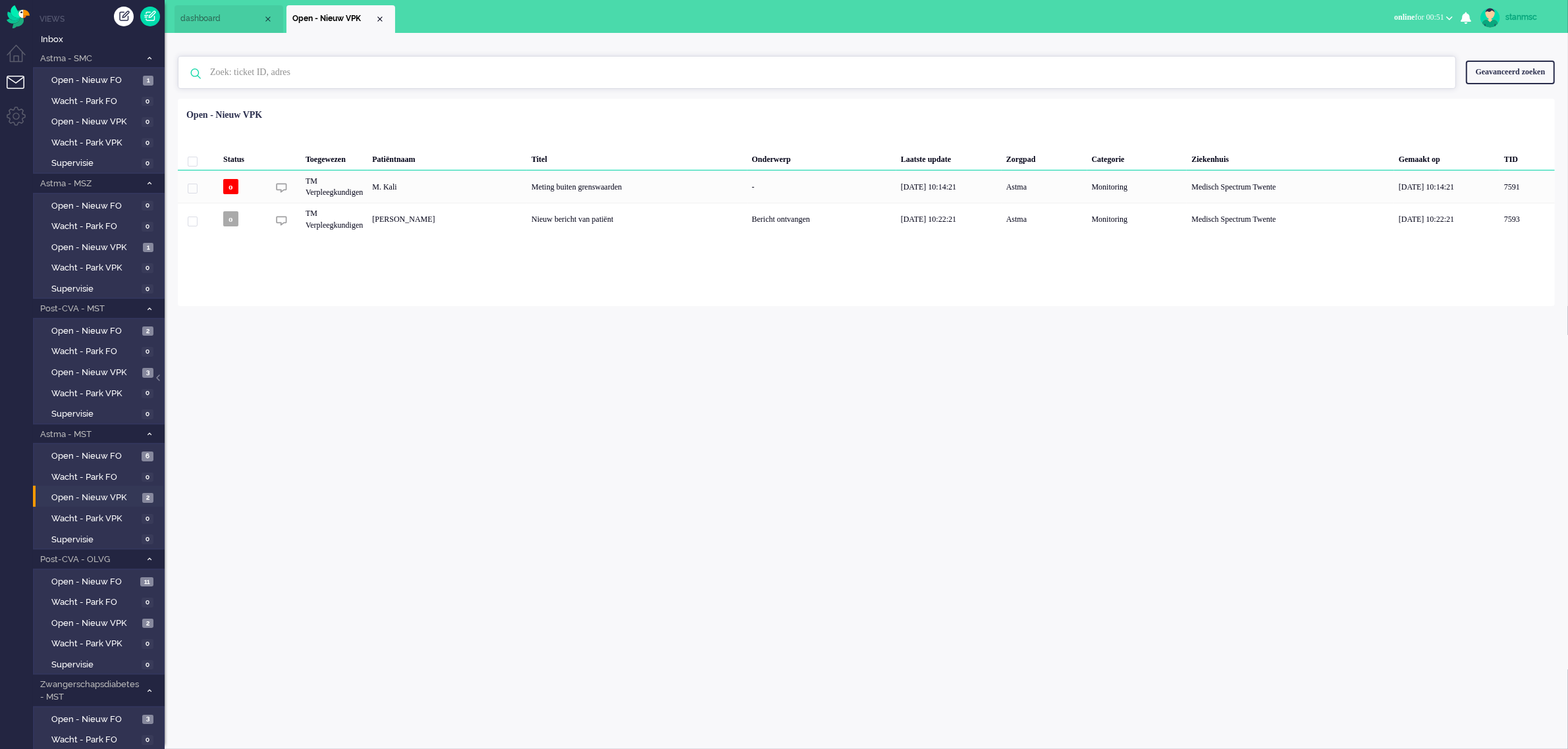
click at [320, 71] on input "text" at bounding box center [819, 72] width 1238 height 31
click at [311, 73] on input "text" at bounding box center [819, 72] width 1238 height 31
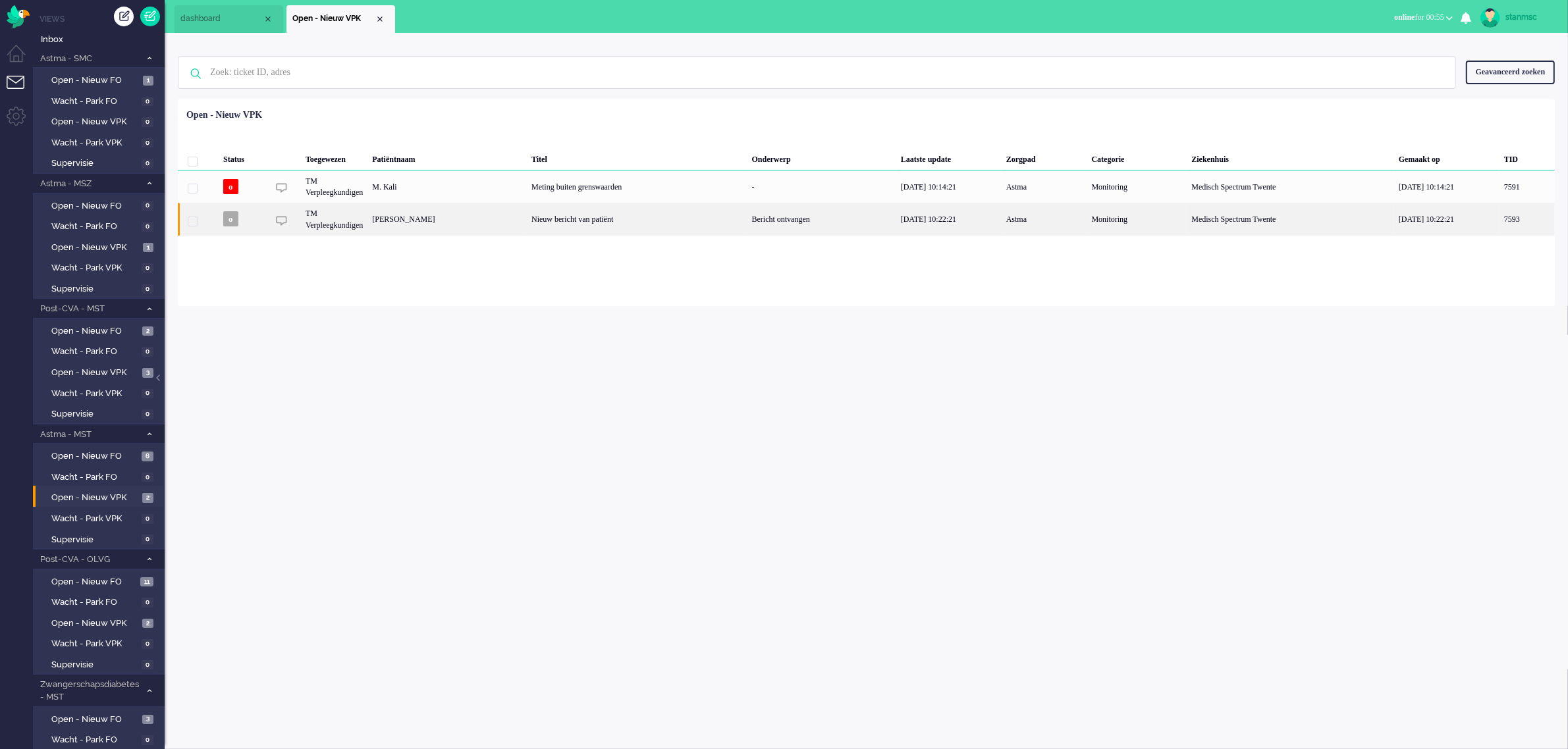
click at [1500, 218] on div "[PERSON_NAME]" at bounding box center [1527, 219] width 55 height 32
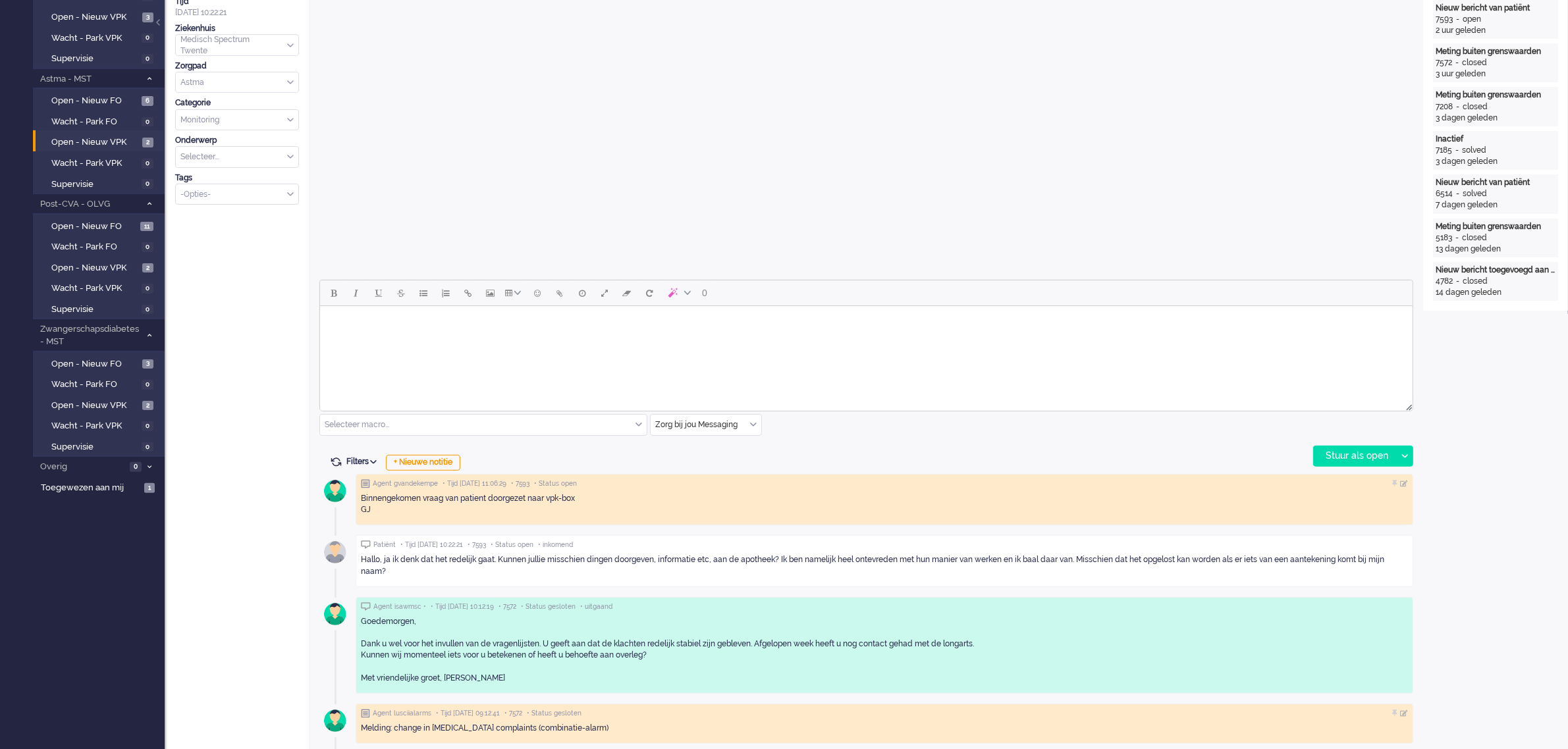
scroll to position [576, 0]
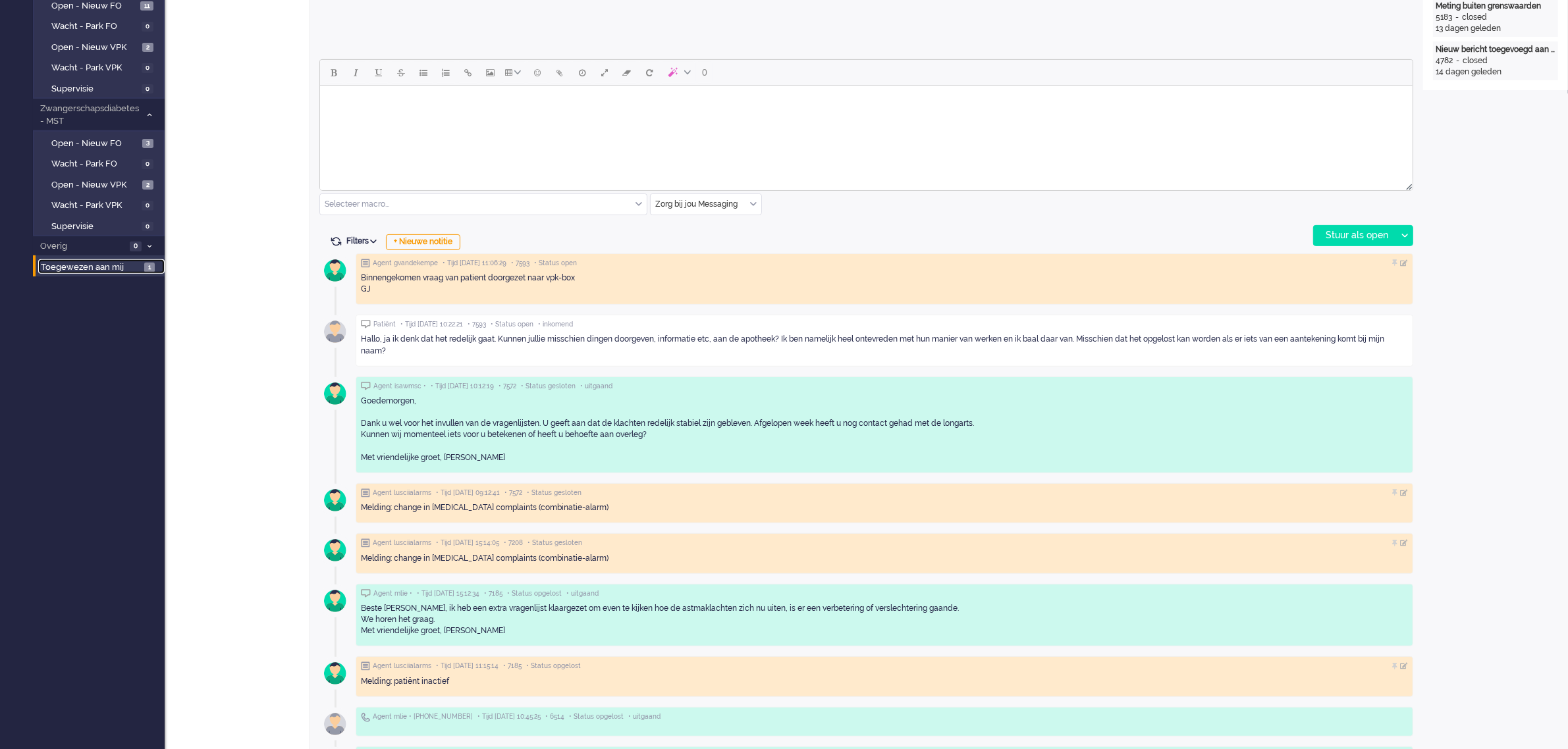
click at [101, 264] on span "Toegewezen aan mij" at bounding box center [90, 268] width 99 height 13
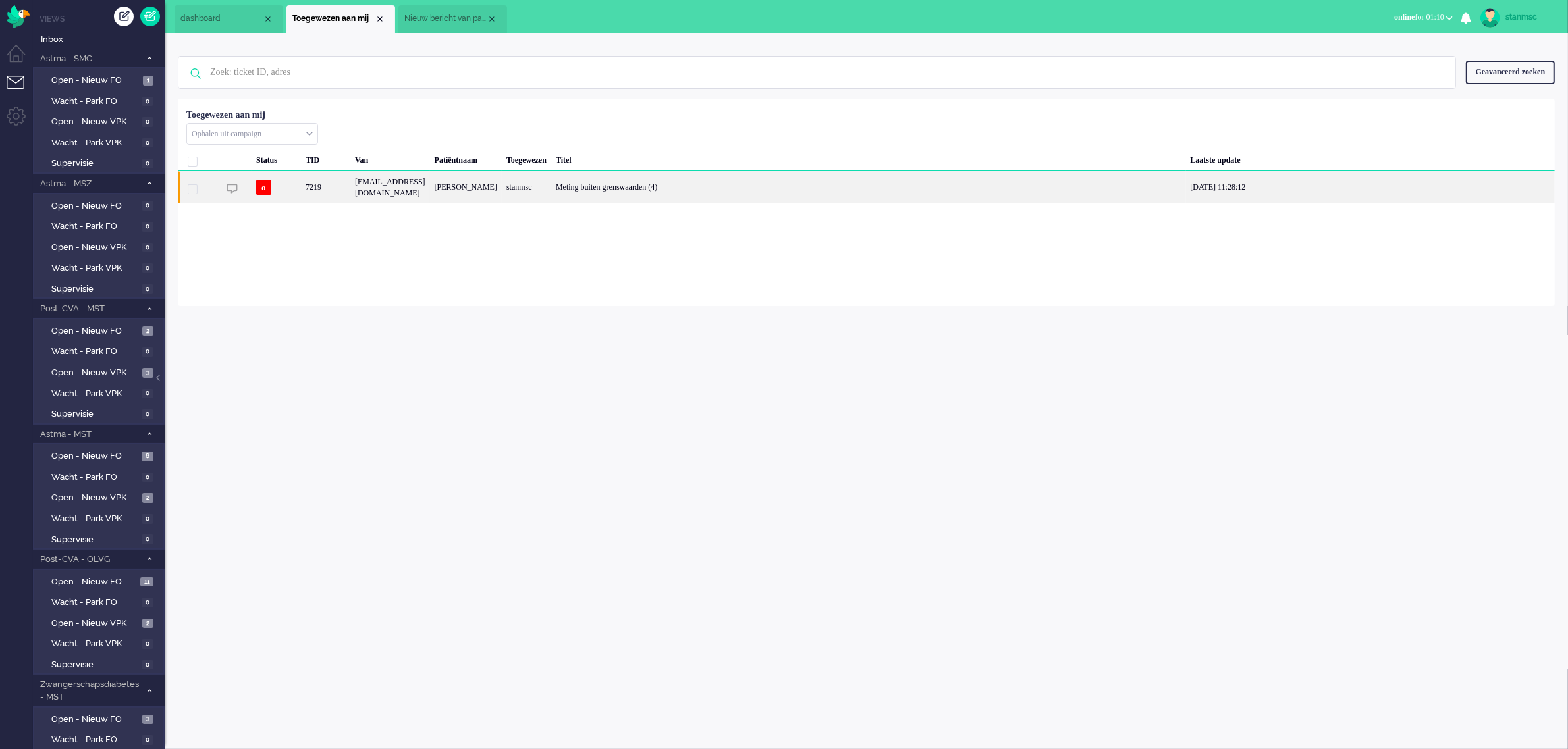
click at [430, 193] on div "[EMAIL_ADDRESS][DOMAIN_NAME]" at bounding box center [390, 187] width 80 height 32
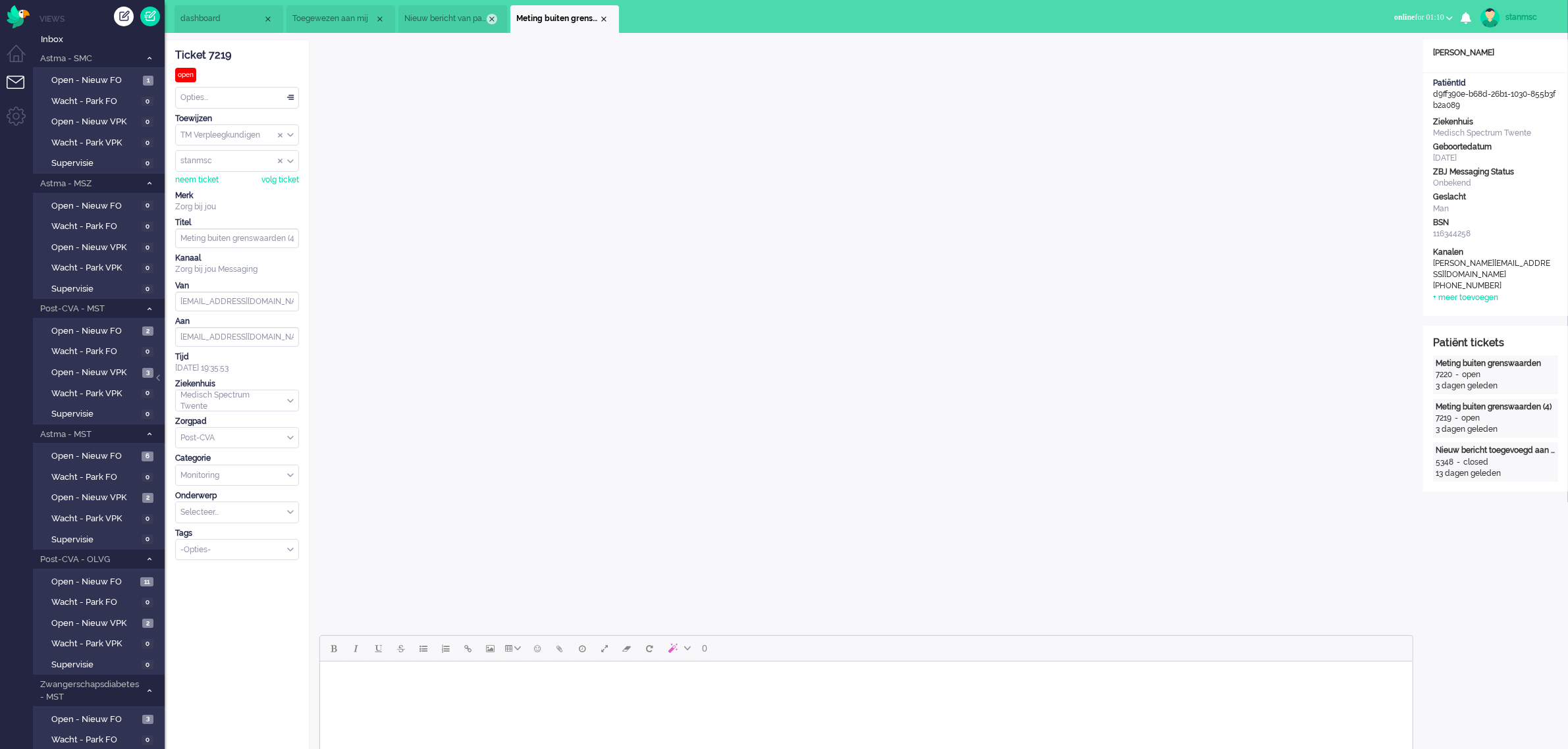
click at [490, 15] on div "Close tab" at bounding box center [492, 19] width 10 height 10
click at [379, 17] on div "Close tab" at bounding box center [380, 19] width 10 height 10
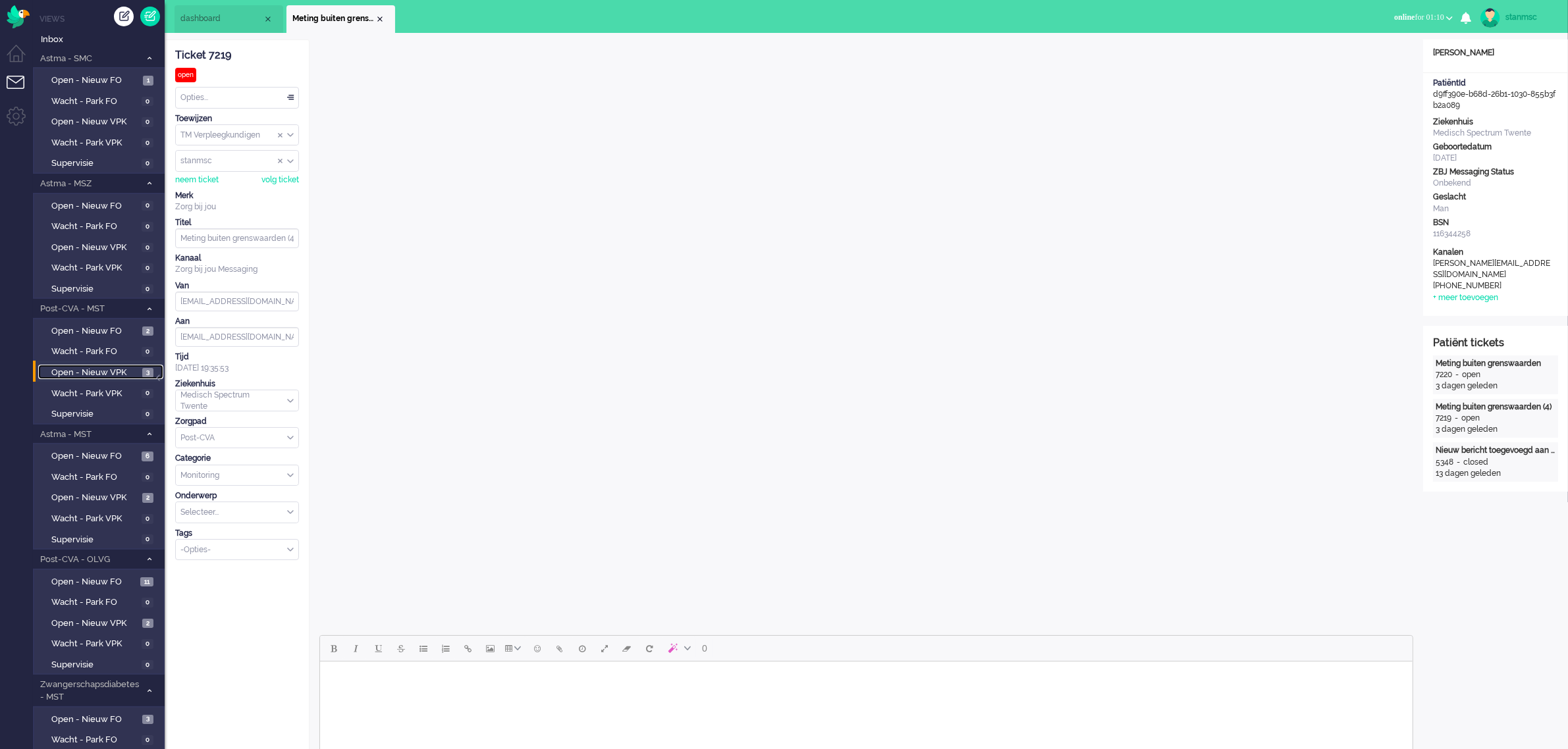
click at [96, 371] on span "Open - Nieuw VPK" at bounding box center [94, 373] width 87 height 13
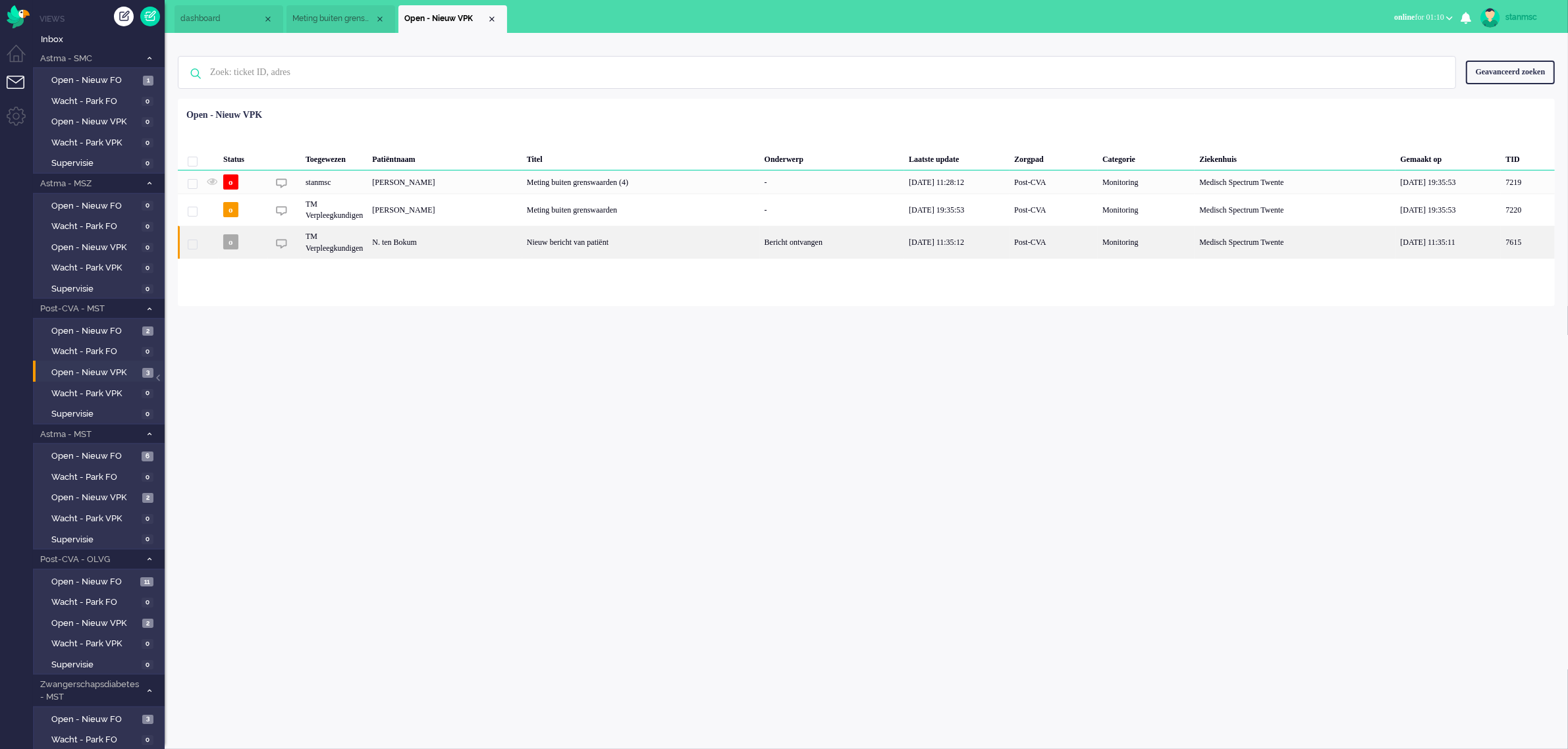
click at [1501, 245] on div "N. ten Bokum" at bounding box center [1527, 242] width 53 height 32
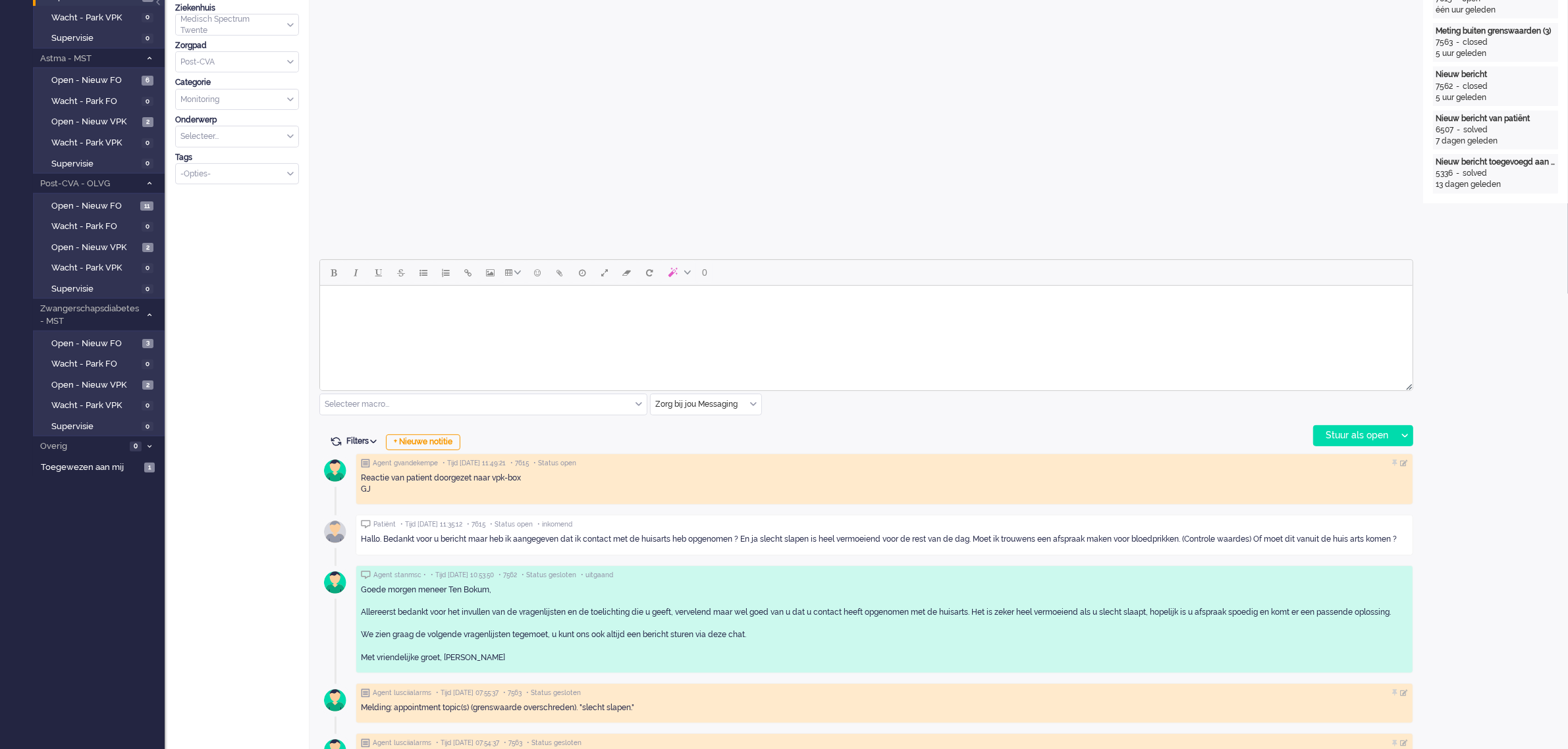
scroll to position [494, 0]
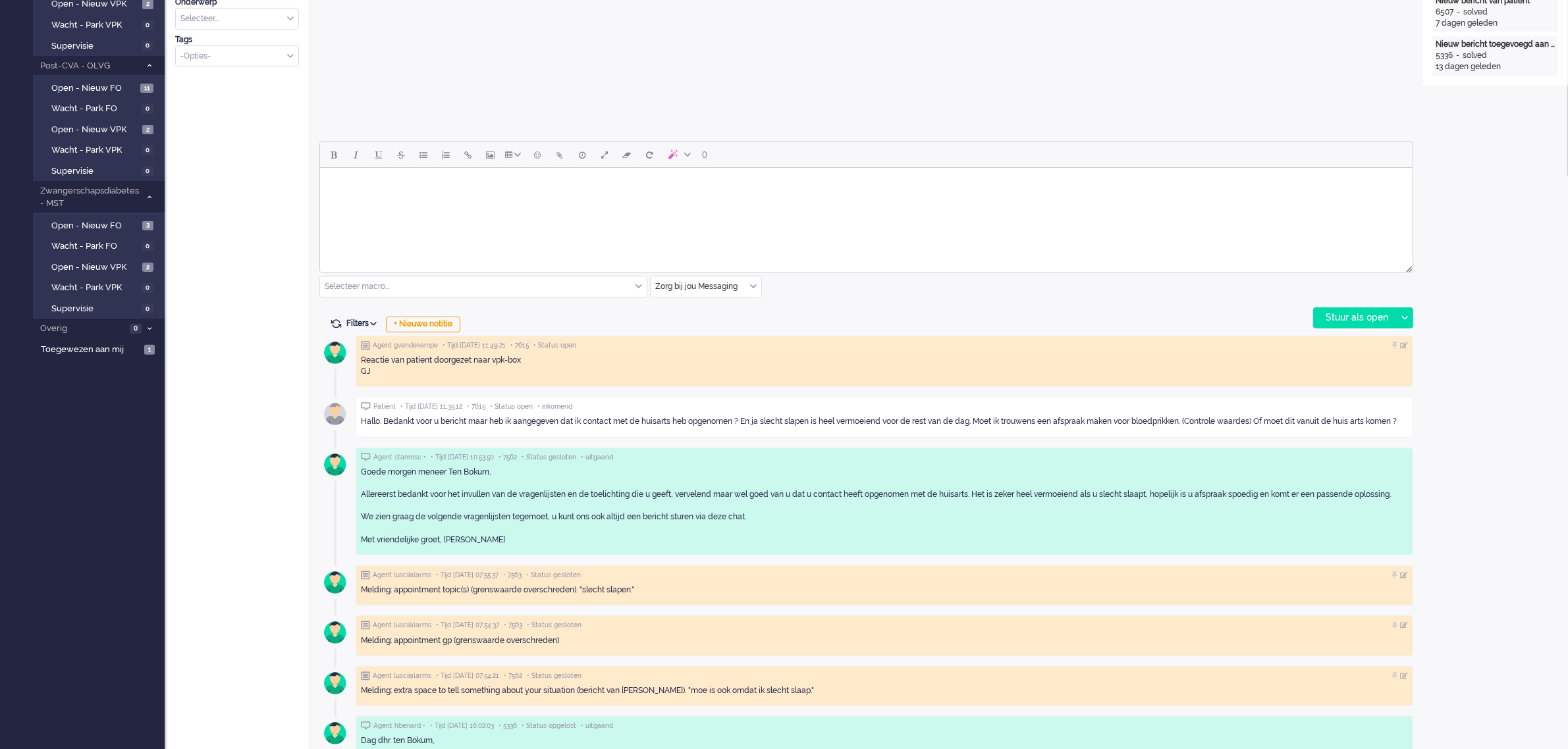
click at [515, 188] on body "Rich Text Area. Press ALT-0 for help." at bounding box center [866, 185] width 1082 height 23
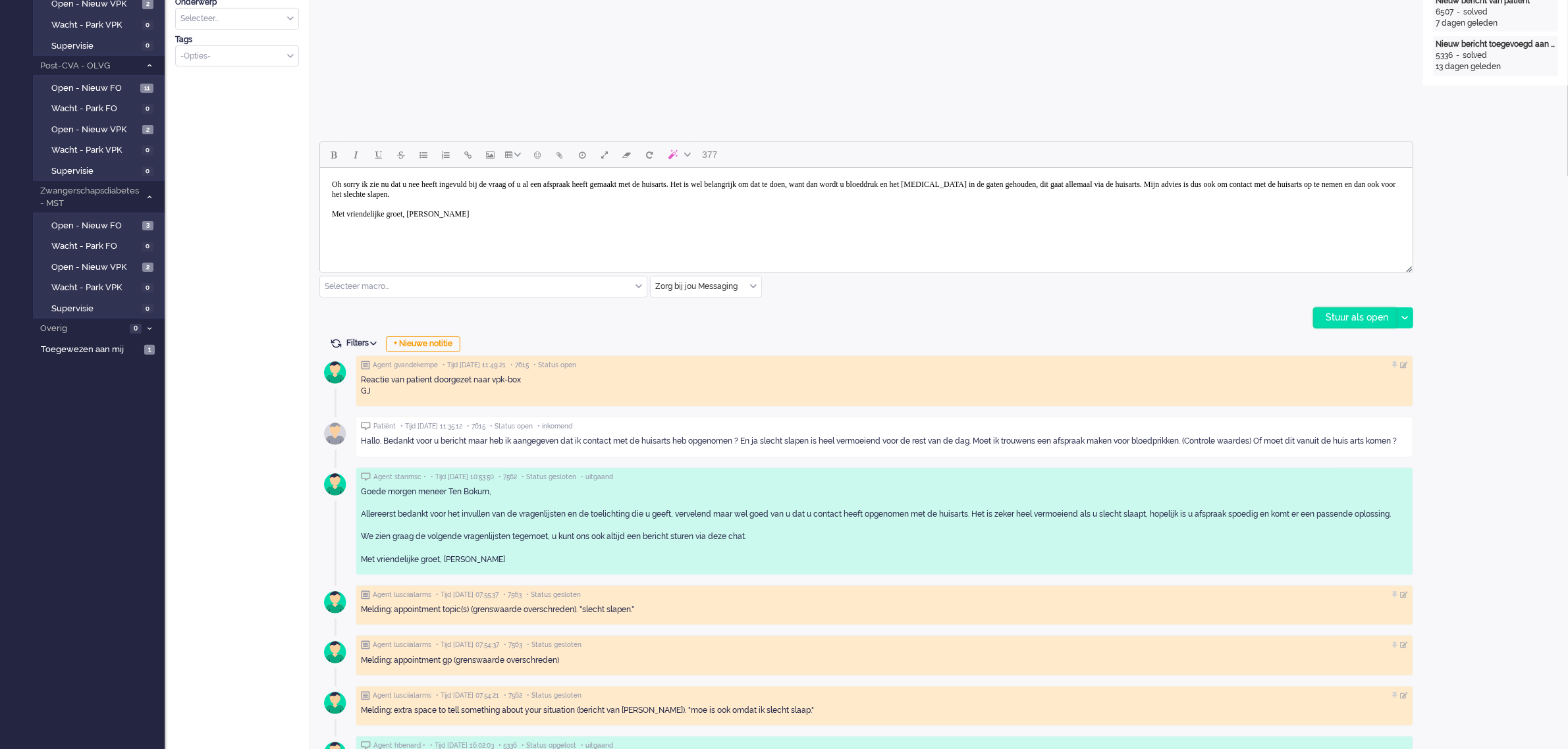
click at [1365, 314] on div "Stuur als open" at bounding box center [1355, 318] width 83 height 20
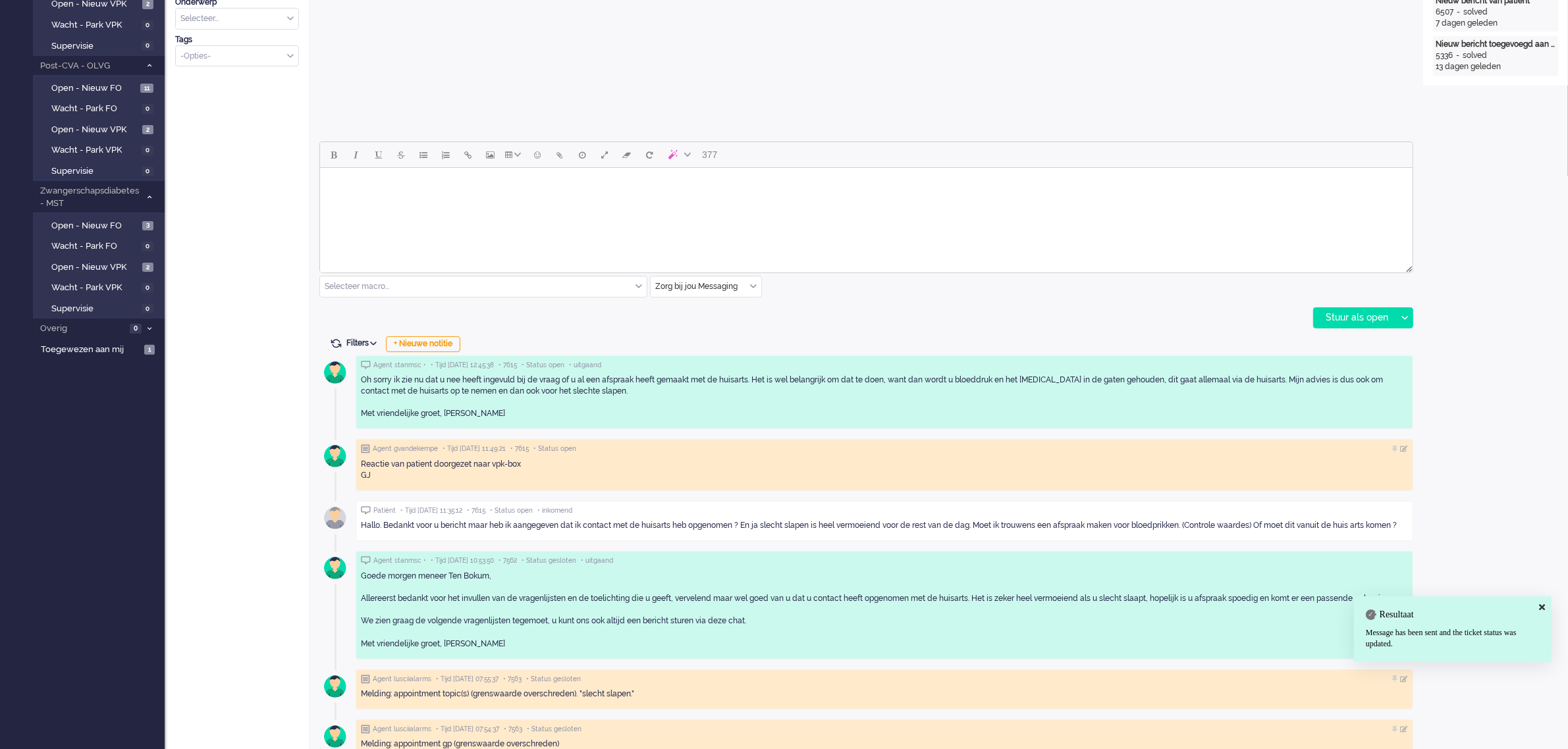
scroll to position [0, 0]
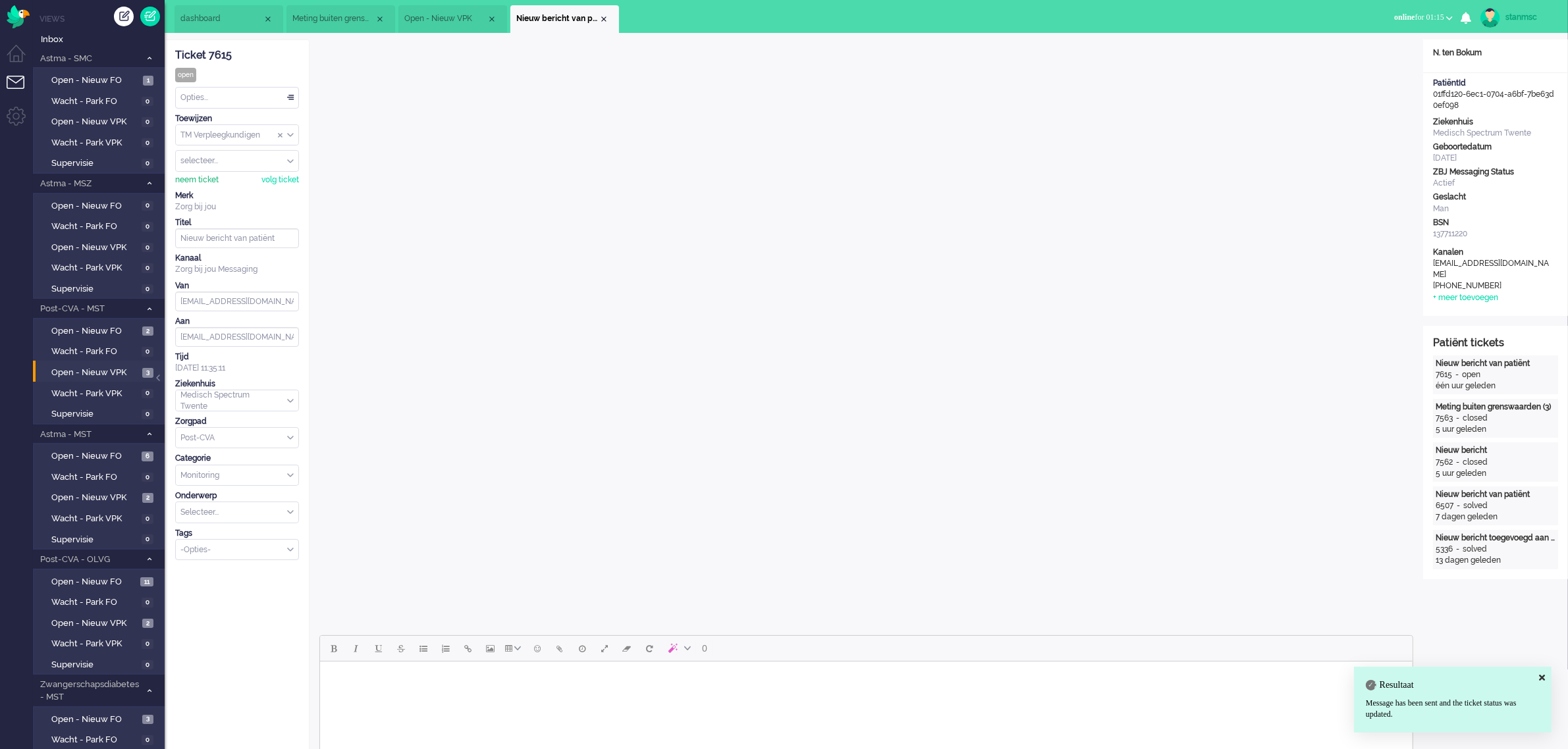
click at [202, 179] on div "neem ticket" at bounding box center [197, 180] width 43 height 11
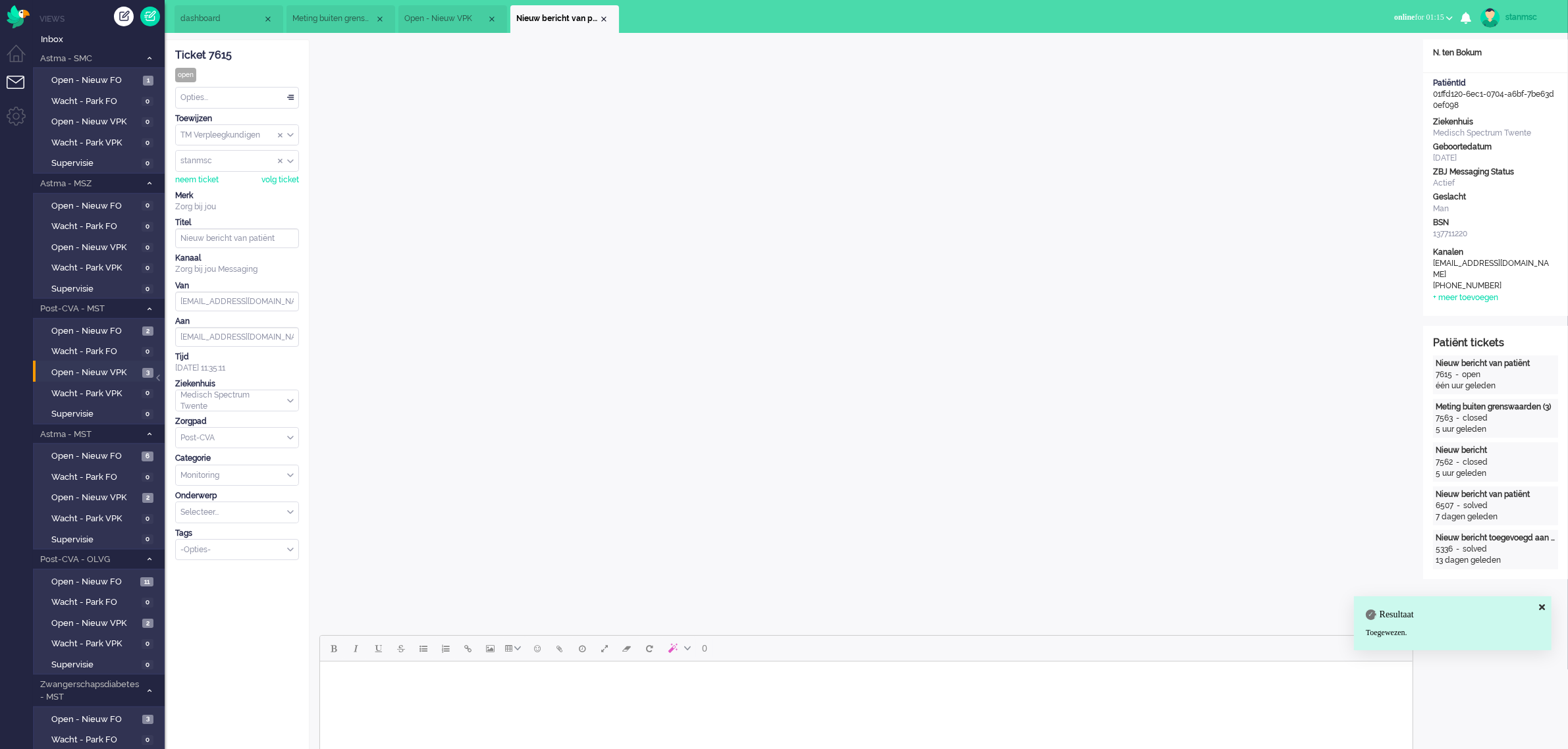
click at [245, 97] on div "Opties..." at bounding box center [236, 97] width 122 height 20
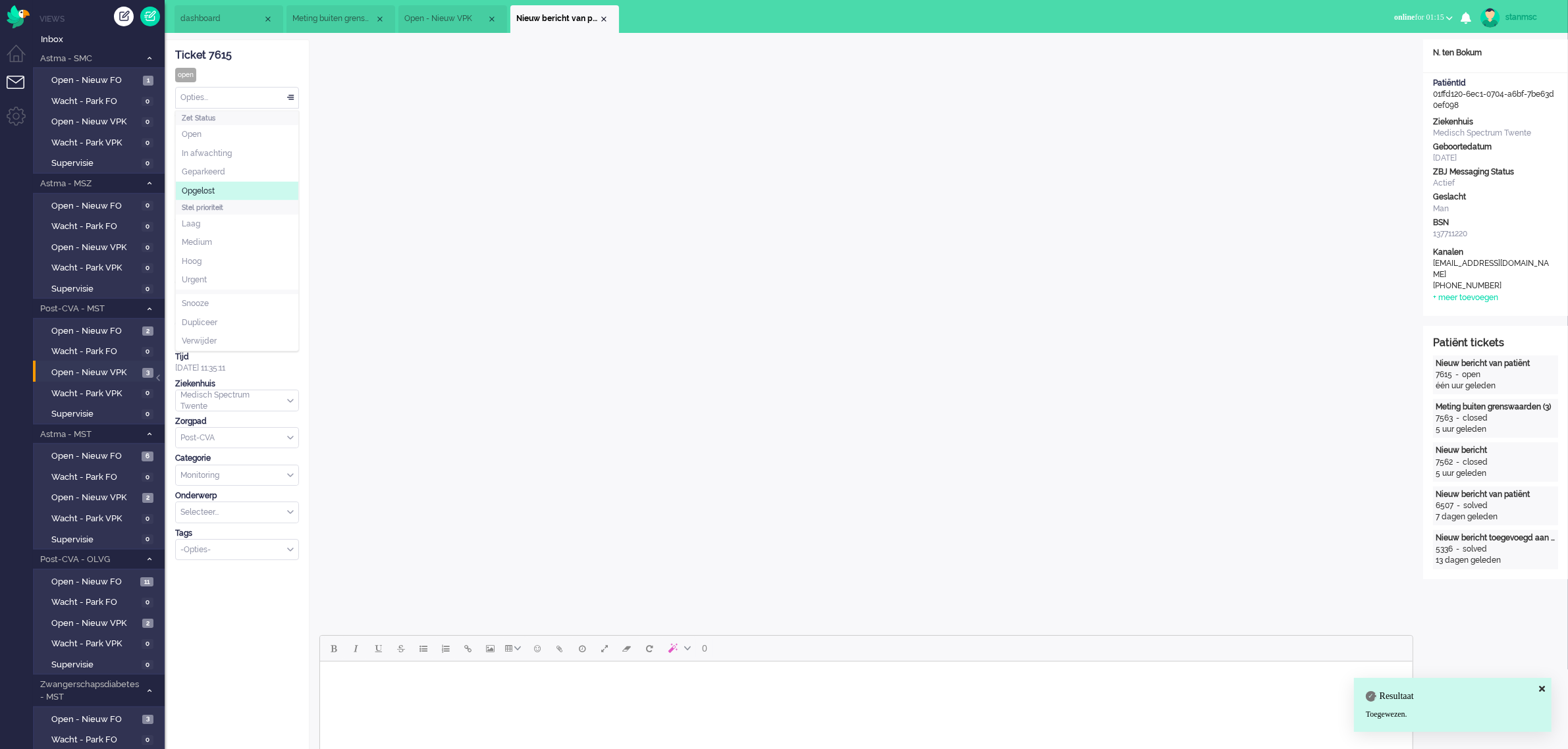
click at [220, 185] on li "Opgelost" at bounding box center [236, 191] width 122 height 19
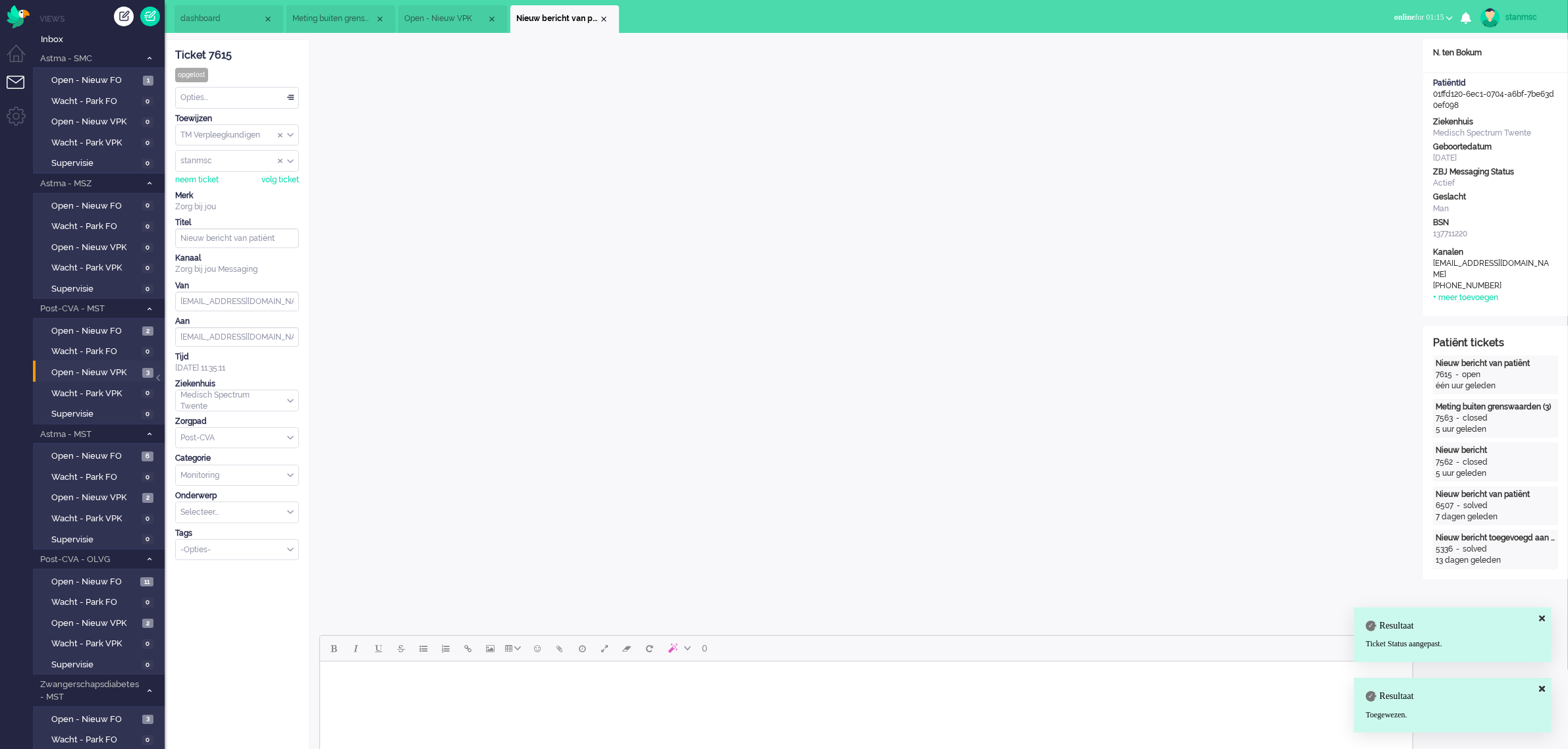
click at [606, 17] on div "Close tab" at bounding box center [604, 19] width 10 height 10
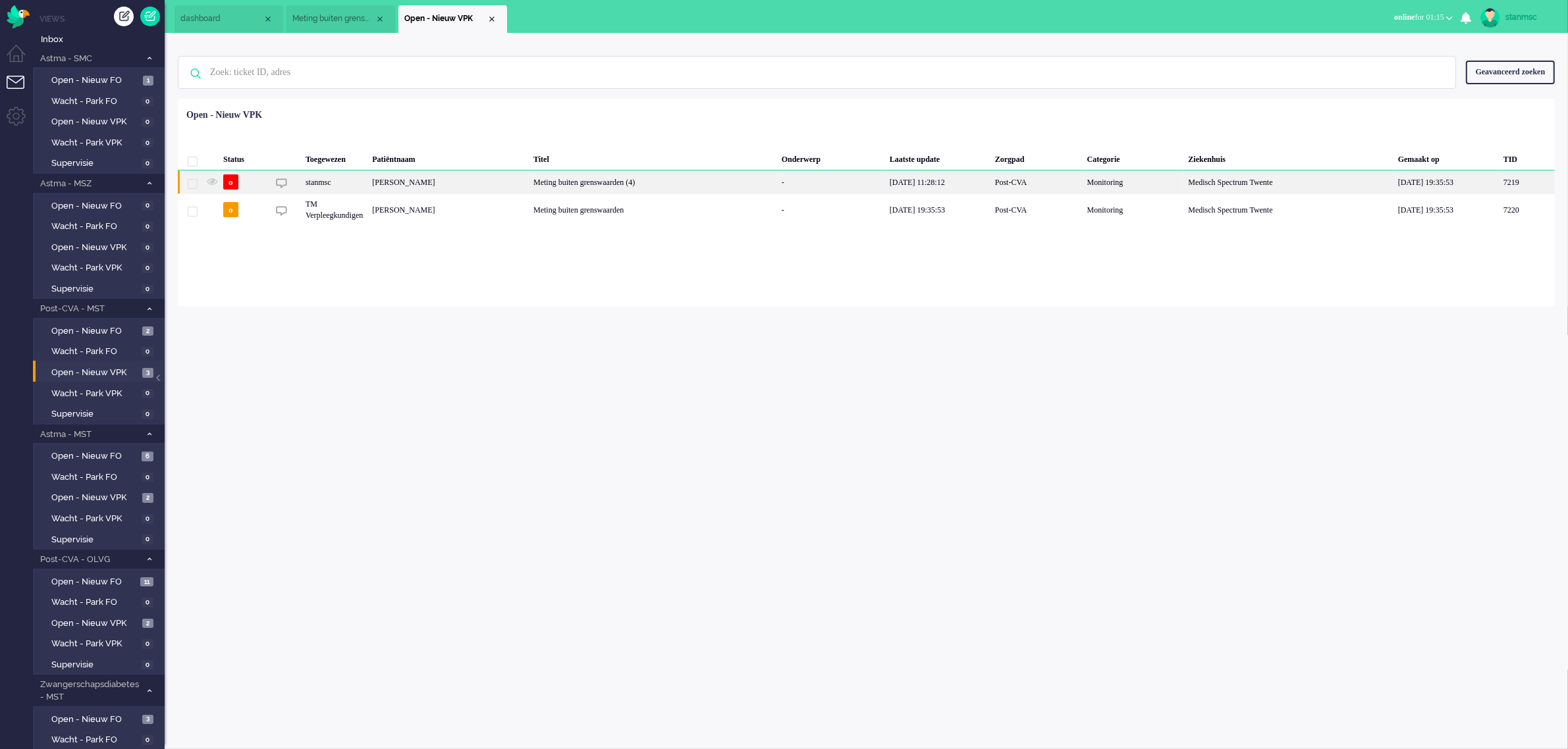
click at [1499, 183] on div "[PERSON_NAME]" at bounding box center [1527, 182] width 56 height 23
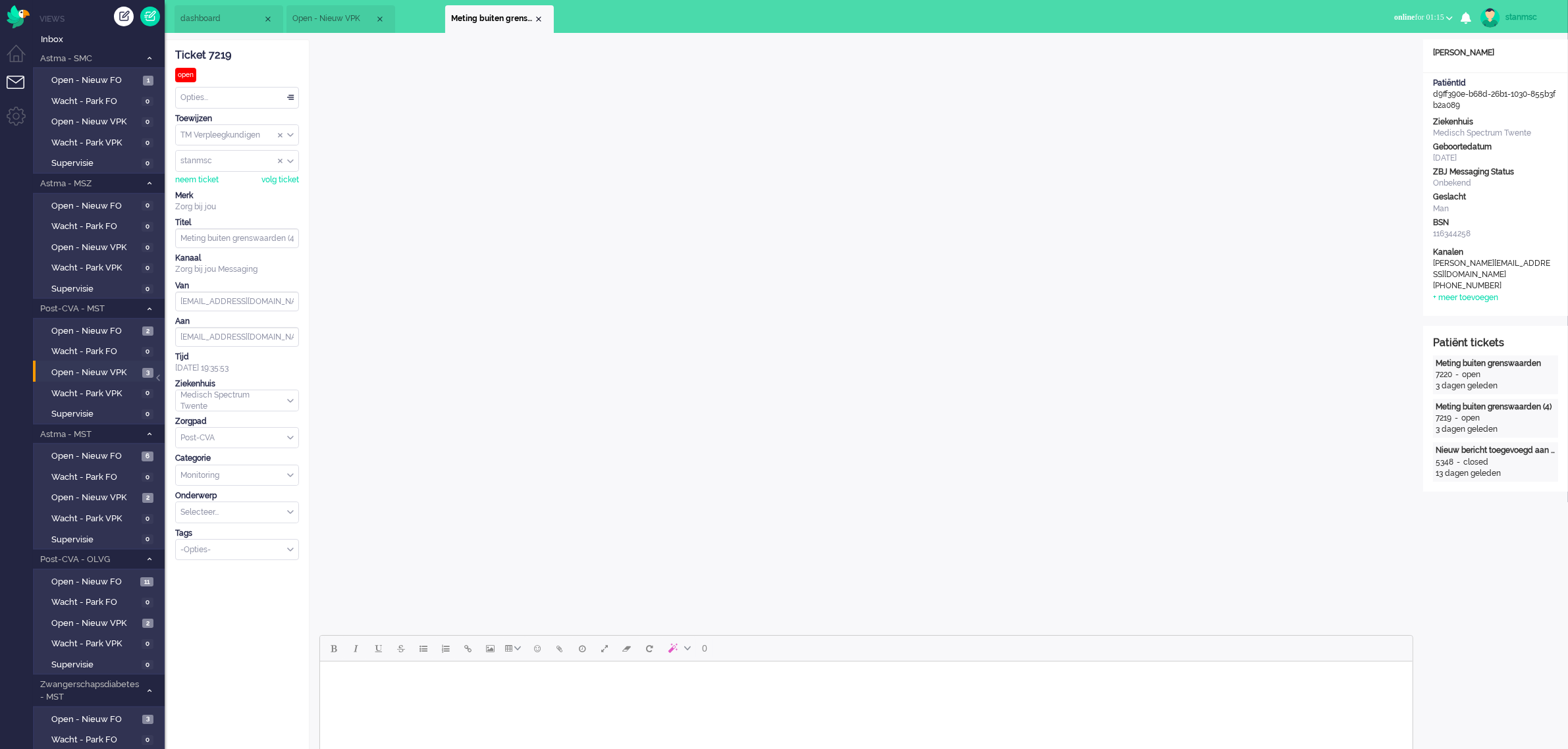
drag, startPoint x: 343, startPoint y: 15, endPoint x: 502, endPoint y: 24, distance: 159.3
click at [502, 24] on span "Meting buiten grenswaarden (4)" at bounding box center [493, 19] width 83 height 11
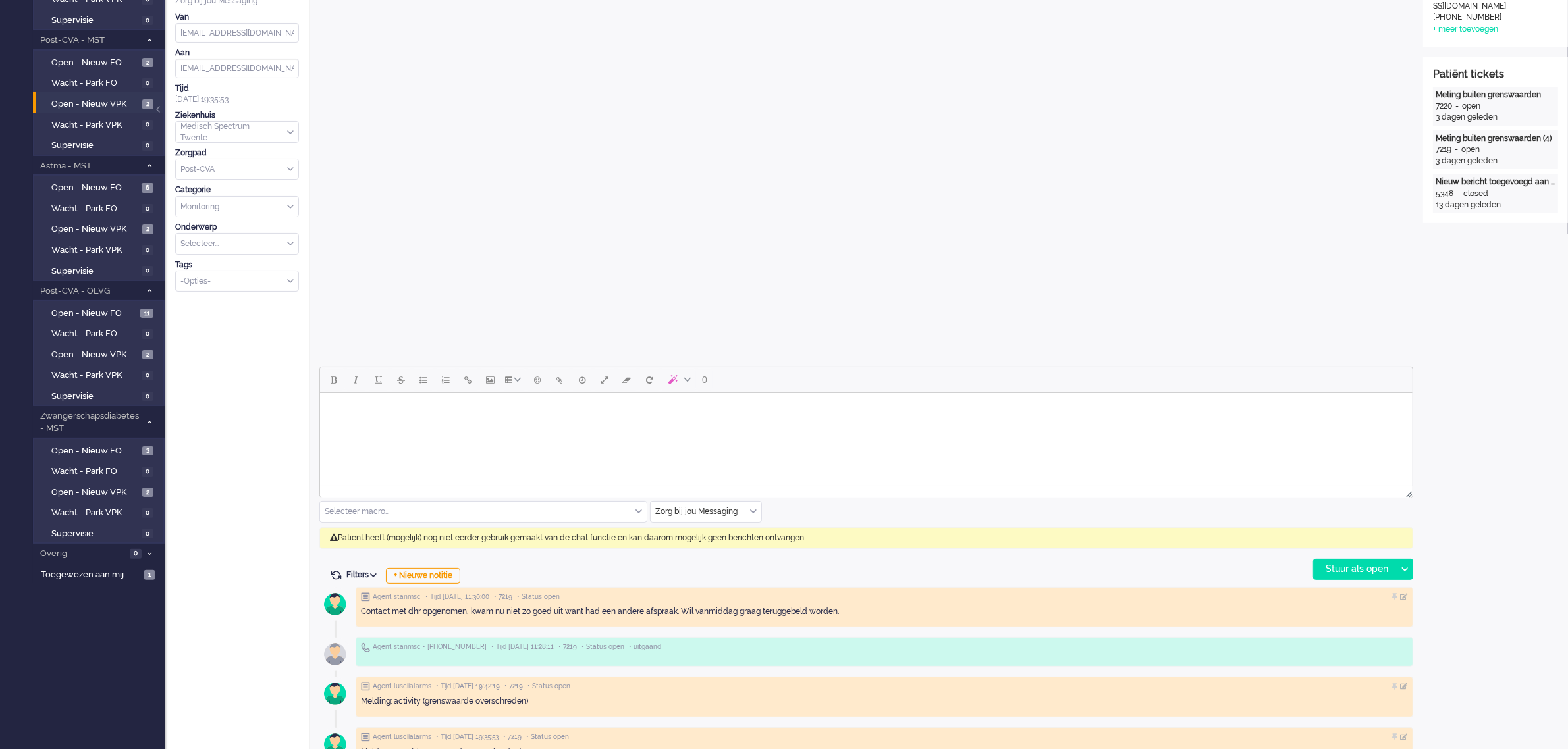
scroll to position [411, 0]
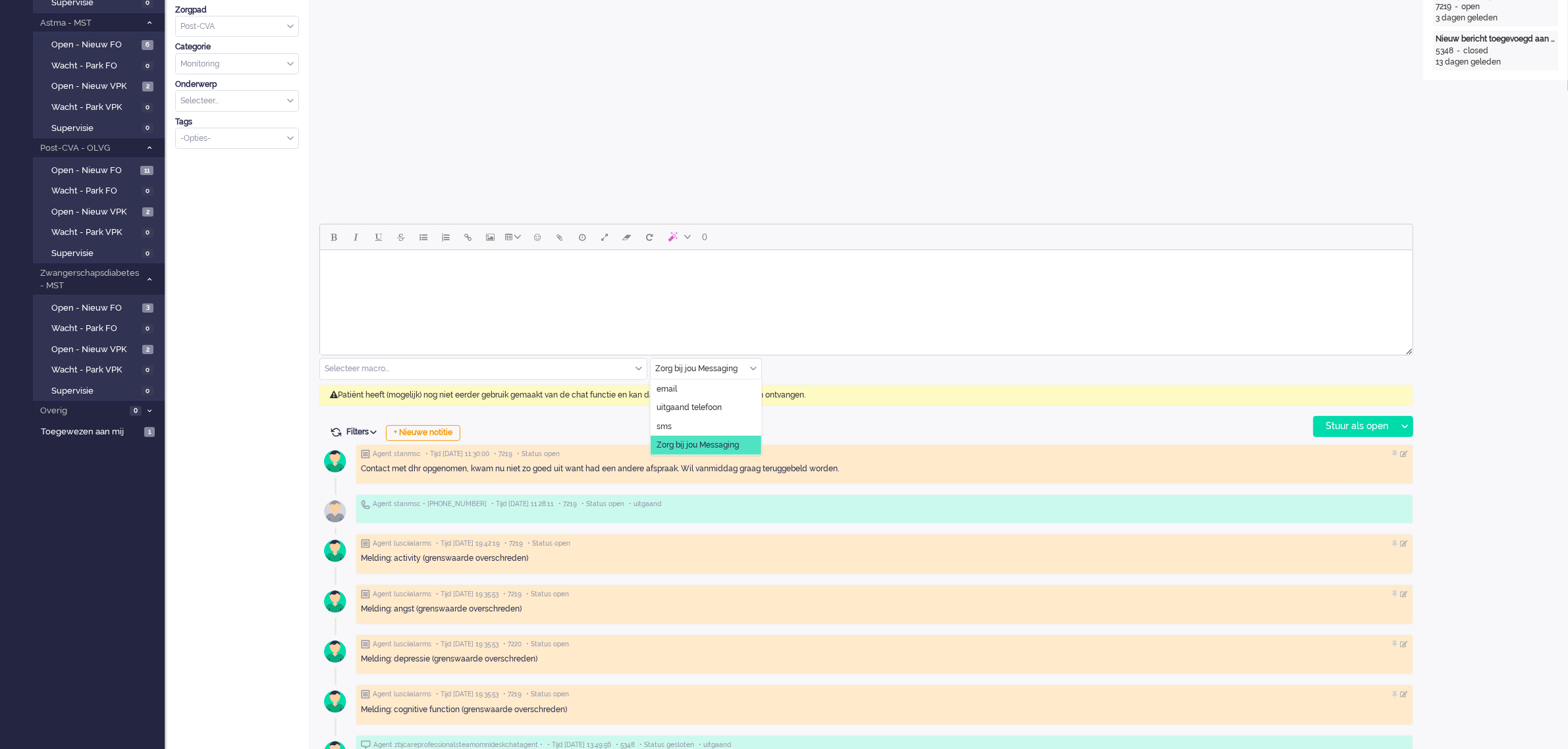
click at [753, 366] on div "Zorg bij jou Messaging" at bounding box center [706, 369] width 111 height 20
click at [686, 408] on span "uitgaand telefoon" at bounding box center [689, 408] width 65 height 11
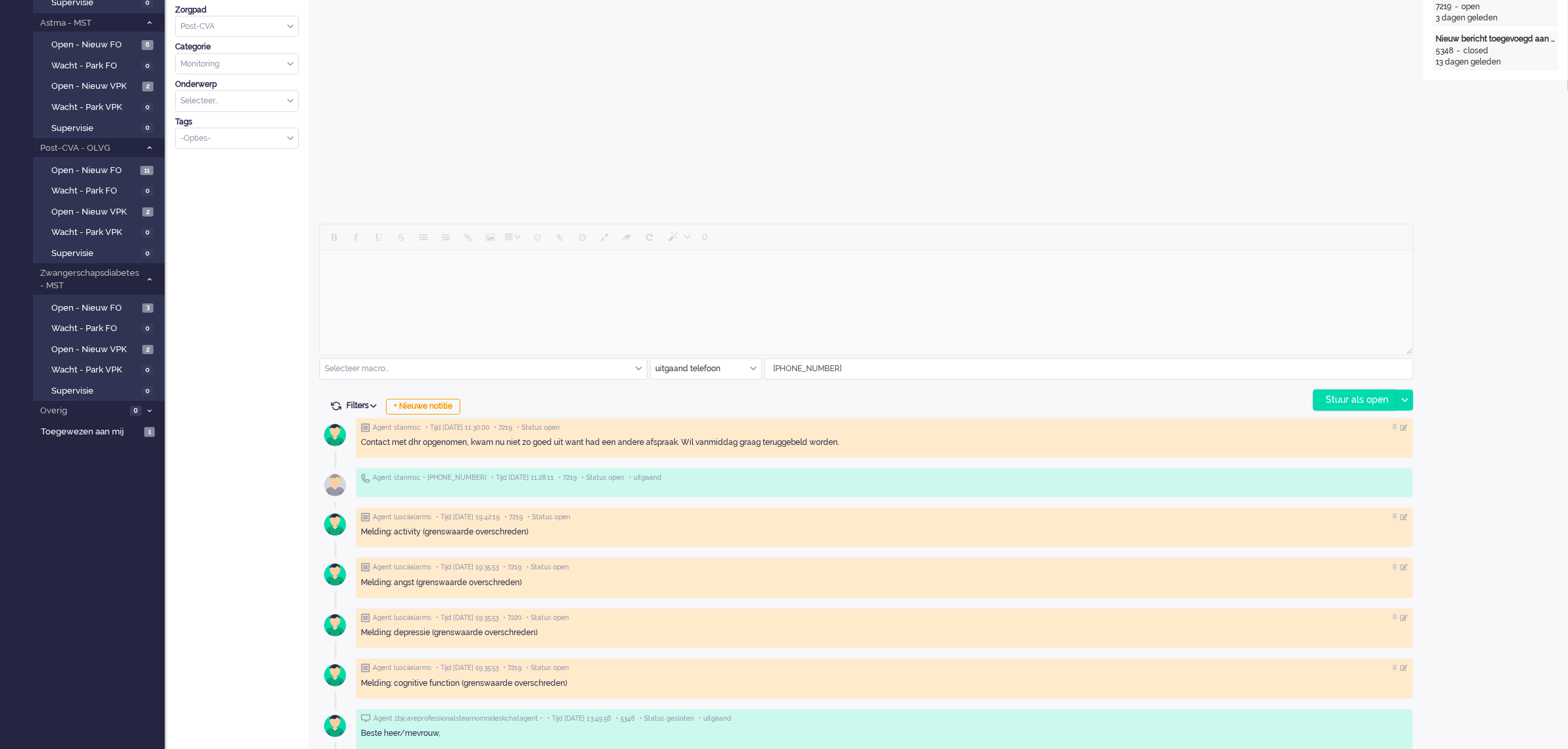
click at [1354, 394] on div "Stuur als open" at bounding box center [1355, 400] width 83 height 20
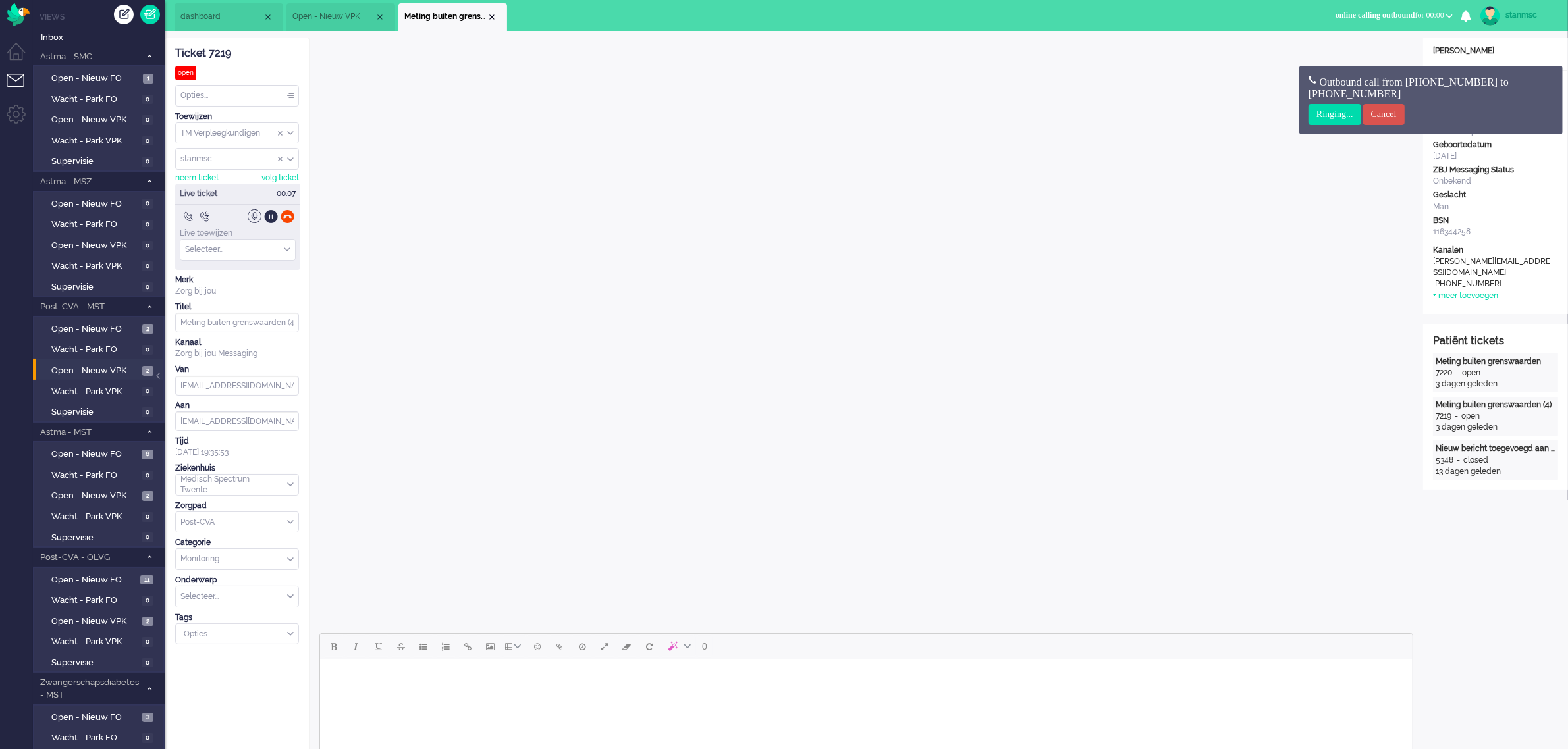
scroll to position [0, 0]
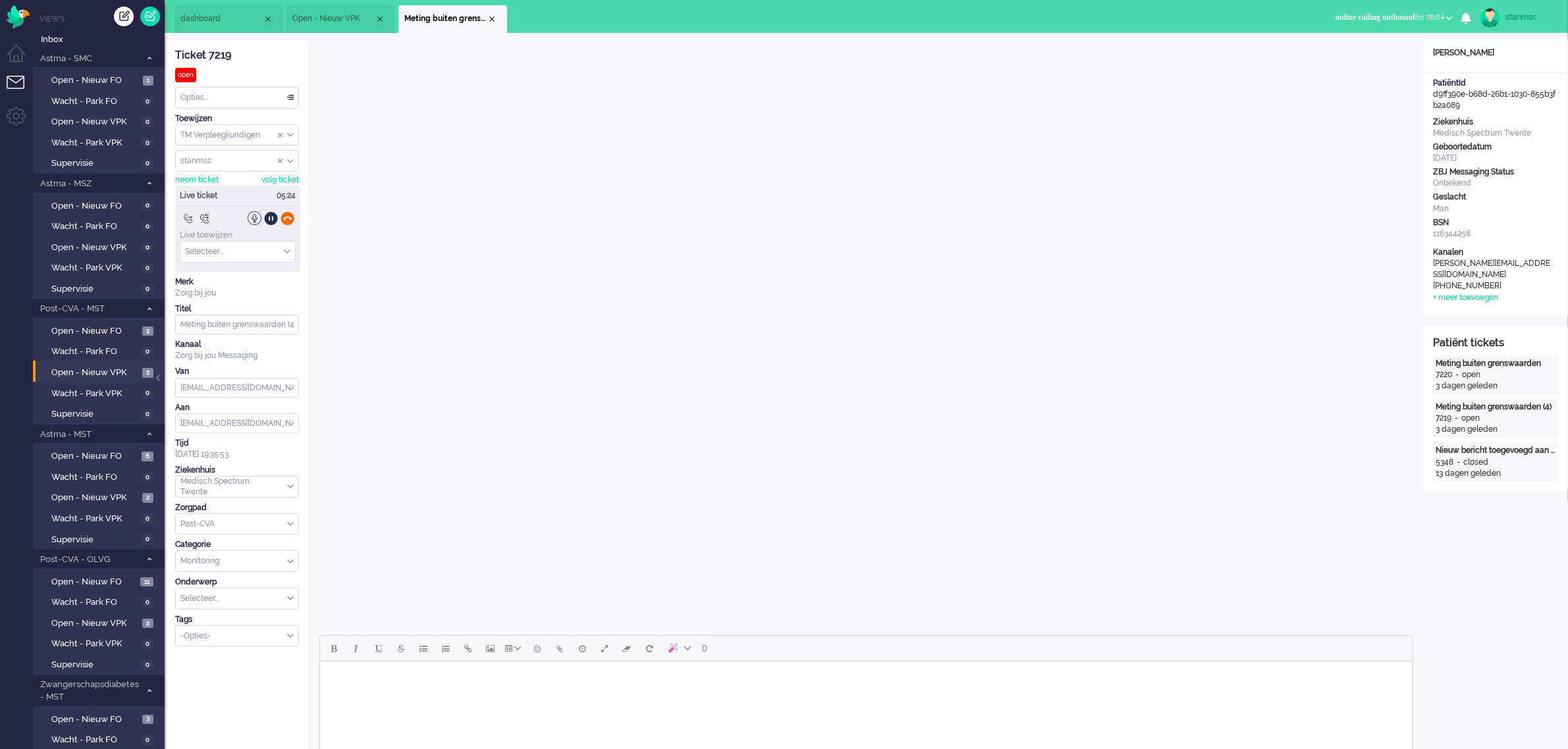
click at [288, 224] on div at bounding box center [288, 218] width 14 height 14
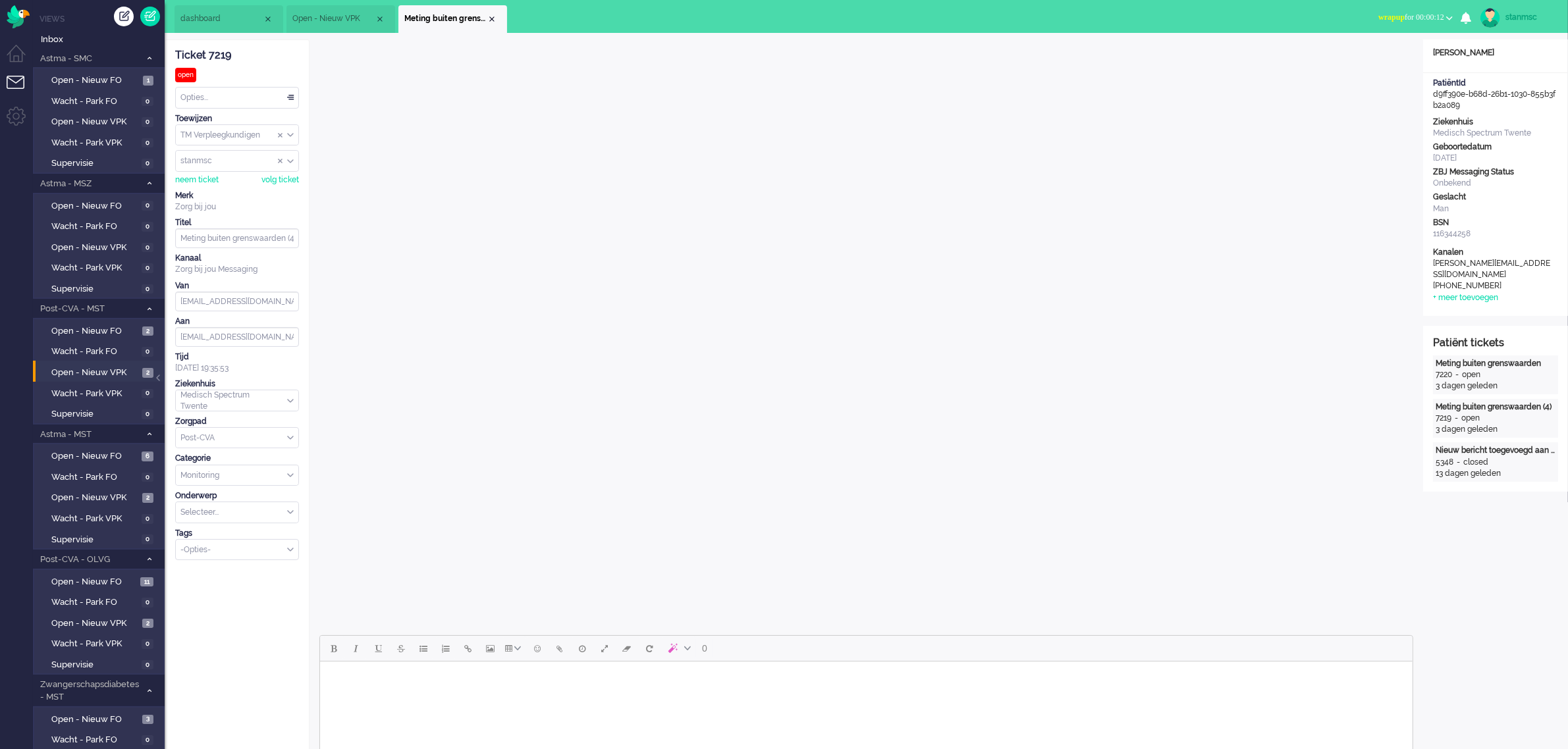
click at [269, 97] on div "Opties..." at bounding box center [236, 97] width 122 height 20
click at [228, 190] on li "Opgelost" at bounding box center [236, 191] width 122 height 19
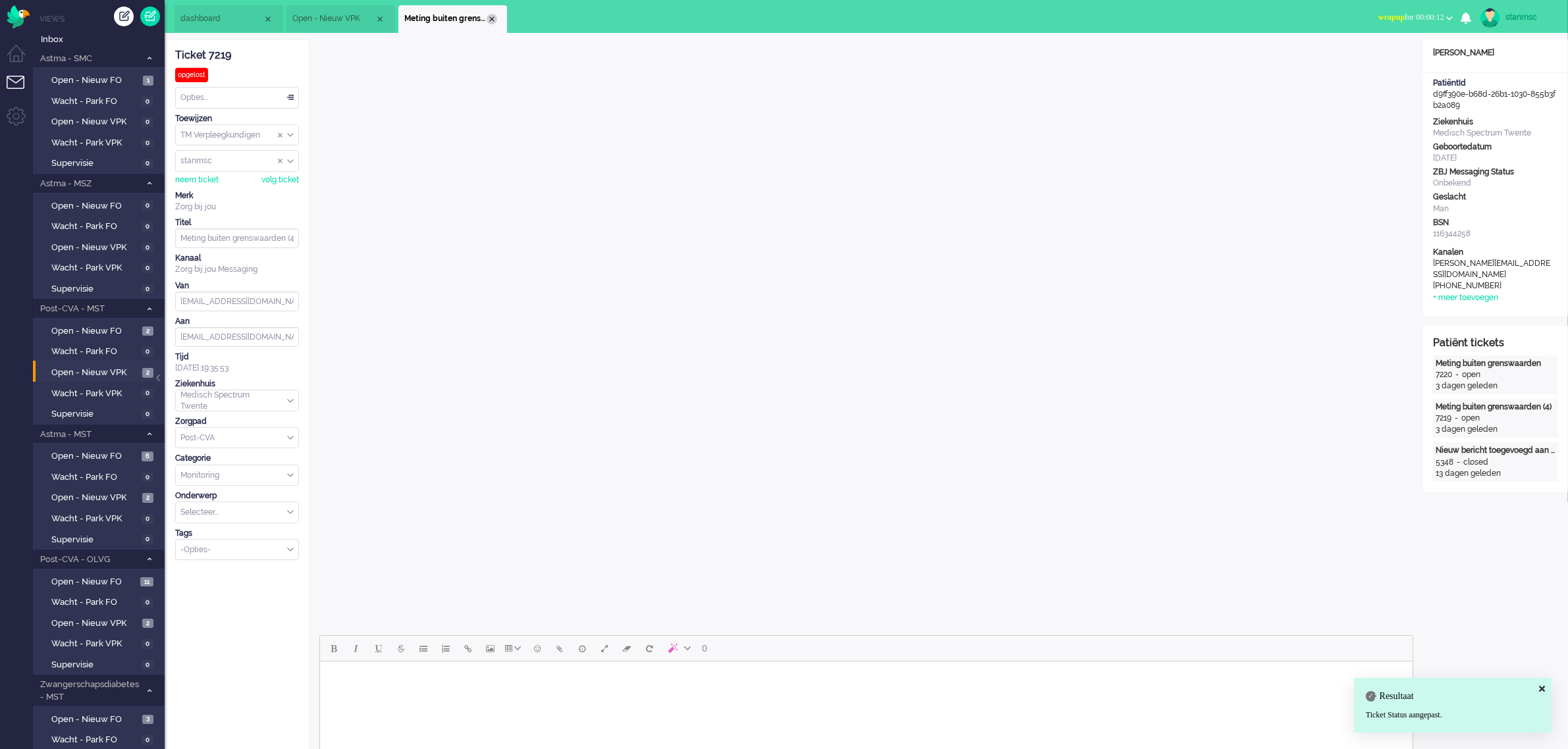
click at [490, 21] on div "Close tab" at bounding box center [492, 19] width 10 height 10
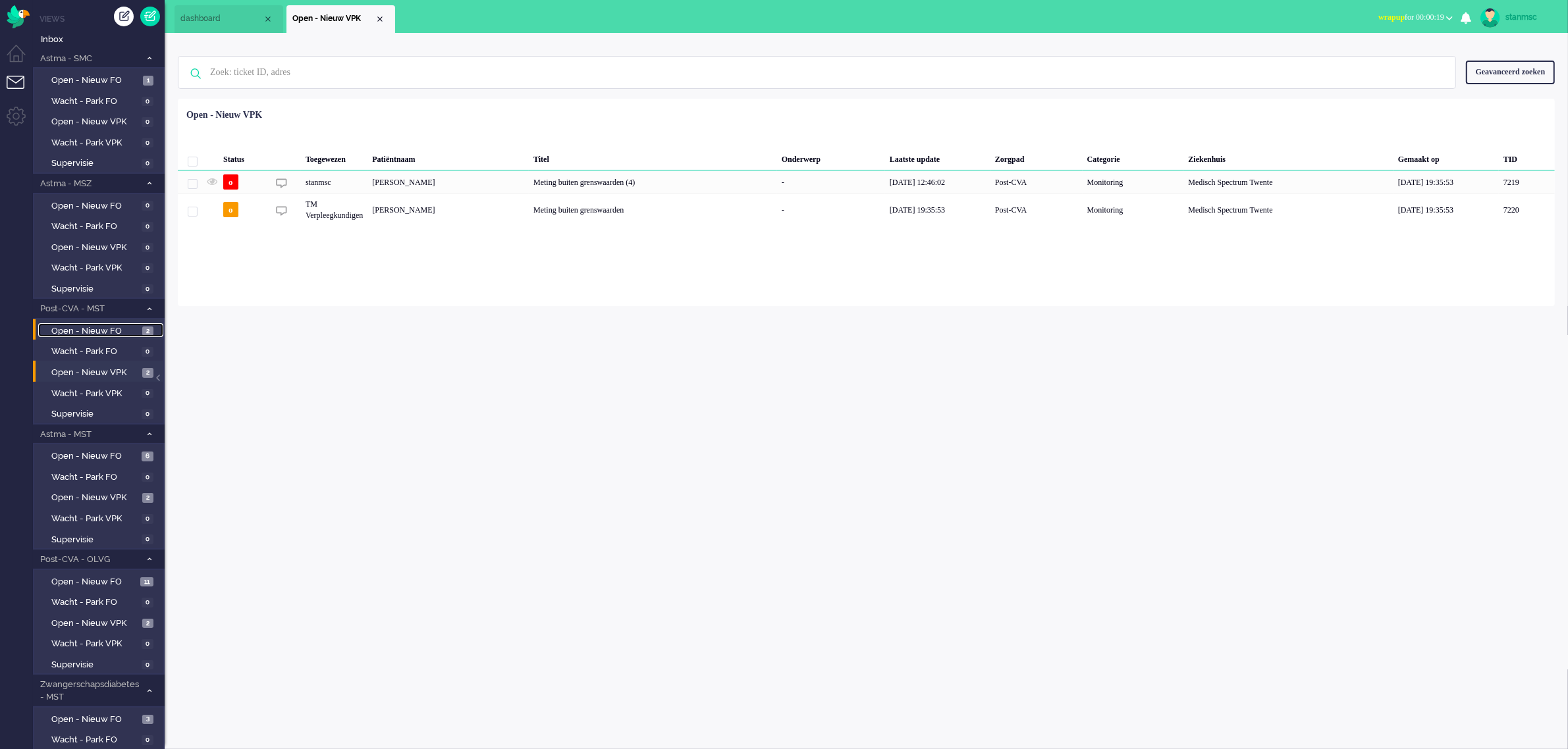
click at [80, 327] on span "Open - Nieuw FO" at bounding box center [94, 331] width 87 height 13
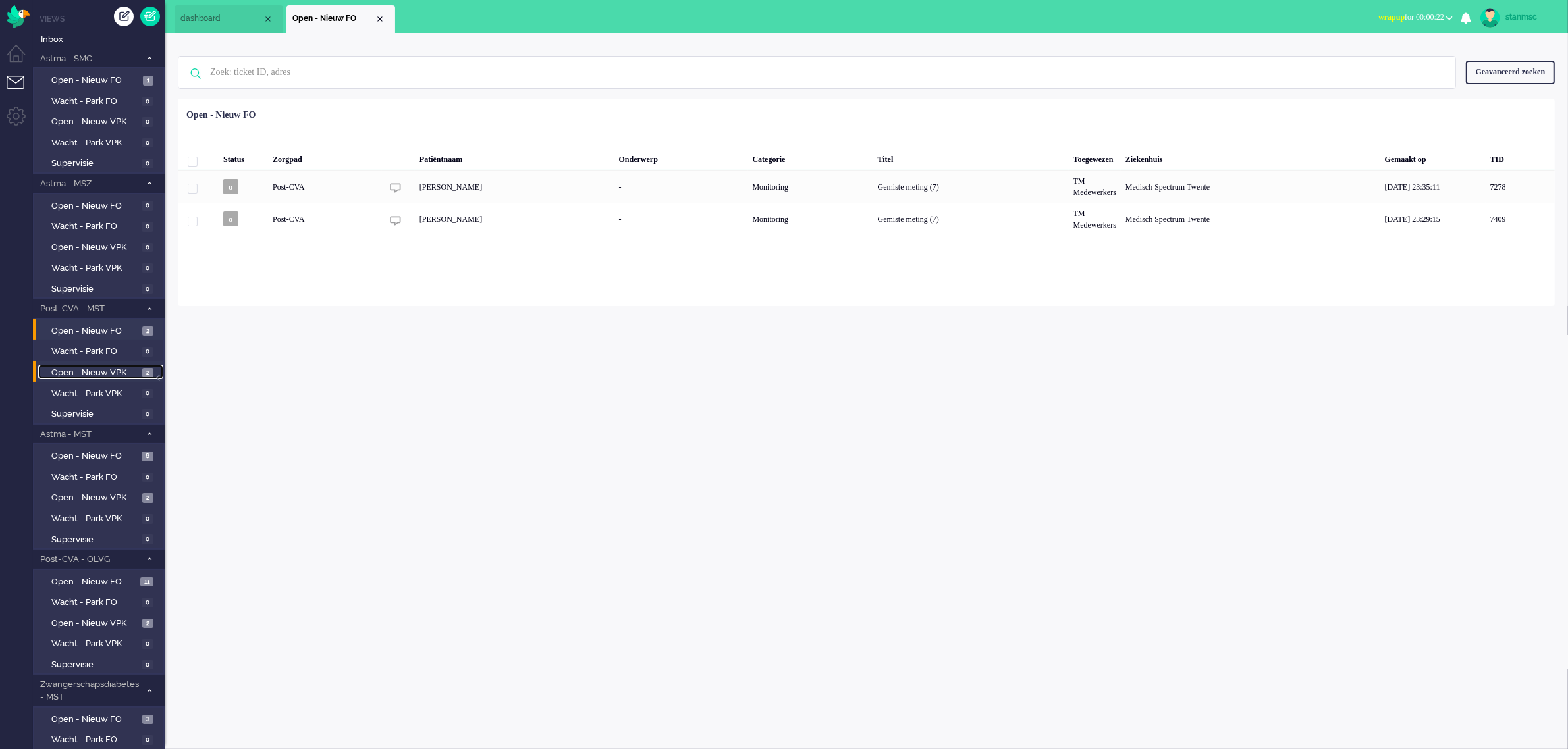
click at [80, 367] on span "Open - Nieuw VPK" at bounding box center [94, 373] width 87 height 13
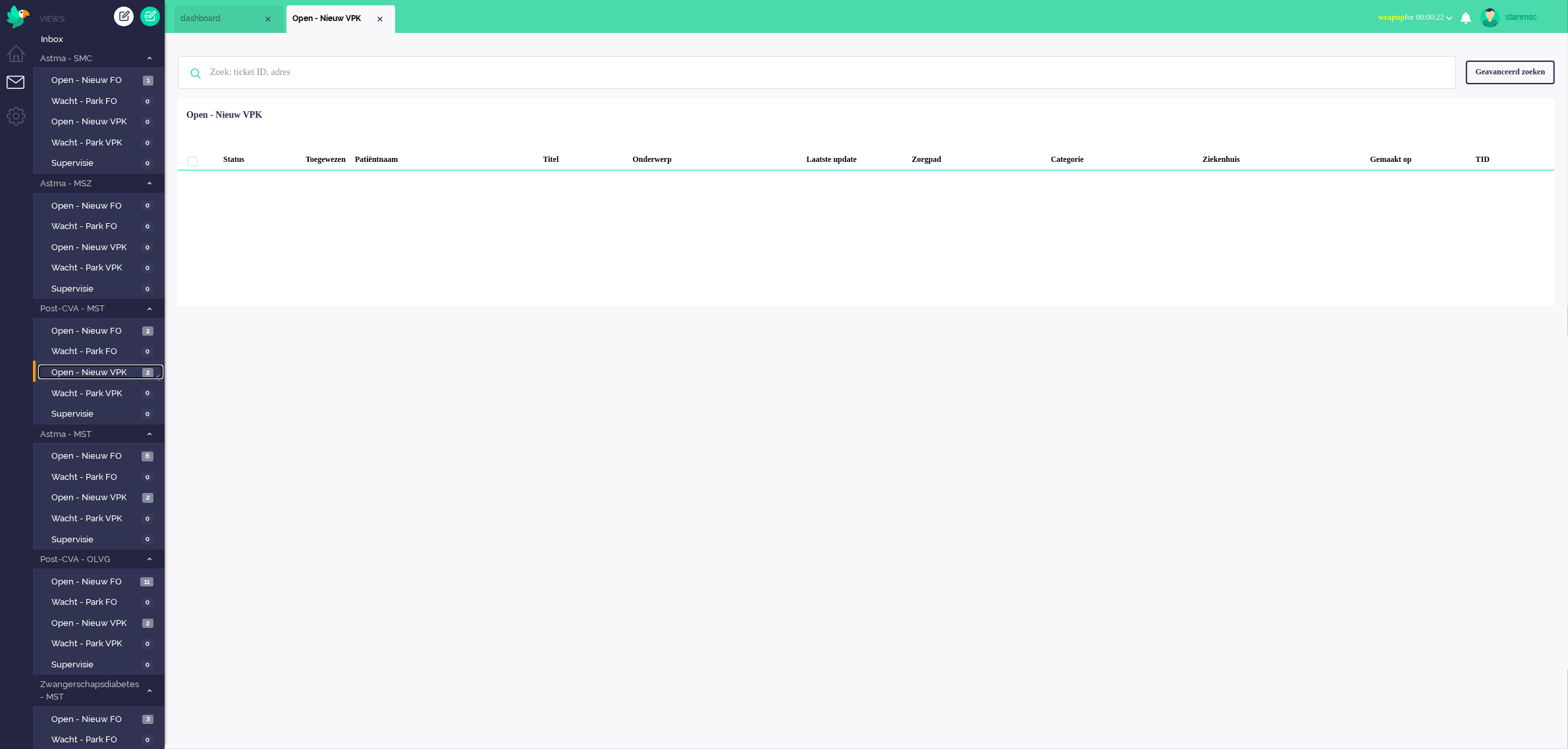
click at [382, 13] on li "Open - Nieuw VPK" at bounding box center [341, 20] width 108 height 28
click at [15, 56] on li "Dashboard menu" at bounding box center [21, 59] width 29 height 29
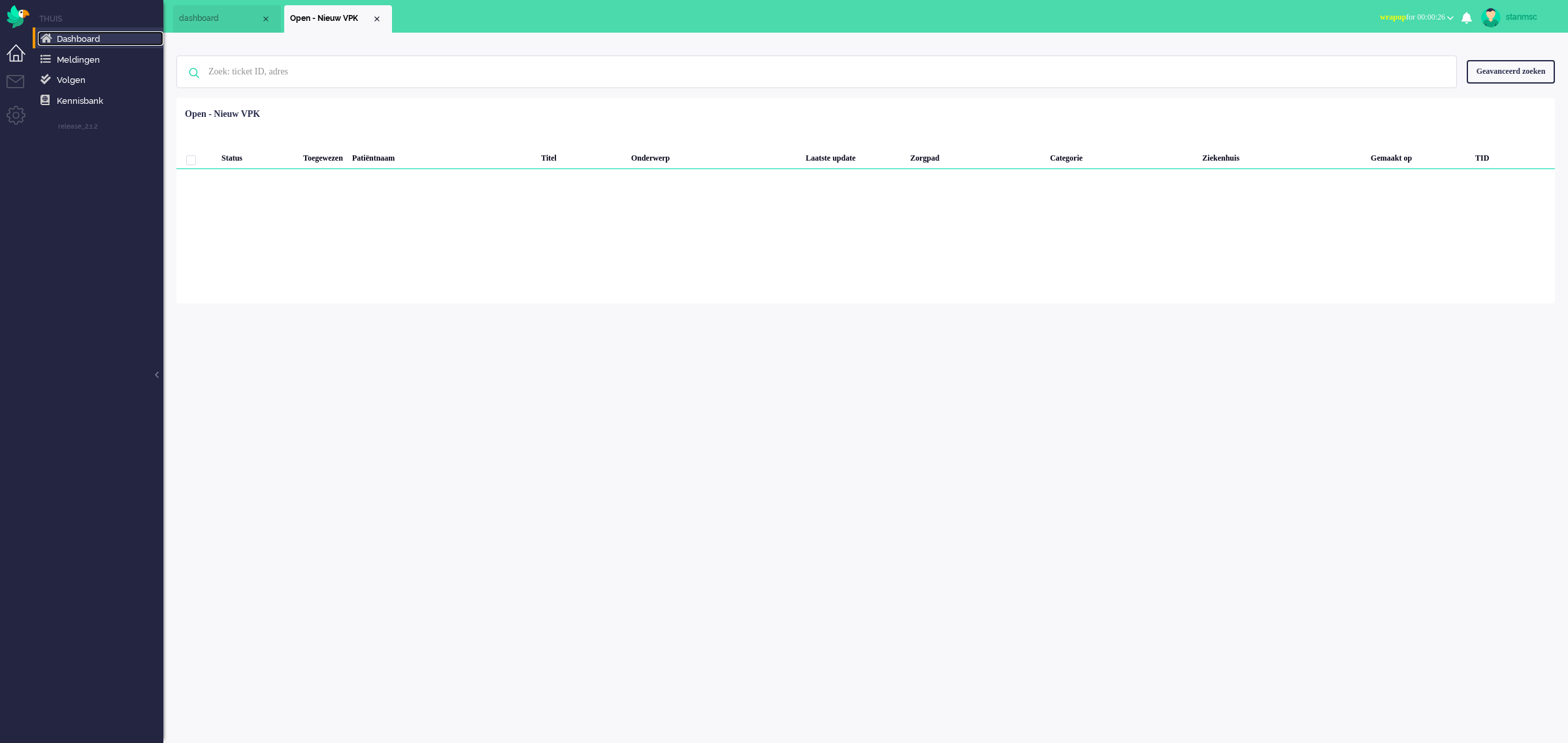
click at [56, 40] on link "Dashboard" at bounding box center [101, 38] width 126 height 15
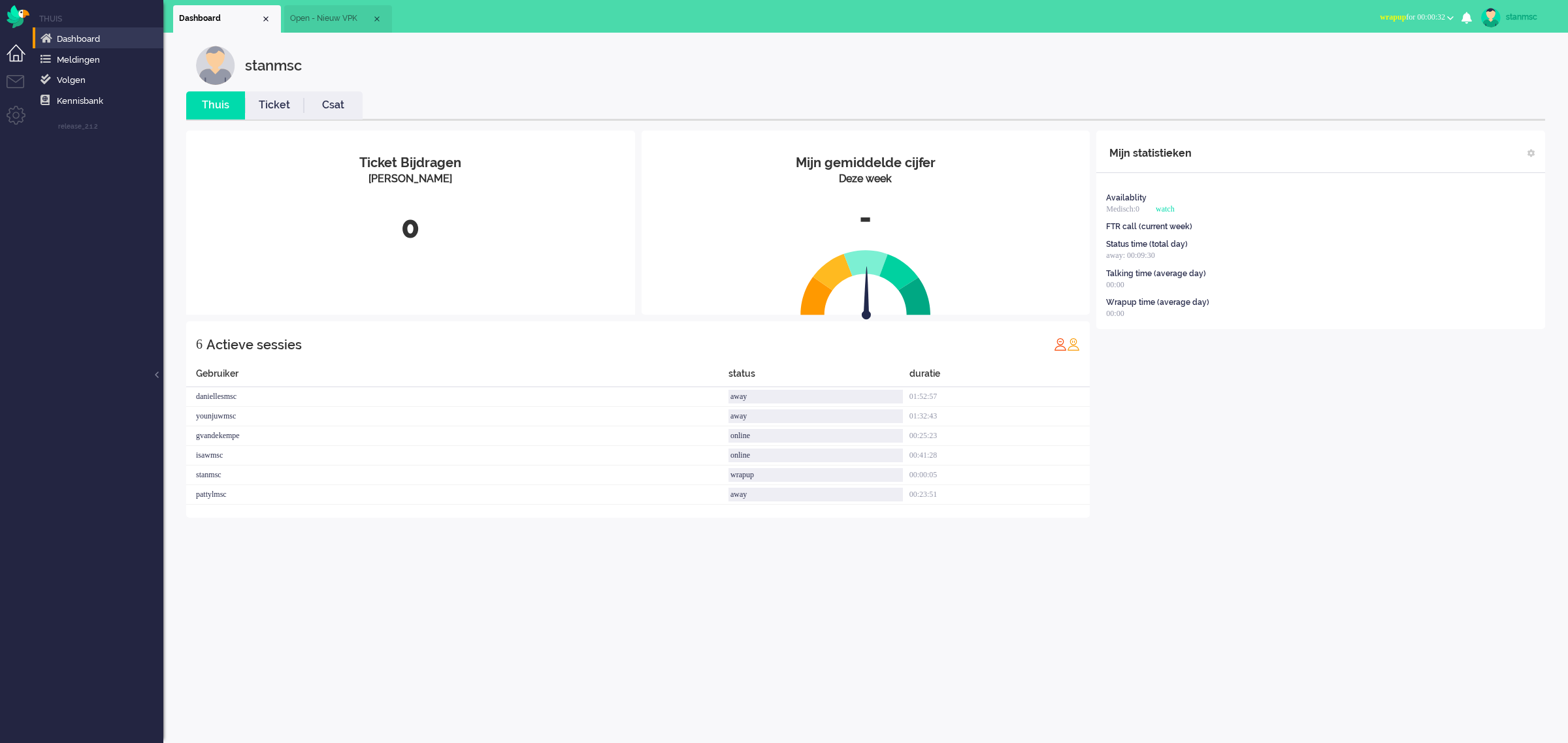
click at [1451, 17] on b "button" at bounding box center [1450, 18] width 6 height 5
click at [1379, 55] on label "Online" at bounding box center [1399, 58] width 103 height 11
click at [17, 80] on li "Tickets menu" at bounding box center [21, 89] width 29 height 29
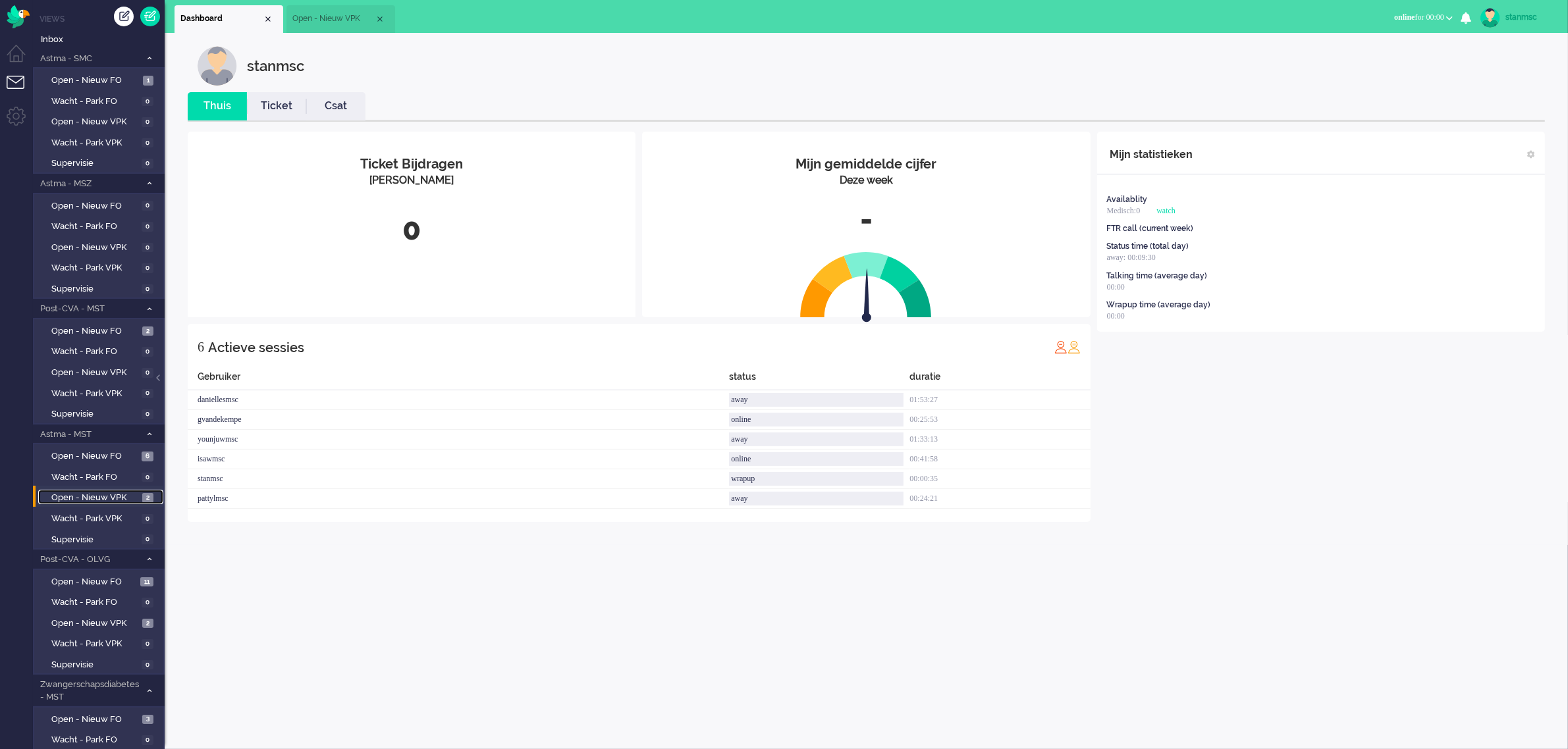
click at [107, 494] on span "Open - Nieuw VPK" at bounding box center [94, 498] width 87 height 13
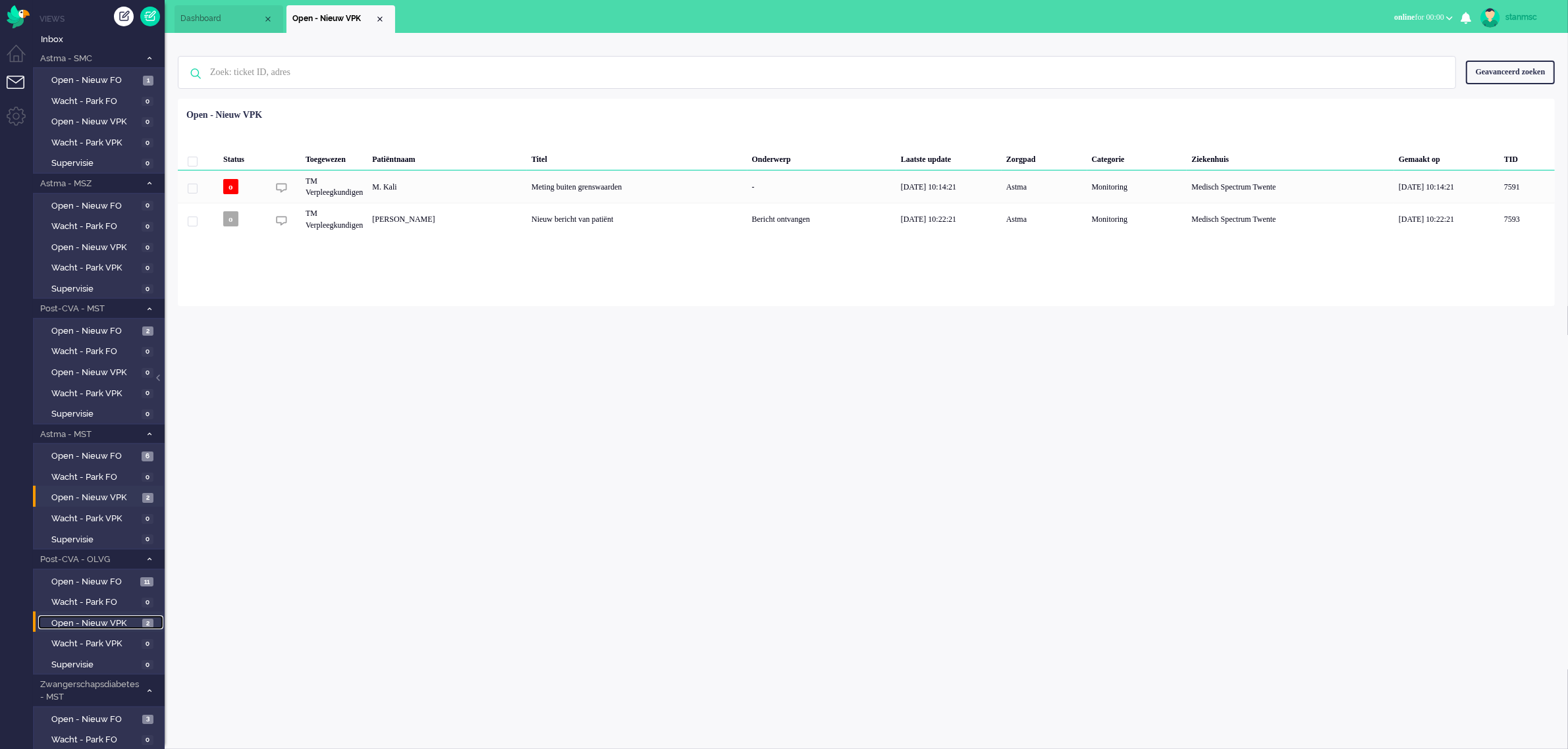
click at [84, 618] on span "Open - Nieuw VPK" at bounding box center [94, 624] width 87 height 13
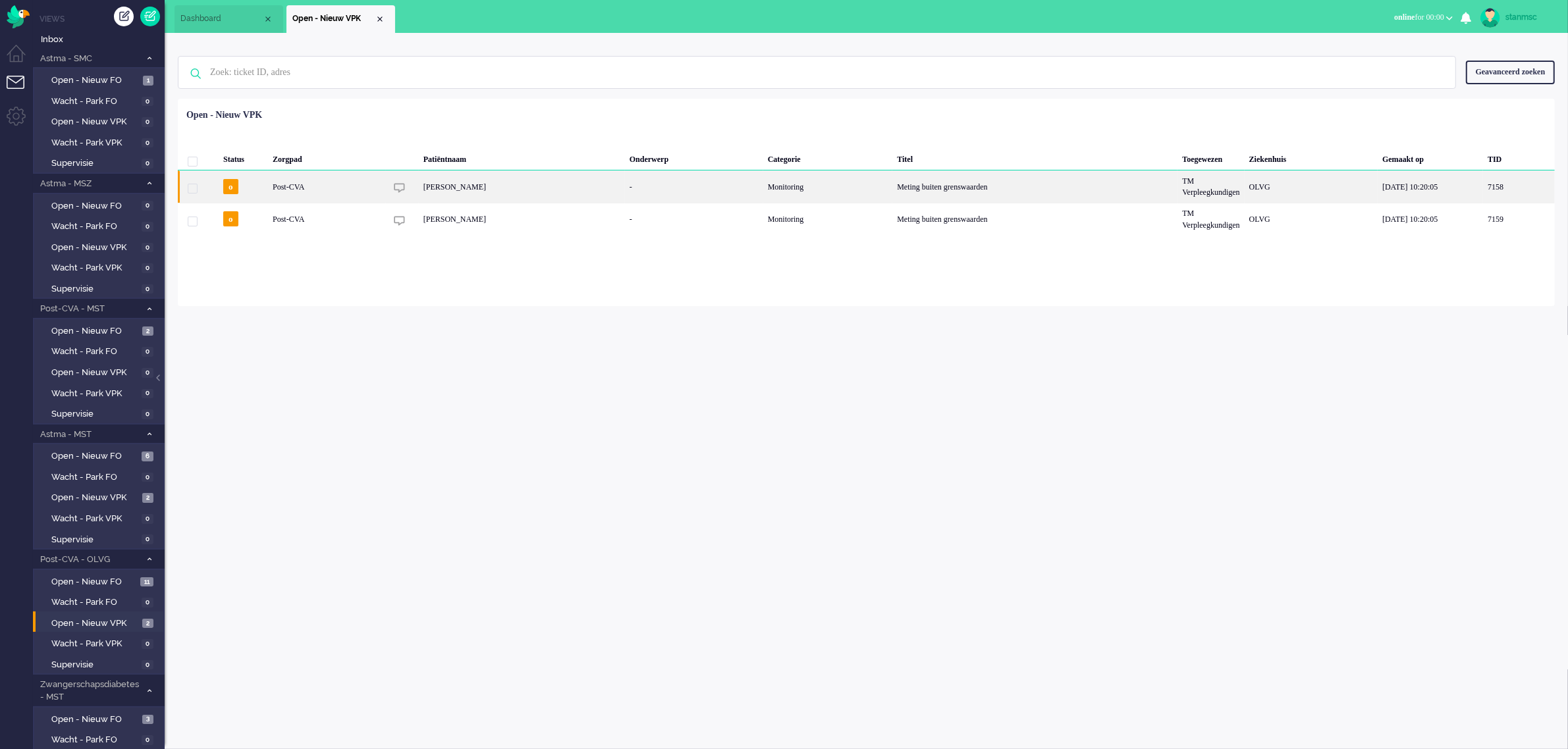
click at [468, 187] on div "[PERSON_NAME]" at bounding box center [522, 187] width 206 height 32
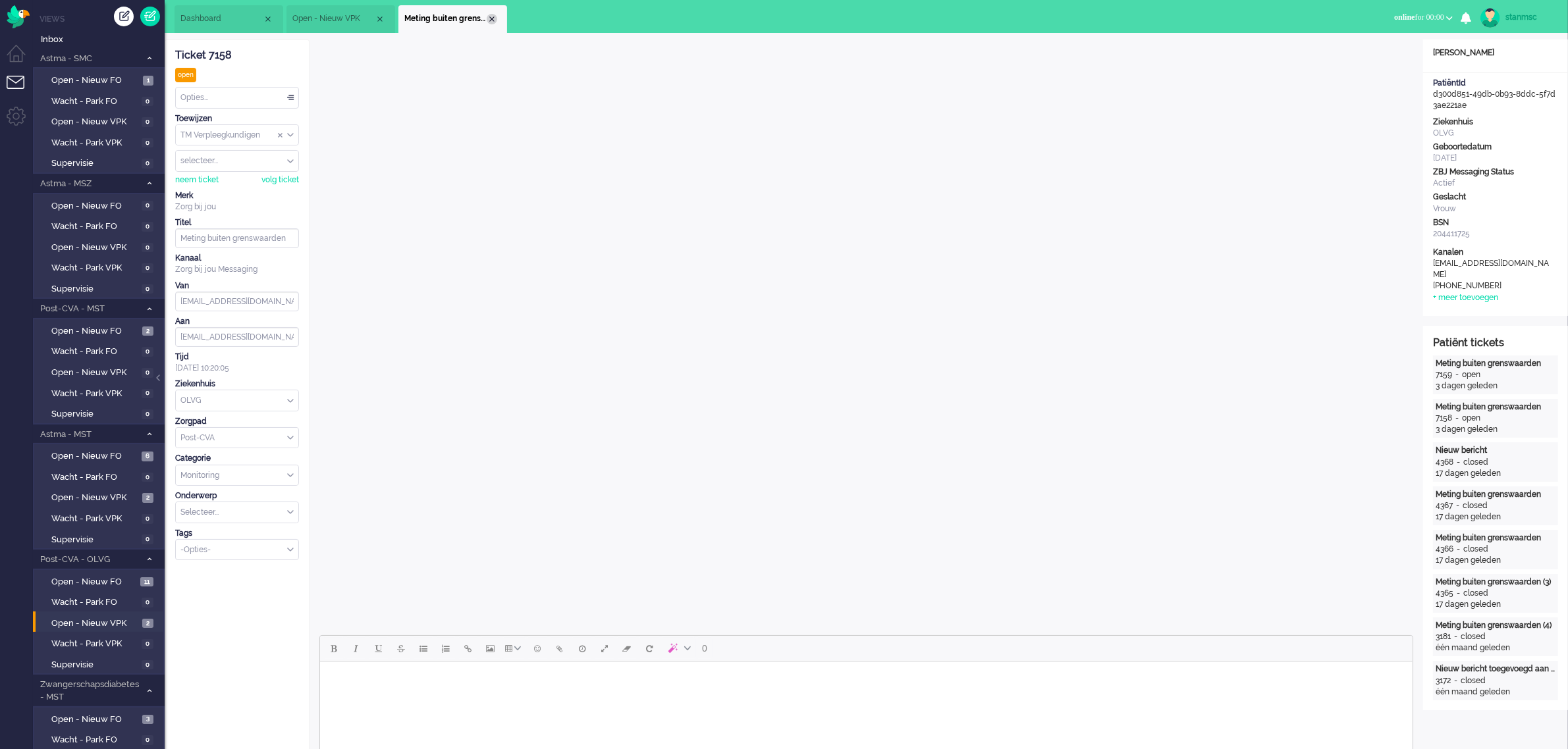
click at [488, 20] on div "Close tab" at bounding box center [492, 19] width 10 height 10
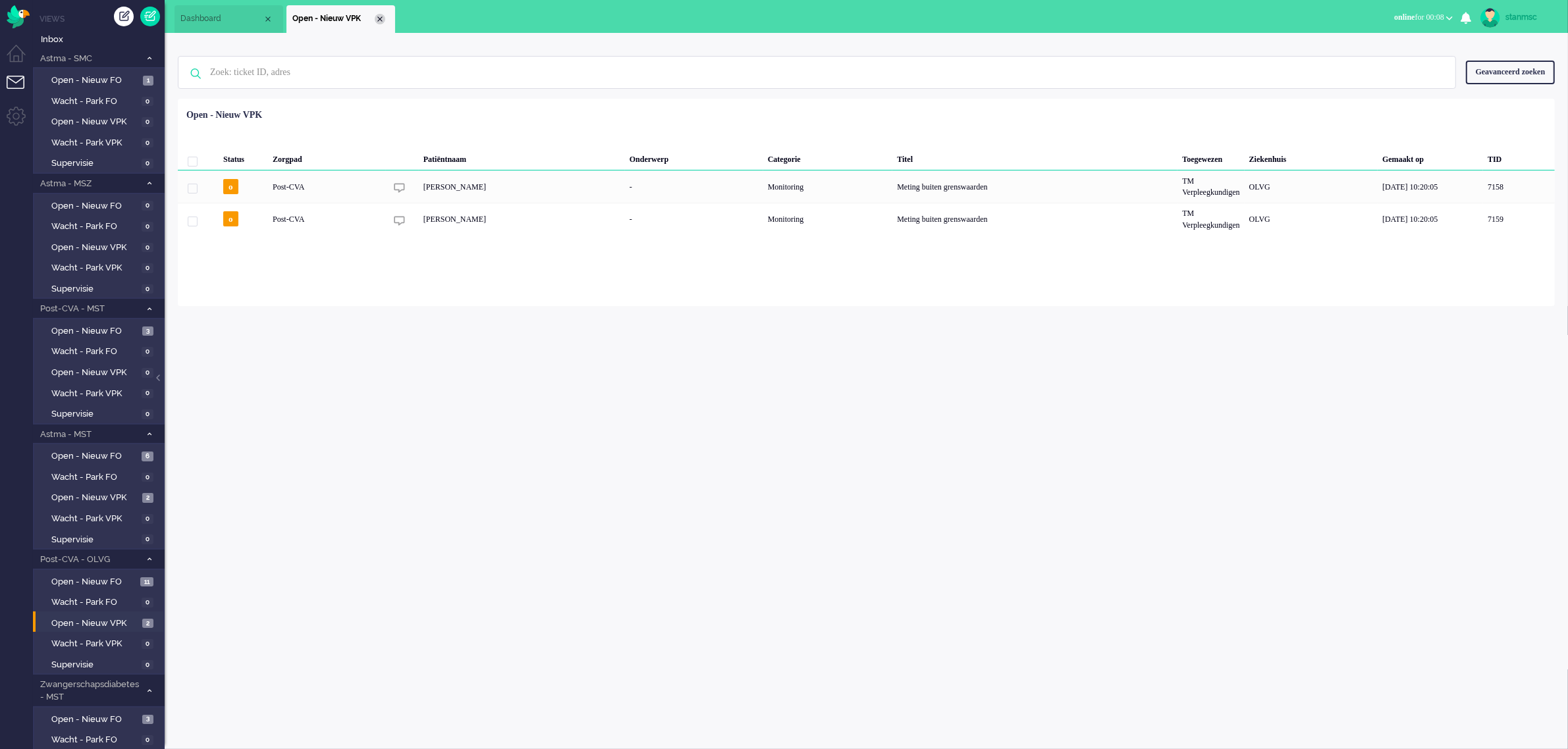
click at [376, 17] on div "Close tab" at bounding box center [380, 19] width 10 height 10
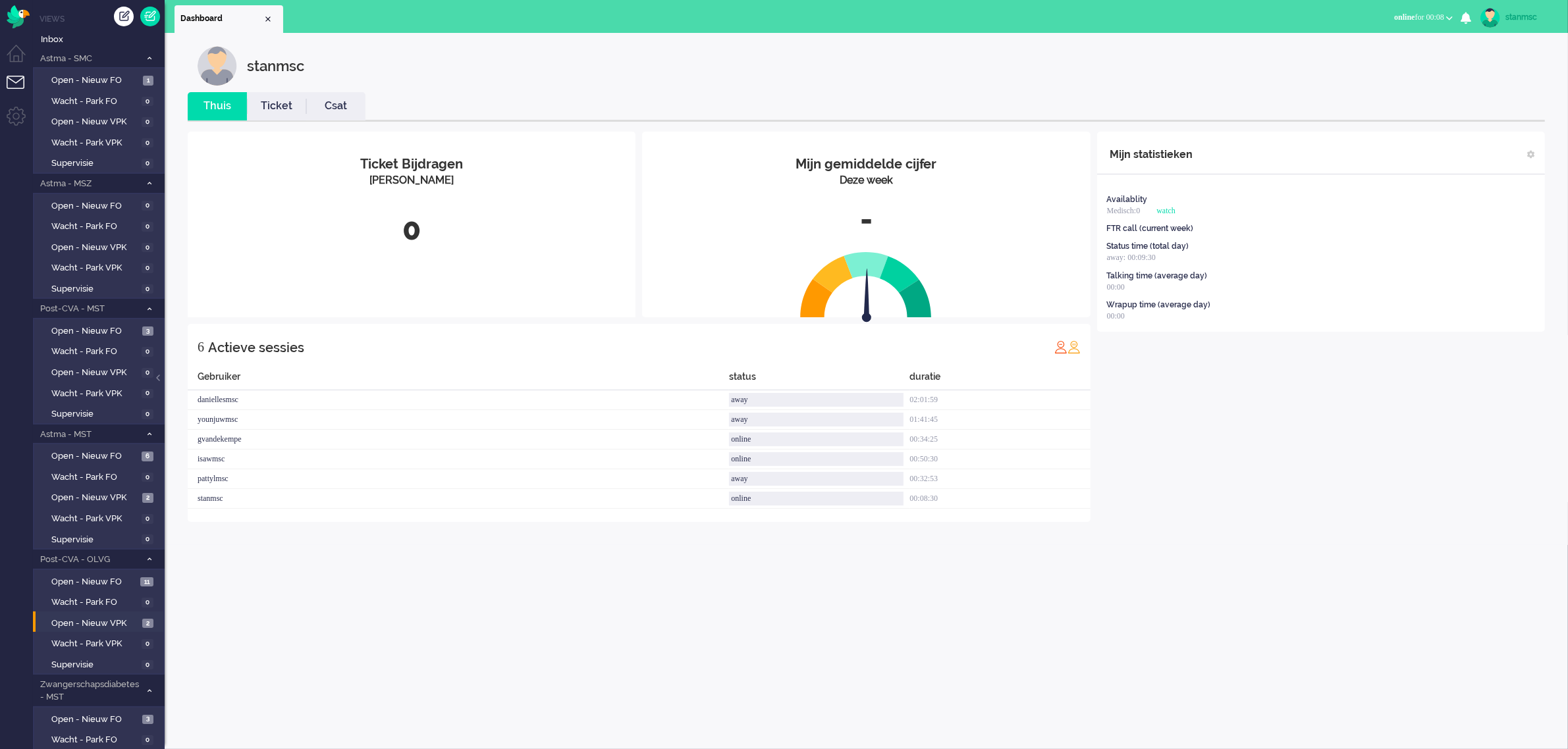
click at [1450, 16] on b "button" at bounding box center [1449, 18] width 6 height 5
click at [1378, 47] on label "Away" at bounding box center [1398, 45] width 104 height 11
